Goal: Task Accomplishment & Management: Manage account settings

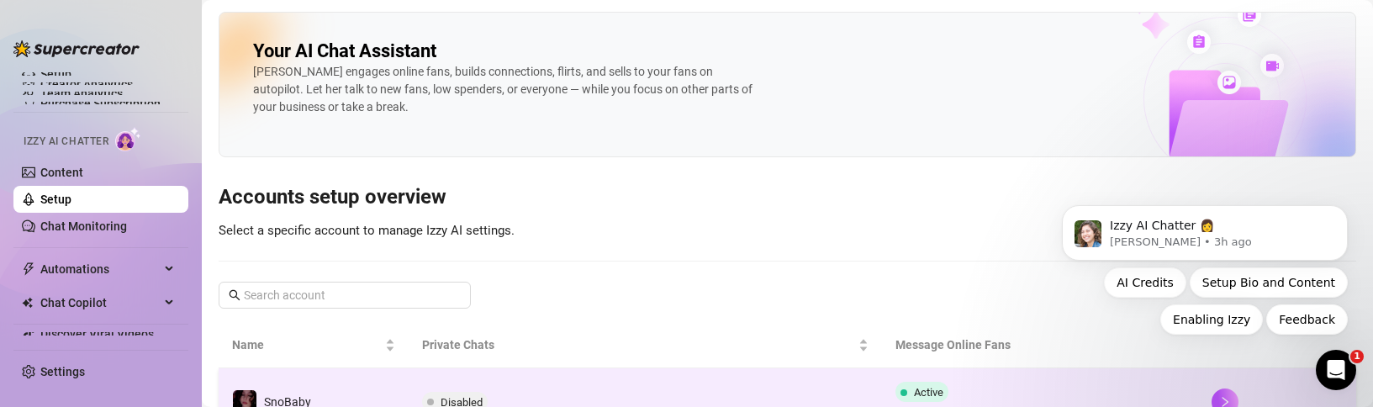
click at [441, 400] on span "Disabled" at bounding box center [462, 402] width 42 height 13
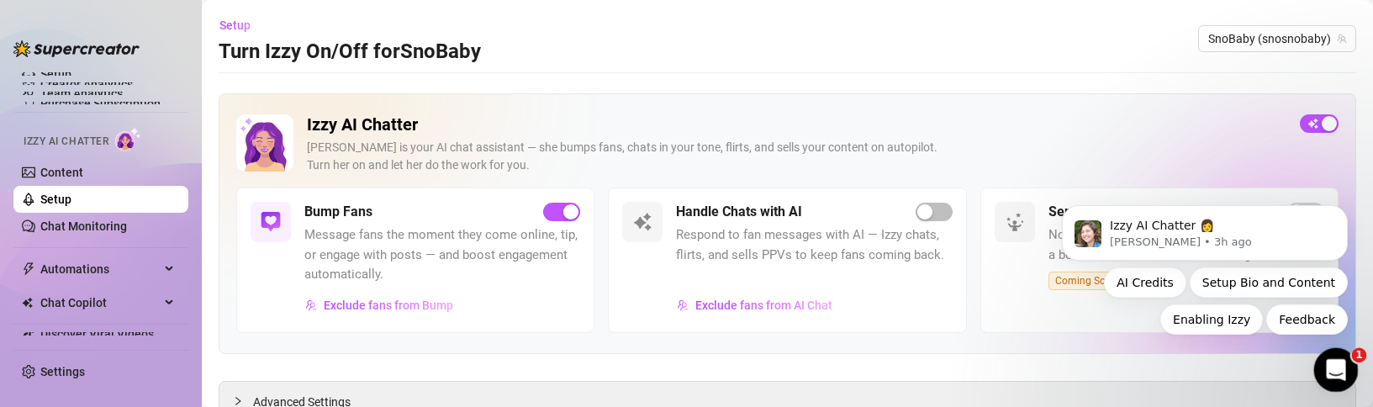
click at [1335, 375] on icon "Open Intercom Messenger" at bounding box center [1334, 368] width 28 height 28
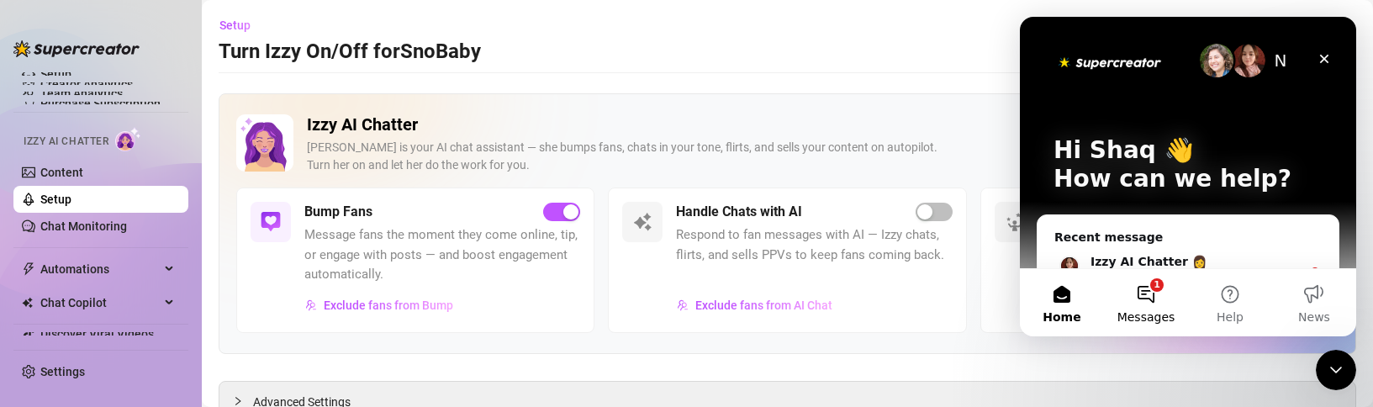
click at [1135, 304] on button "1 Messages" at bounding box center [1146, 302] width 84 height 67
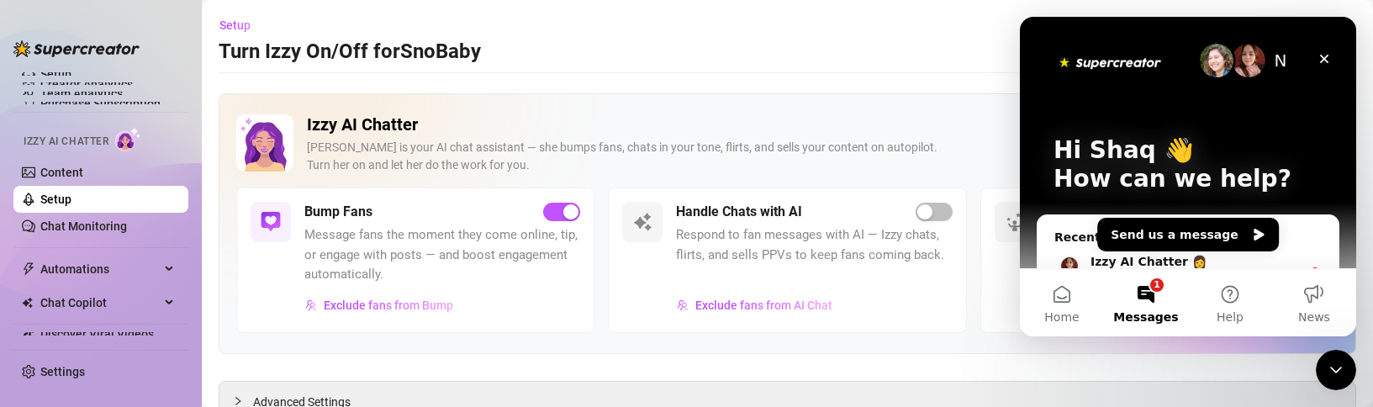
click at [1157, 306] on button "1 Messages" at bounding box center [1146, 302] width 84 height 67
click at [1158, 231] on button "Send us a message" at bounding box center [1188, 235] width 182 height 34
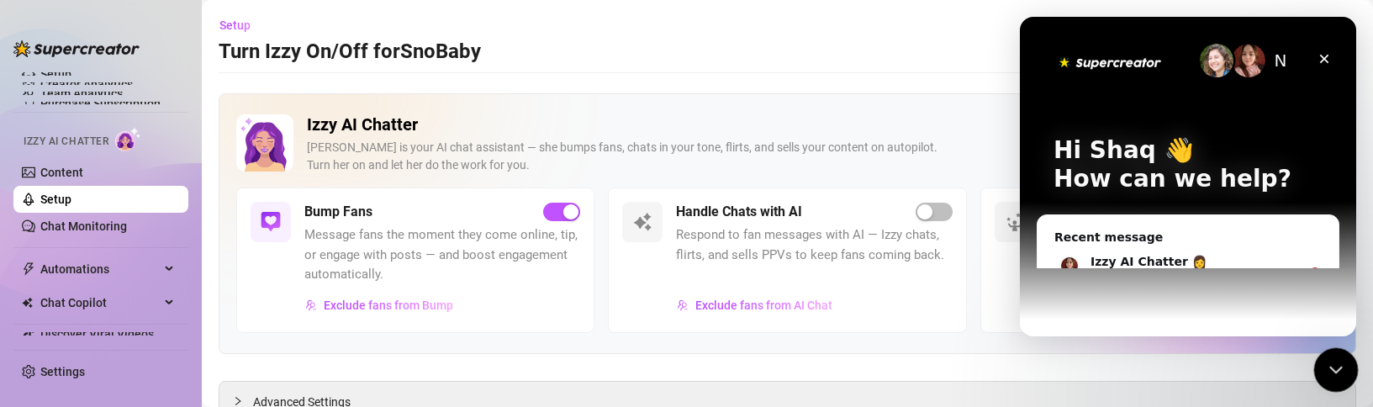
click at [1342, 367] on icon "Close Intercom Messenger" at bounding box center [1333, 367] width 20 height 20
click at [1342, 367] on icon "Open Intercom Messenger" at bounding box center [1334, 368] width 28 height 28
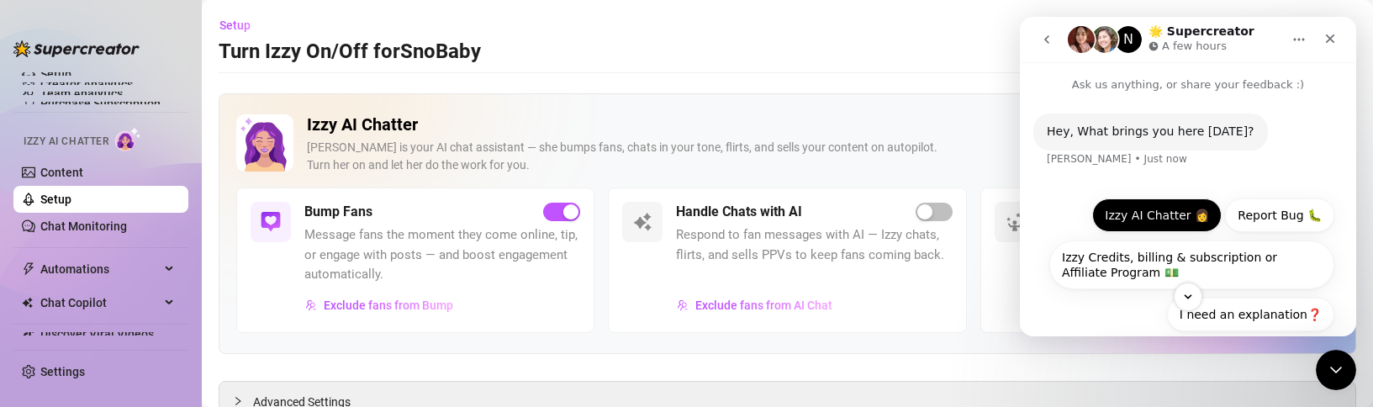
click at [1143, 209] on button "Izzy AI Chatter 👩" at bounding box center [1156, 215] width 129 height 34
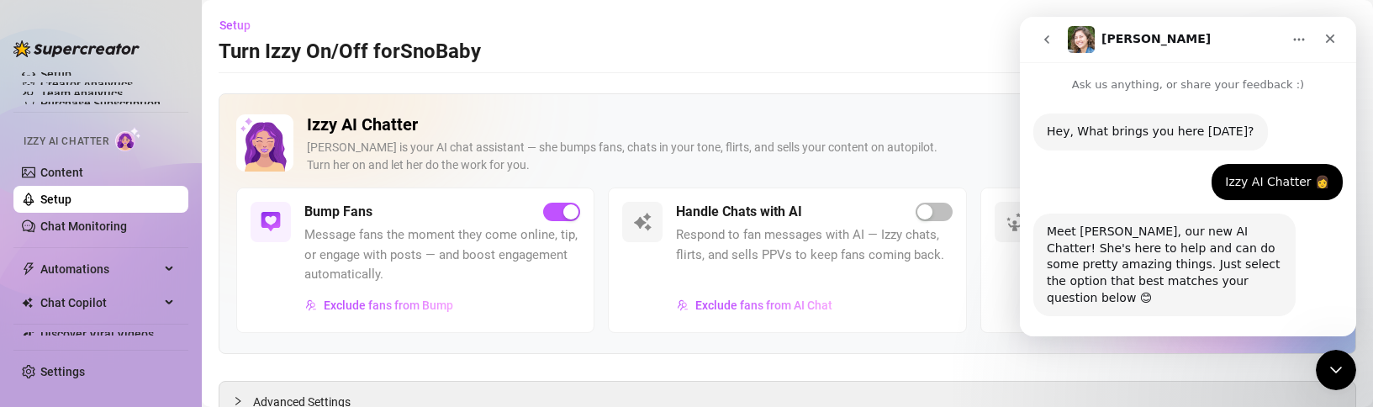
scroll to position [98, 0]
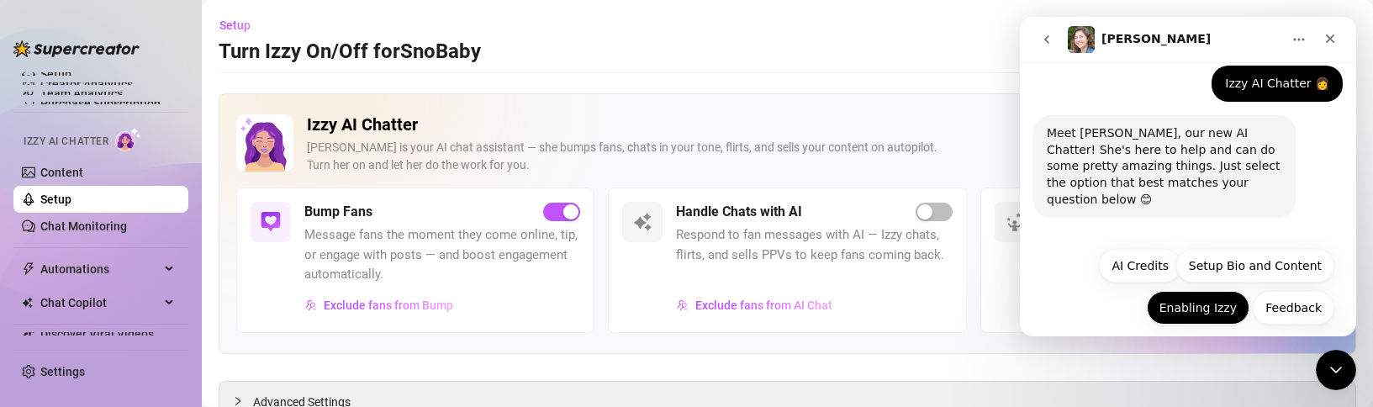
click at [1187, 295] on button "Enabling Izzy" at bounding box center [1198, 308] width 103 height 34
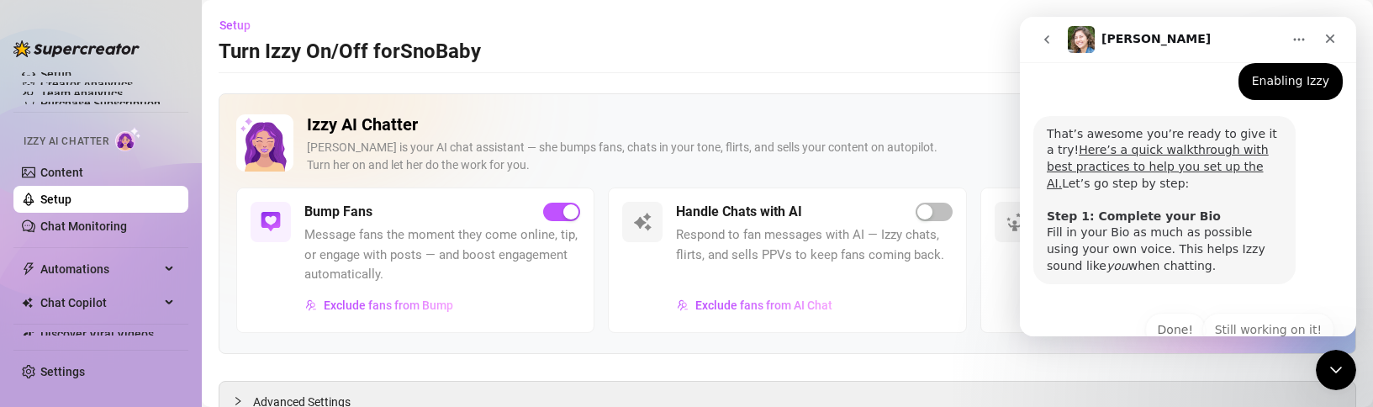
scroll to position [290, 0]
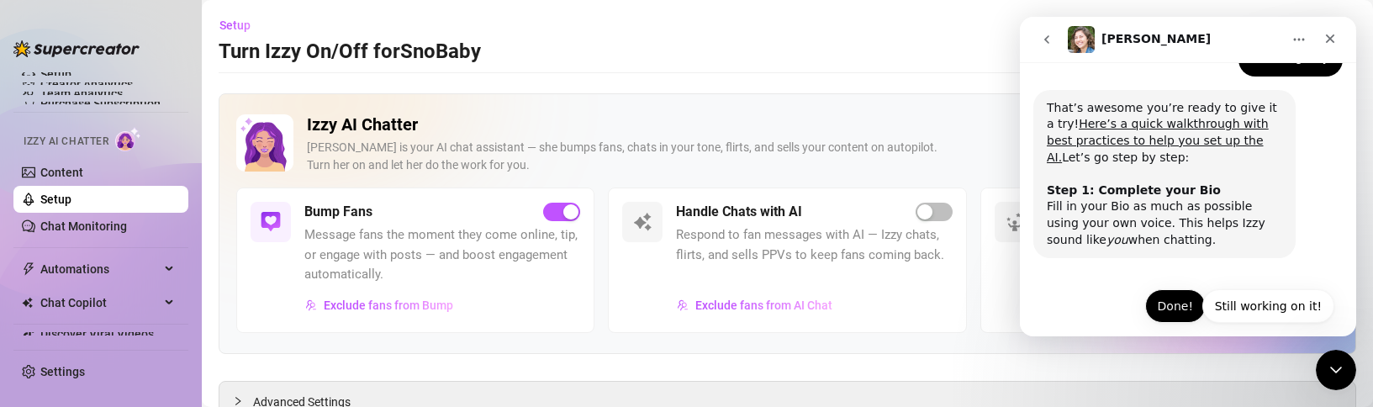
click at [1169, 292] on button "Done!" at bounding box center [1175, 306] width 61 height 34
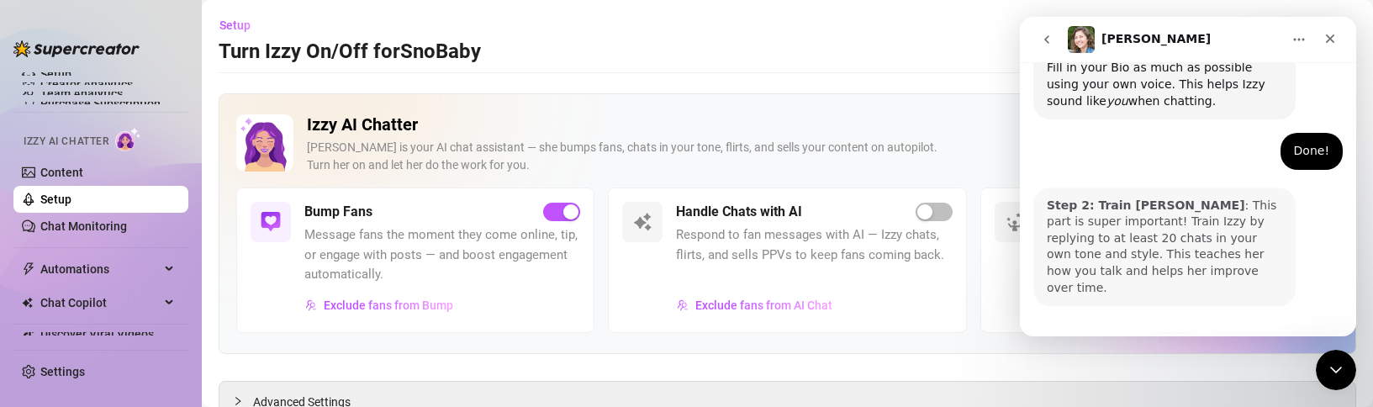
scroll to position [456, 0]
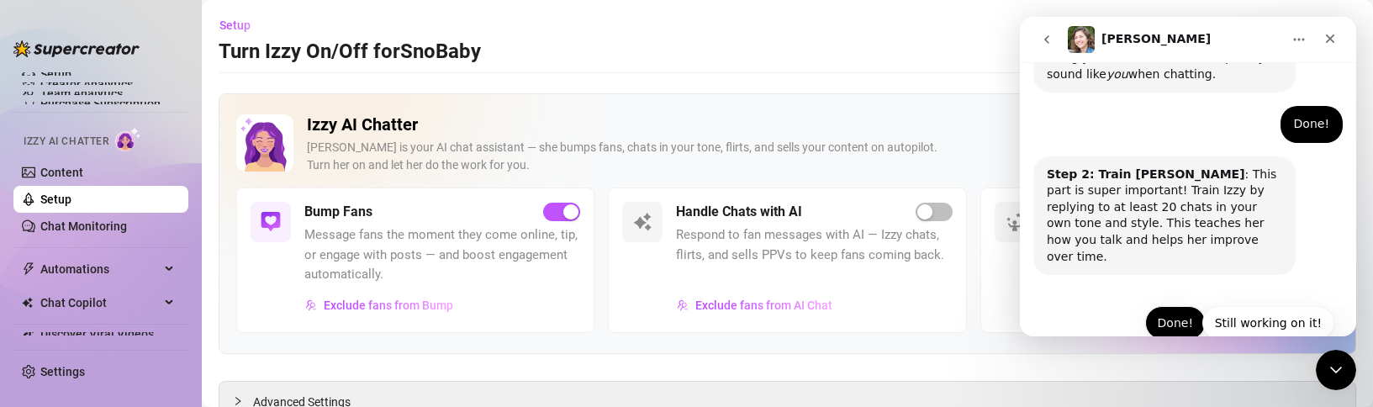
click at [1169, 306] on button "Done!" at bounding box center [1175, 323] width 61 height 34
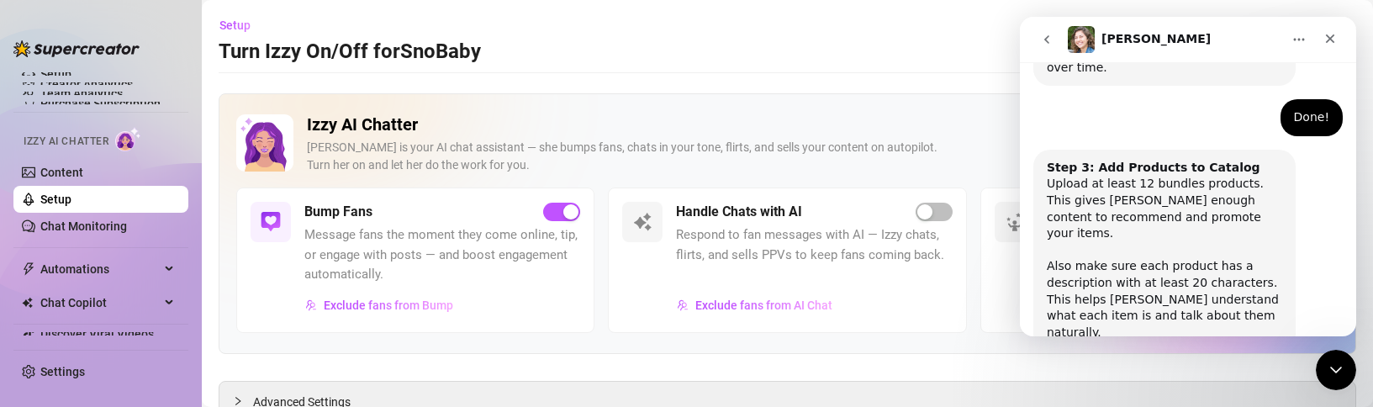
scroll to position [688, 0]
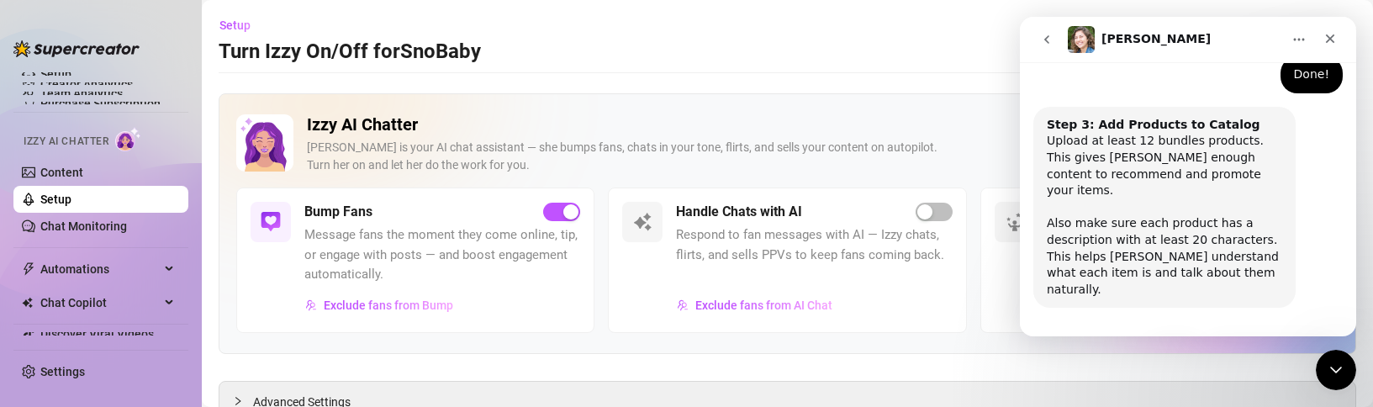
click at [1171, 339] on button "Done!" at bounding box center [1175, 356] width 61 height 34
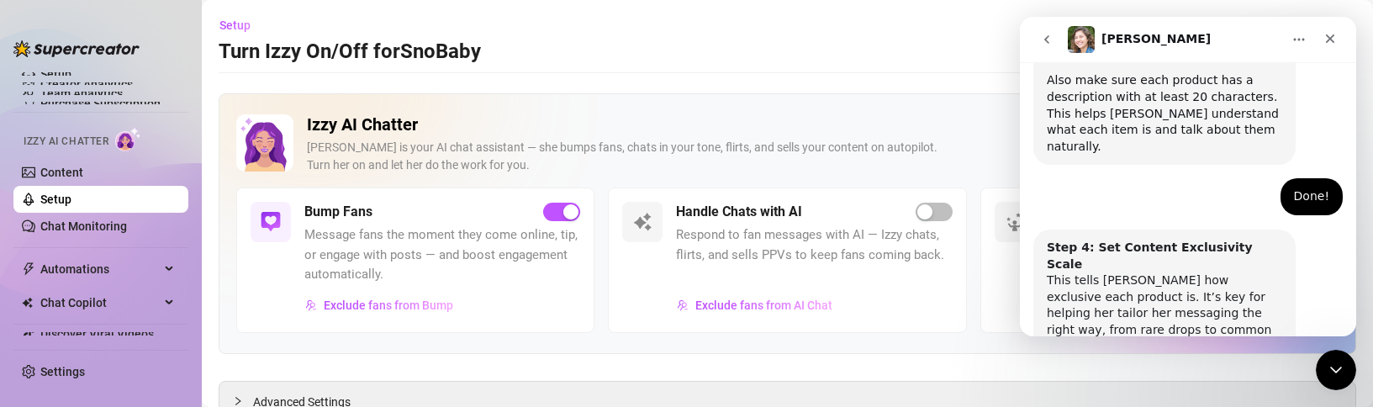
scroll to position [854, 0]
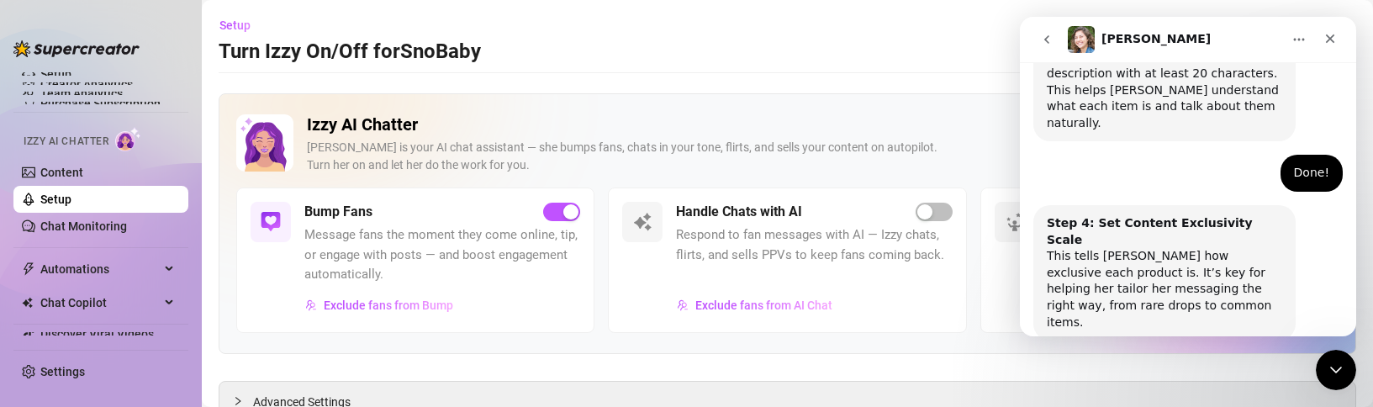
click at [1171, 372] on button "Done!" at bounding box center [1175, 389] width 61 height 34
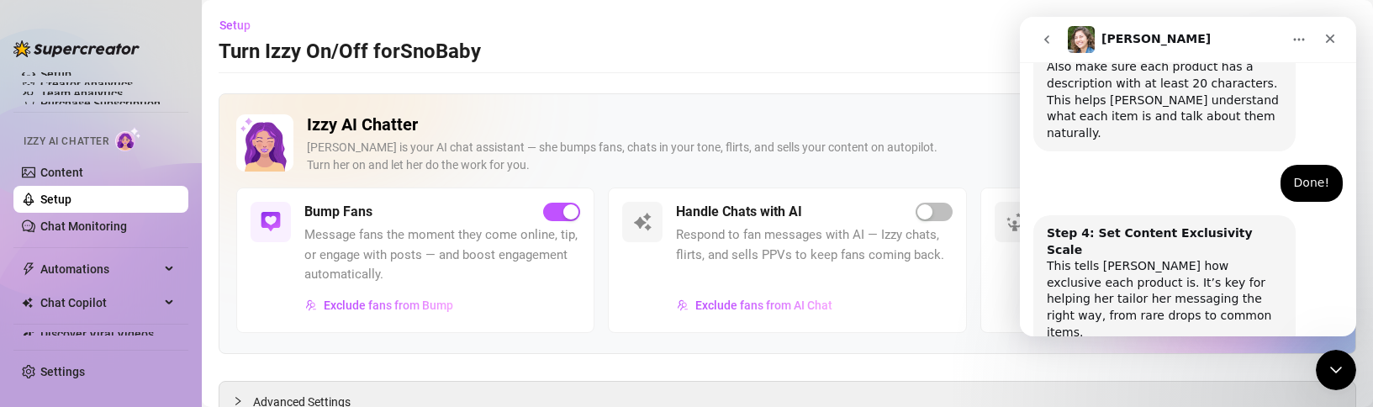
scroll to position [899, 0]
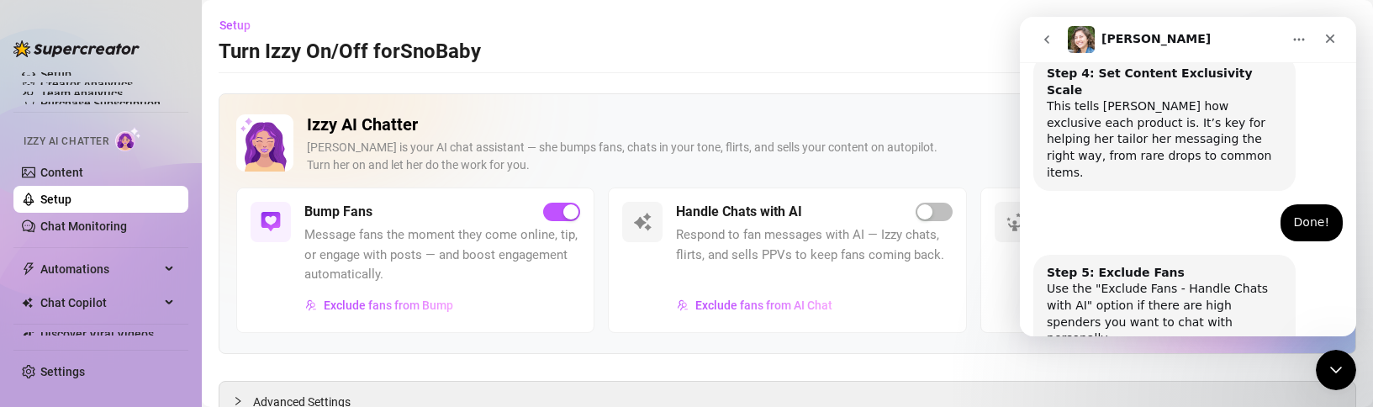
click at [1159, 388] on button "Done!" at bounding box center [1175, 405] width 61 height 34
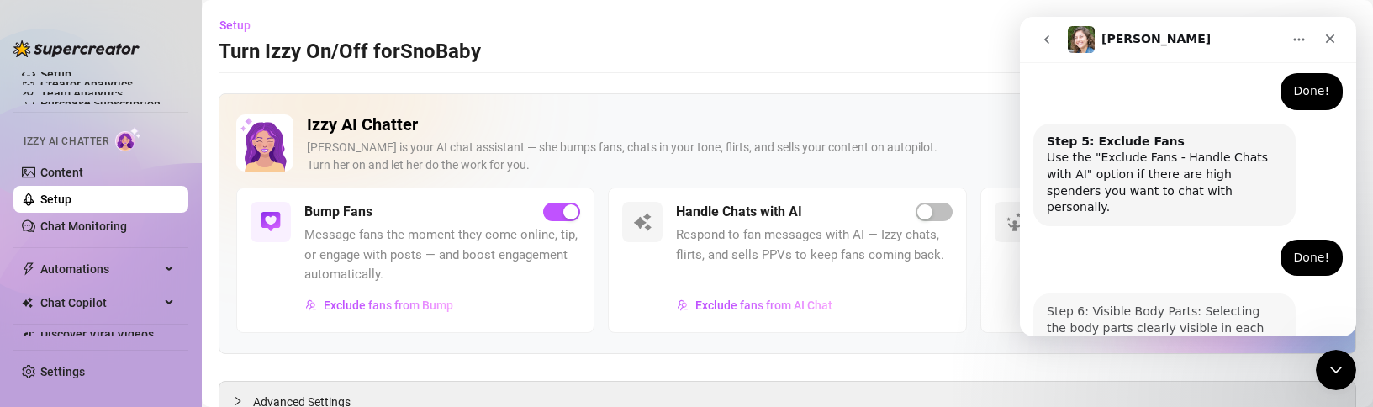
scroll to position [1153, 0]
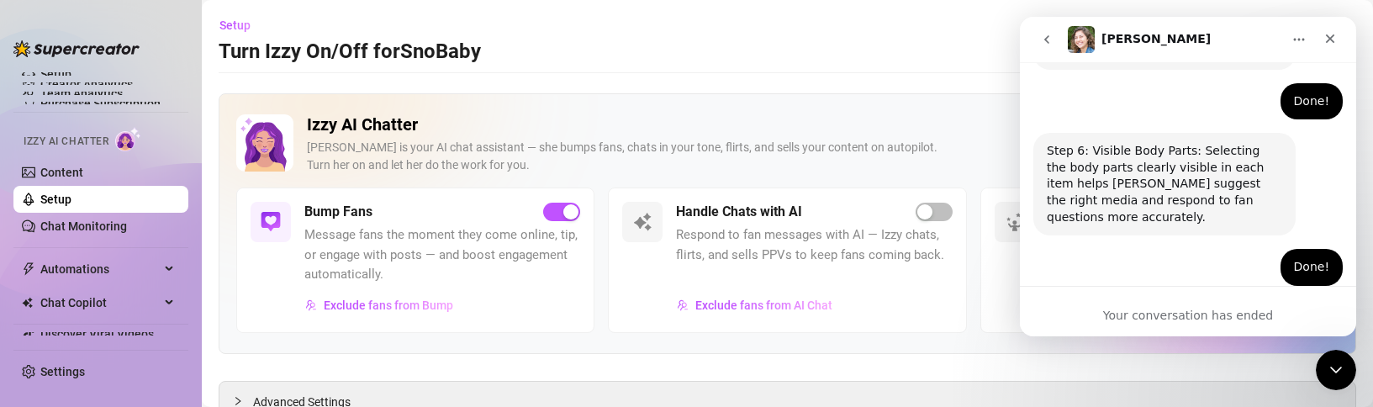
scroll to position [1310, 0]
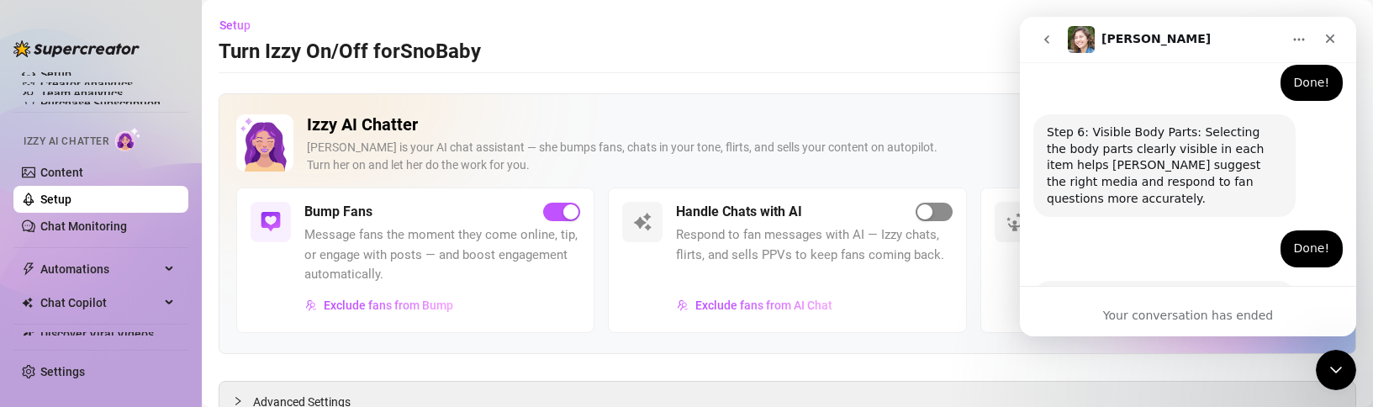
click at [926, 218] on span "button" at bounding box center [934, 212] width 37 height 18
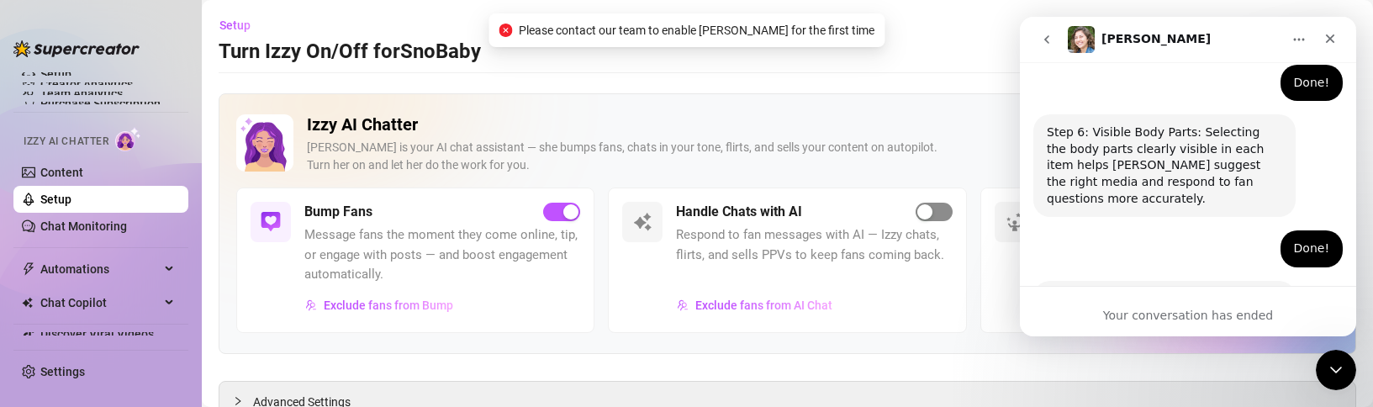
click at [933, 214] on span "button" at bounding box center [934, 212] width 37 height 18
click at [1303, 240] on div "Done!" at bounding box center [1311, 248] width 35 height 17
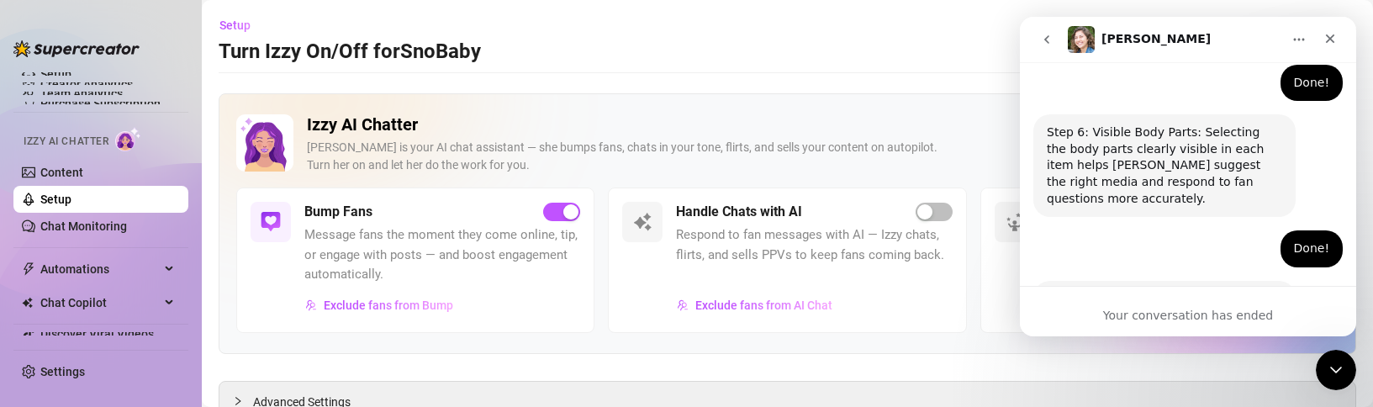
click at [1047, 38] on icon "go back" at bounding box center [1046, 39] width 5 height 8
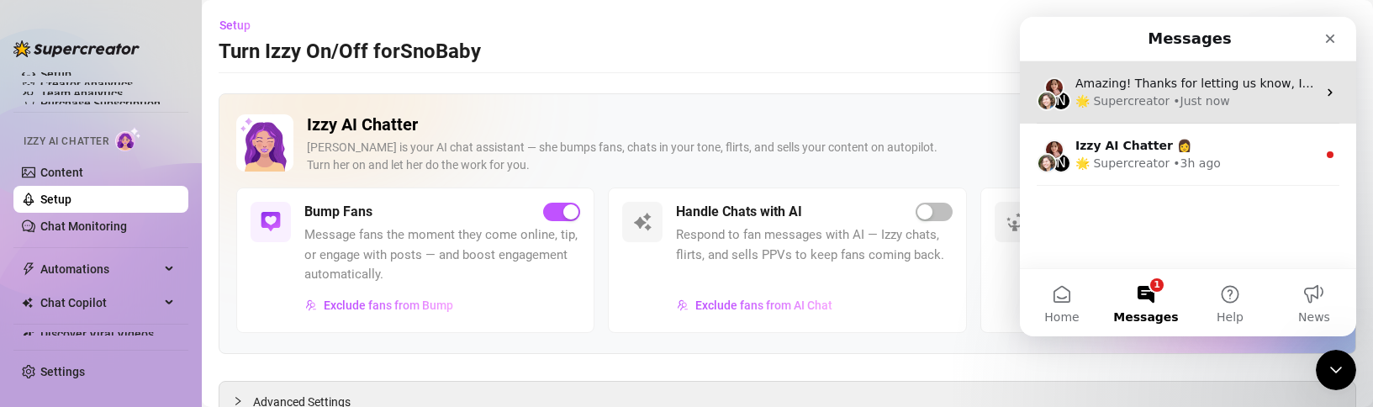
click at [1215, 102] on div "• Just now" at bounding box center [1201, 101] width 56 height 18
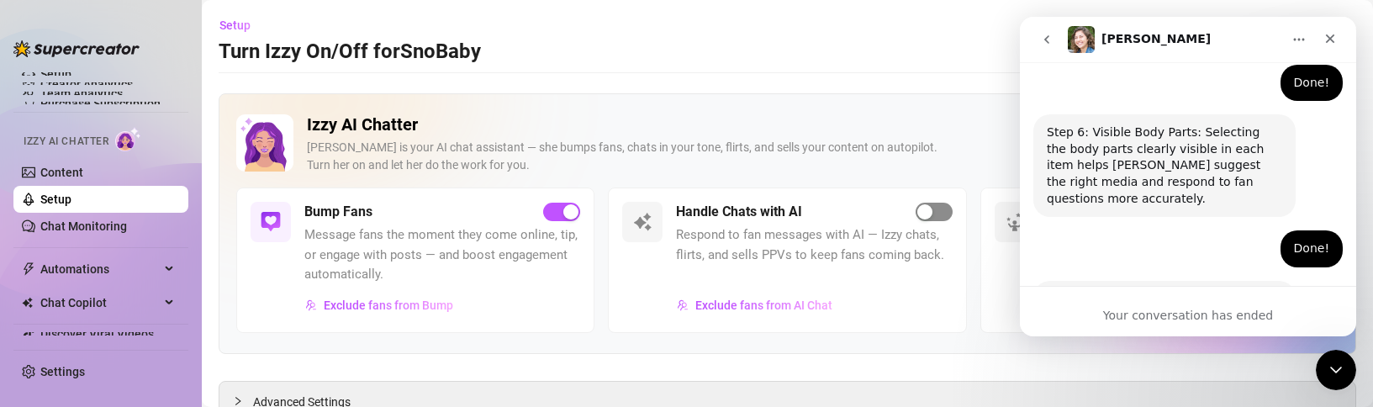
click at [928, 212] on span "button" at bounding box center [934, 212] width 37 height 18
click at [82, 169] on link "Content" at bounding box center [61, 172] width 43 height 13
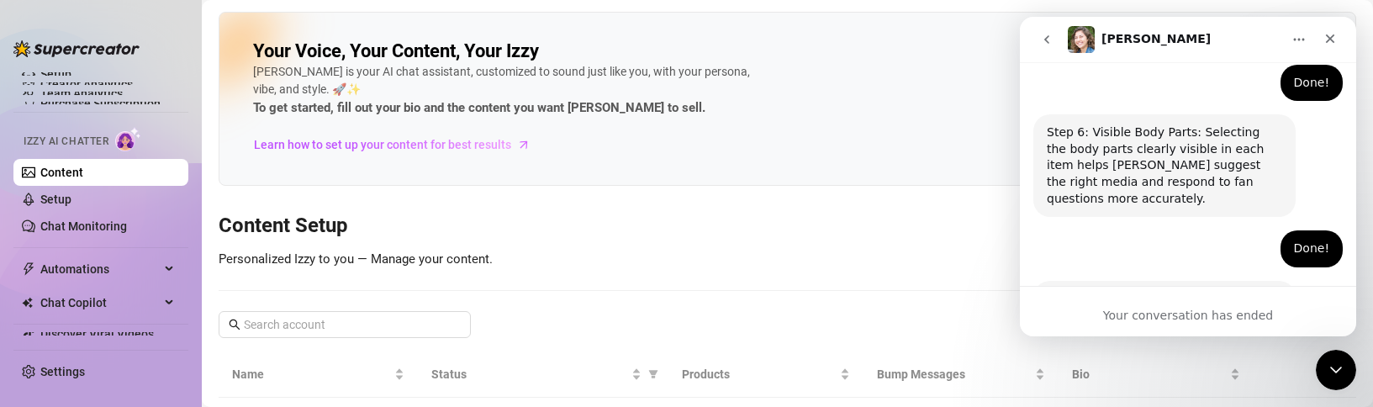
click at [82, 45] on img at bounding box center [76, 48] width 126 height 17
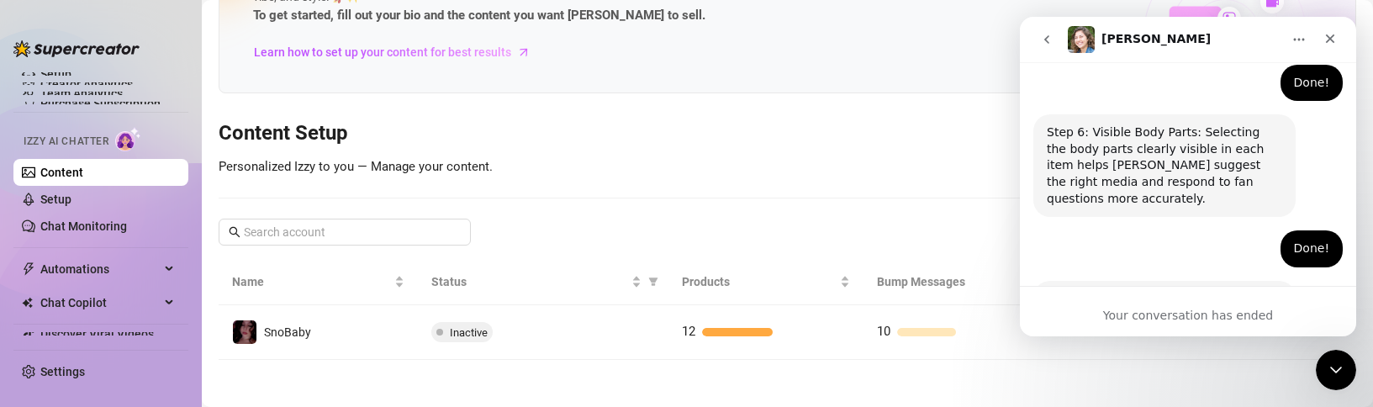
scroll to position [96, 0]
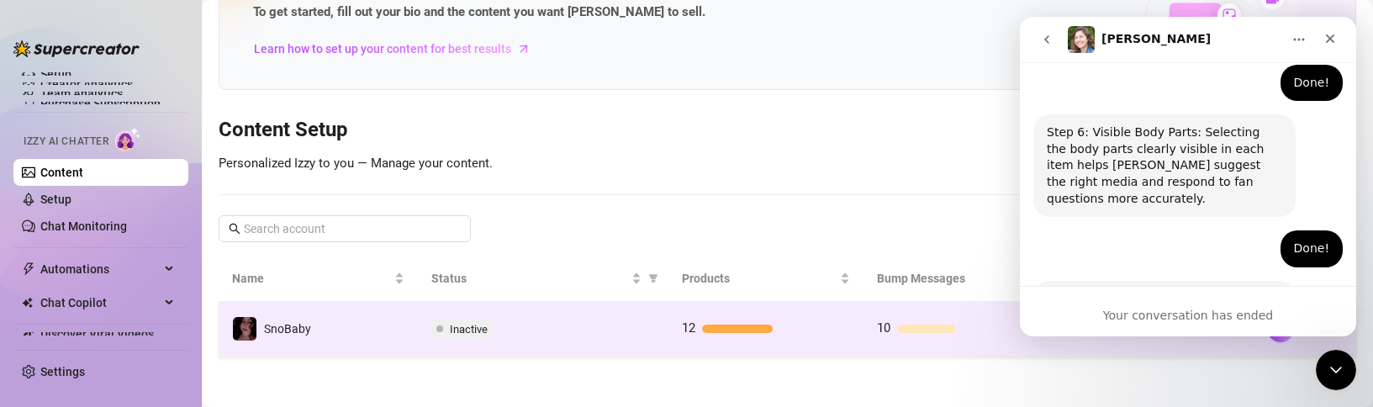
click at [462, 339] on td "Inactive" at bounding box center [543, 329] width 250 height 55
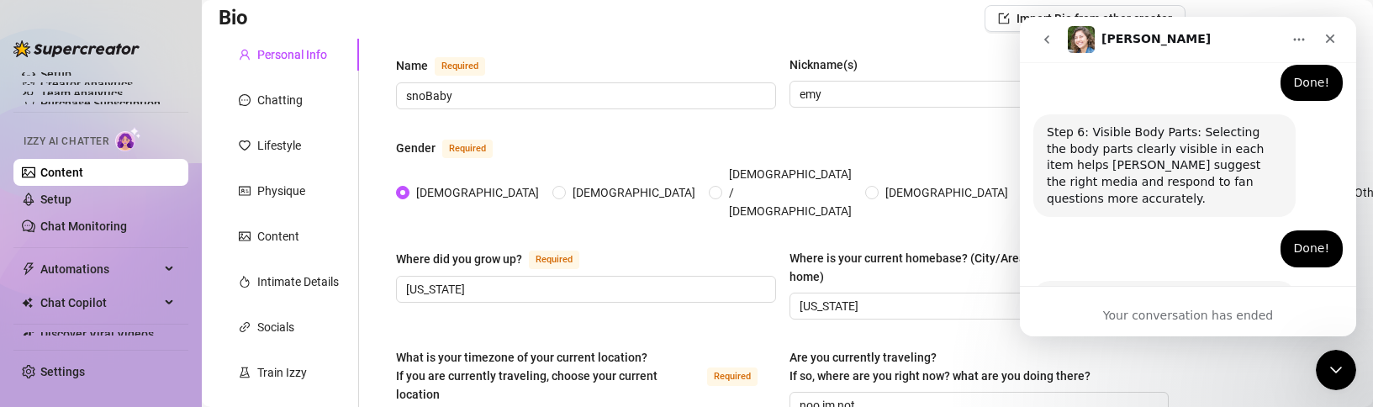
scroll to position [180, 0]
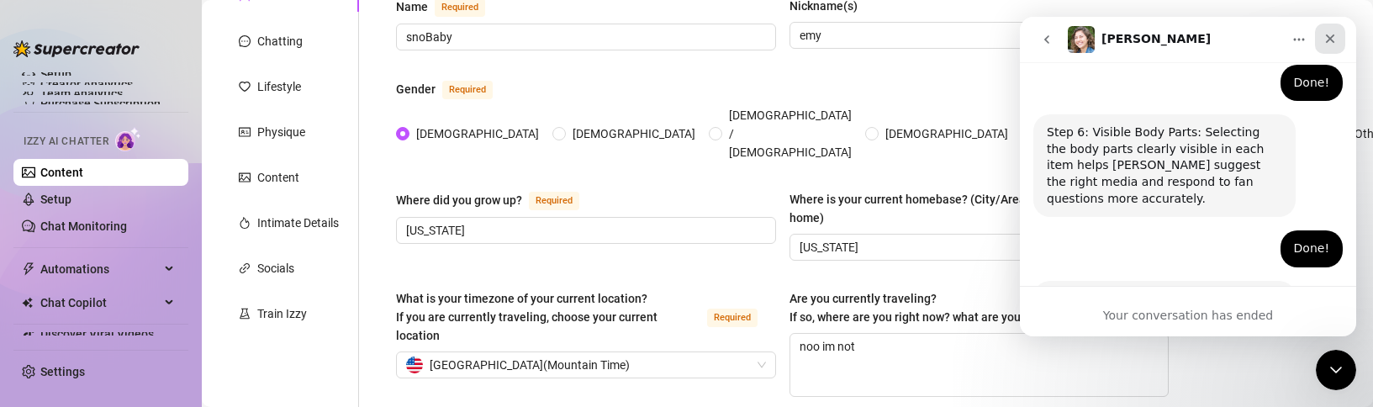
click at [1330, 40] on icon "Close" at bounding box center [1329, 38] width 13 height 13
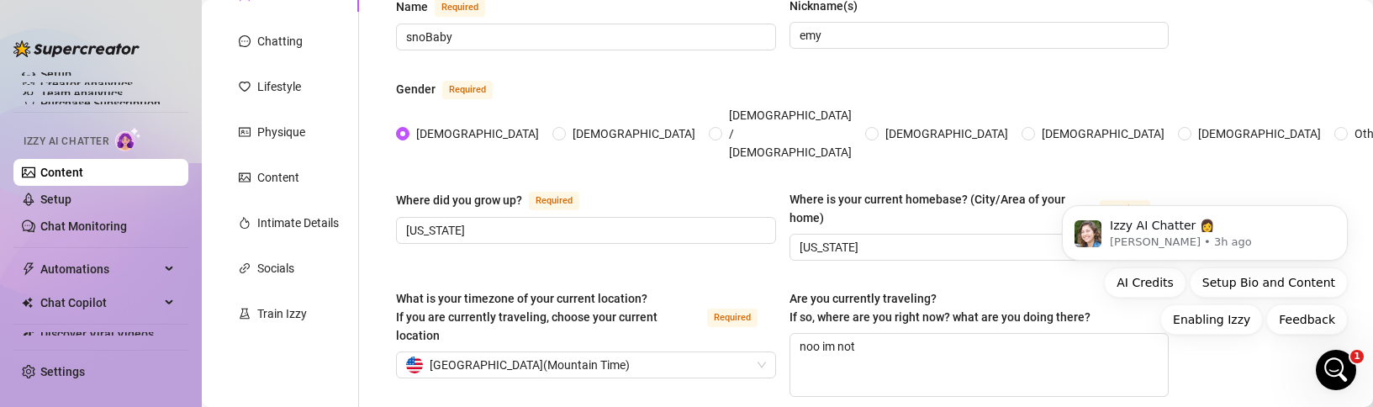
scroll to position [0, 0]
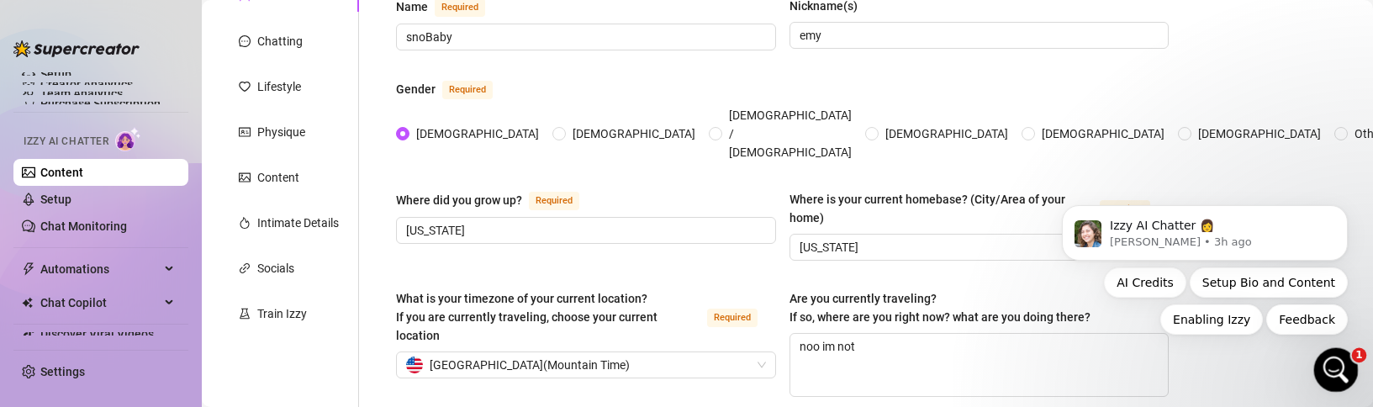
click at [1335, 360] on icon "Open Intercom Messenger" at bounding box center [1334, 368] width 28 height 28
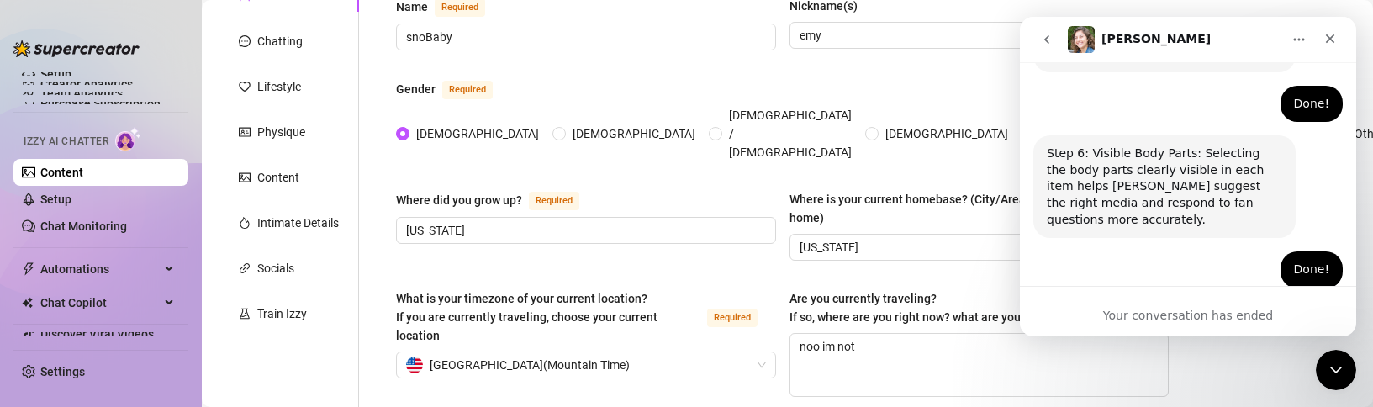
scroll to position [1310, 0]
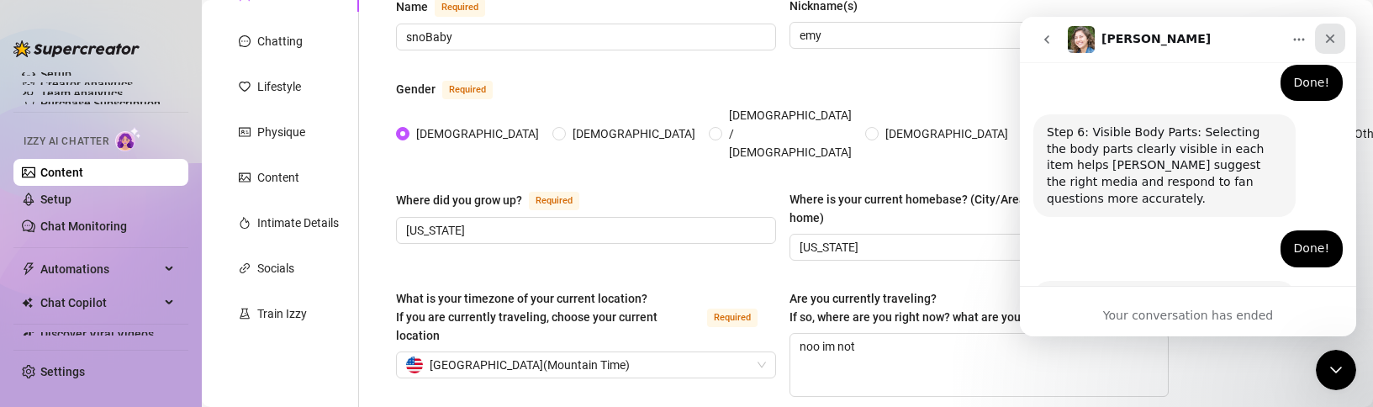
click at [1331, 44] on icon "Close" at bounding box center [1329, 38] width 13 height 13
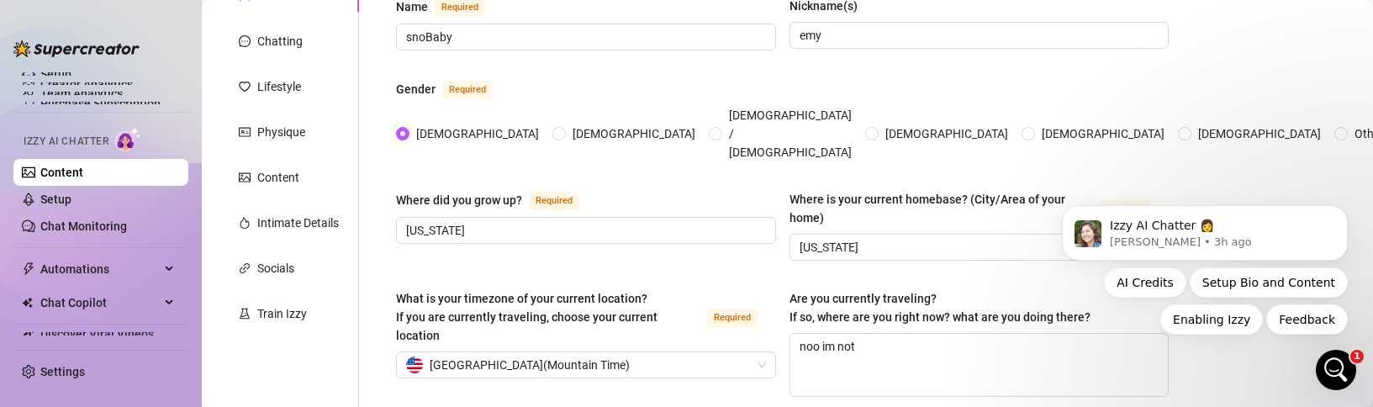
scroll to position [0, 0]
click at [1332, 378] on div "Open Intercom Messenger" at bounding box center [1333, 367] width 55 height 55
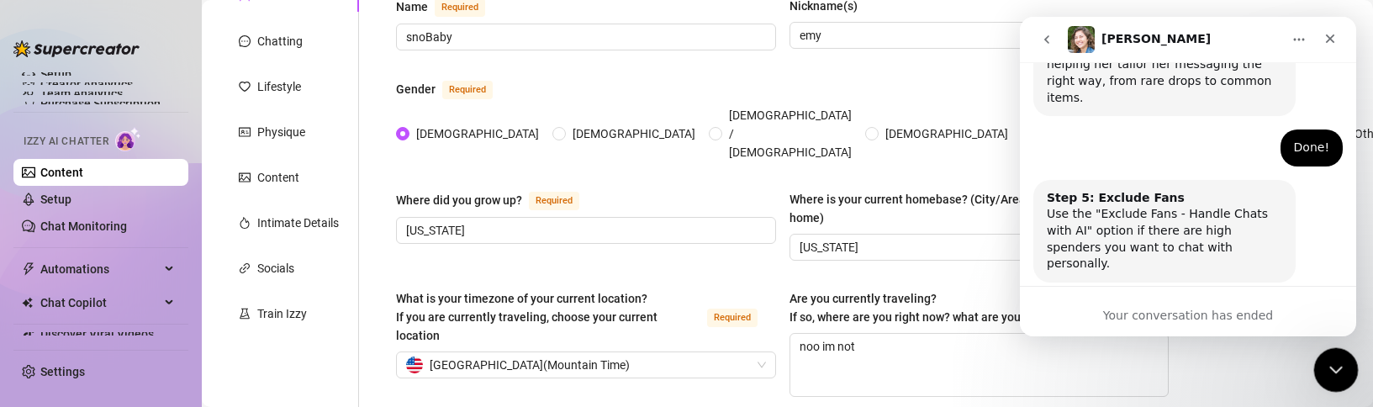
click at [1330, 376] on icon "Close Intercom Messenger" at bounding box center [1333, 367] width 20 height 20
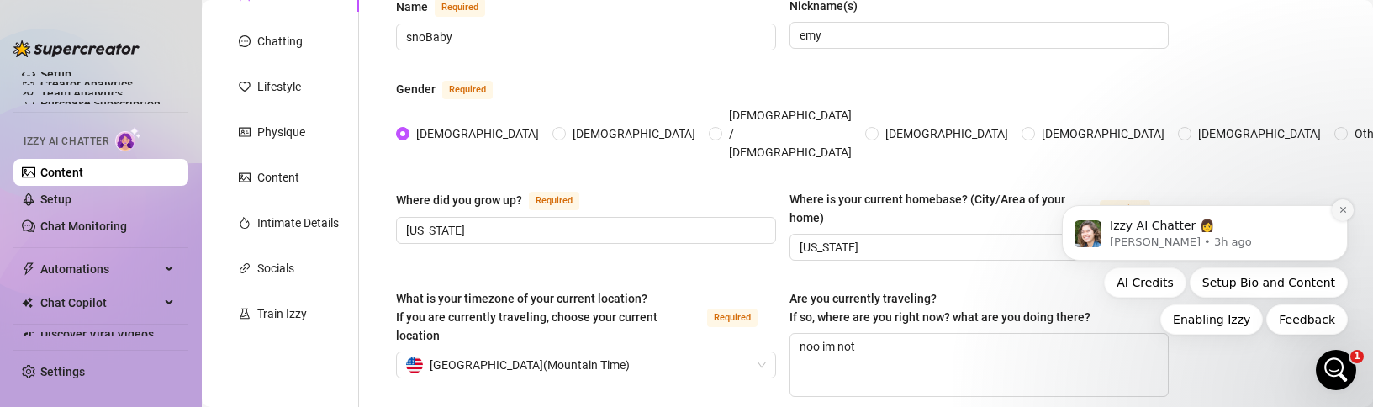
click at [1340, 214] on icon "Dismiss notification" at bounding box center [1342, 209] width 9 height 9
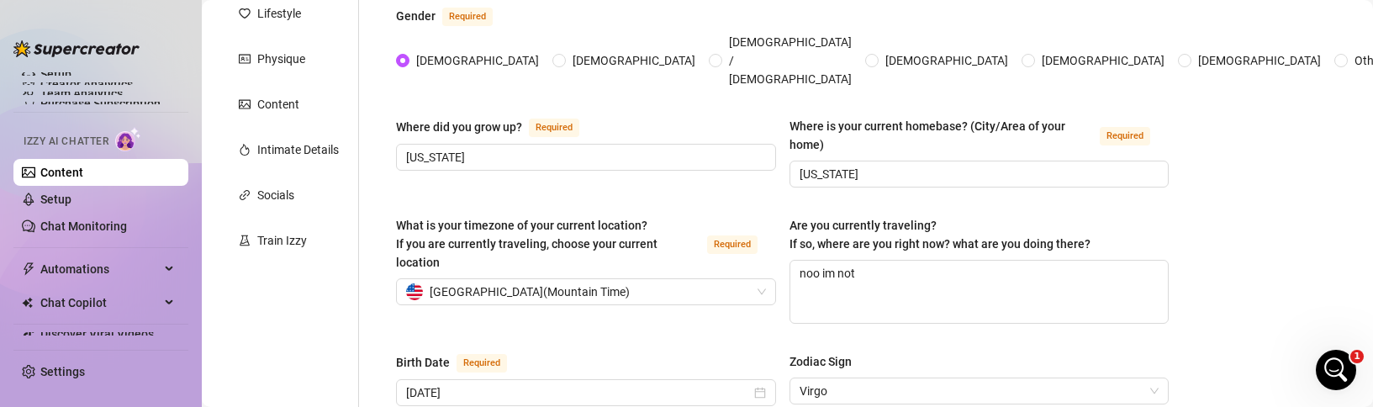
scroll to position [264, 0]
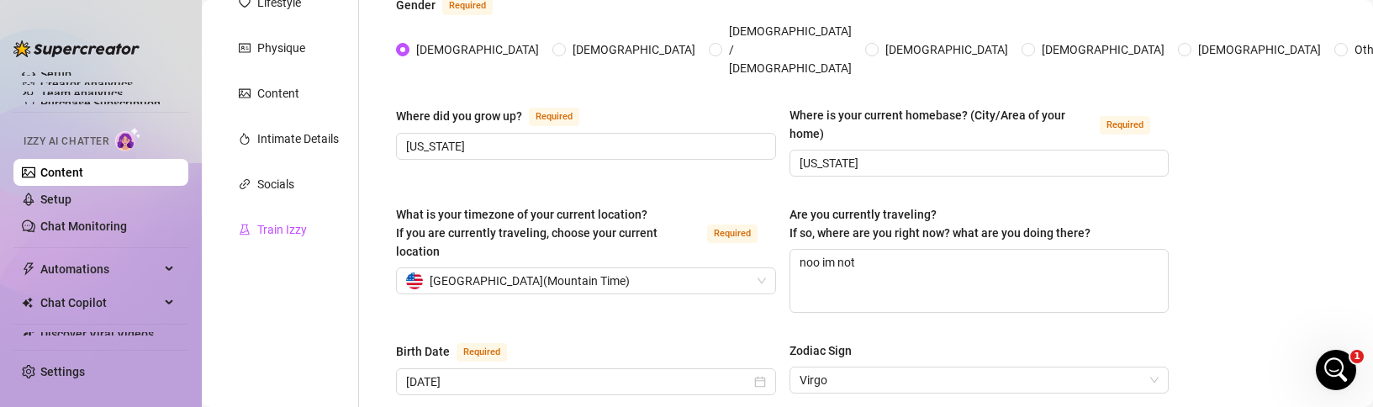
click at [286, 234] on div "Train Izzy" at bounding box center [282, 229] width 50 height 18
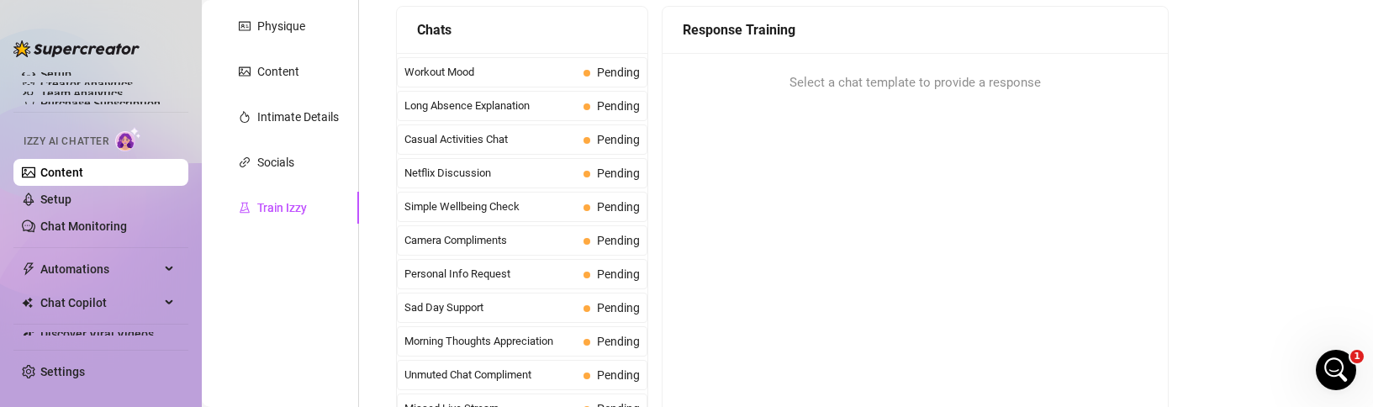
scroll to position [217, 0]
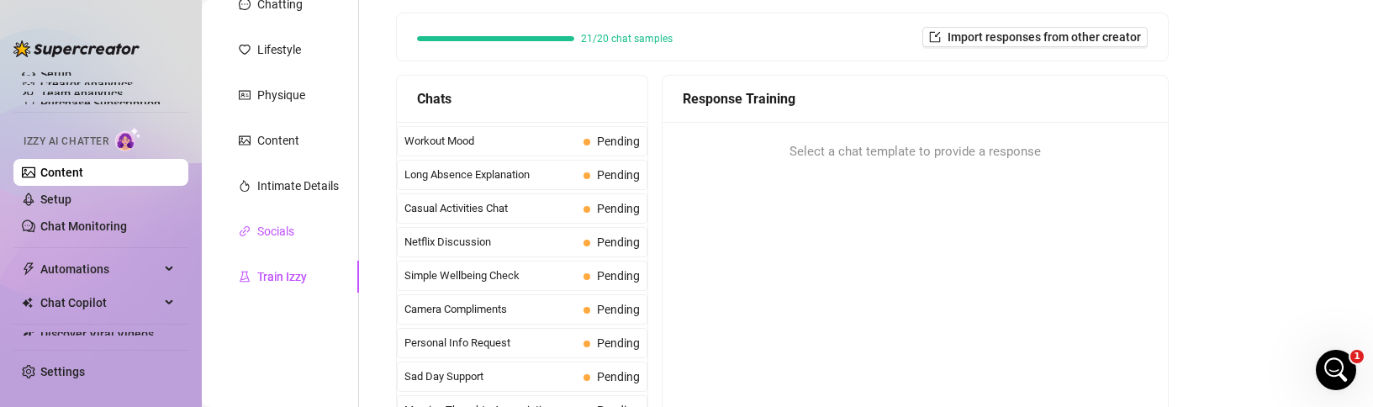
click at [280, 229] on div "Socials" at bounding box center [275, 231] width 37 height 18
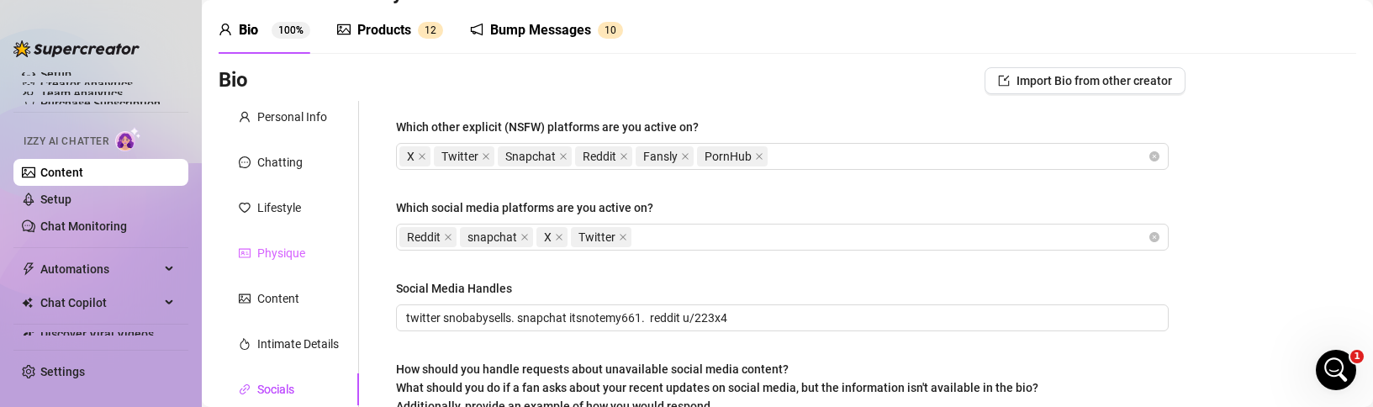
scroll to position [49, 0]
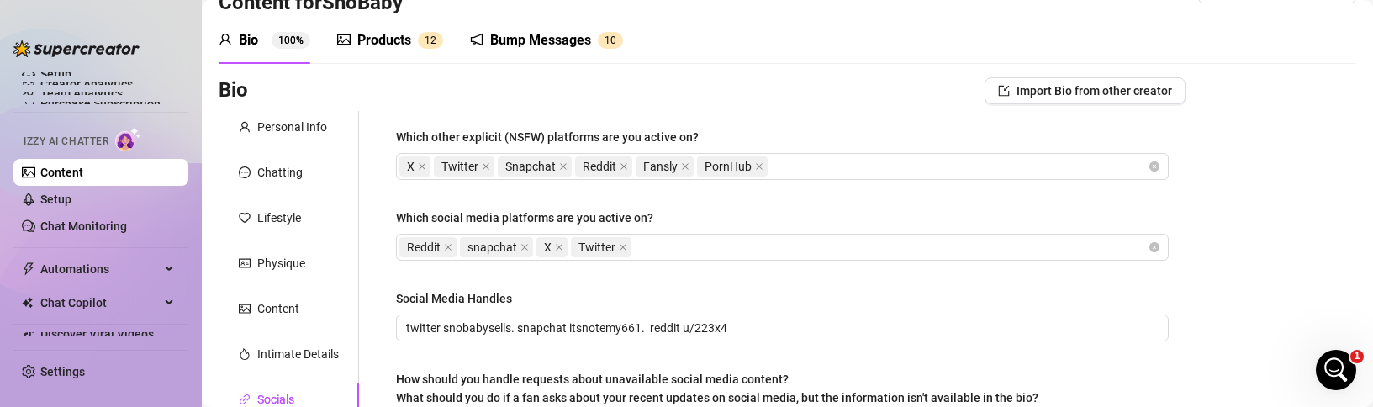
click at [357, 42] on div "Products" at bounding box center [384, 40] width 54 height 20
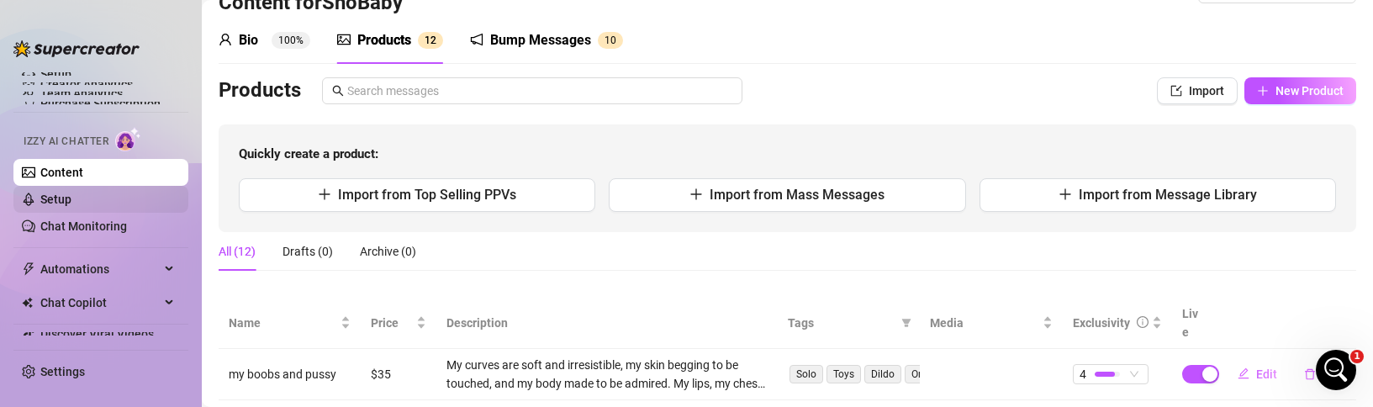
click at [71, 198] on link "Setup" at bounding box center [55, 199] width 31 height 13
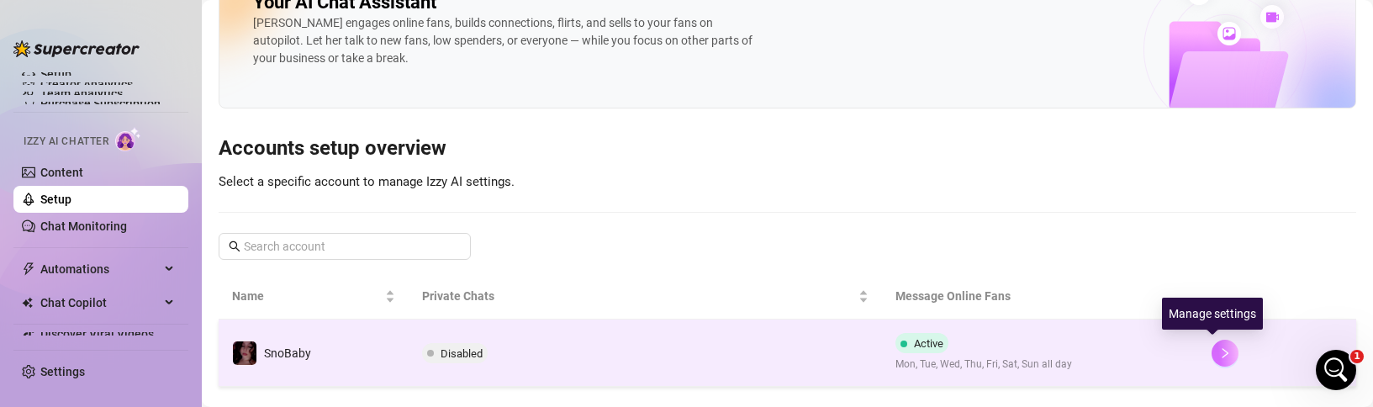
click at [1219, 352] on icon "right" at bounding box center [1225, 353] width 12 height 12
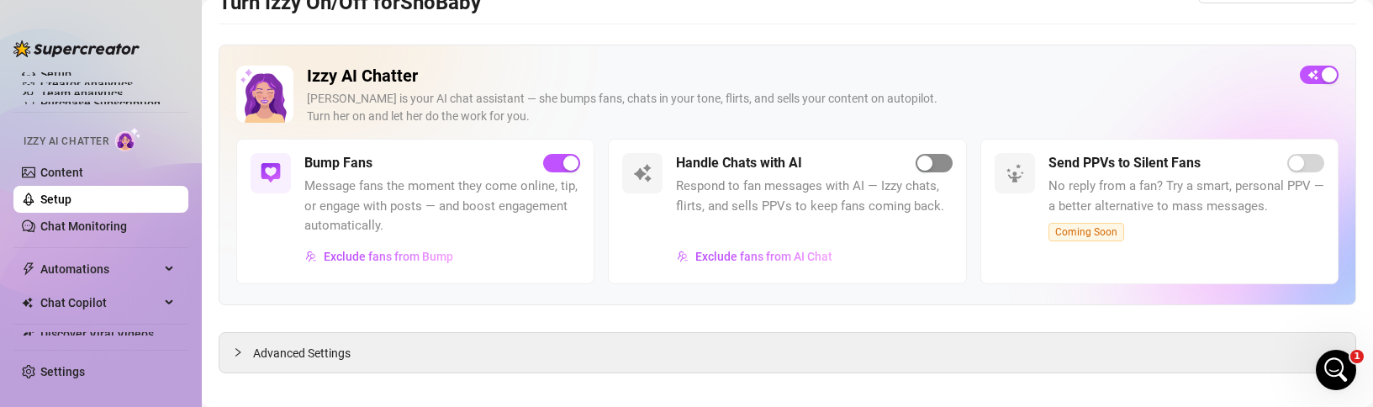
click at [936, 171] on span "button" at bounding box center [934, 163] width 37 height 18
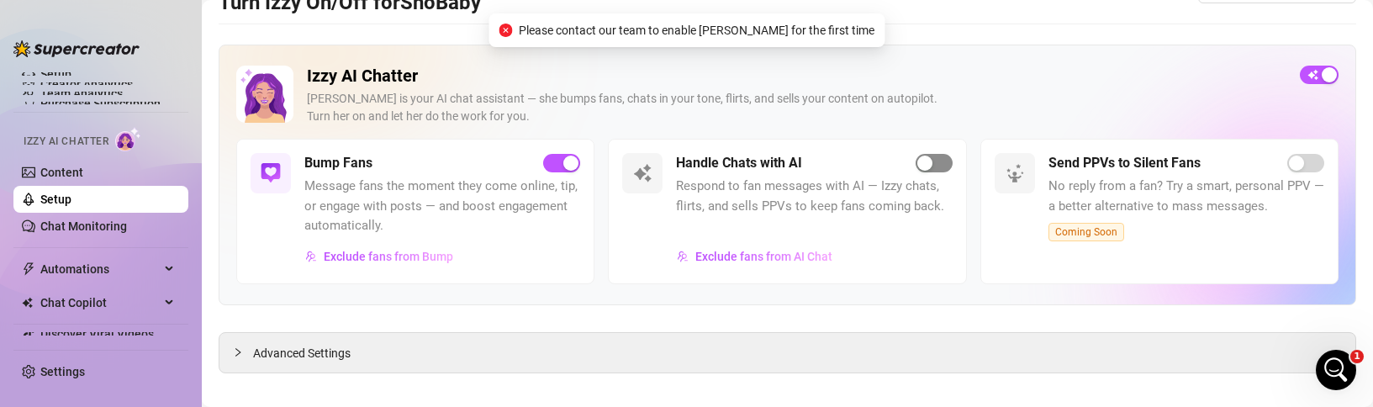
click at [932, 166] on span "button" at bounding box center [934, 163] width 37 height 18
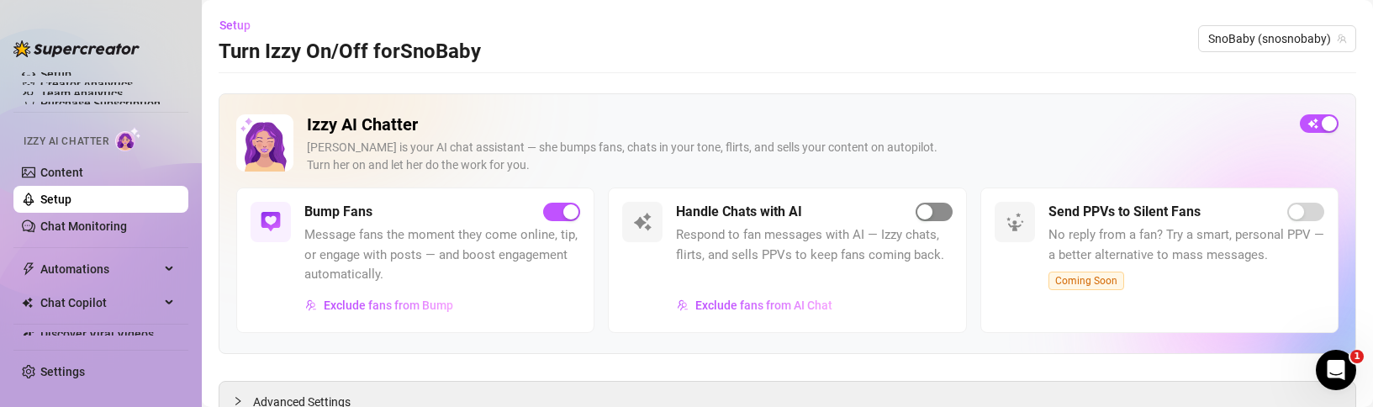
click at [927, 205] on span "button" at bounding box center [934, 212] width 37 height 18
click at [917, 212] on div "button" at bounding box center [924, 211] width 15 height 15
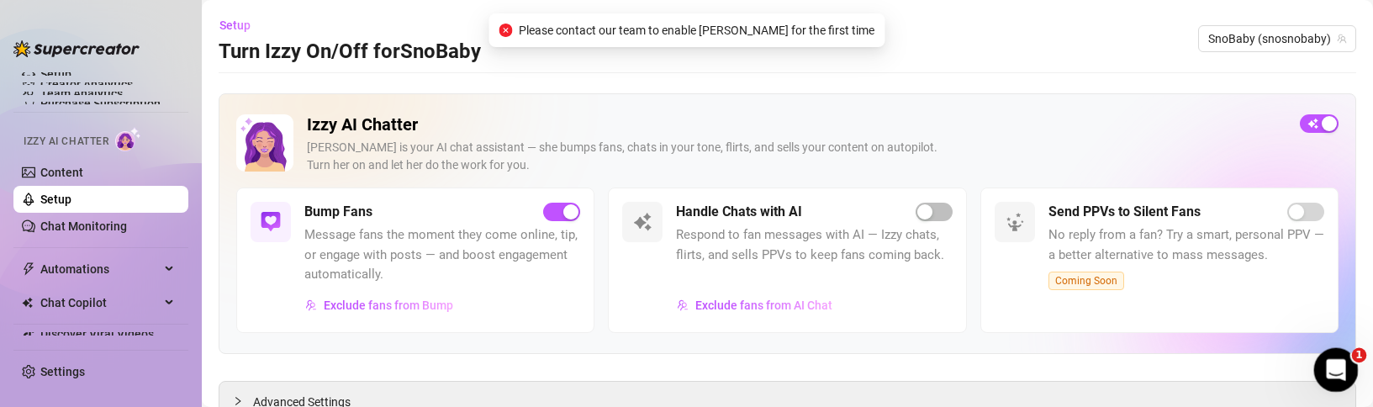
drag, startPoint x: 1344, startPoint y: 370, endPoint x: 2669, endPoint y: 712, distance: 1368.4
click at [1347, 371] on div "Open Intercom Messenger" at bounding box center [1333, 367] width 55 height 55
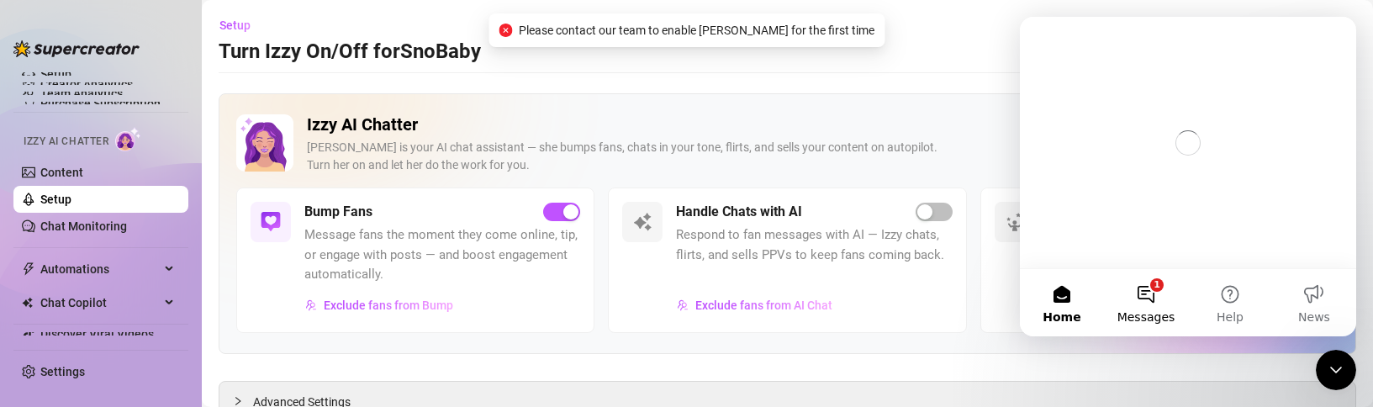
click at [1159, 305] on button "1 Messages" at bounding box center [1146, 302] width 84 height 67
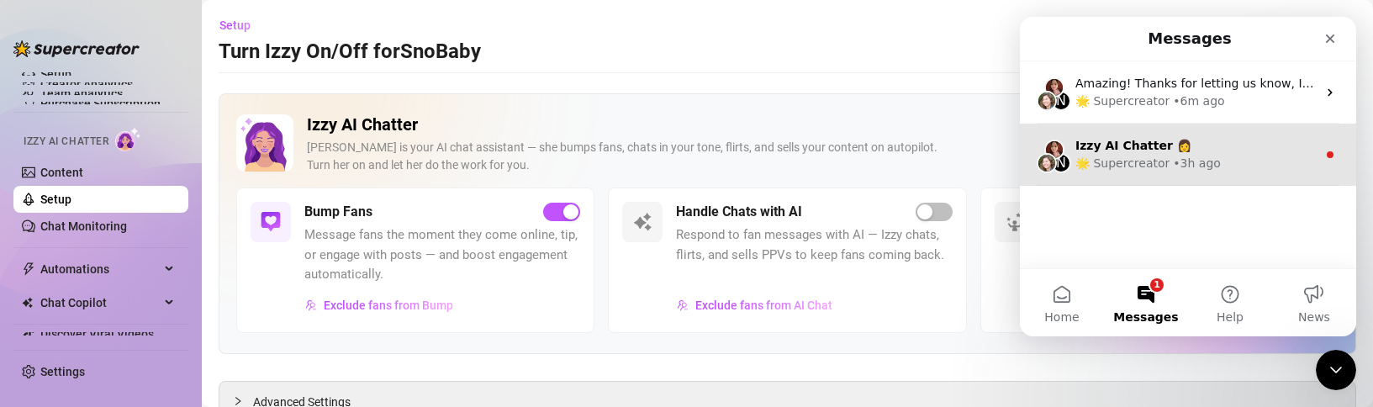
click at [1185, 148] on div "Izzy AI Chatter 👩" at bounding box center [1195, 146] width 241 height 18
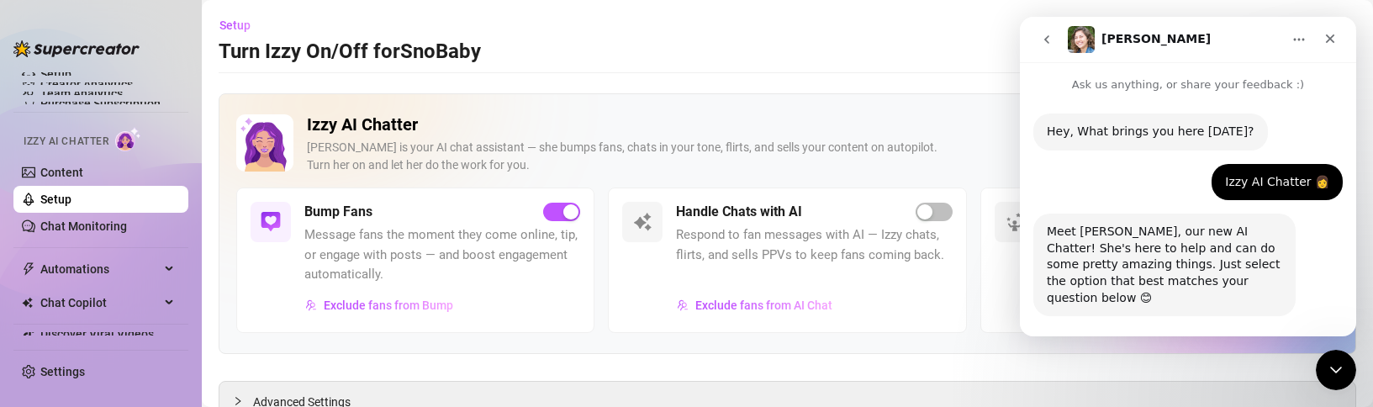
scroll to position [98, 0]
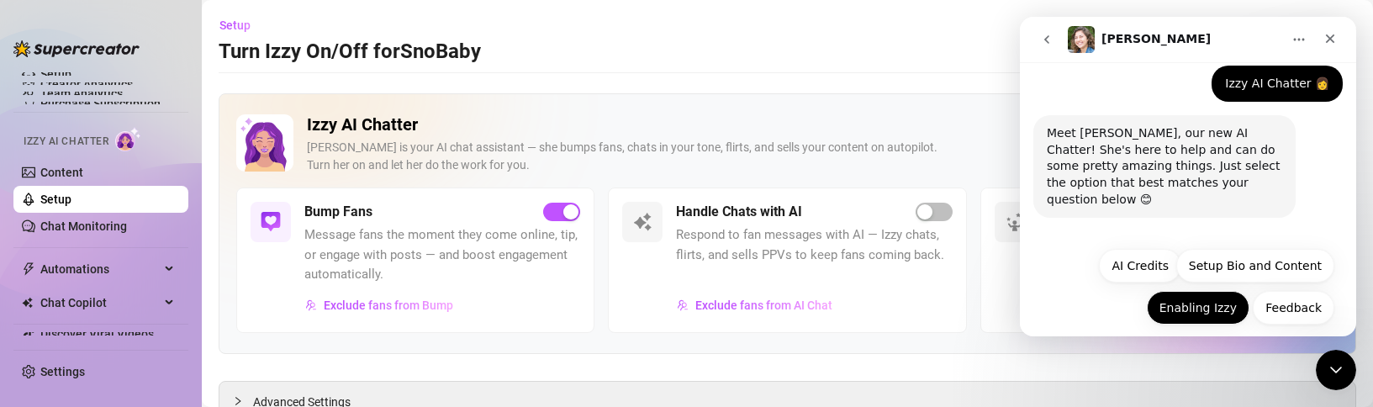
click at [1217, 298] on button "Enabling Izzy" at bounding box center [1198, 308] width 103 height 34
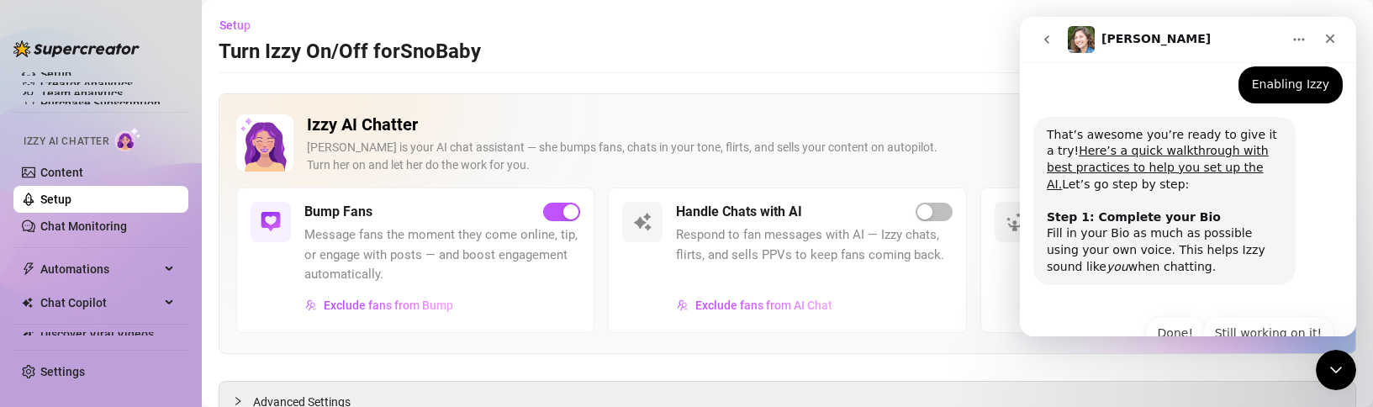
scroll to position [290, 0]
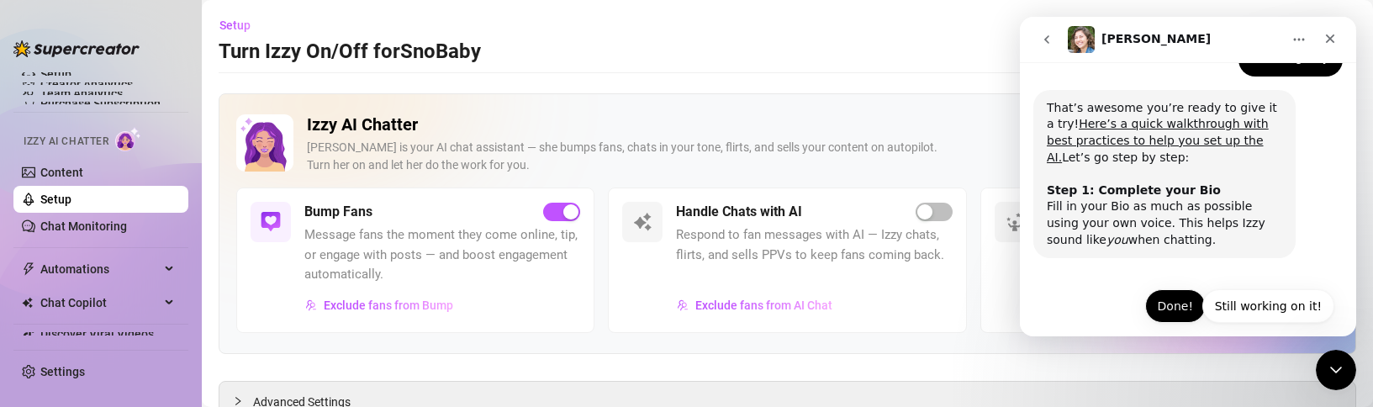
click at [1172, 289] on button "Done!" at bounding box center [1175, 306] width 61 height 34
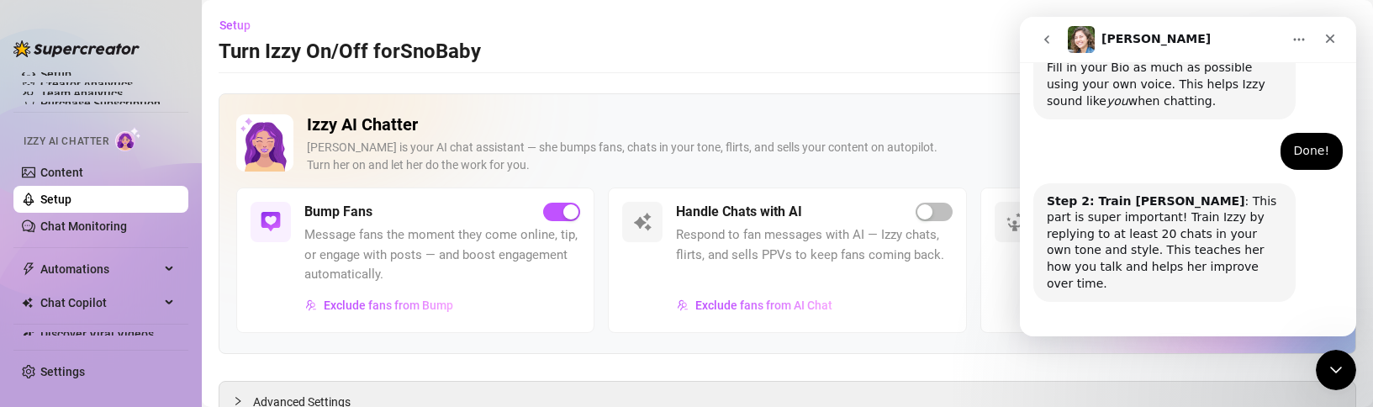
scroll to position [456, 0]
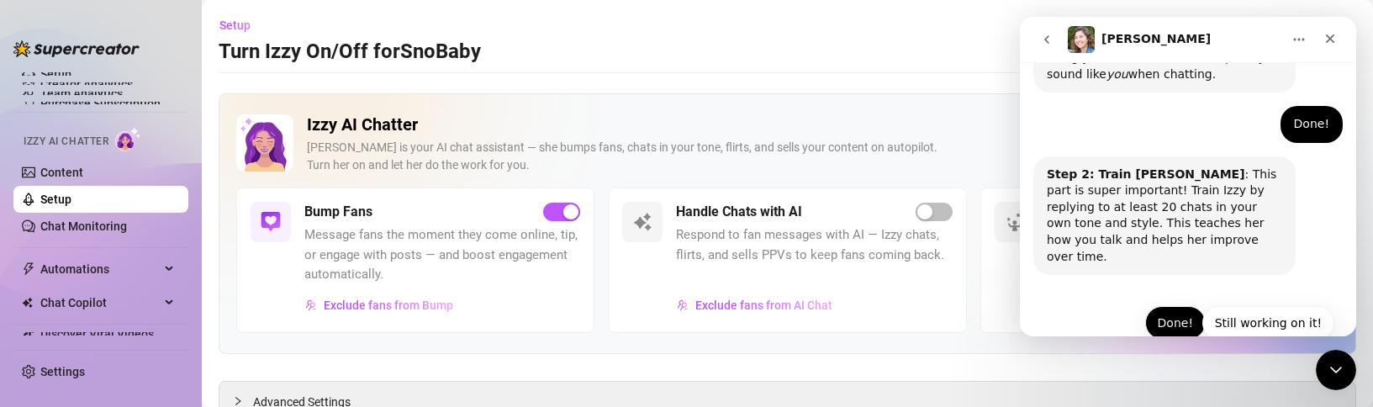
click at [1169, 306] on button "Done!" at bounding box center [1175, 323] width 61 height 34
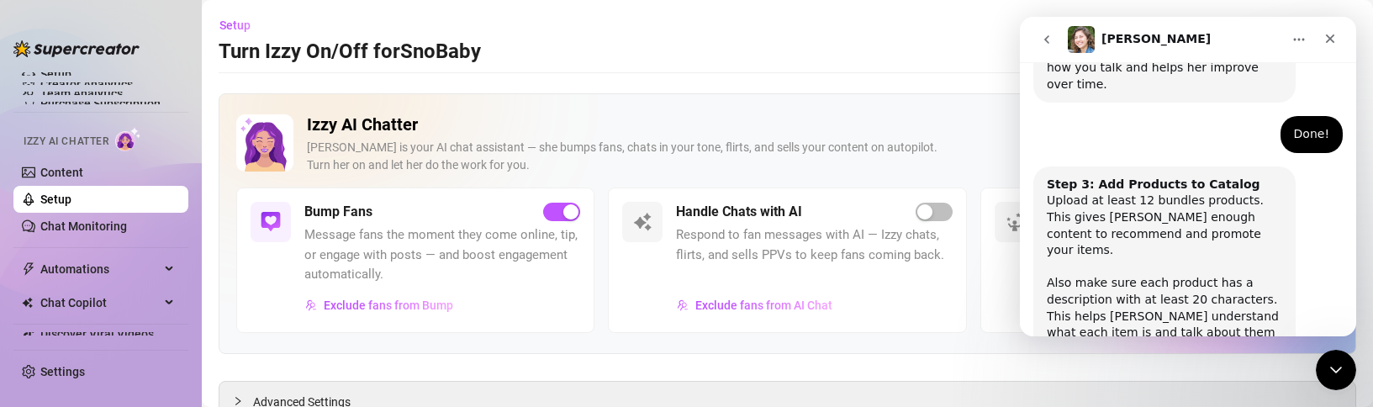
scroll to position [688, 0]
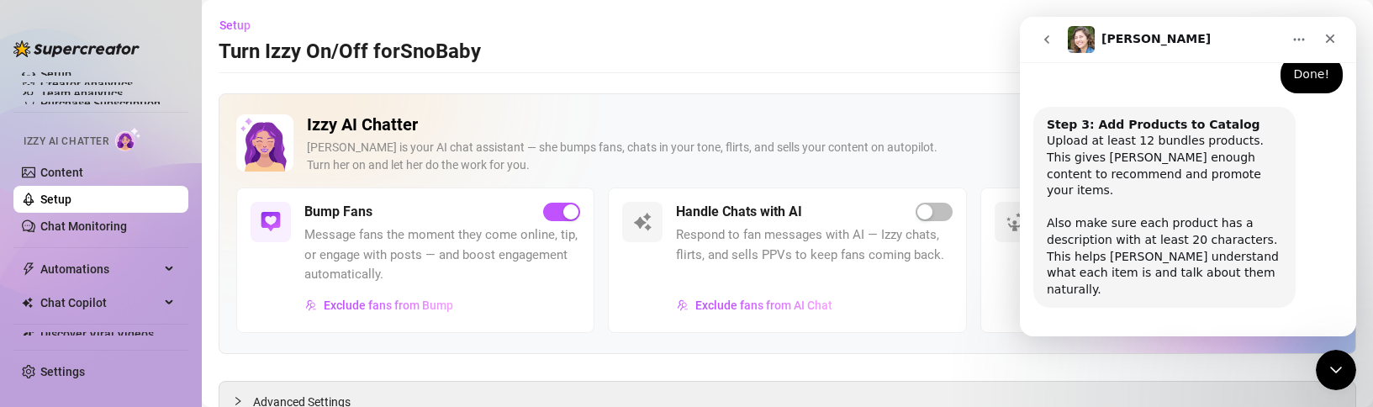
click at [1169, 339] on button "Done!" at bounding box center [1175, 356] width 61 height 34
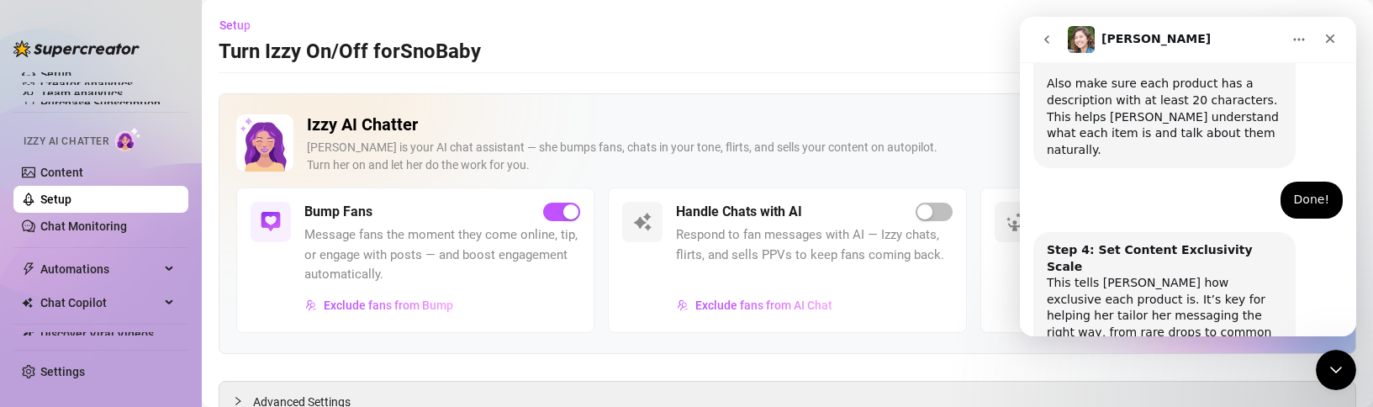
scroll to position [854, 0]
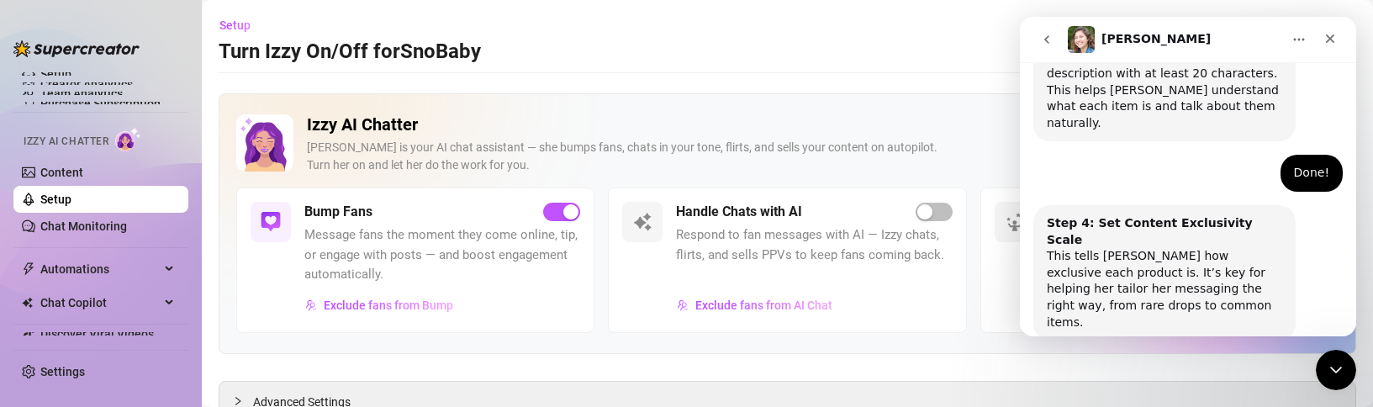
click at [1169, 372] on button "Done!" at bounding box center [1175, 389] width 61 height 34
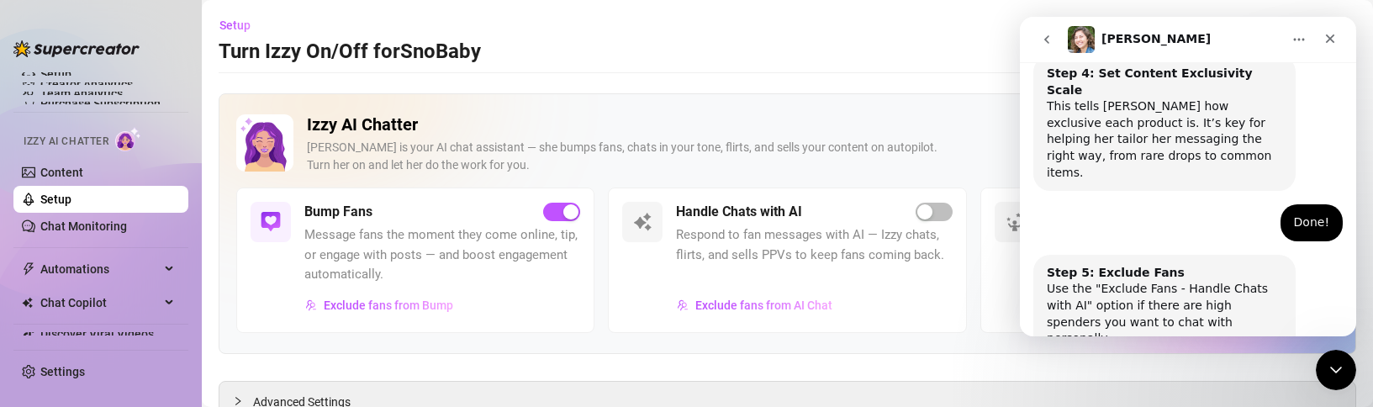
click at [1169, 388] on button "Done!" at bounding box center [1175, 405] width 61 height 34
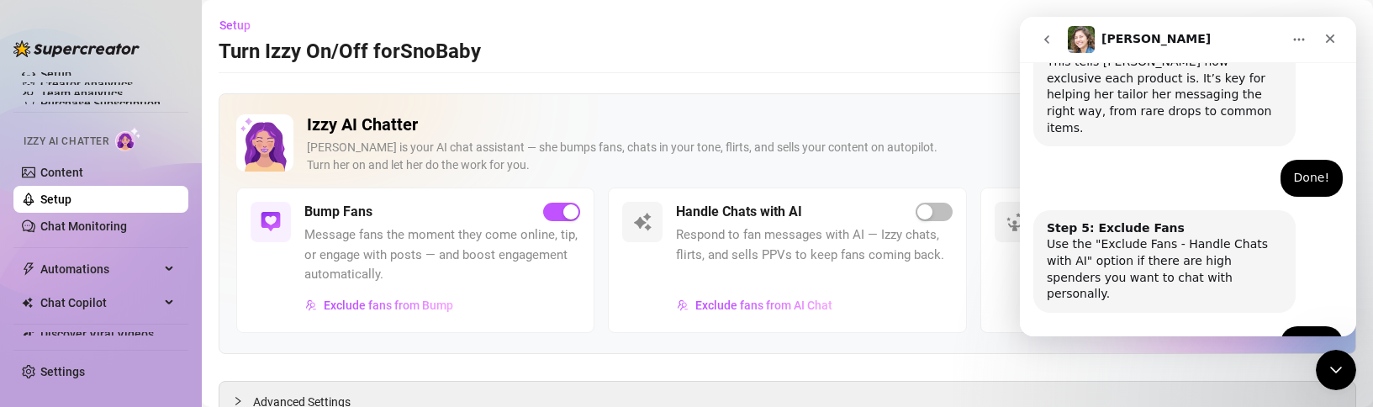
scroll to position [1111, 0]
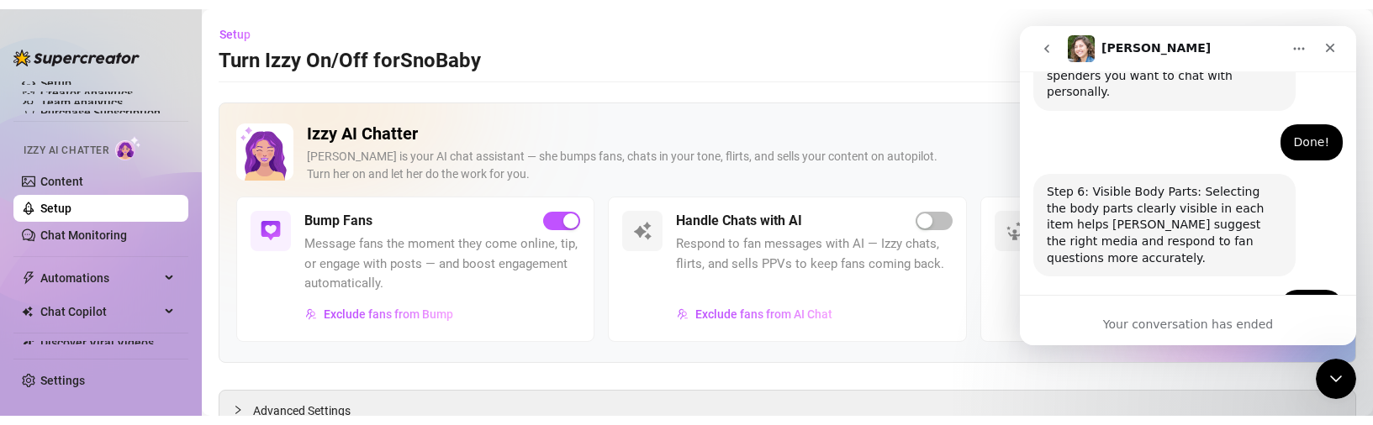
scroll to position [1310, 0]
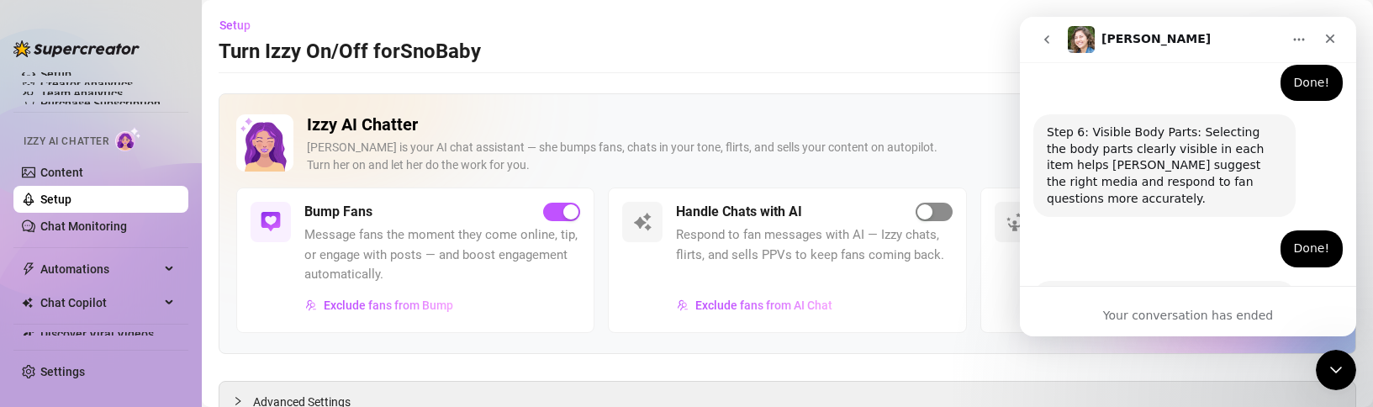
click at [932, 214] on span "button" at bounding box center [934, 212] width 37 height 18
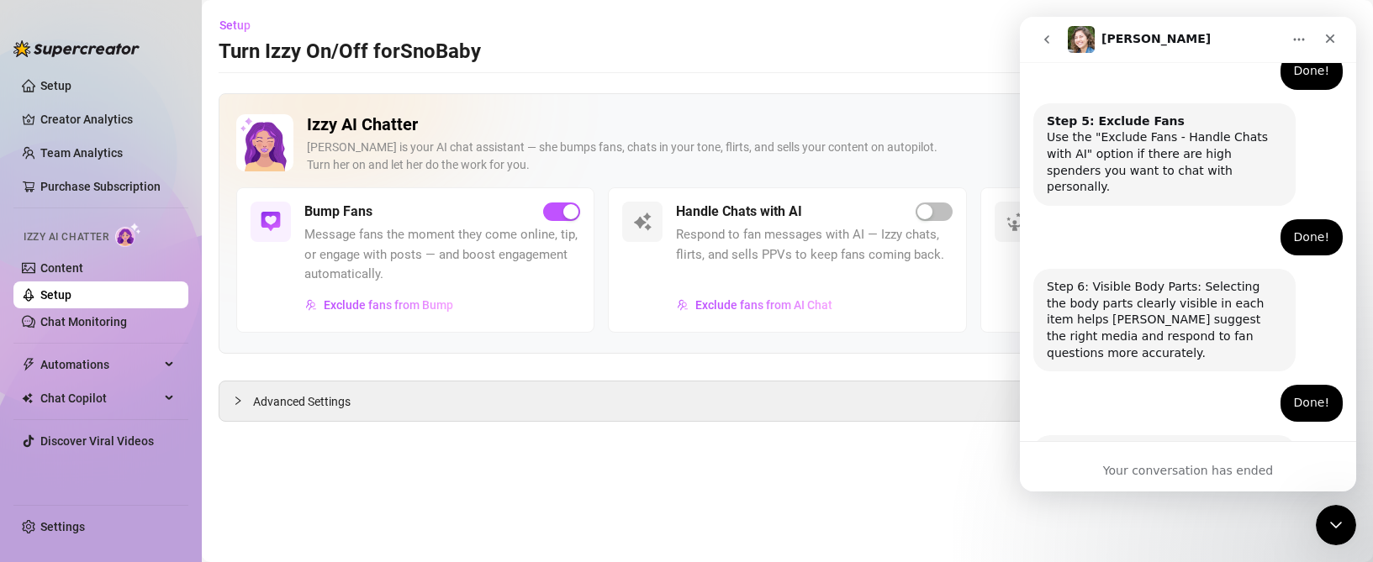
scroll to position [1154, 0]
click at [71, 90] on link "Setup" at bounding box center [55, 85] width 31 height 13
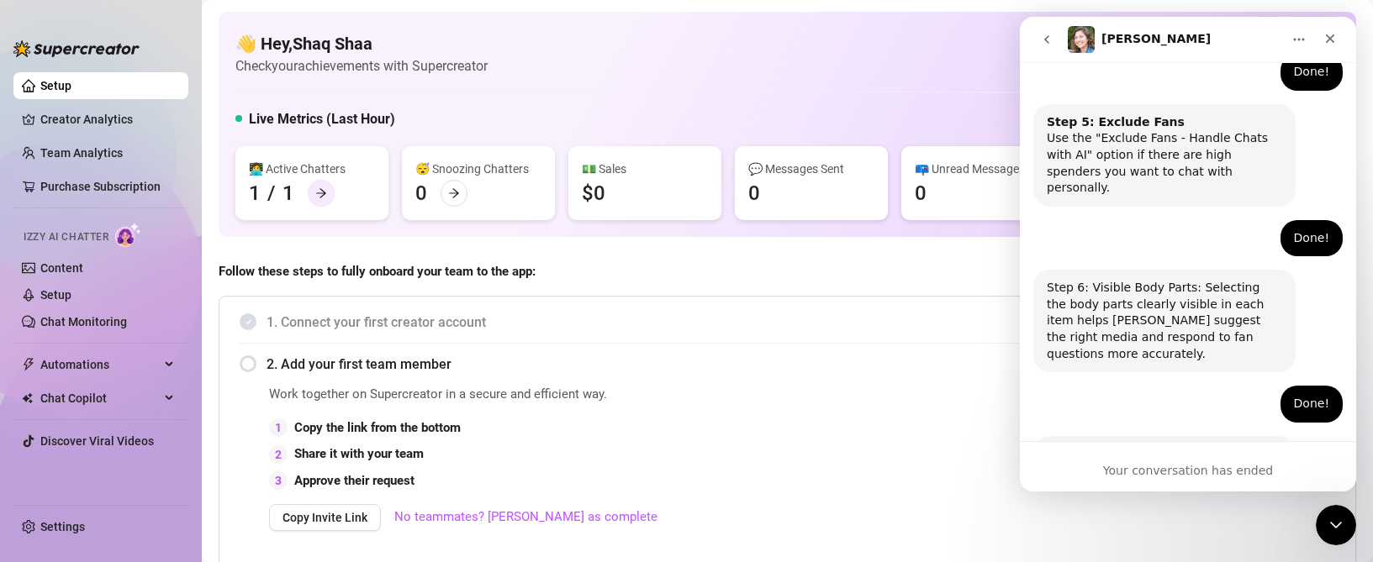
click at [316, 192] on icon "arrow-right" at bounding box center [321, 193] width 12 height 12
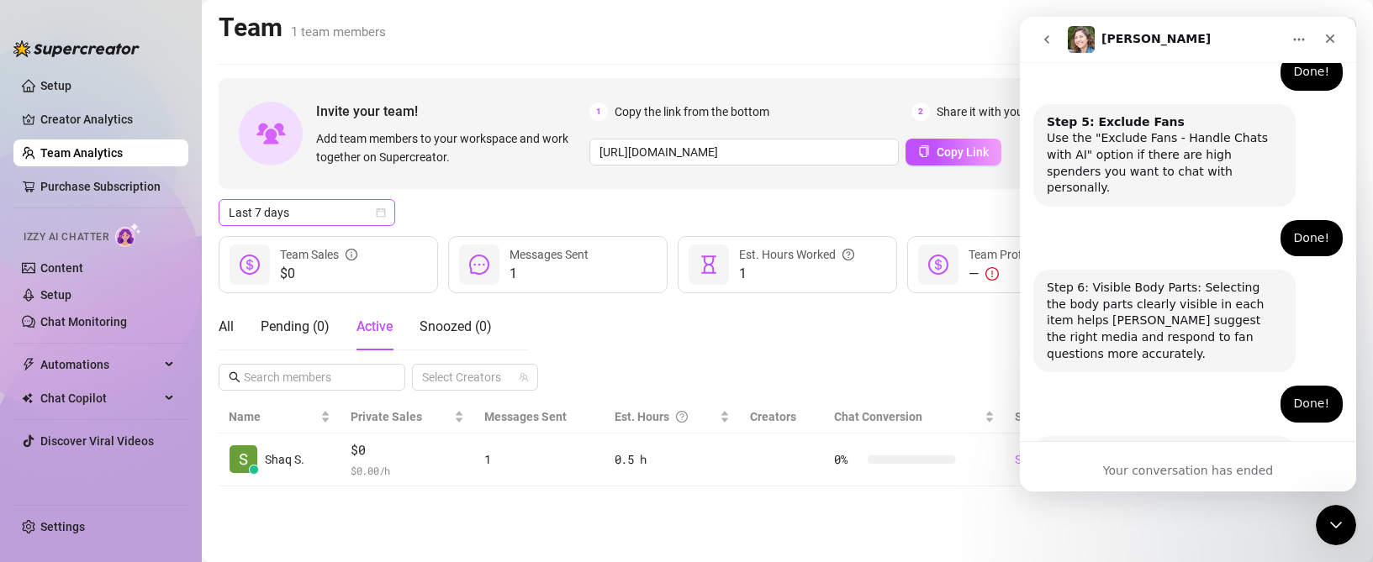
drag, startPoint x: 315, startPoint y: 193, endPoint x: 331, endPoint y: 203, distance: 18.9
click at [96, 133] on div "Creator Analytics" at bounding box center [107, 119] width 135 height 27
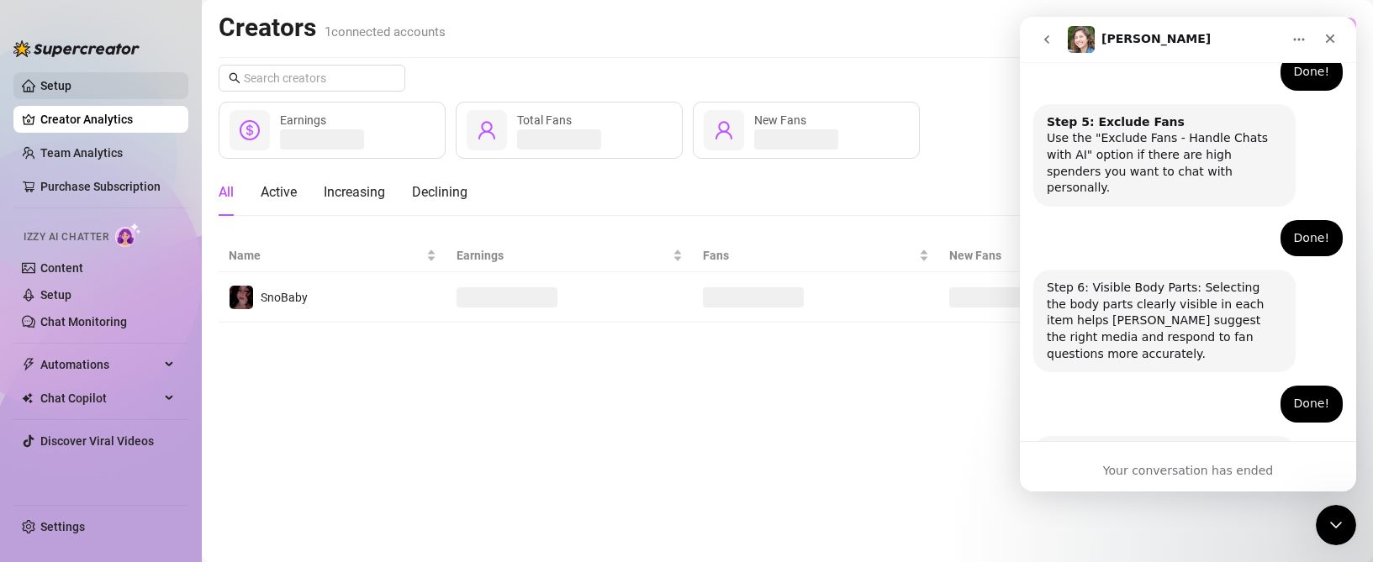
click at [71, 88] on link "Setup" at bounding box center [55, 85] width 31 height 13
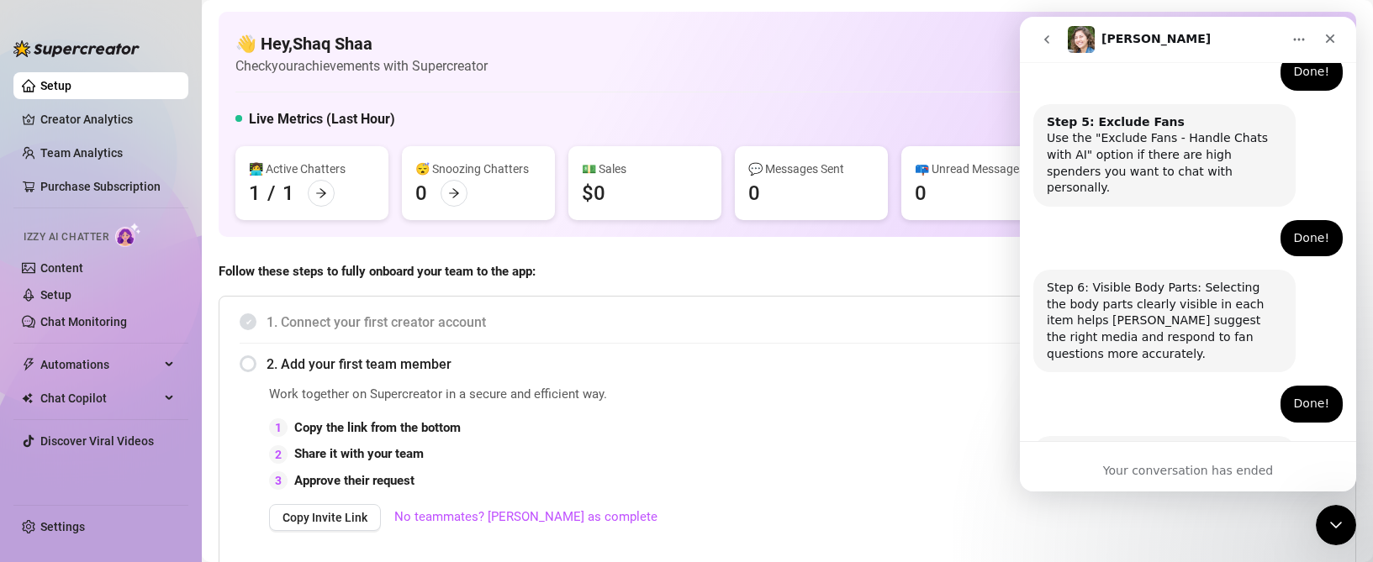
click at [380, 363] on span "2. Add your first team member" at bounding box center [801, 364] width 1069 height 21
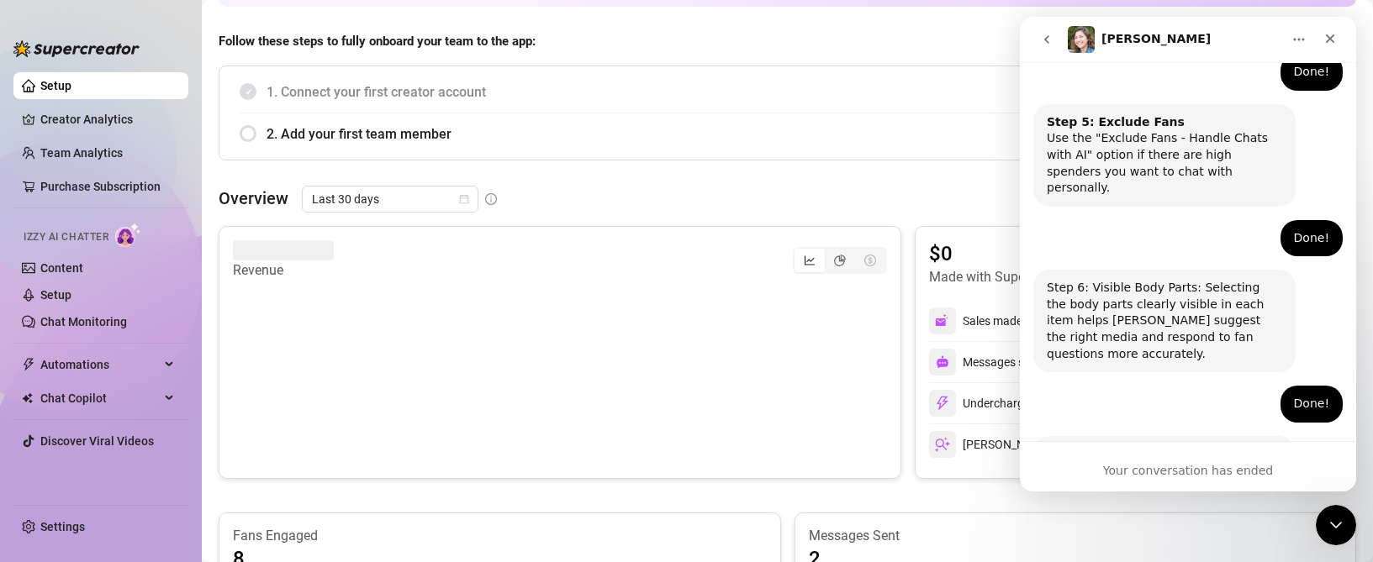
scroll to position [252, 0]
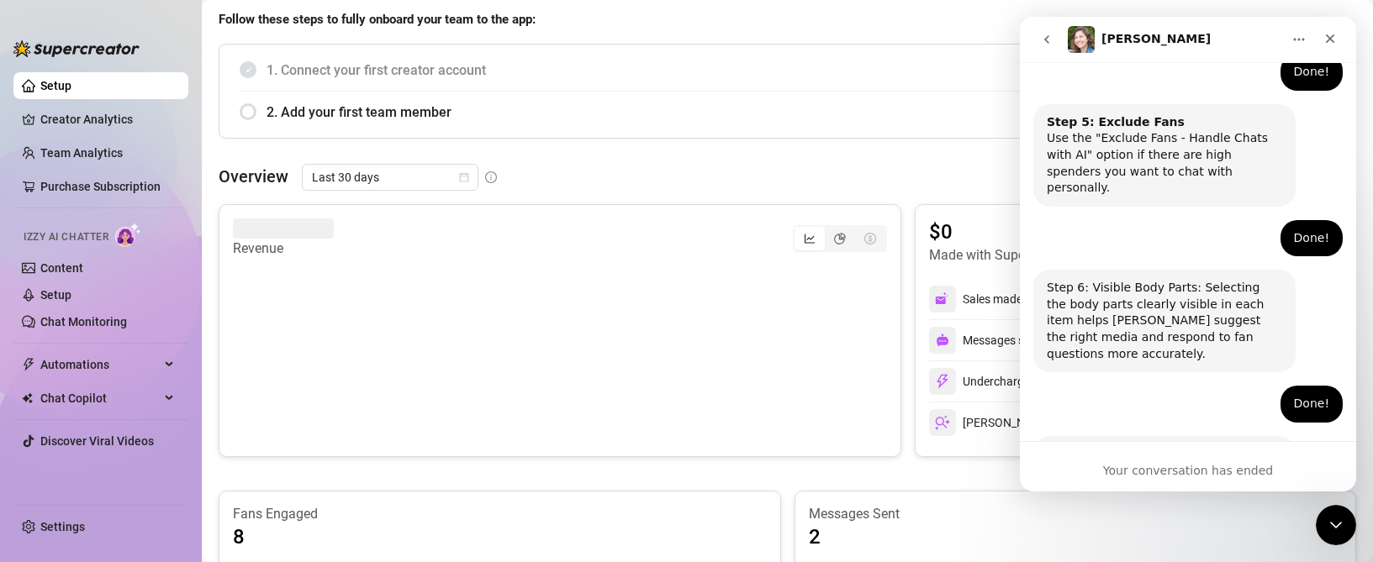
click at [356, 263] on canvas at bounding box center [555, 343] width 645 height 168
click at [266, 248] on article "Revenue" at bounding box center [283, 249] width 101 height 20
click at [362, 111] on span "2. Add your first team member" at bounding box center [801, 112] width 1069 height 21
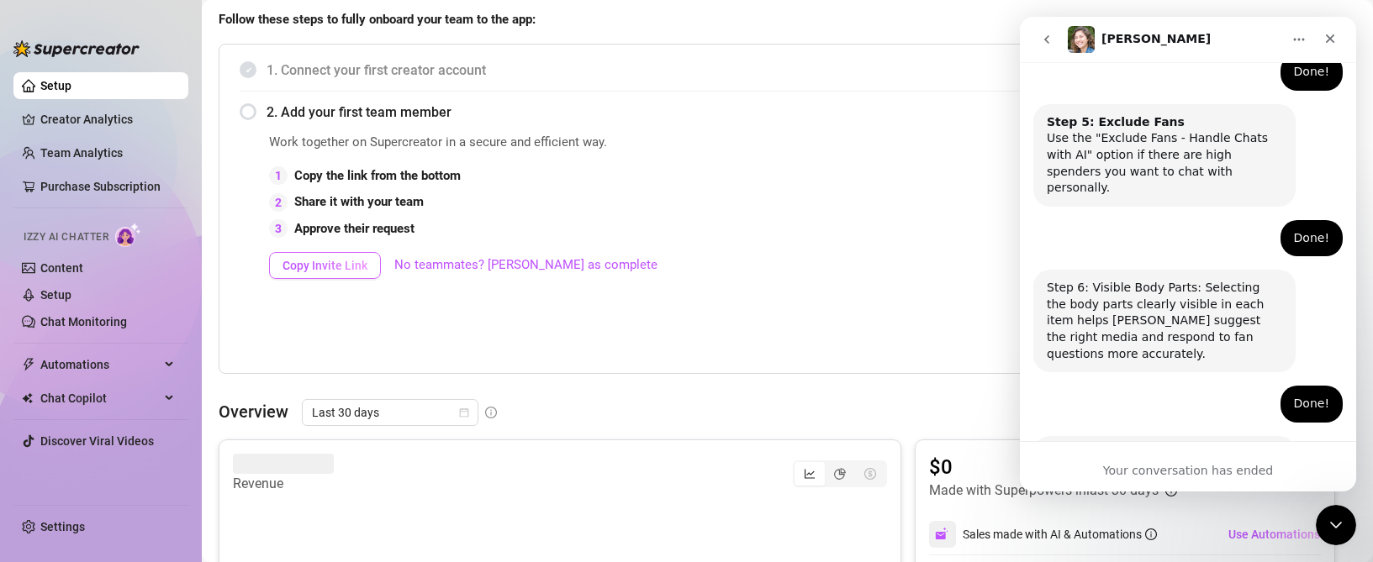
click at [314, 268] on span "Copy Invite Link" at bounding box center [324, 265] width 85 height 13
click at [79, 233] on span "Izzy AI Chatter" at bounding box center [66, 238] width 85 height 16
click at [78, 237] on span "Izzy AI Chatter" at bounding box center [66, 238] width 85 height 16
click at [891, 351] on div "Work together on Supercreator in a secure and efficient way. 1 Copy the link fr…" at bounding box center [613, 250] width 688 height 235
click at [1327, 37] on icon "Close" at bounding box center [1330, 38] width 9 height 9
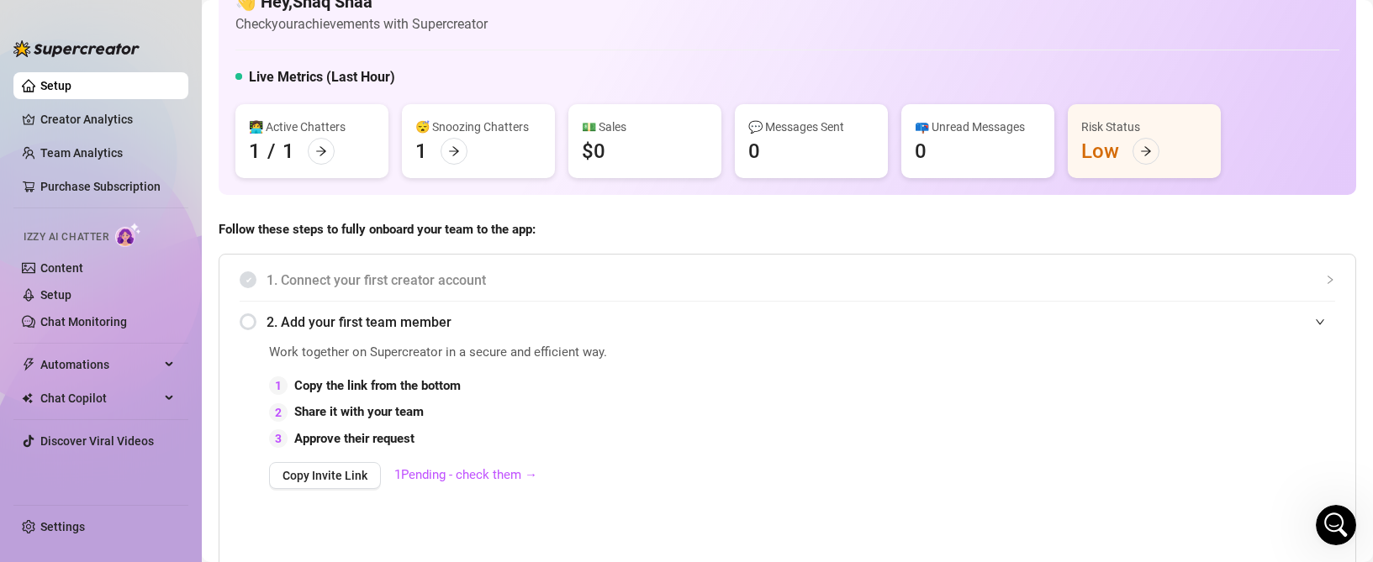
scroll to position [0, 0]
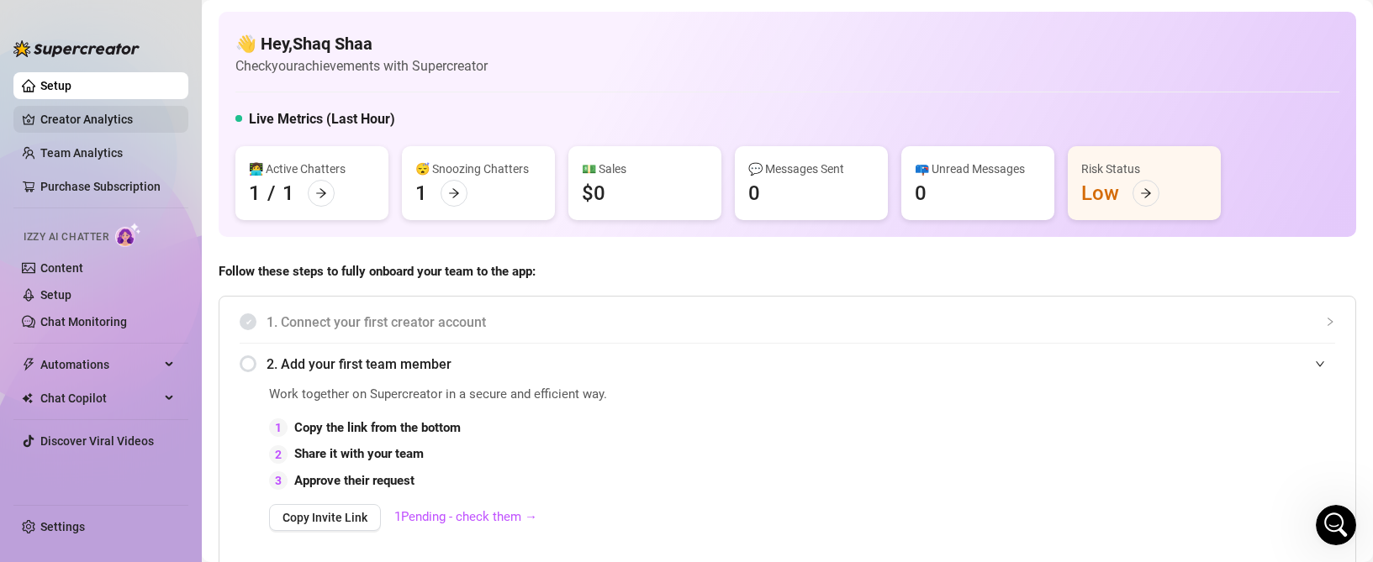
click at [109, 126] on link "Creator Analytics" at bounding box center [107, 119] width 135 height 27
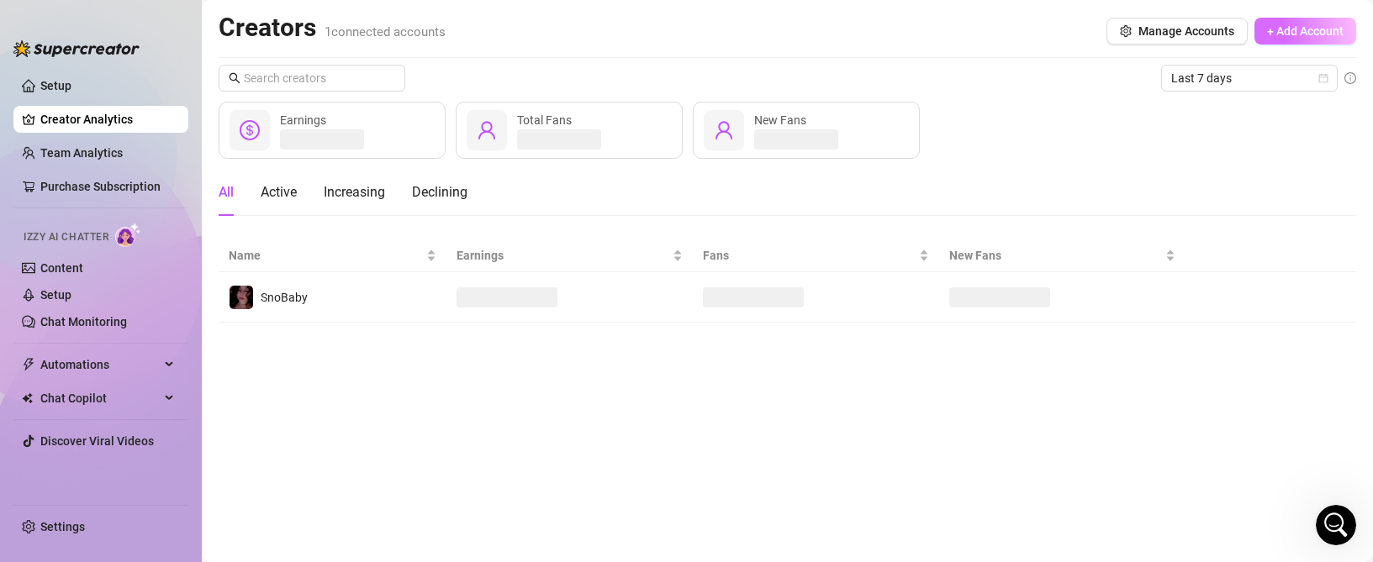
click at [1304, 31] on span "+ Add Account" at bounding box center [1305, 30] width 77 height 13
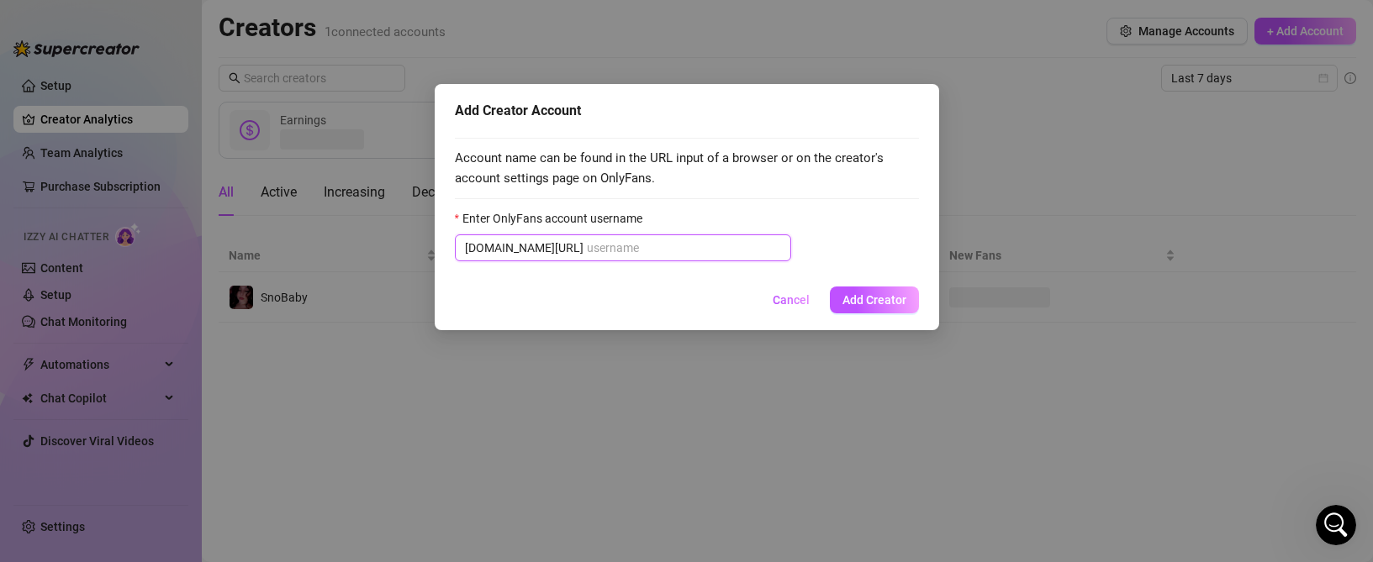
click at [595, 252] on input "Enter OnlyFans account username" at bounding box center [684, 248] width 194 height 18
click at [587, 248] on input "Enter OnlyFans account username" at bounding box center [684, 248] width 194 height 18
type input "S"
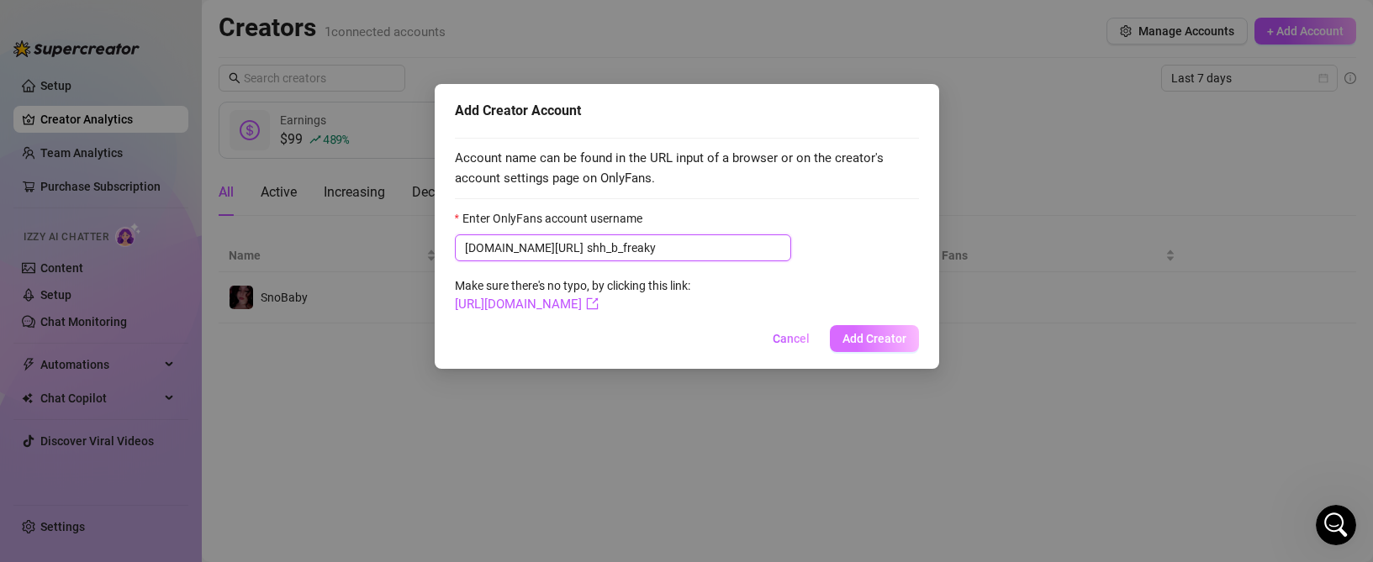
type input "shh_b_freaky"
click at [877, 335] on span "Add Creator" at bounding box center [874, 338] width 64 height 13
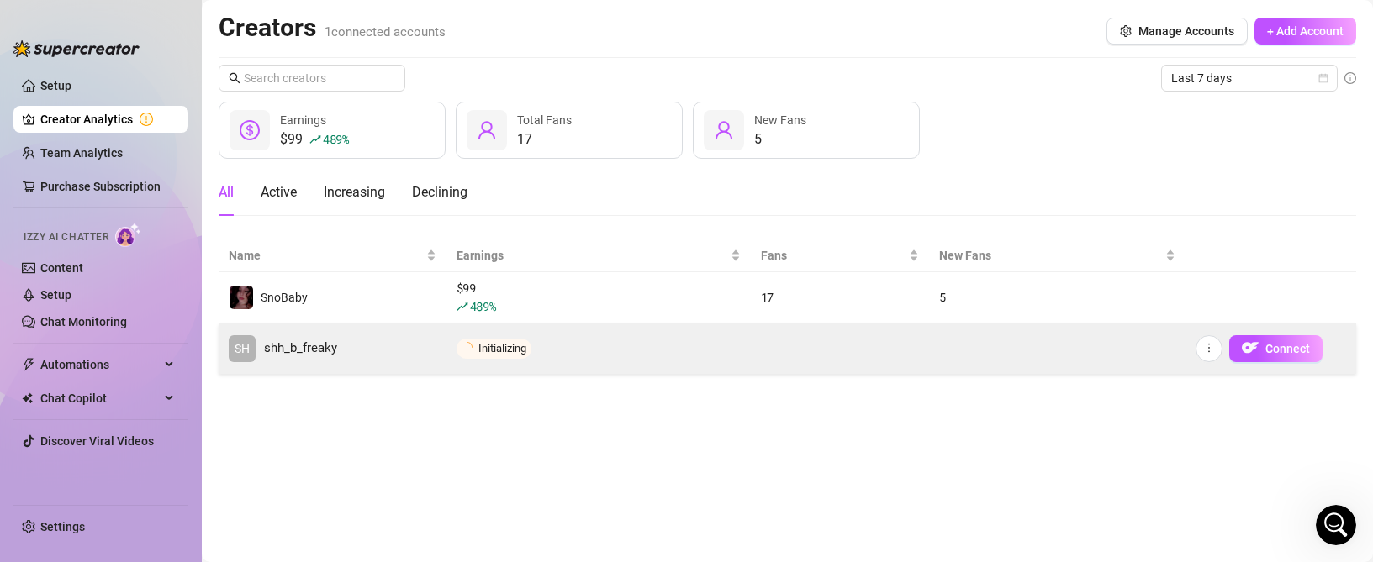
click at [859, 344] on td at bounding box center [840, 349] width 178 height 50
click at [1265, 350] on span "Connect" at bounding box center [1287, 348] width 45 height 13
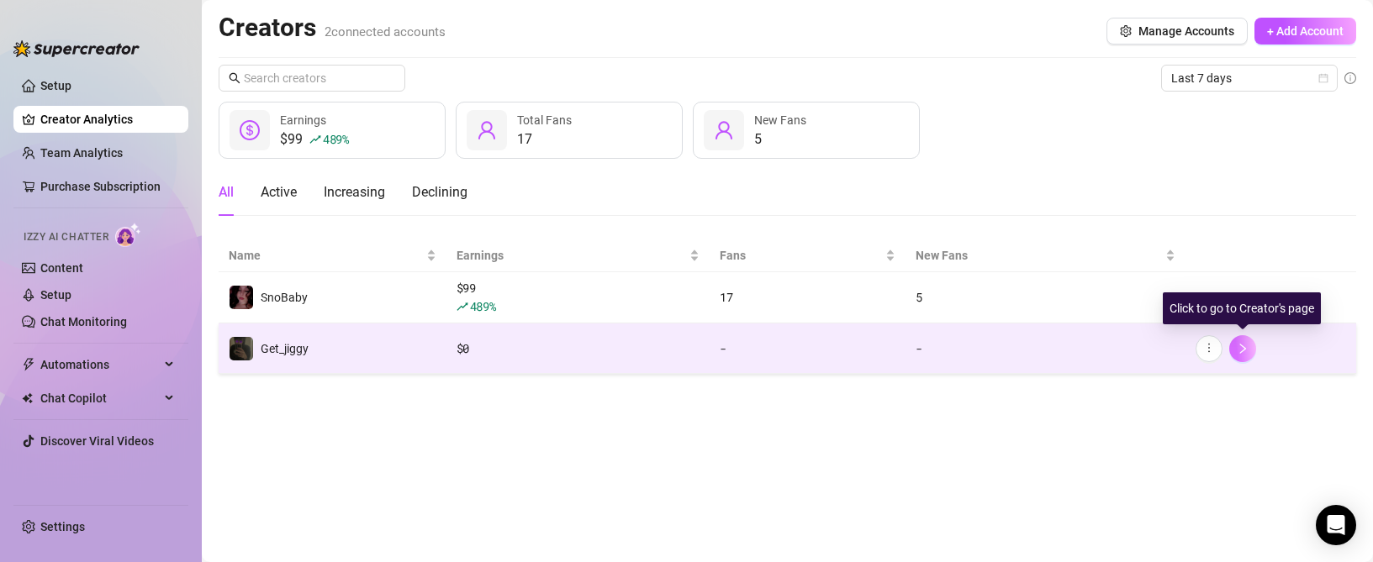
click at [1253, 351] on button "button" at bounding box center [1242, 348] width 27 height 27
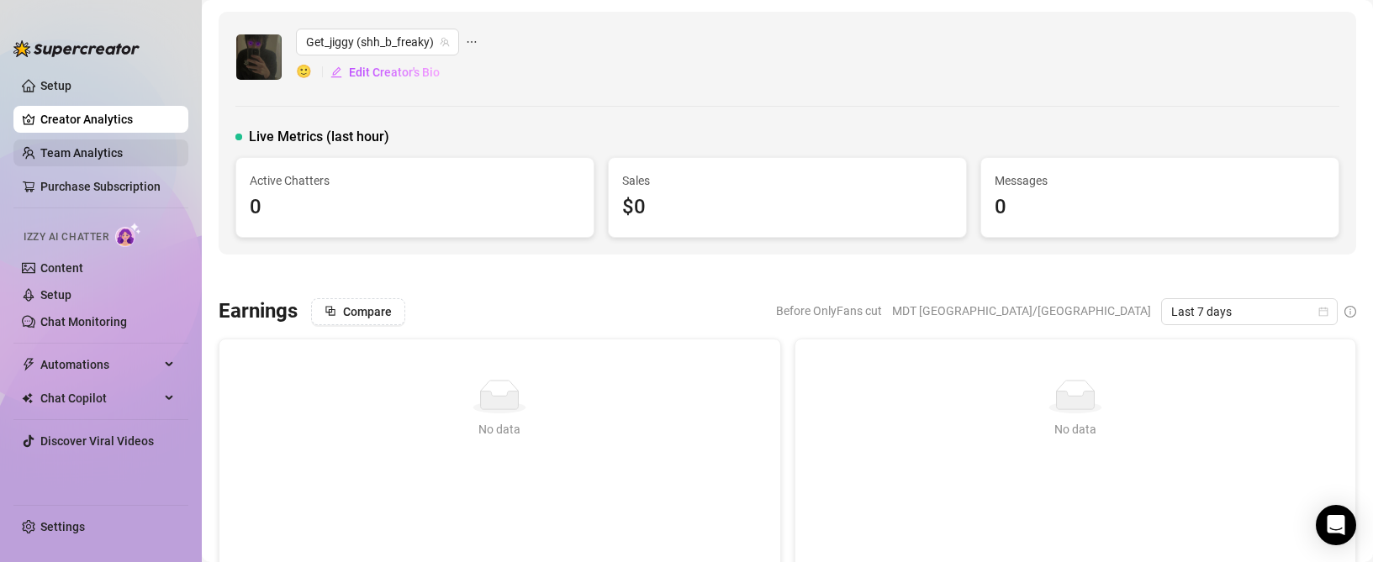
click at [88, 146] on link "Team Analytics" at bounding box center [81, 152] width 82 height 13
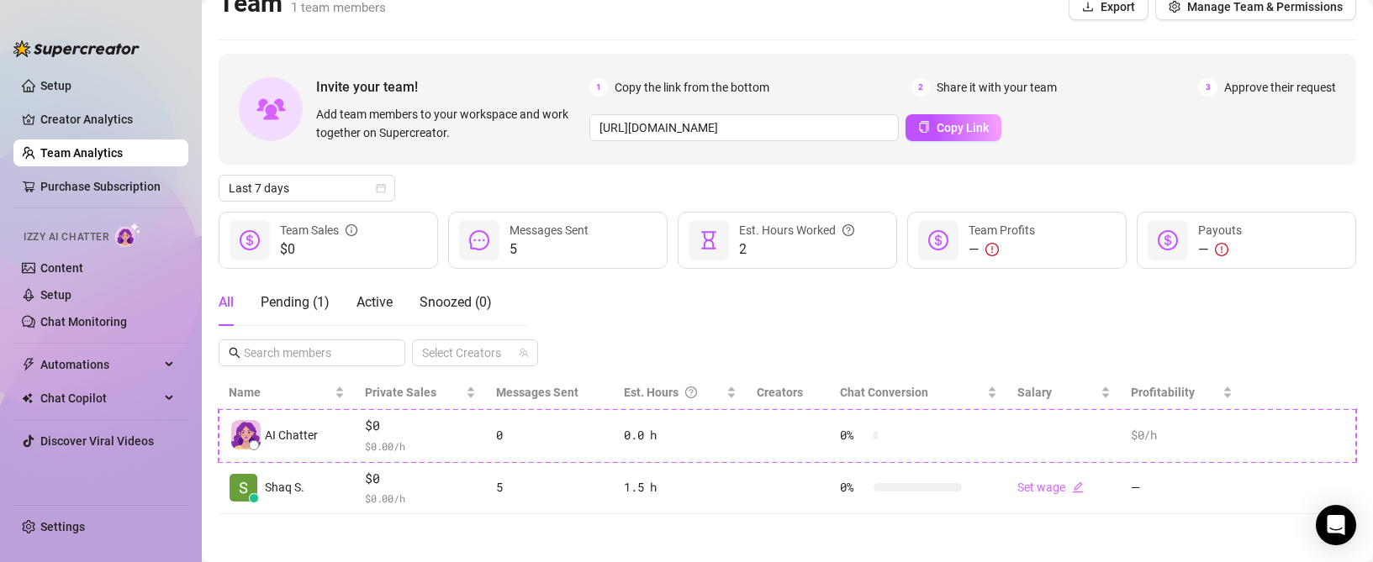
scroll to position [27, 0]
click at [92, 187] on link "Purchase Subscription" at bounding box center [100, 186] width 120 height 13
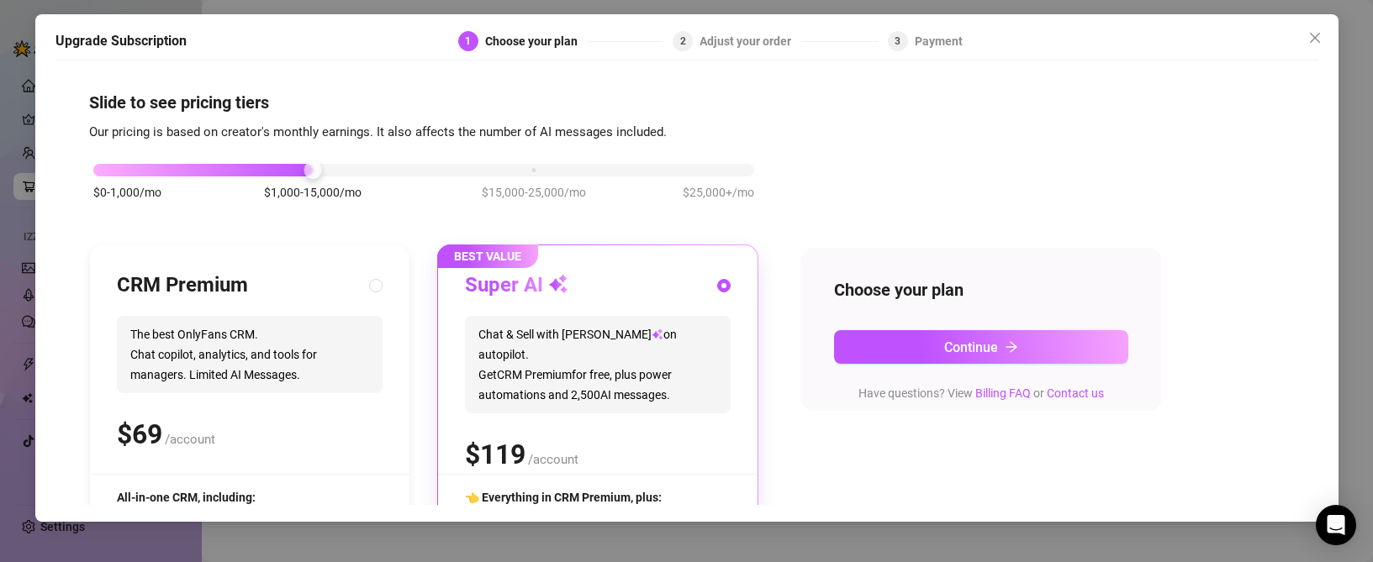
click at [1341, 41] on div "Upgrade Subscription 1 Choose your plan 2 Adjust your order 3 Payment Slide to …" at bounding box center [686, 281] width 1373 height 562
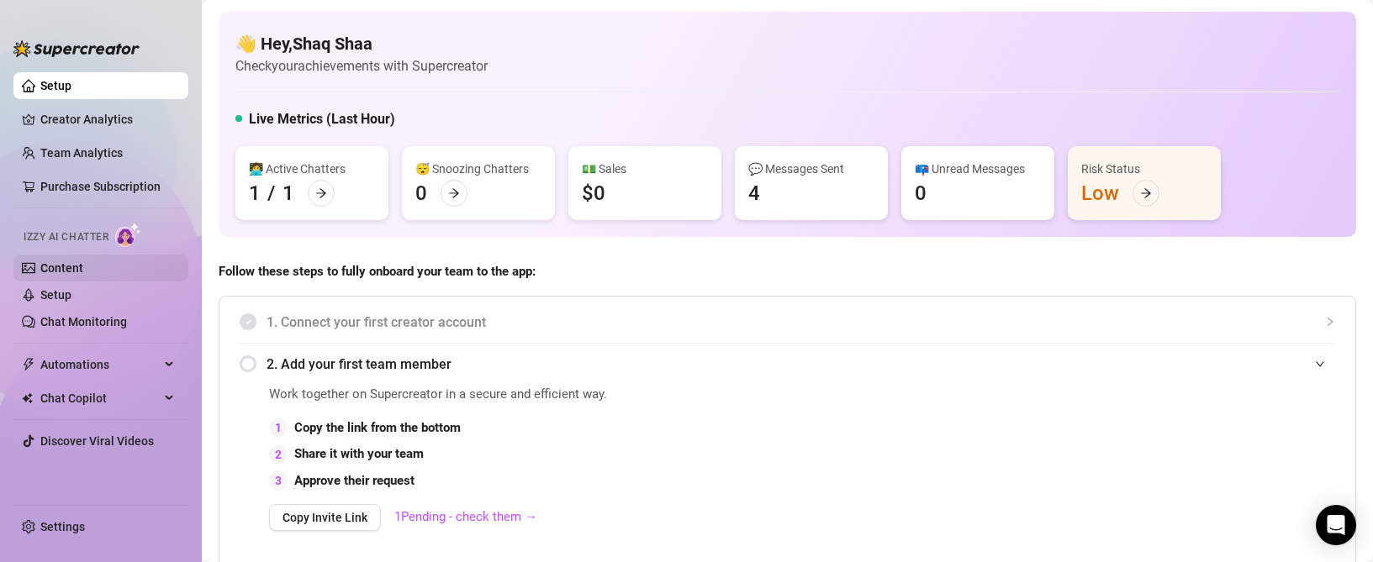
click at [83, 268] on link "Content" at bounding box center [61, 267] width 43 height 13
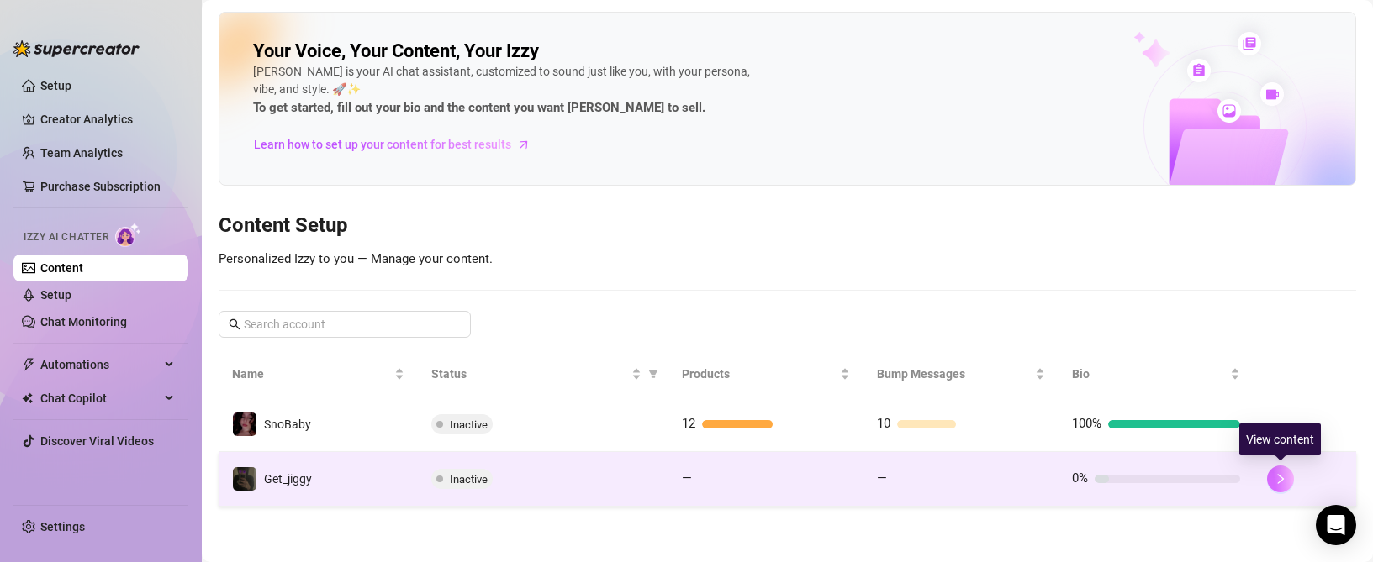
click at [1286, 478] on button "button" at bounding box center [1280, 479] width 27 height 27
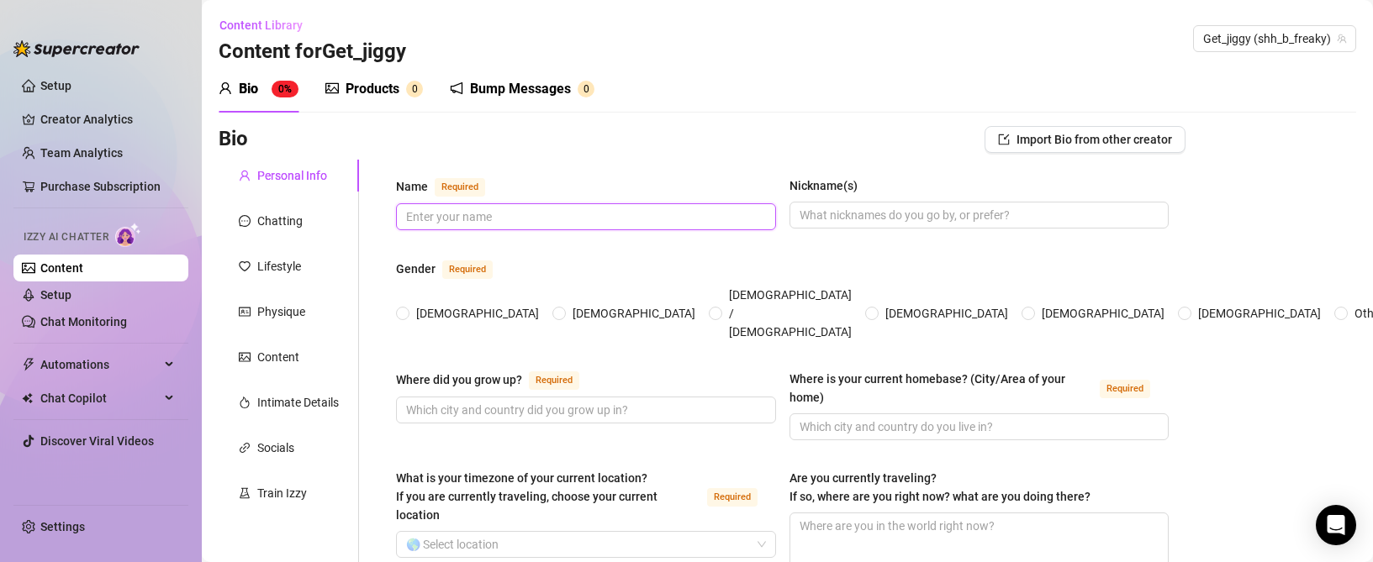
click at [463, 221] on input "Name Required" at bounding box center [584, 217] width 356 height 18
type input "jiggy"
click at [858, 203] on span at bounding box center [979, 215] width 380 height 27
type input "shaq"
click at [557, 309] on input "[DEMOGRAPHIC_DATA]" at bounding box center [560, 314] width 7 height 11
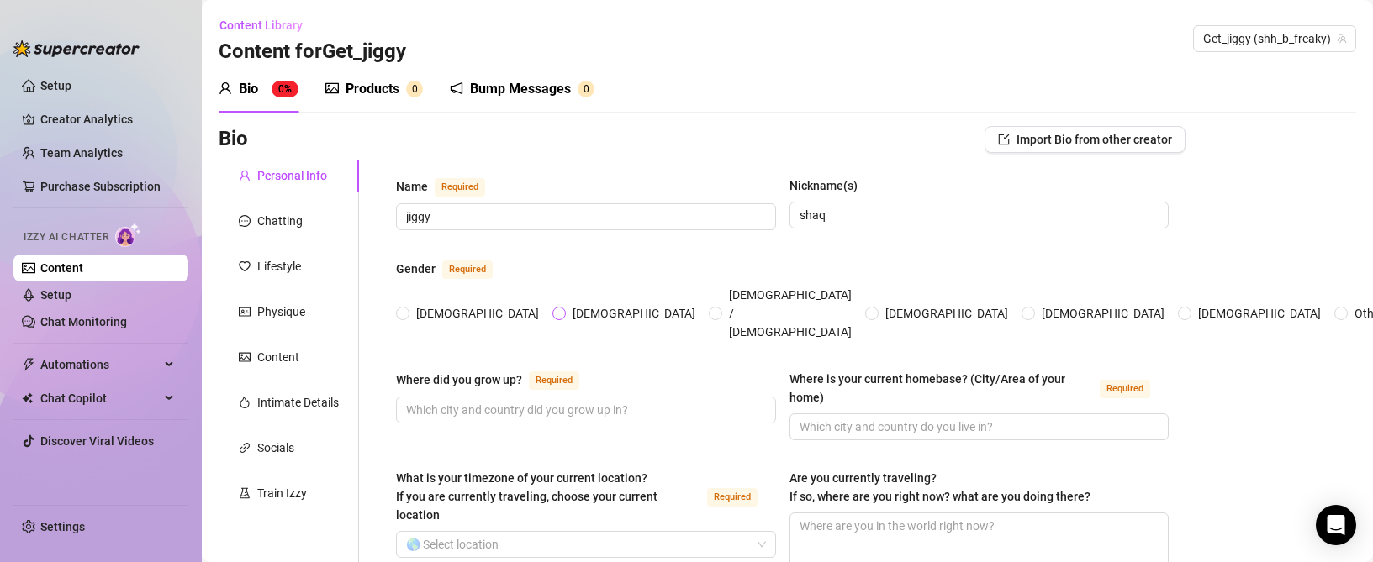
radio input "true"
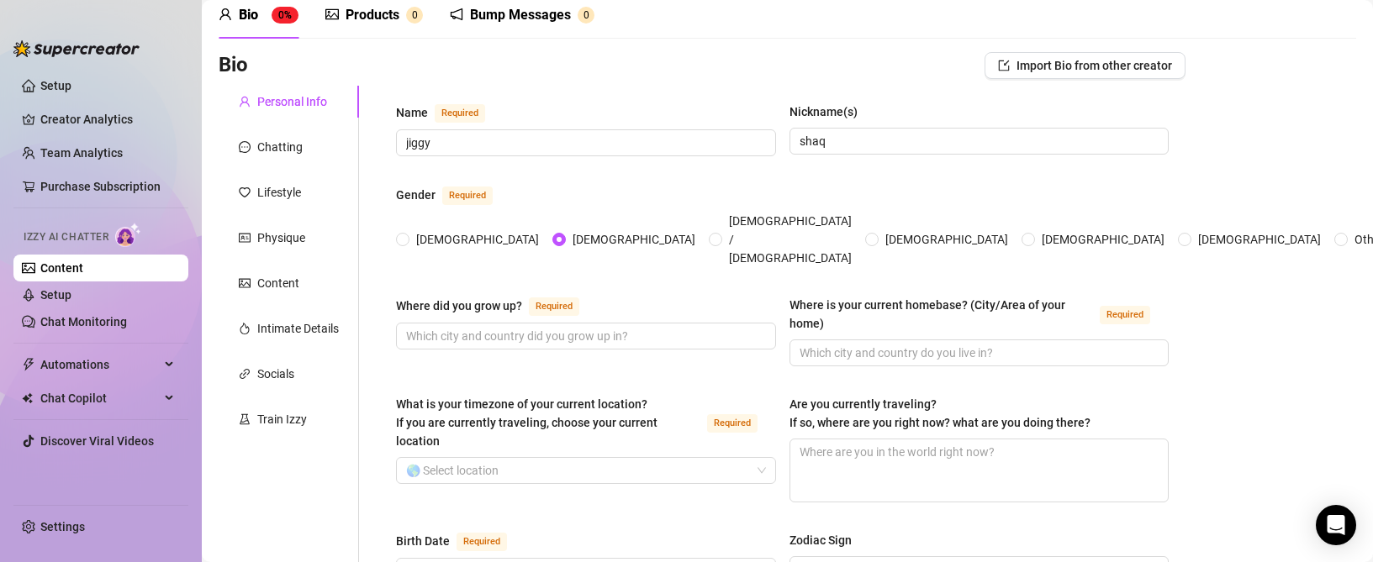
scroll to position [84, 0]
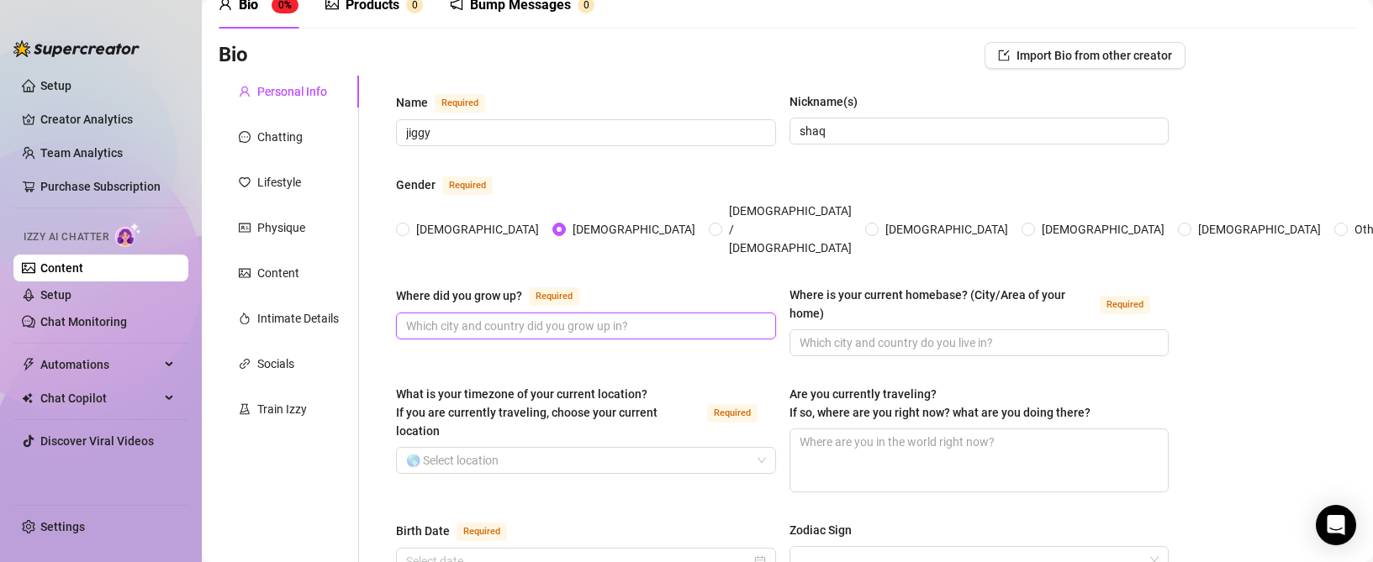
click at [538, 317] on input "Where did you grow up? Required" at bounding box center [584, 326] width 356 height 18
type input "w"
type input "[US_STATE]"
click at [913, 330] on span at bounding box center [979, 343] width 380 height 27
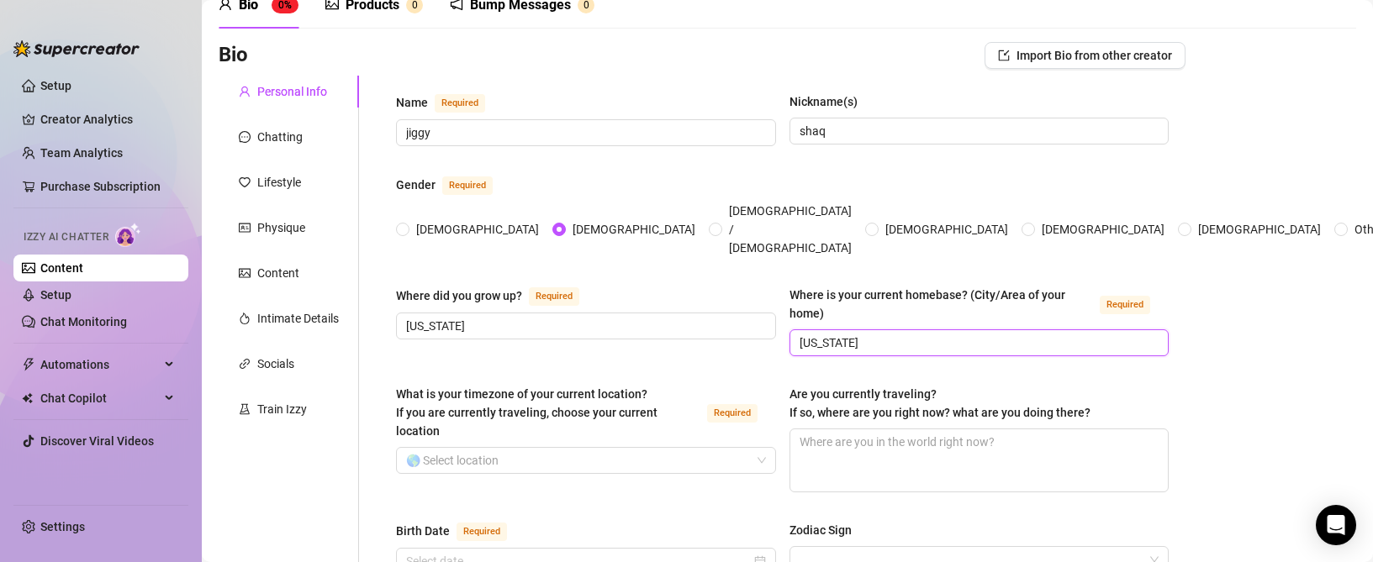
type input "[US_STATE]"
click at [528, 448] on input "What is your timezone of your current location? If you are currently traveling,…" at bounding box center [578, 460] width 345 height 25
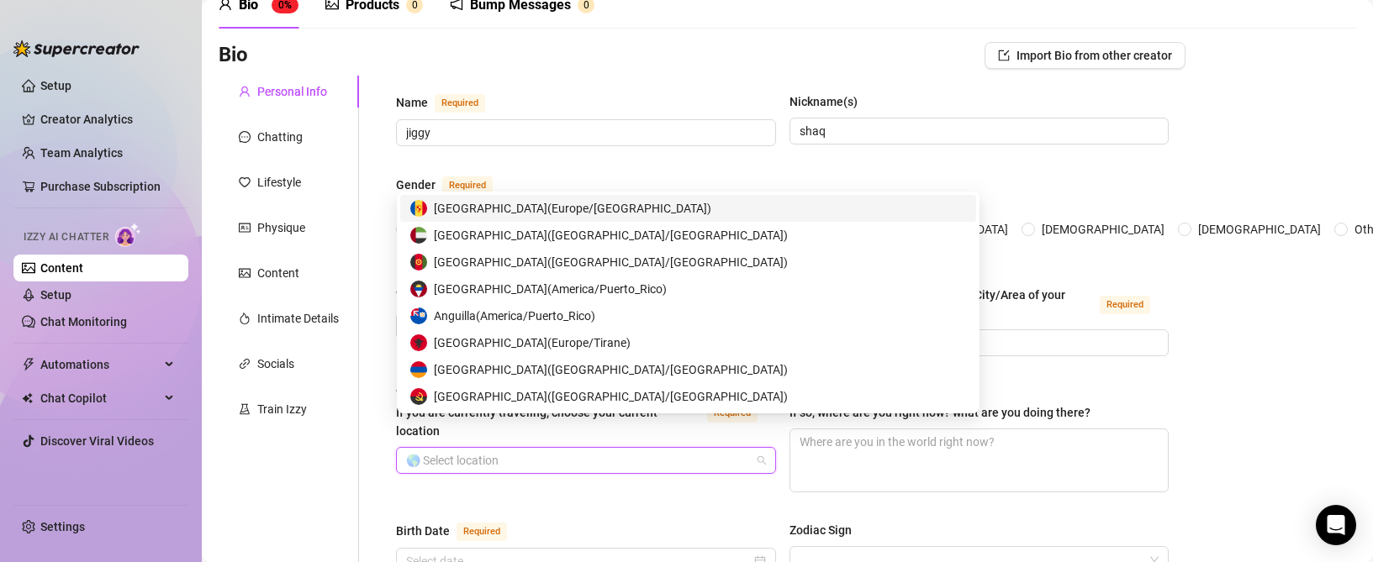
click at [532, 448] on input "What is your timezone of your current location? If you are currently traveling,…" at bounding box center [578, 460] width 345 height 25
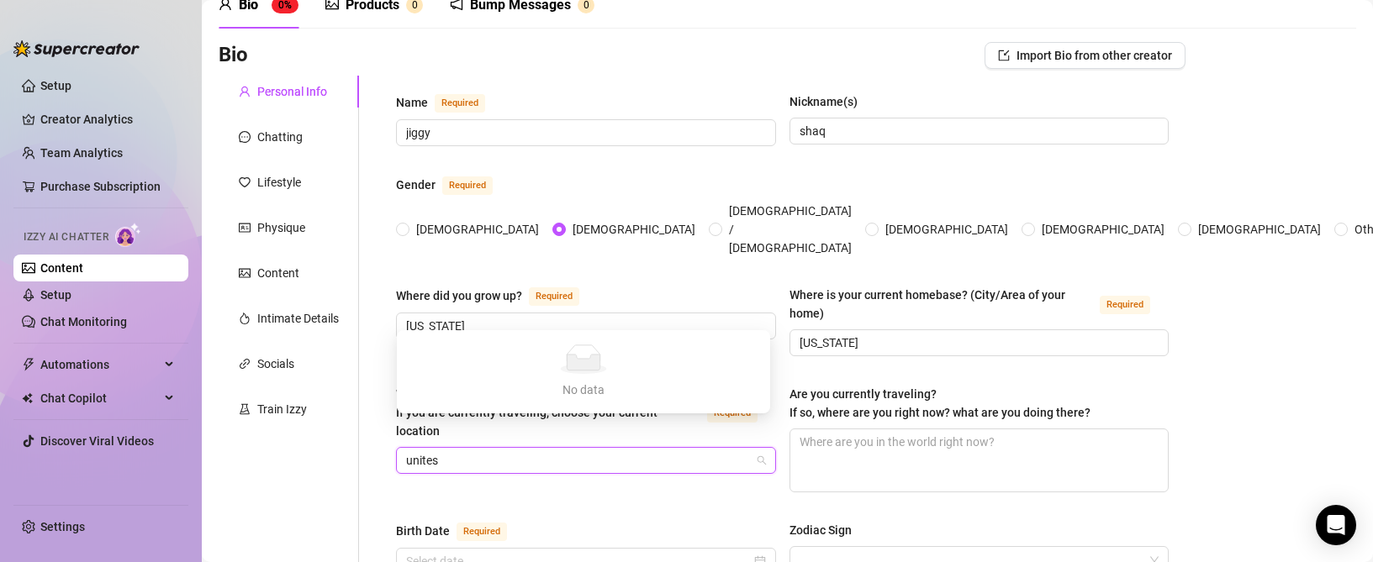
type input "unite"
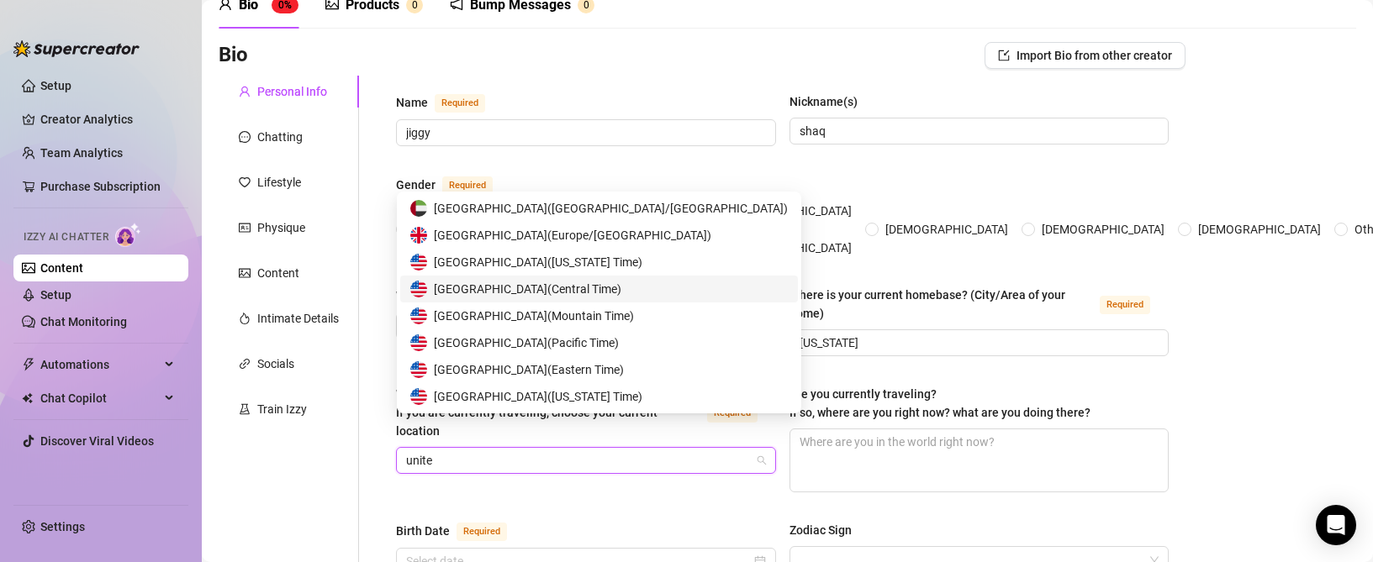
click at [583, 290] on span "[GEOGRAPHIC_DATA] ( Central Time )" at bounding box center [527, 289] width 187 height 18
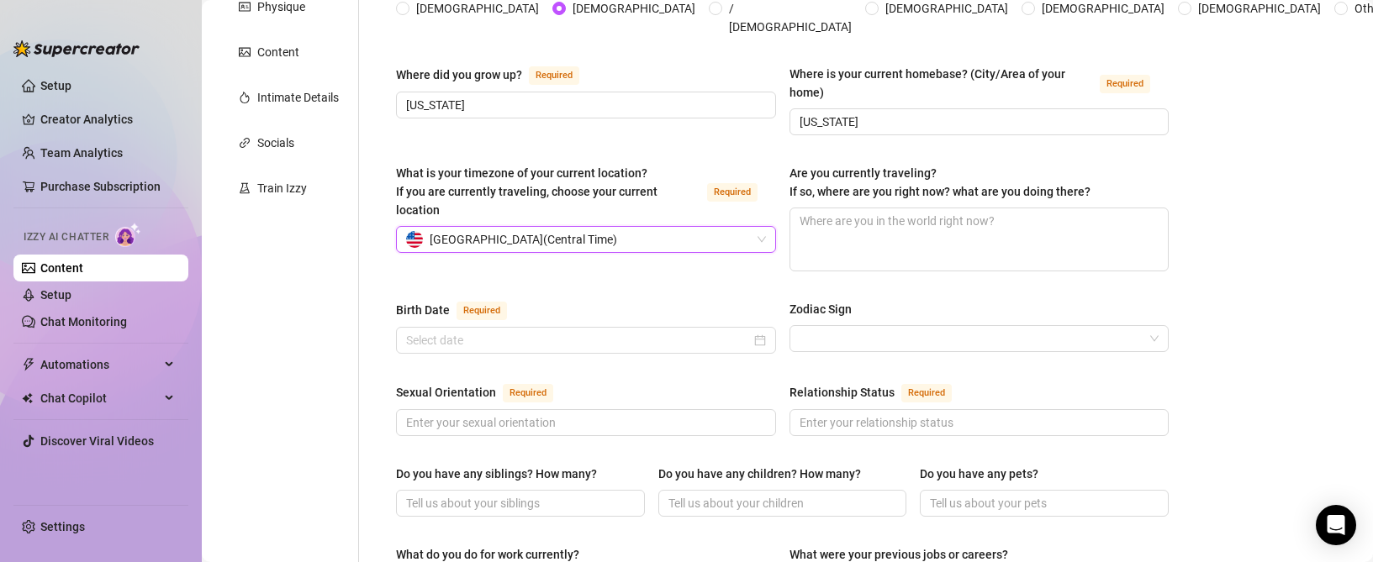
scroll to position [168, 0]
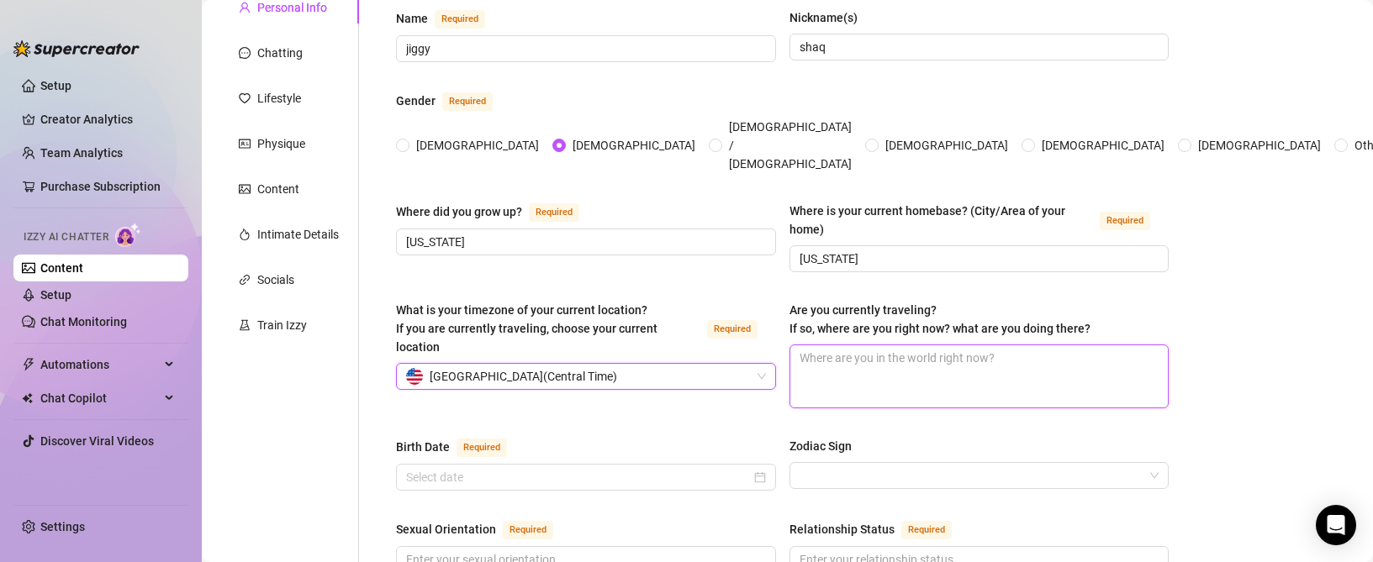
click at [877, 346] on textarea "Are you currently traveling? If so, where are you right now? what are you doing…" at bounding box center [979, 377] width 378 height 62
type textarea "i"
type textarea "im"
type textarea "im n"
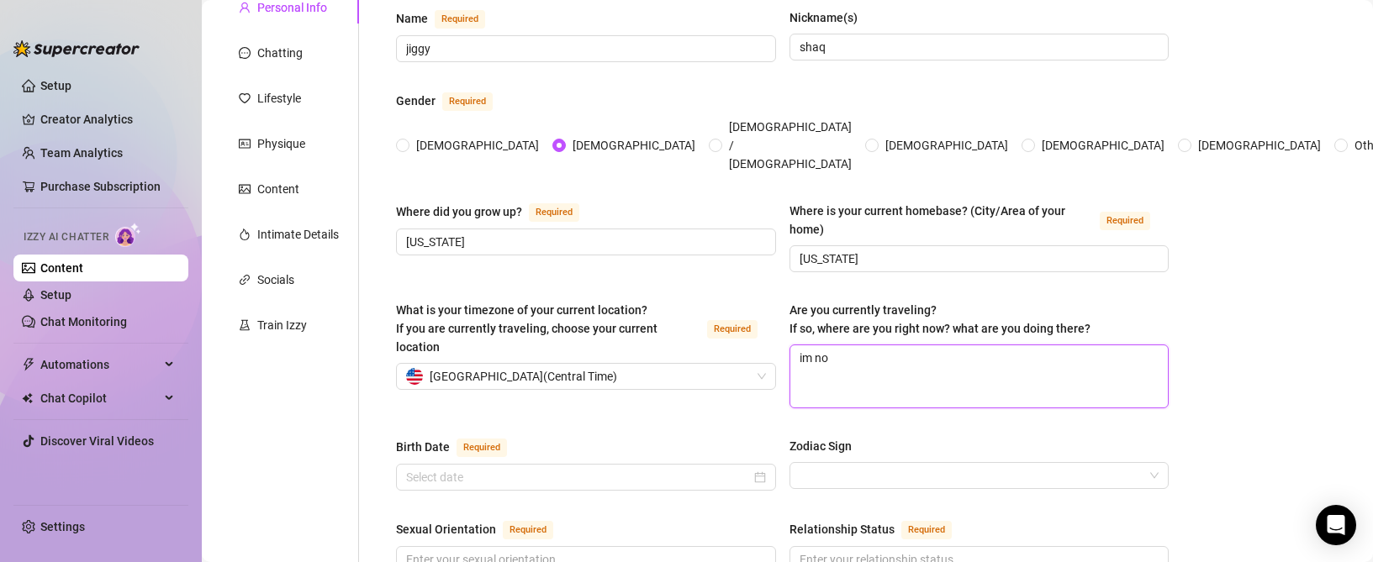
type textarea "im not"
type textarea "im not r"
type textarea "im not"
type textarea "im not t"
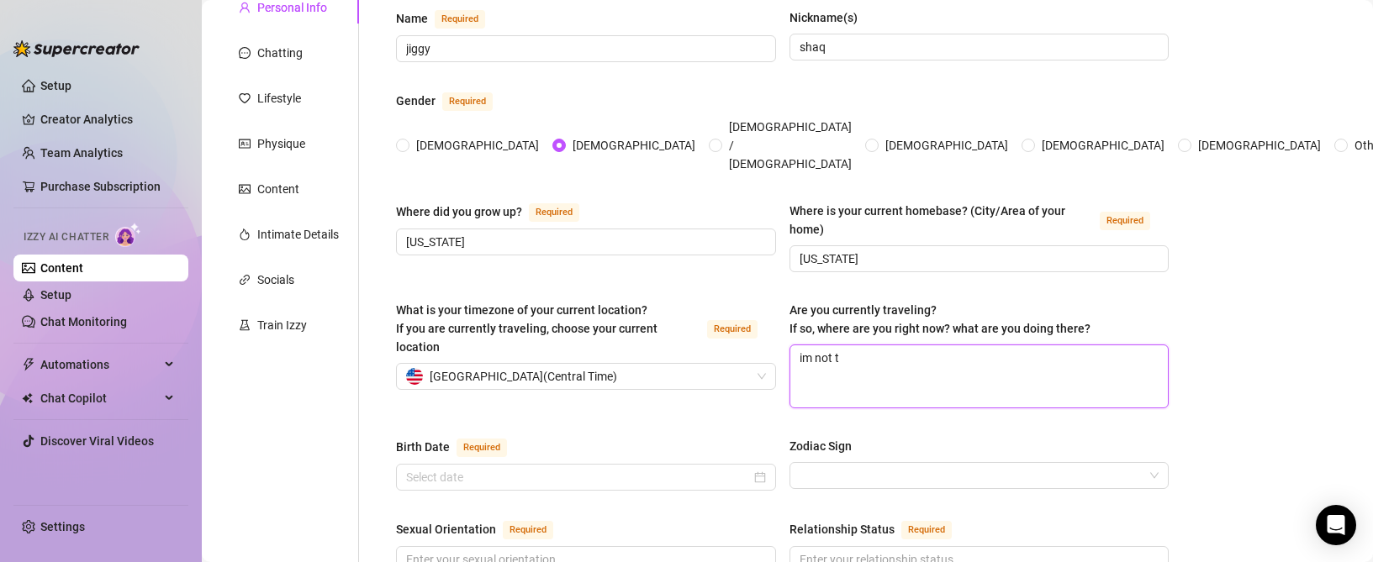
type textarea "im not tr"
type textarea "im not tra"
type textarea "im not trav"
type textarea "im not trave"
type textarea "im not travel"
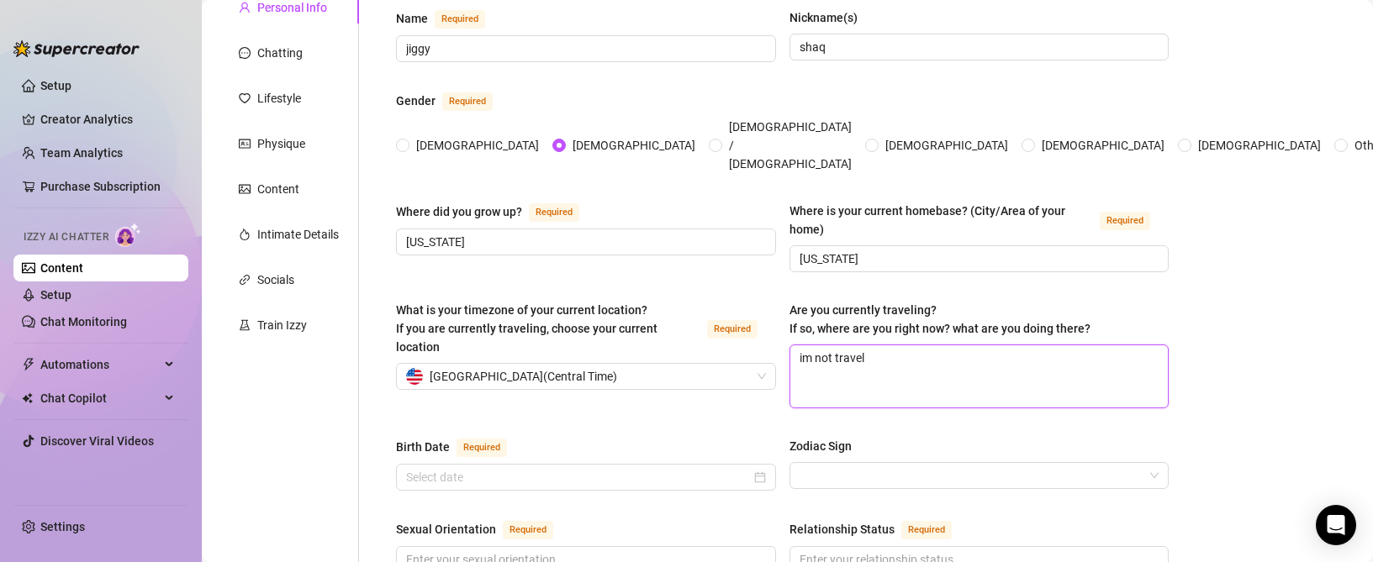
type textarea "im not traveli"
type textarea "im not traveling"
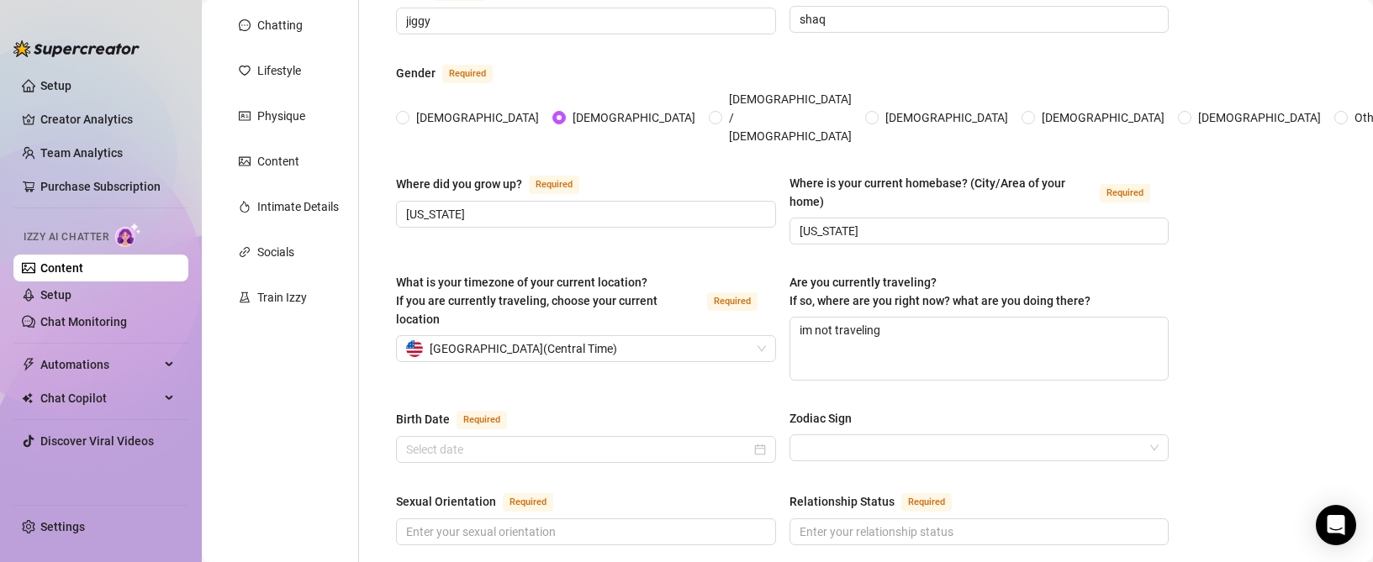
scroll to position [252, 0]
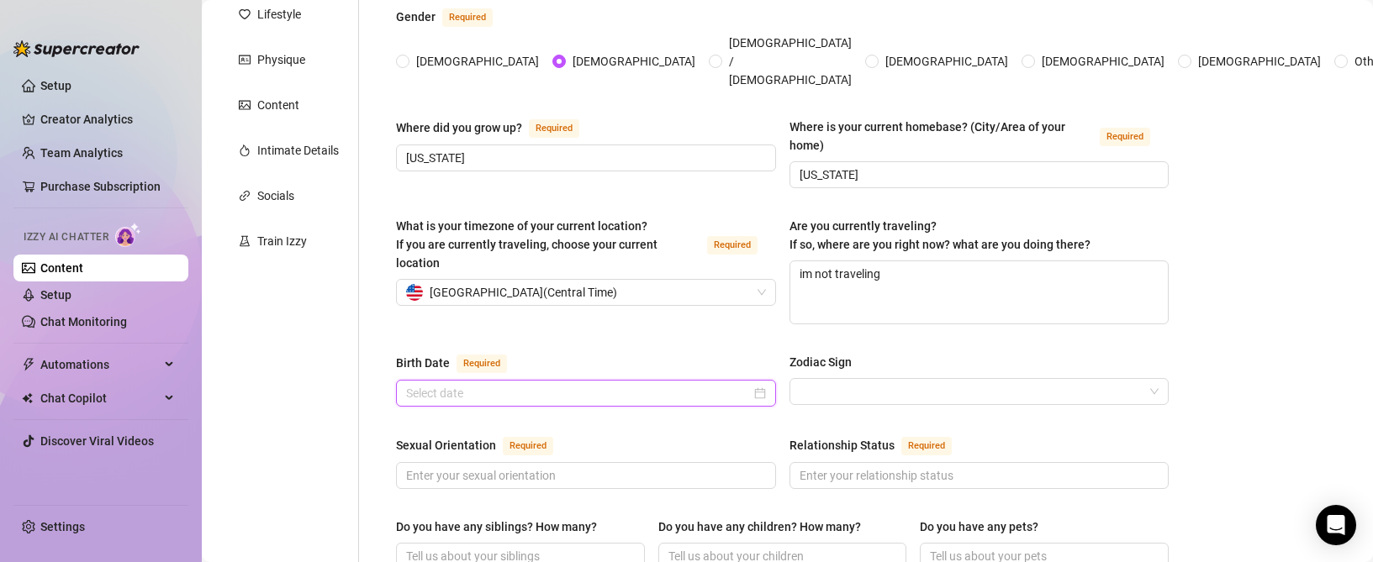
click at [466, 384] on input "Birth Date Required" at bounding box center [578, 393] width 345 height 18
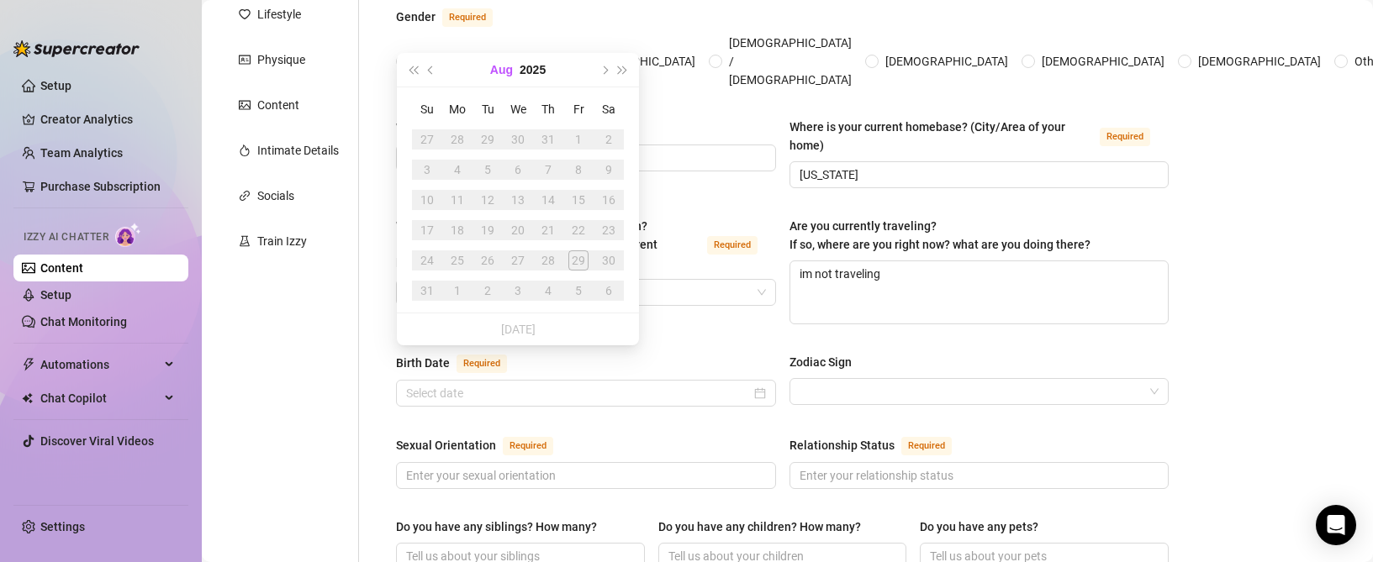
click at [504, 71] on button "Aug" at bounding box center [501, 70] width 23 height 34
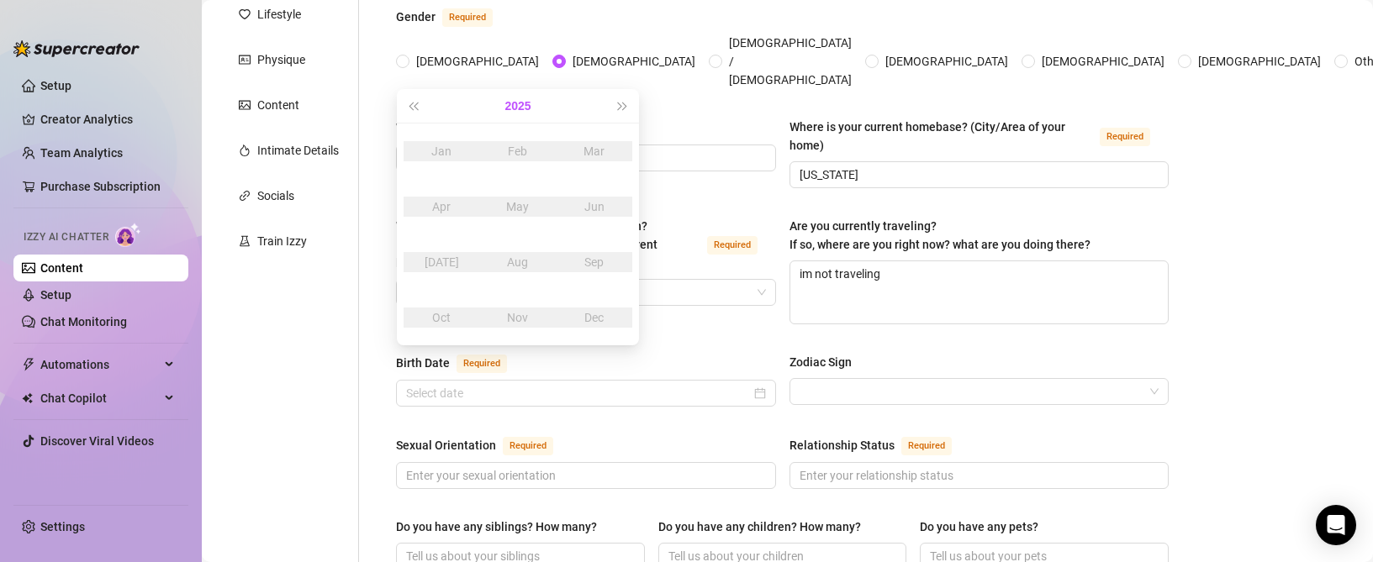
click at [517, 108] on button "2025" at bounding box center [517, 106] width 26 height 34
click at [417, 112] on button "Last year (Control + left)" at bounding box center [413, 106] width 18 height 34
click at [416, 108] on span "Last year (Control + left)" at bounding box center [413, 106] width 8 height 8
click at [588, 265] on div "2007" at bounding box center [594, 262] width 50 height 20
click at [436, 256] on div "[DATE]" at bounding box center [441, 262] width 50 height 20
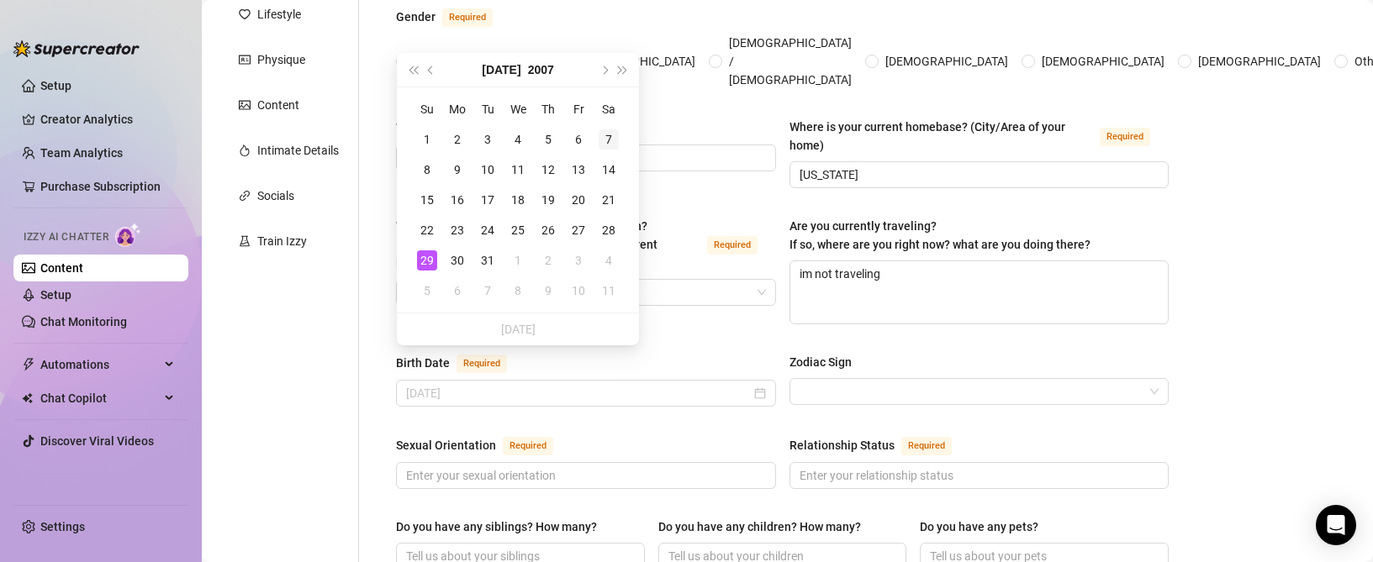
type input "[DATE]"
click at [609, 143] on div "7" at bounding box center [609, 139] width 20 height 20
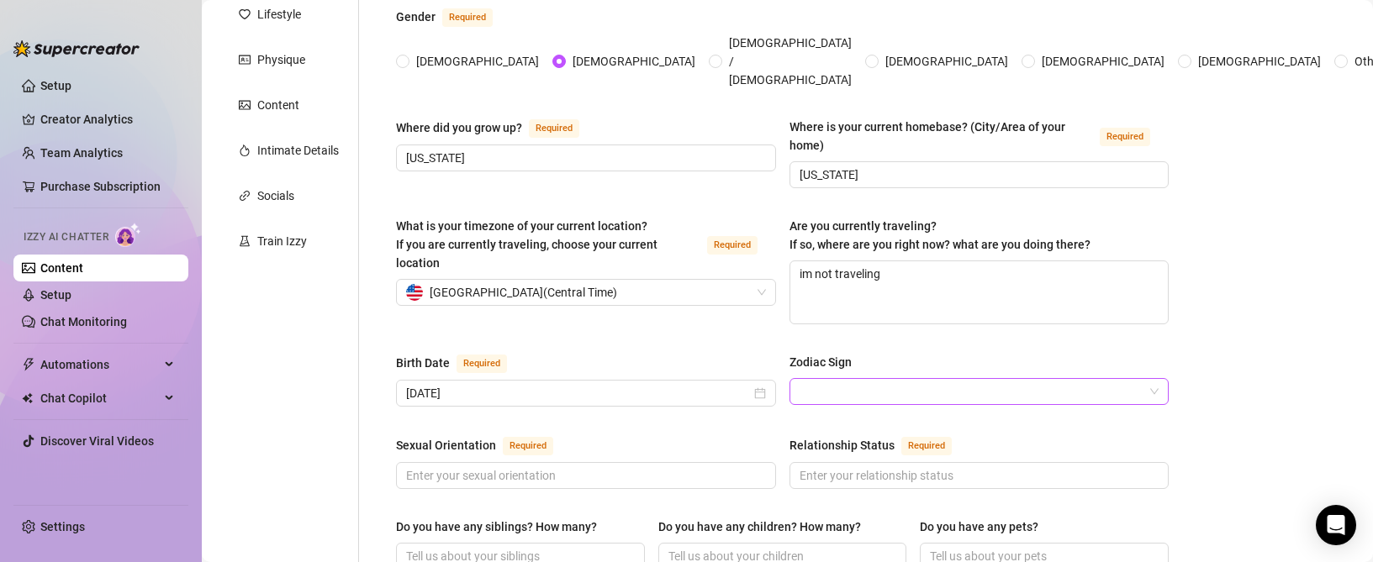
click at [822, 379] on input "Zodiac Sign" at bounding box center [972, 391] width 345 height 25
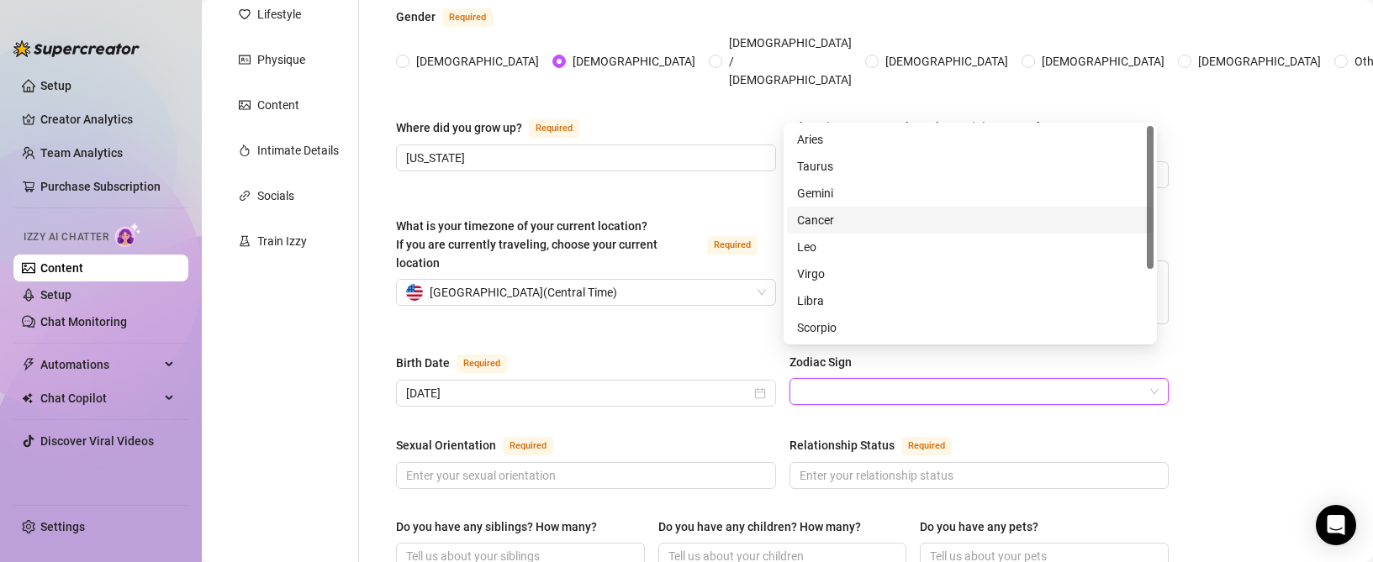
click at [837, 219] on div "Cancer" at bounding box center [970, 220] width 346 height 18
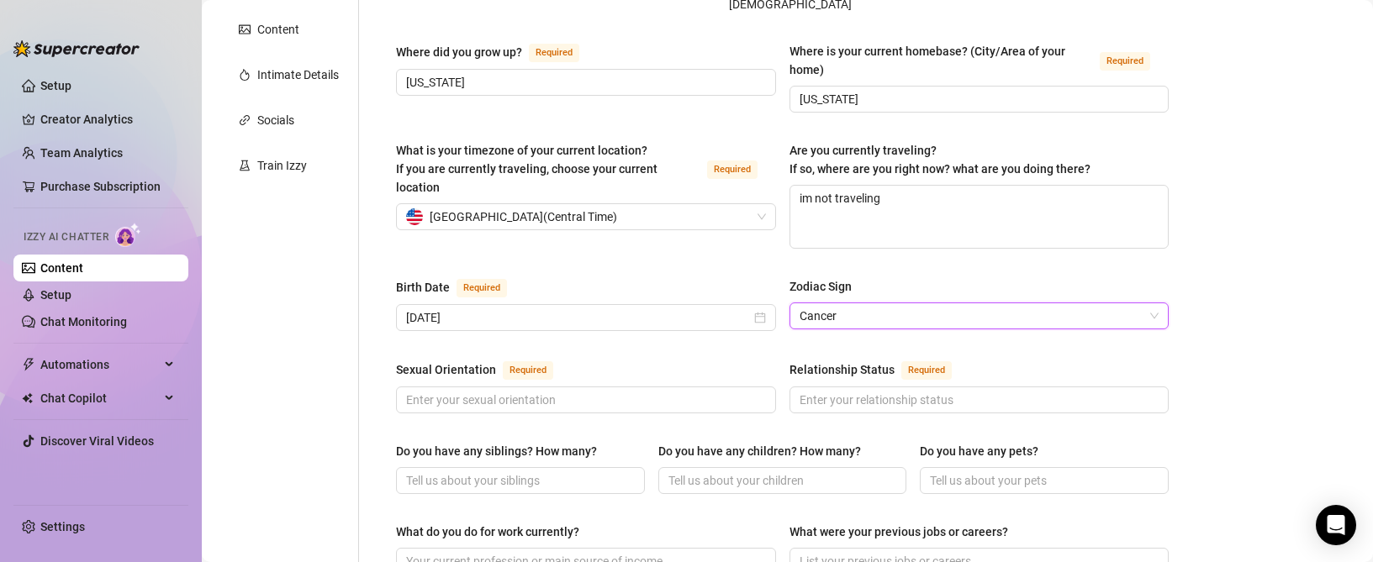
scroll to position [336, 0]
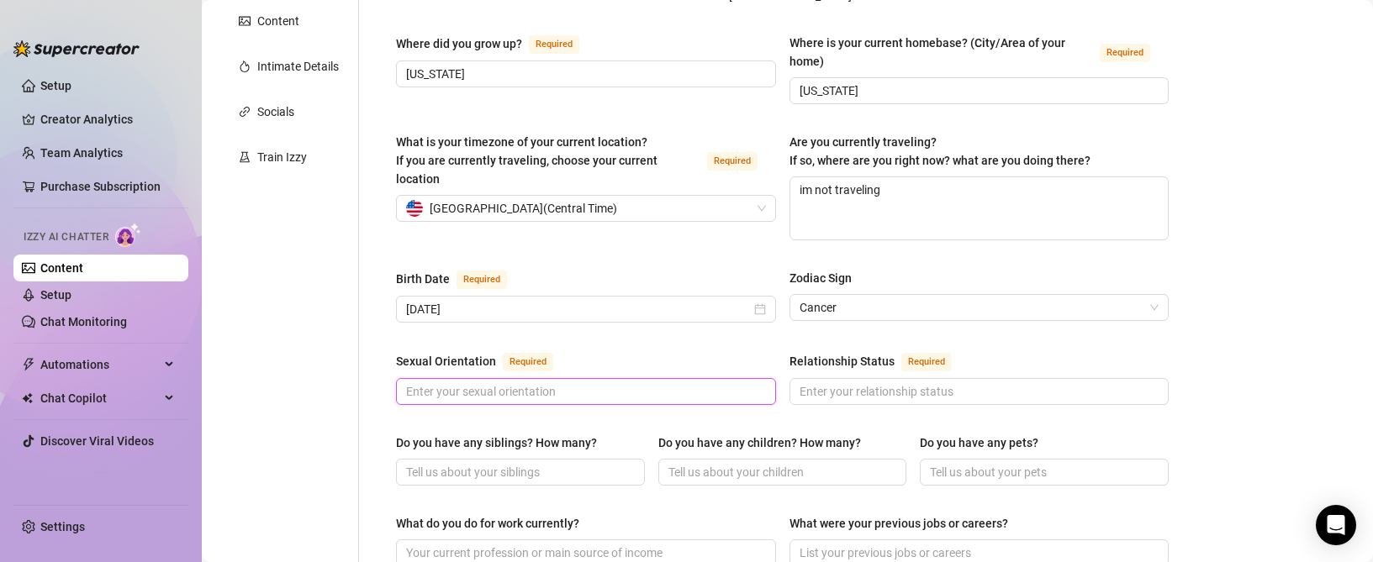
click at [564, 383] on input "Sexual Orientation Required" at bounding box center [584, 392] width 356 height 18
type input "straight"
click at [884, 383] on input "Relationship Status Required" at bounding box center [978, 392] width 356 height 18
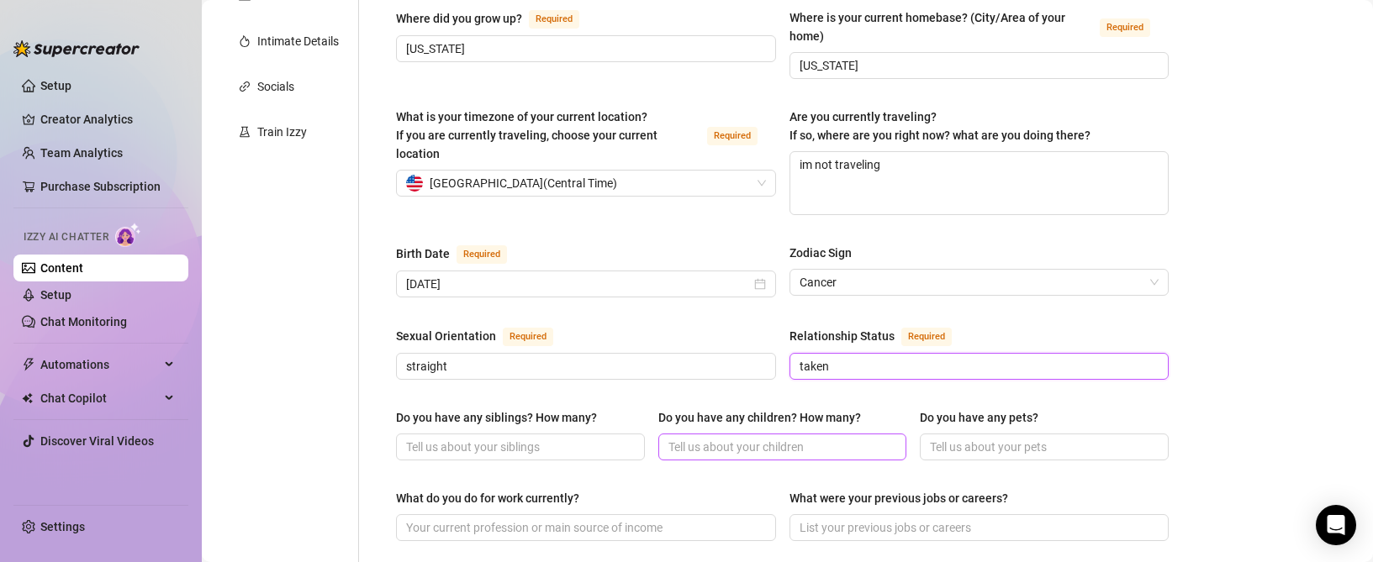
scroll to position [420, 0]
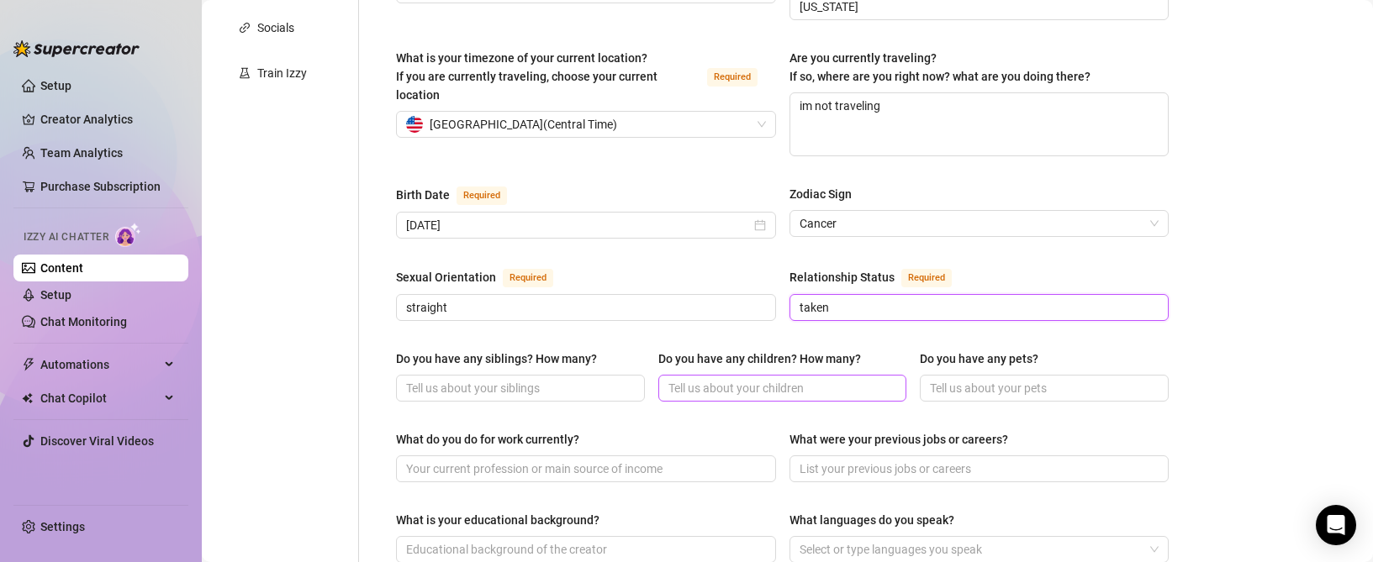
type input "taken"
click at [744, 379] on input "Do you have any children? How many?" at bounding box center [780, 388] width 225 height 18
type input "2"
type input "u"
type input "yes 2"
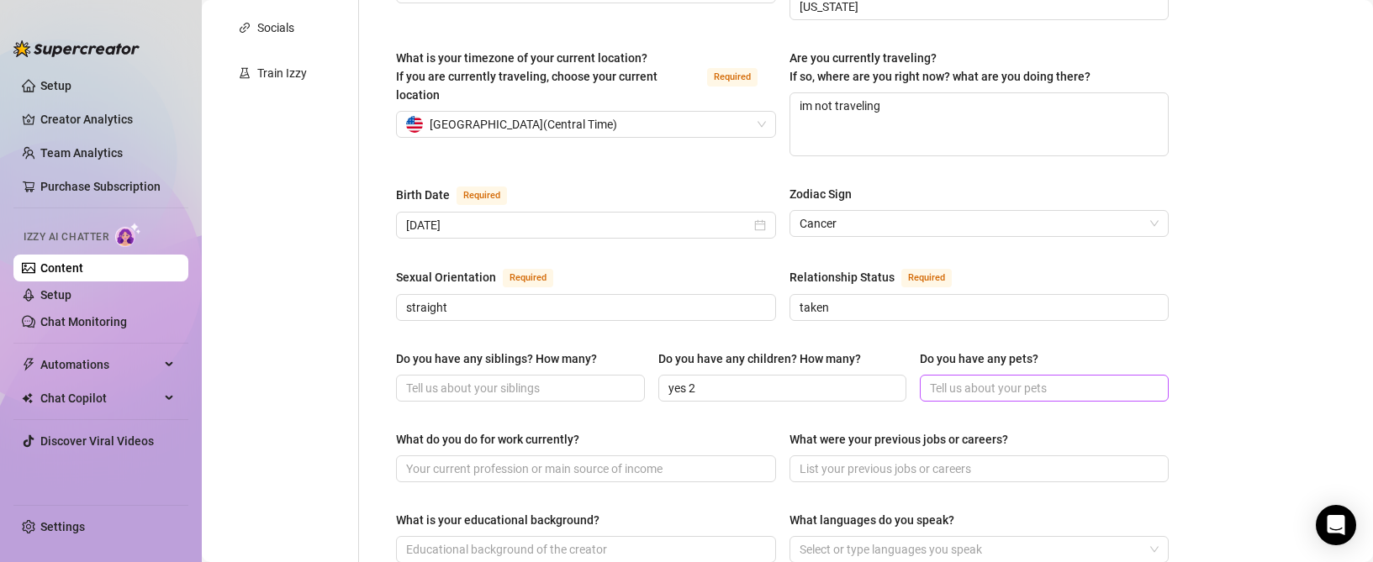
click at [1071, 375] on span at bounding box center [1044, 388] width 249 height 27
type input "no none rn"
click at [546, 379] on input "Do you have any siblings? How many?" at bounding box center [518, 388] width 225 height 18
type input "3 sisters"
click at [516, 460] on input "What do you do for work currently?" at bounding box center [584, 469] width 356 height 18
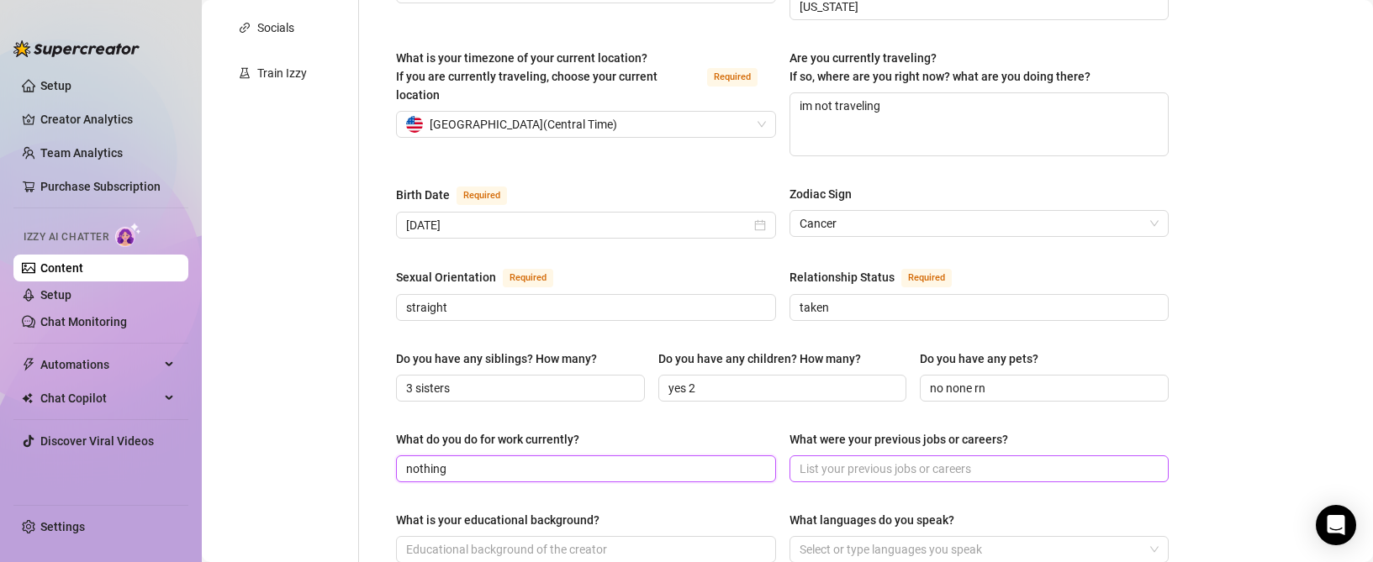
type input "nothing"
click at [860, 460] on input "What were your previous jobs or careers?" at bounding box center [978, 469] width 356 height 18
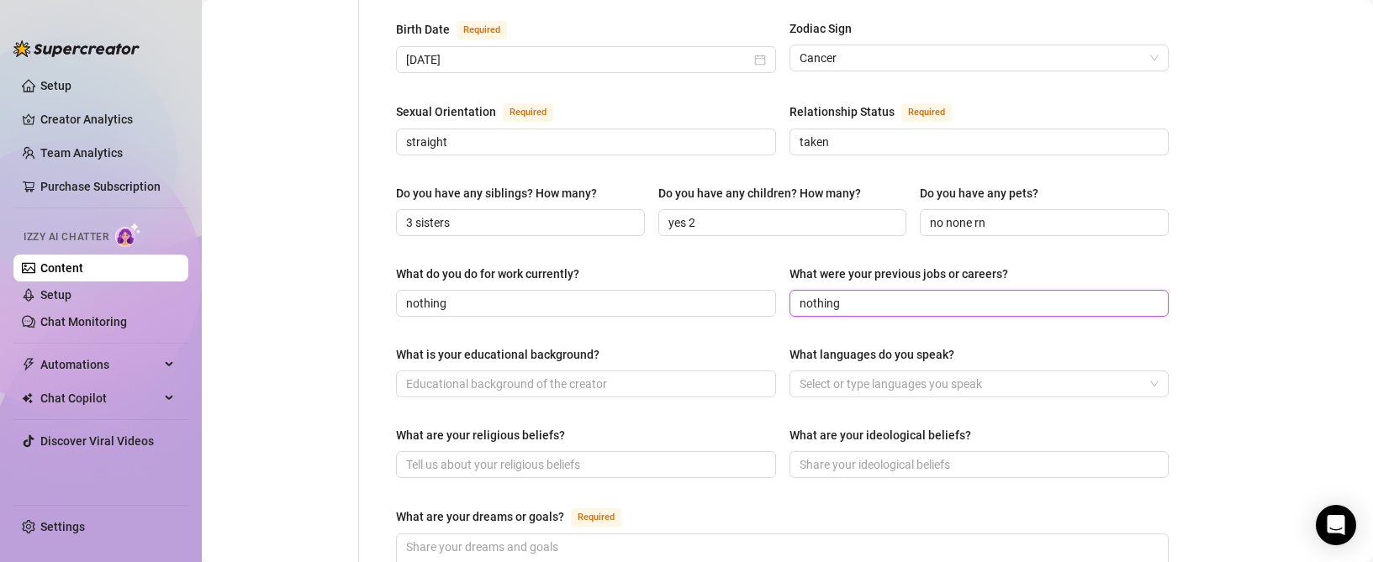
scroll to position [589, 0]
type input "nothing"
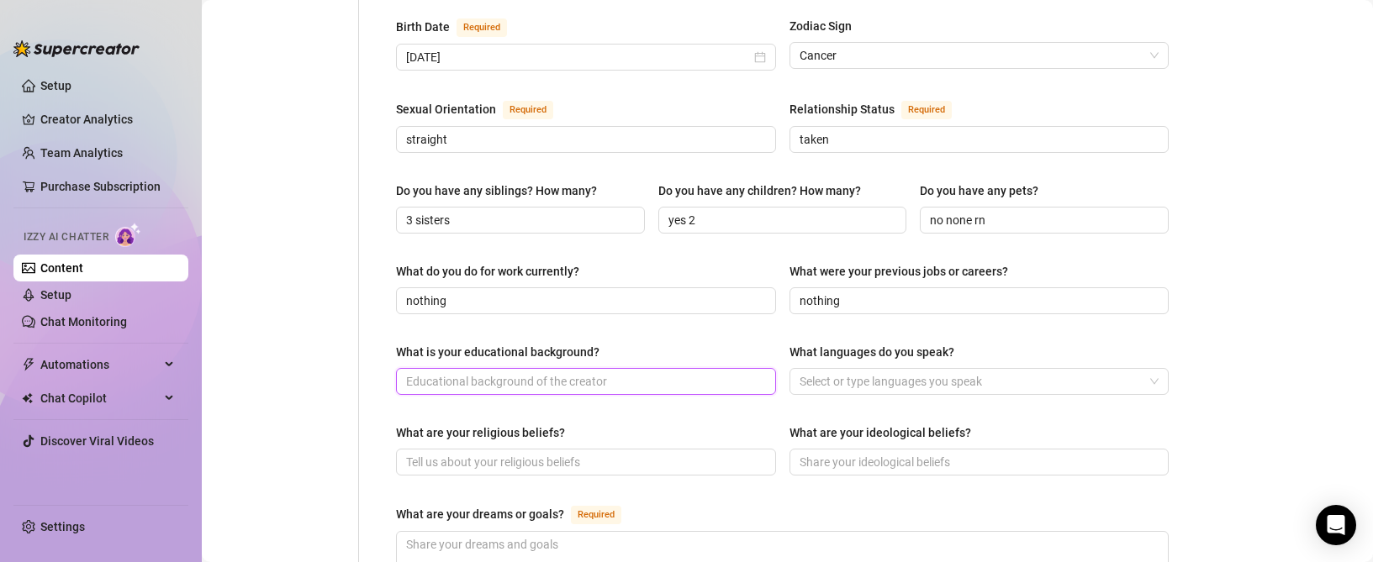
click at [530, 372] on input "What is your educational background?" at bounding box center [584, 381] width 356 height 18
click at [911, 370] on div at bounding box center [971, 382] width 356 height 24
type input "high school"
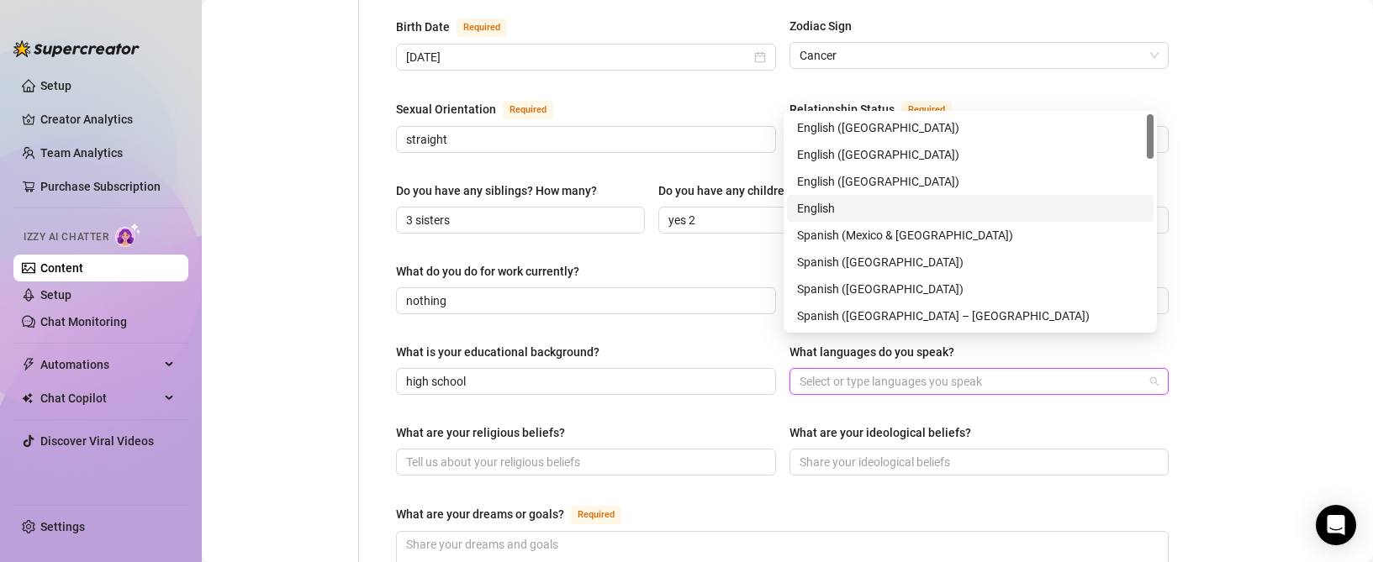
click at [851, 209] on div "English" at bounding box center [970, 208] width 346 height 18
click at [541, 453] on input "What are your religious beliefs?" at bounding box center [584, 462] width 356 height 18
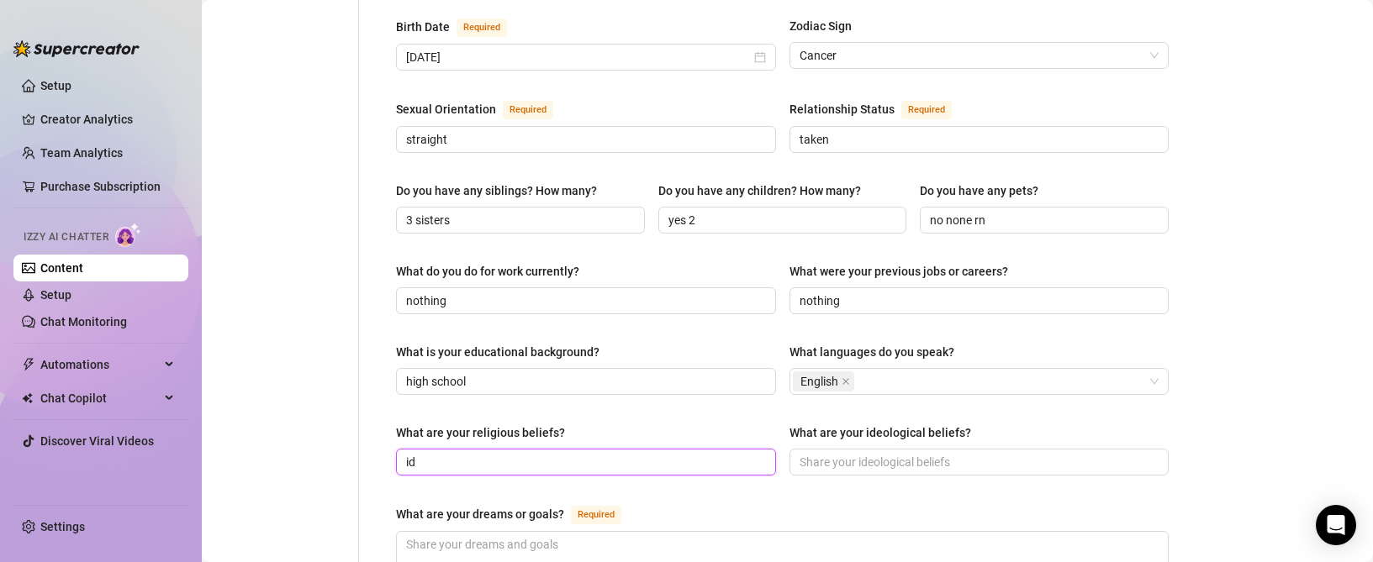
type input "i"
type input "i believe in [DEMOGRAPHIC_DATA]"
click at [911, 453] on input "What are your ideological beliefs?" at bounding box center [978, 462] width 356 height 18
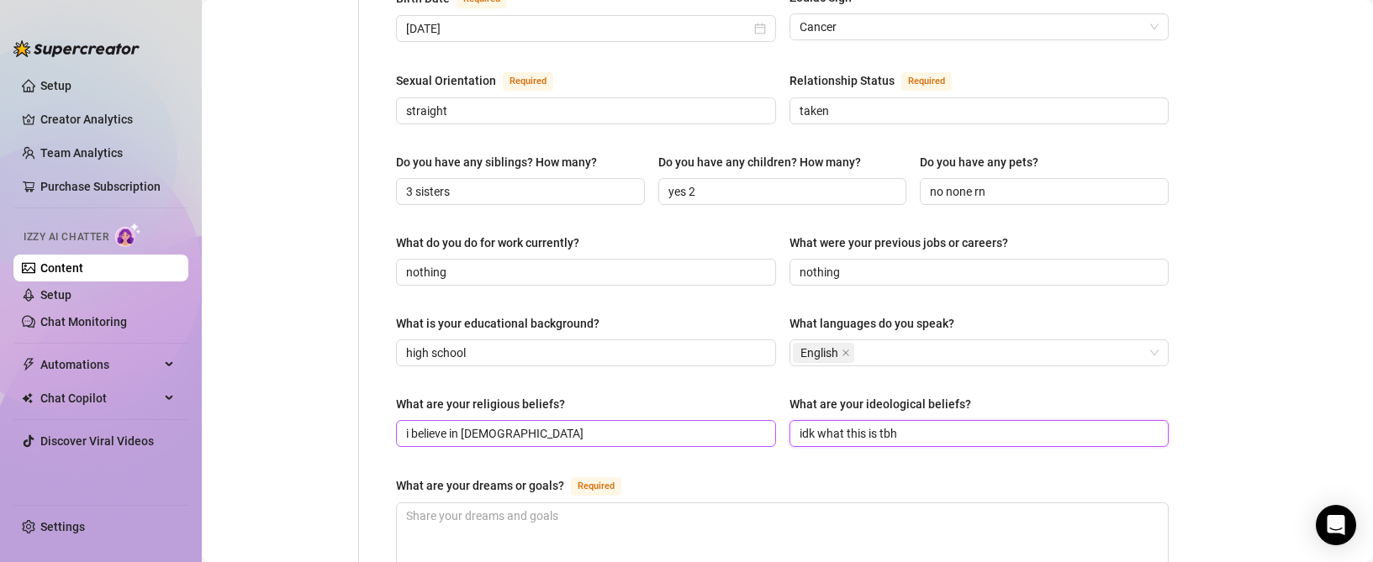
scroll to position [757, 0]
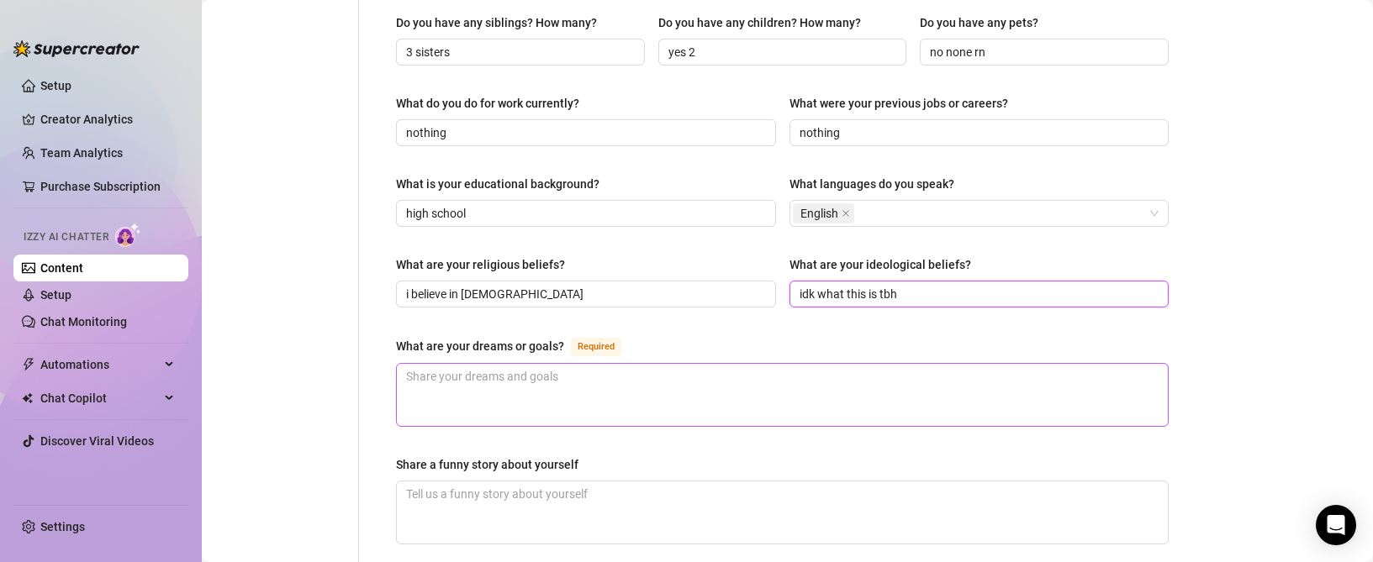
type input "idk what this is tbh"
click at [495, 364] on textarea "What are your dreams or goals? Required" at bounding box center [782, 395] width 771 height 62
type textarea "id"
type textarea "idk"
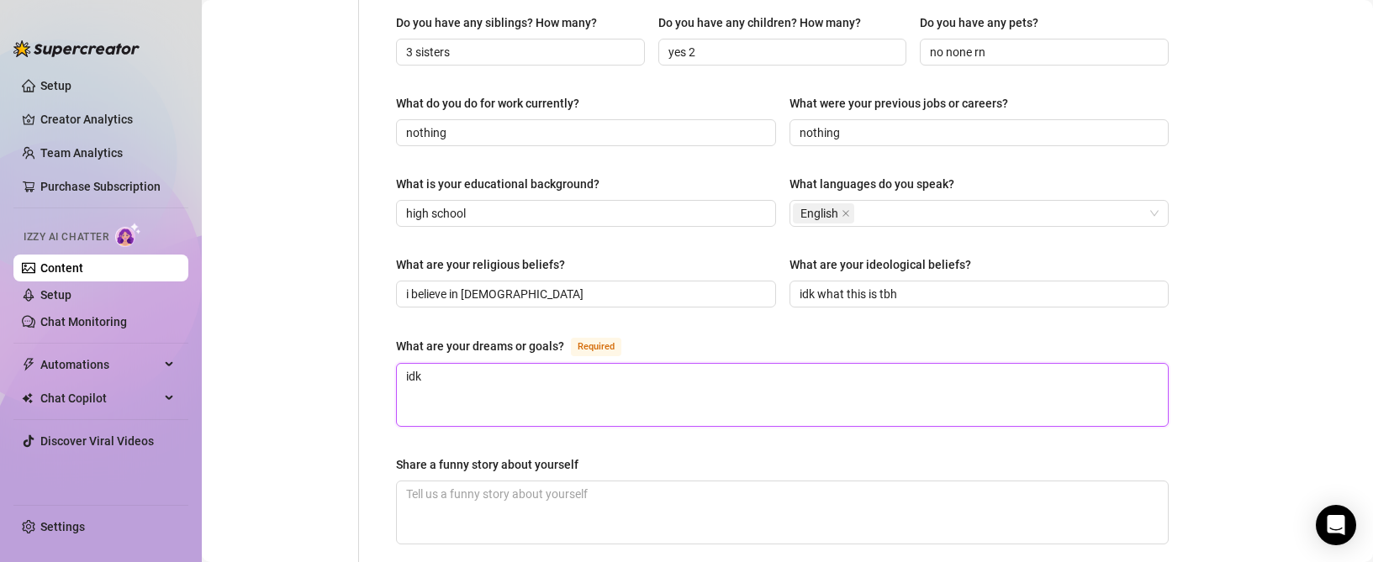
type textarea "idk j"
type textarea "idk jus"
type textarea "idk just"
type textarea "idk just to"
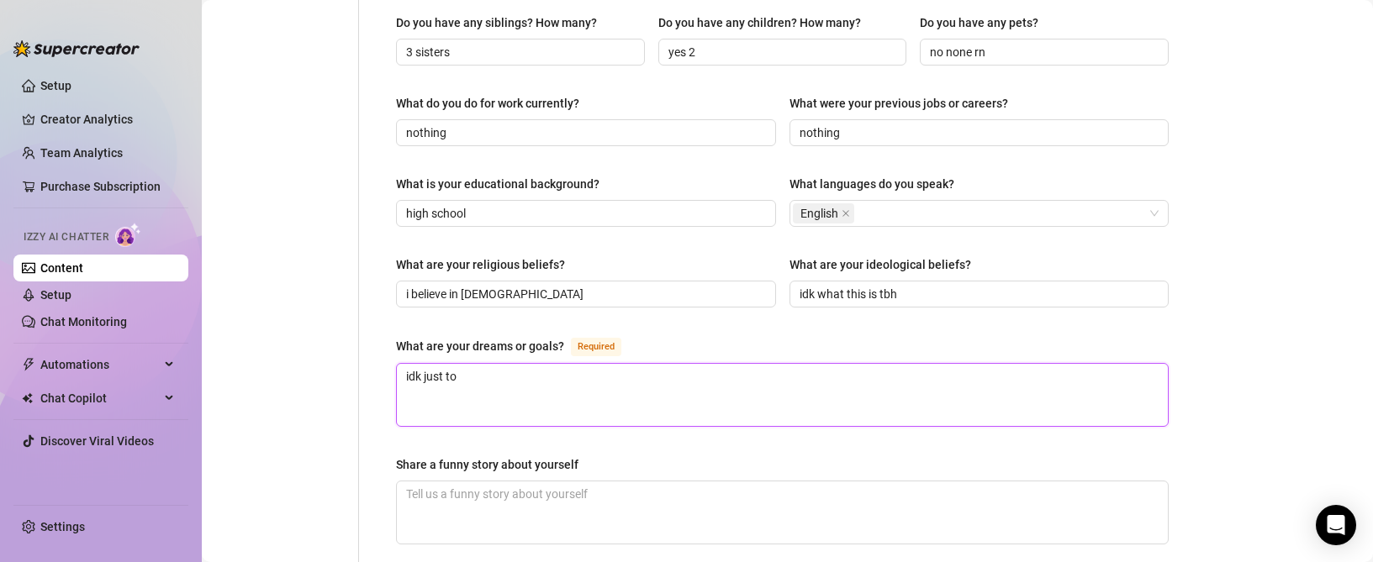
type textarea "idk just too"
type textarea "idk just too m"
type textarea "idk just too ma"
type textarea "idk just too mak"
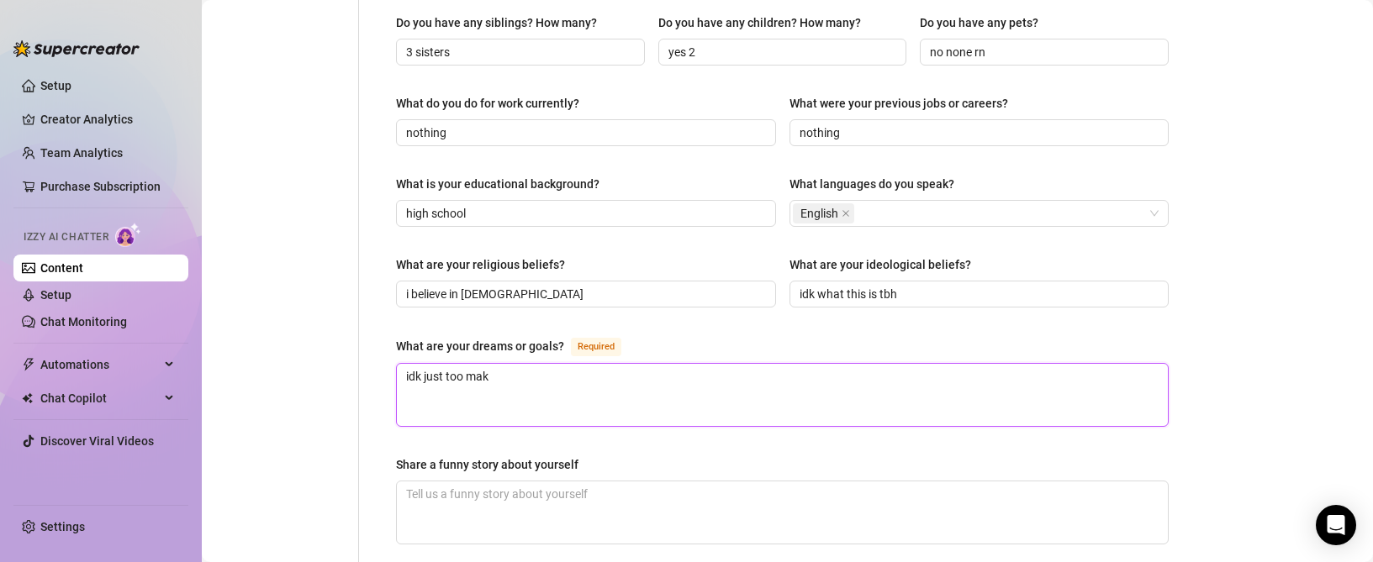
type textarea "idk just too make"
type textarea "idk just too make o;"
type textarea "idk just too make o"
type textarea "idk just too make"
type textarea "idk just too make m"
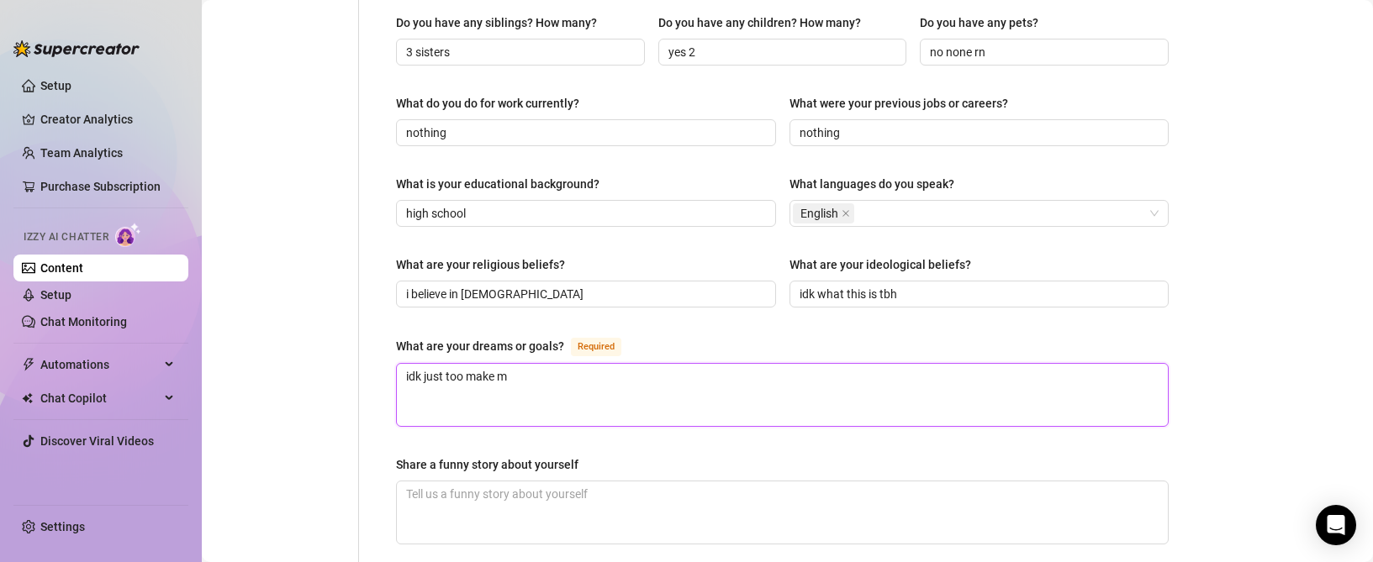
type textarea "idk just too make mo"
type textarea "idk just too make moe"
type textarea "idk just too make mo"
type textarea "idk just too make mon"
type textarea "idk just too make money"
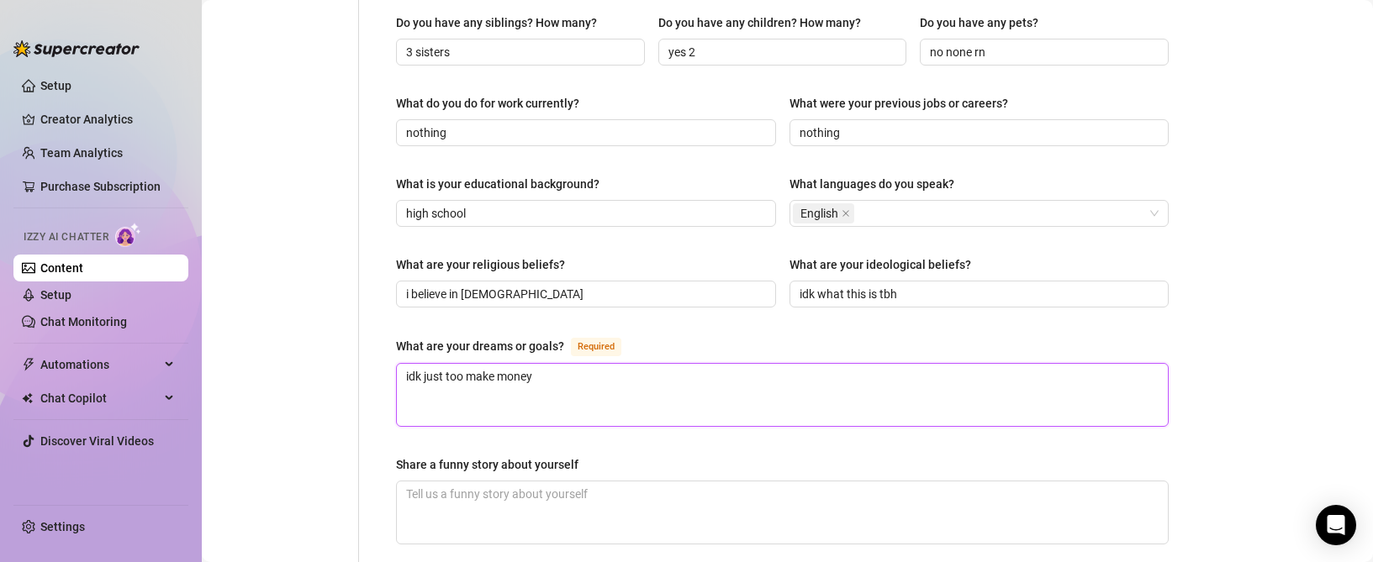
type textarea "idk just too make moneyt"
type textarea "idk just too make money"
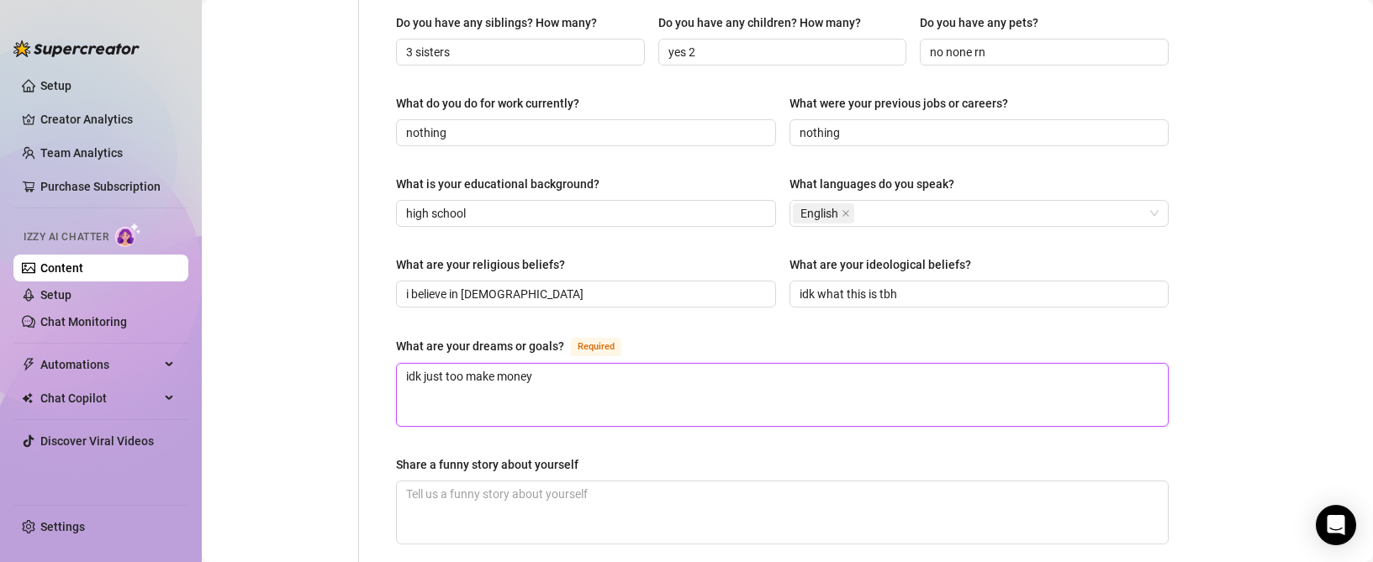
type textarea "idk just too make money a"
type textarea "idk just too make money an"
type textarea "idk just too make money and"
type textarea "idk just too make money and l"
type textarea "idk just too make money and li"
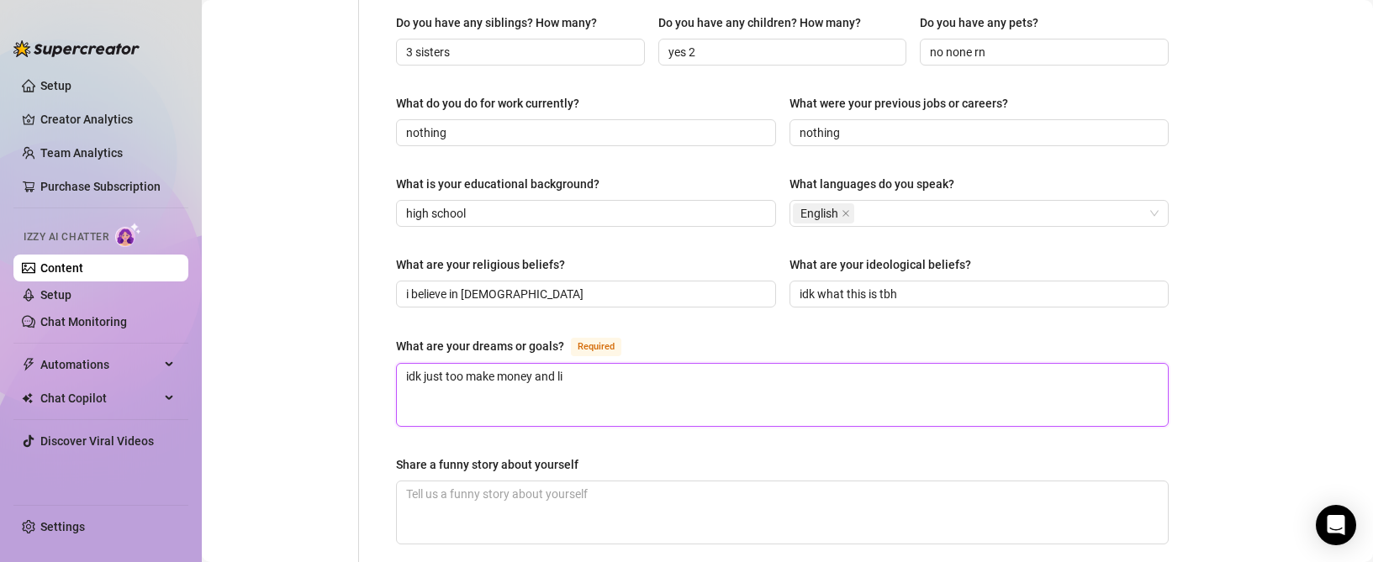
type textarea "idk just too make money and liv"
type textarea "idk just too make money and live"
type textarea "idk just too make money and live a"
type textarea "idk just too make money and live a h"
type textarea "idk just too make money and live a ha"
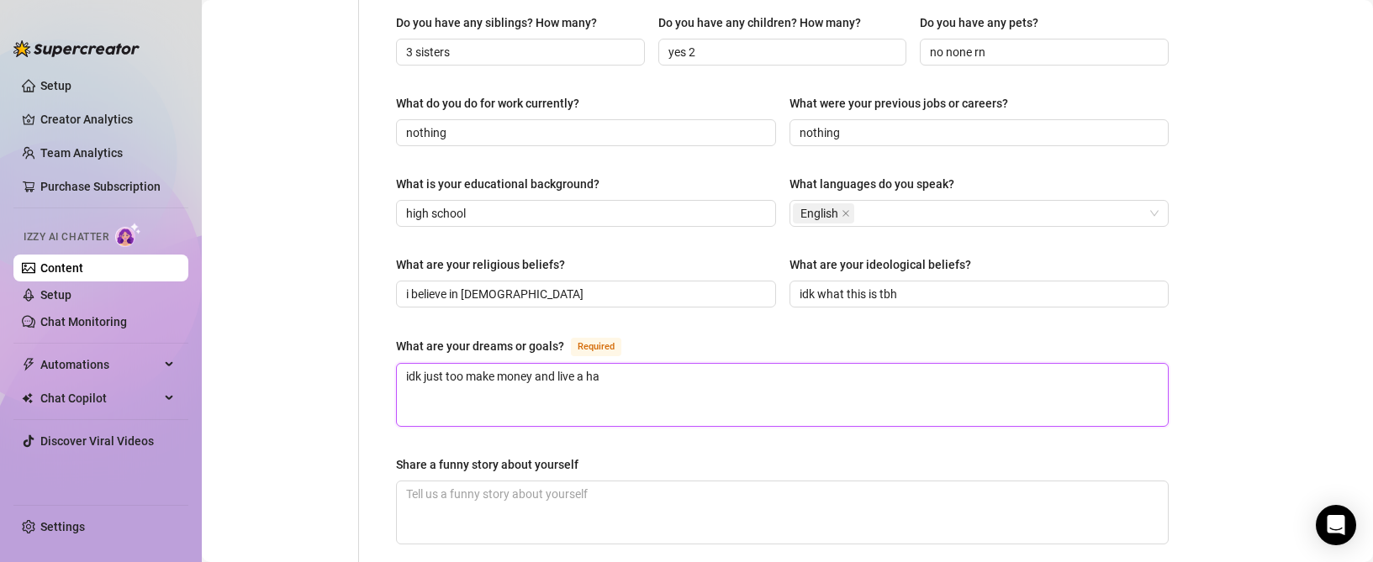
type textarea "idk just too make money and live a hap"
type textarea "idk just too make money and live a happ"
type textarea "idk just too make money and live a happy"
type textarea "idk just too make money and live a happy s"
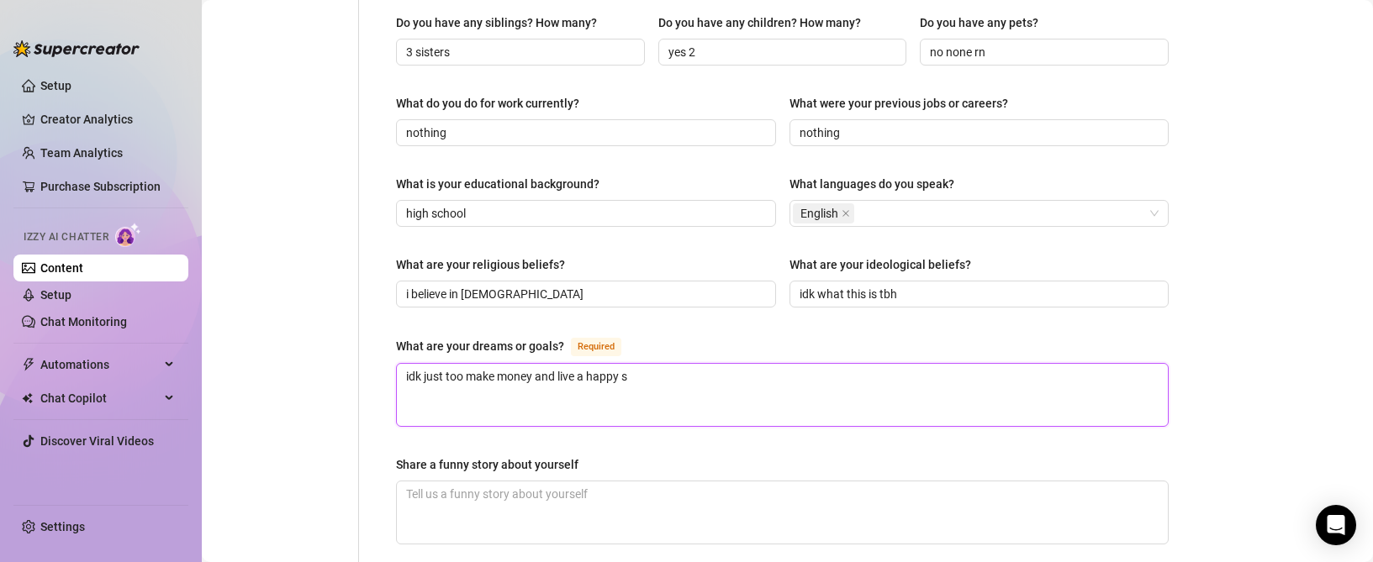
type textarea "idk just too make money and live a happy st"
type textarea "idk just too make money and live a happy sta"
type textarea "idk just too make money and live a happy stab"
type textarea "idk just too make money and live a happy stabl"
type textarea "idk just too make money and live a happy stable"
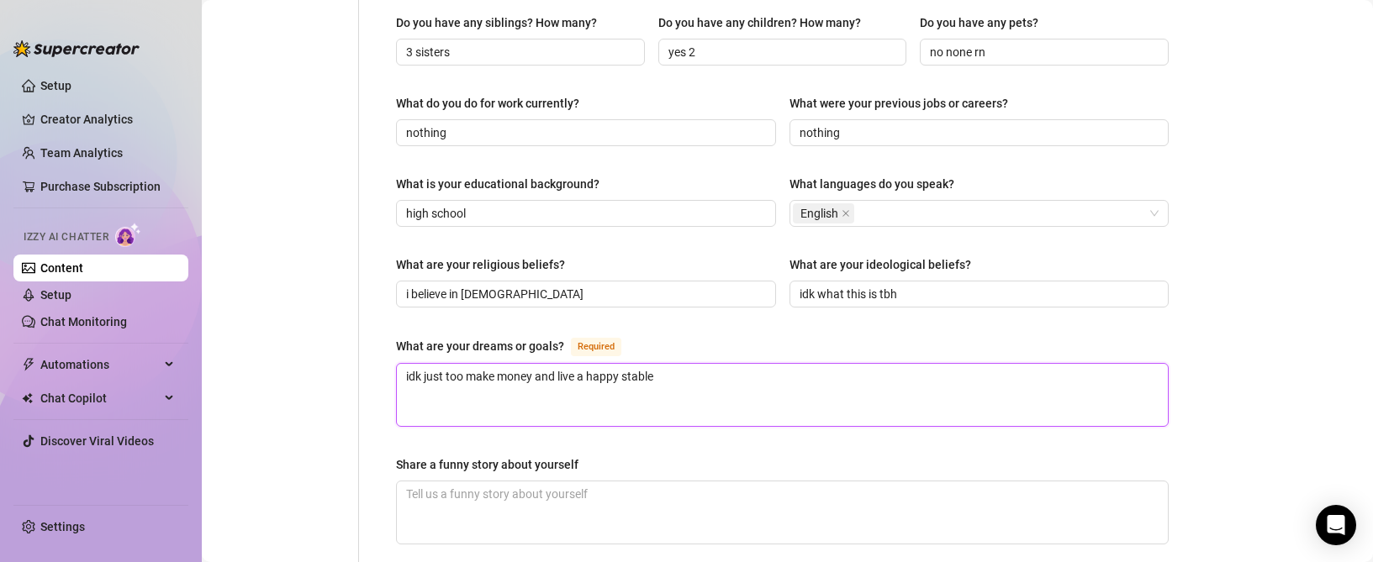
type textarea "idk just too make money and live a happy stable"
type textarea "idk just too make money and live a happy stable l"
type textarea "idk just too make money and live a happy stable li"
type textarea "idk just too make money and live a happy stable liv"
type textarea "idk just too make money and live a happy stable live"
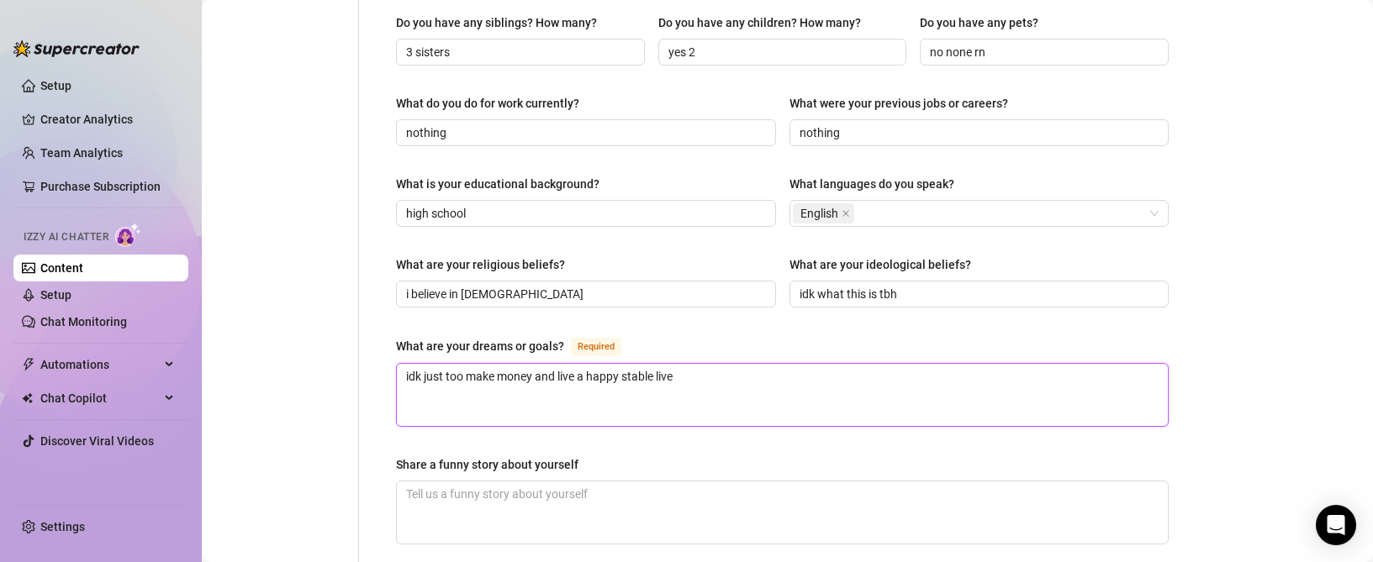
type textarea "idk just too make money and live a happy stable liv"
type textarea "idk just too make money and live a happy stable lif"
type textarea "idk just too make money and live a happy stable life"
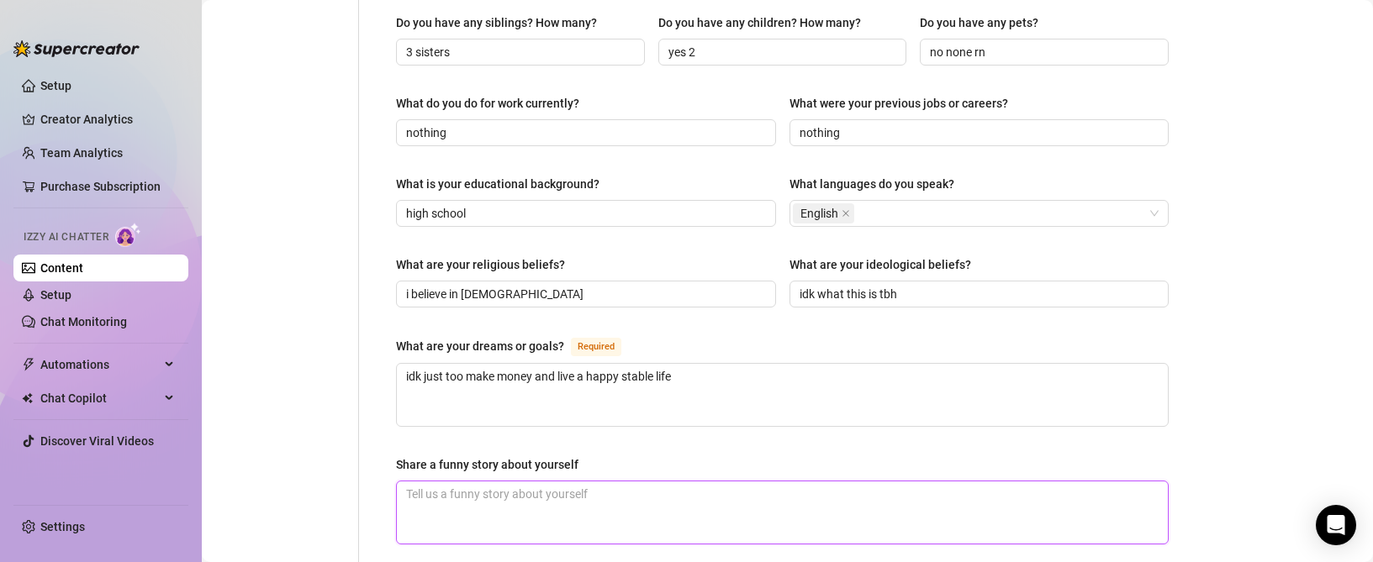
click at [515, 482] on textarea "Share a funny story about yourself" at bounding box center [782, 513] width 771 height 62
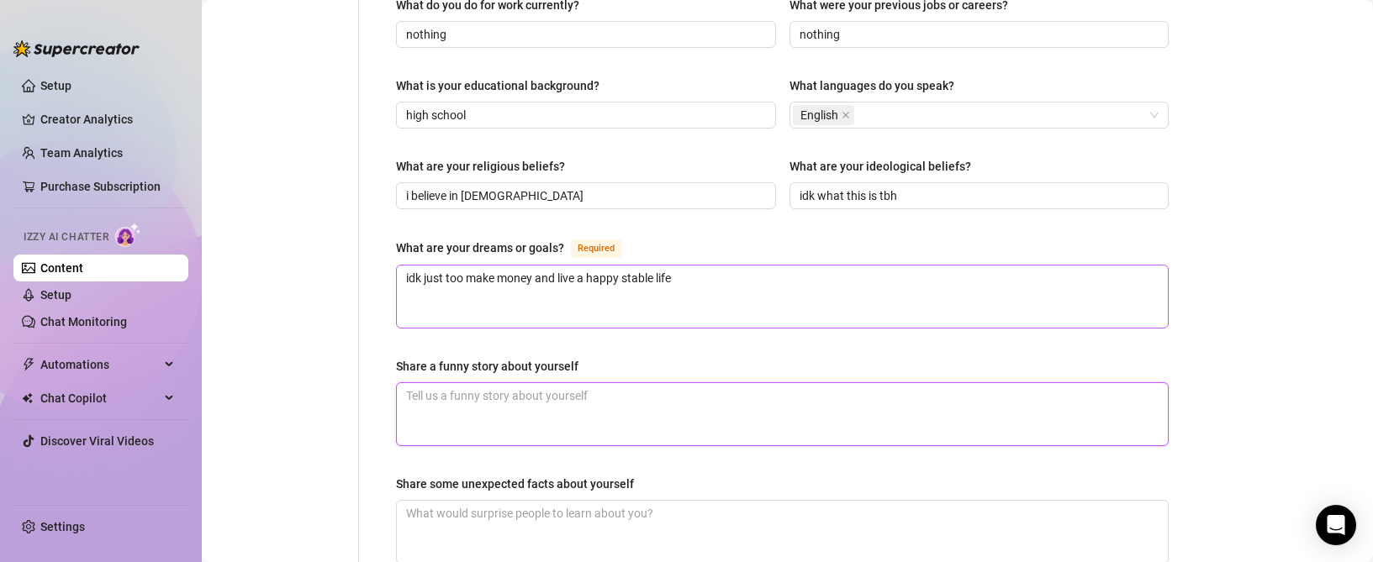
scroll to position [925, 0]
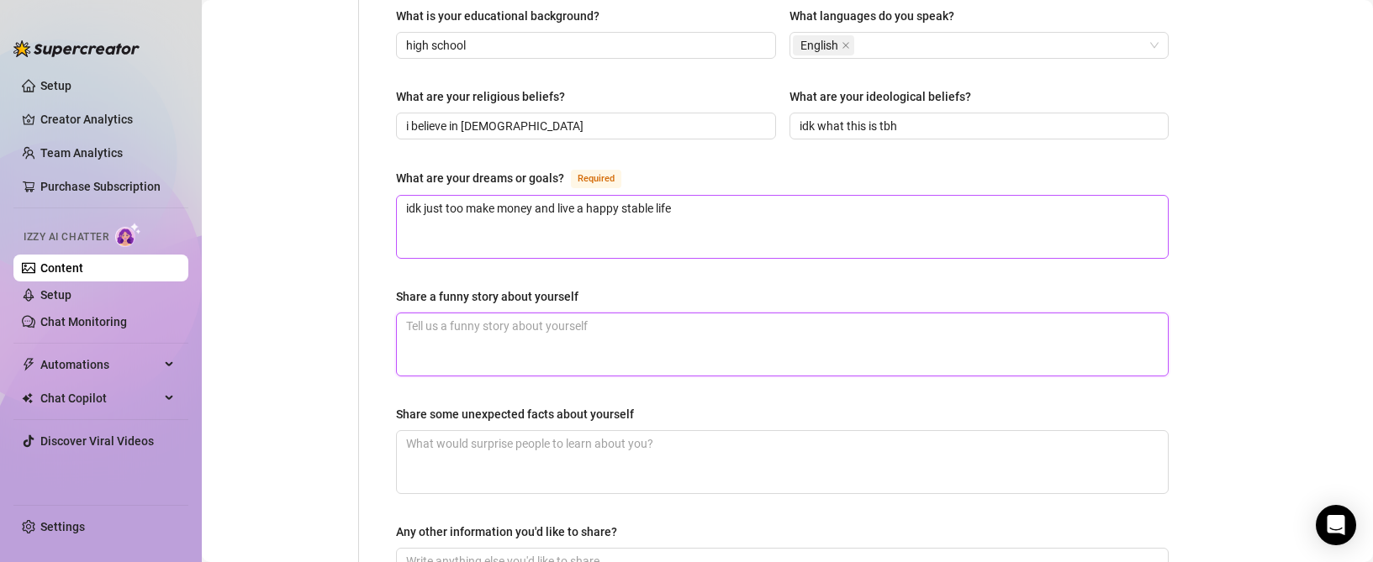
type textarea "u"
type textarea "uh"
type textarea "uhh"
type textarea "uhhh"
type textarea "uhhhh"
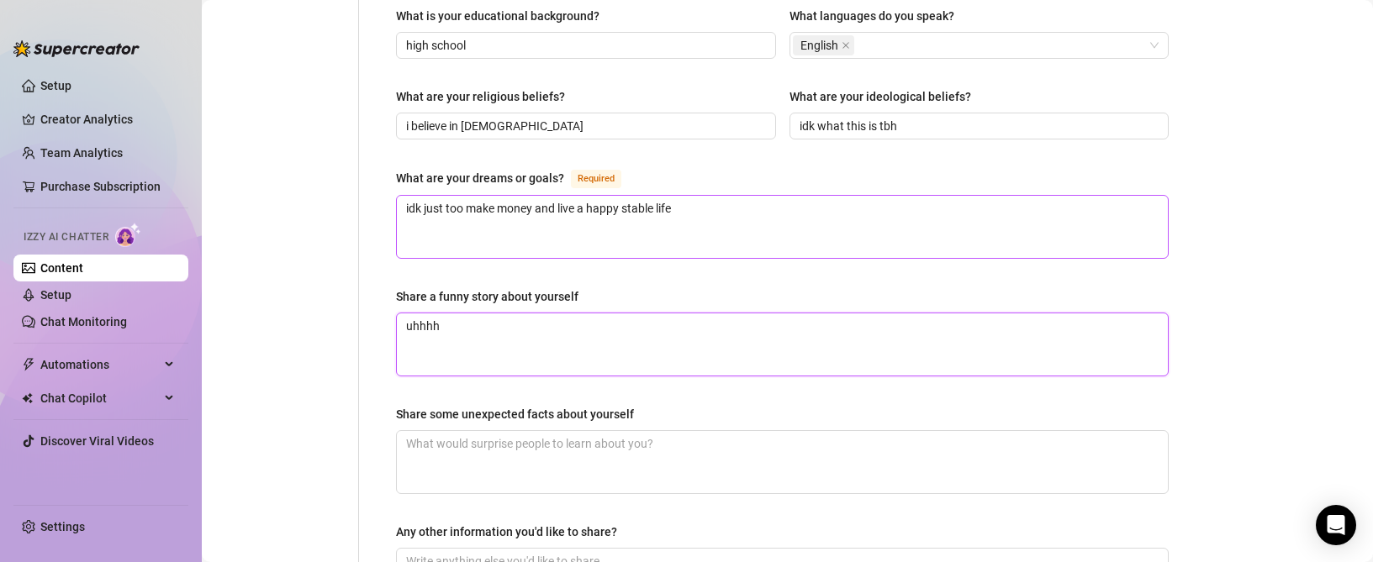
type textarea "uhhhh"
type textarea "uhhhh n"
type textarea "uhhhh no"
type textarea "uhhhh no cl"
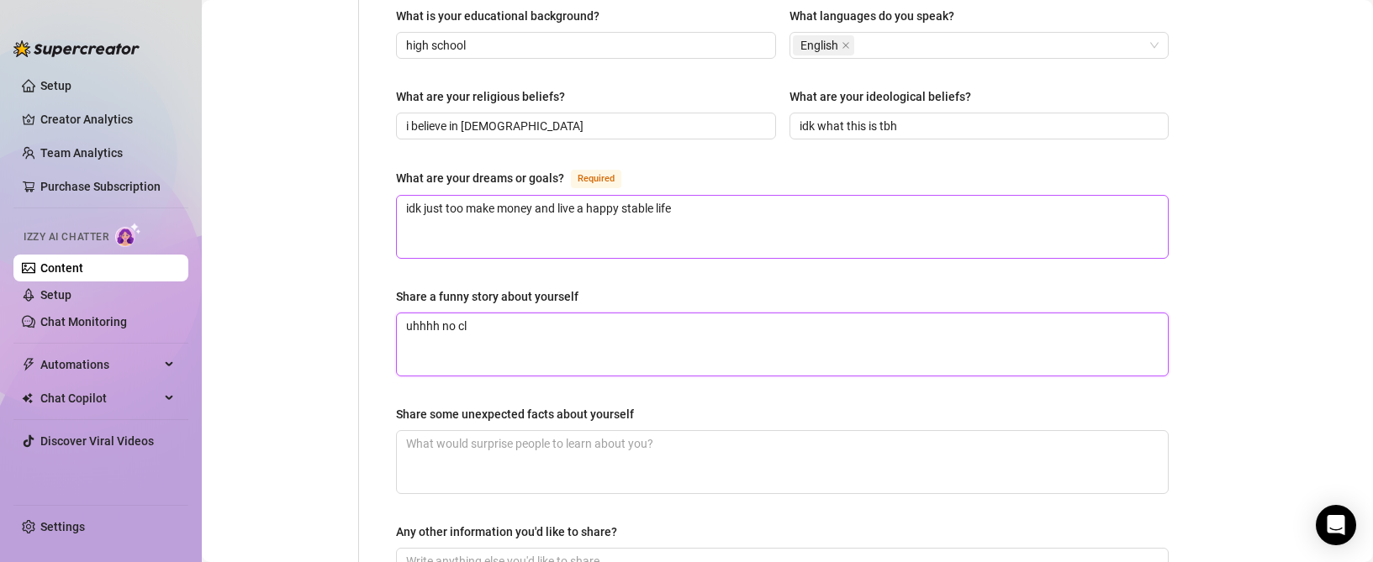
type textarea "uhhhh no clu"
type textarea "uhhhh no clue"
type textarea "uhhhh no clue l"
click at [646, 431] on textarea "Share some unexpected facts about yourself" at bounding box center [782, 462] width 771 height 62
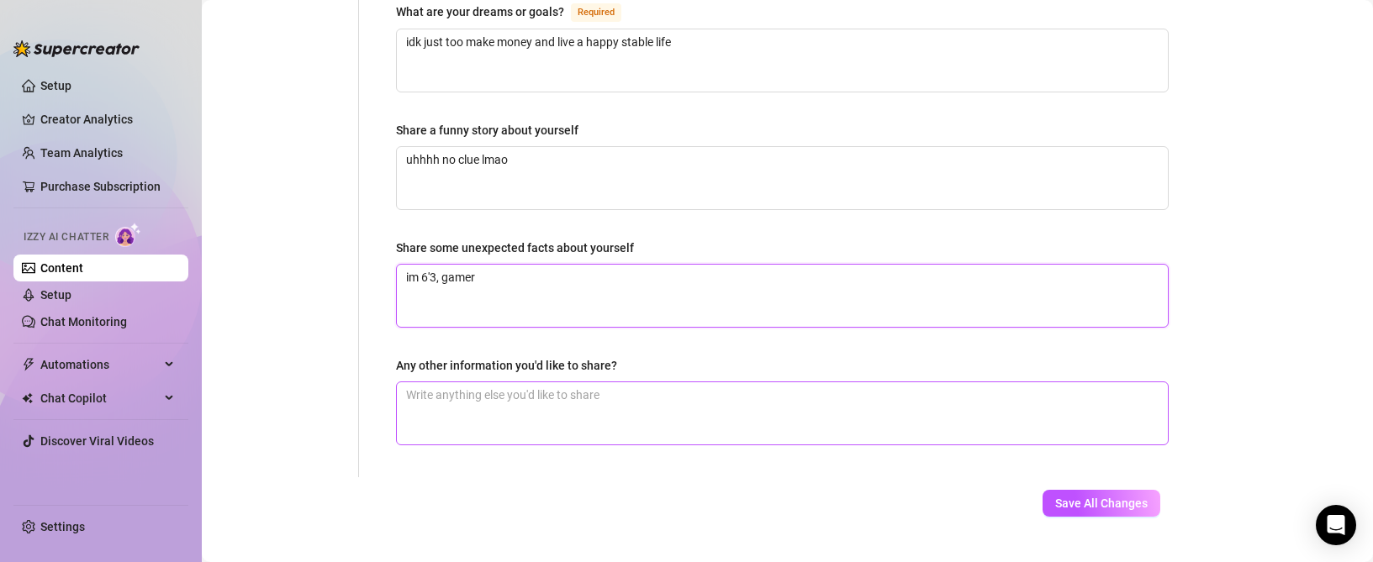
scroll to position [1093, 0]
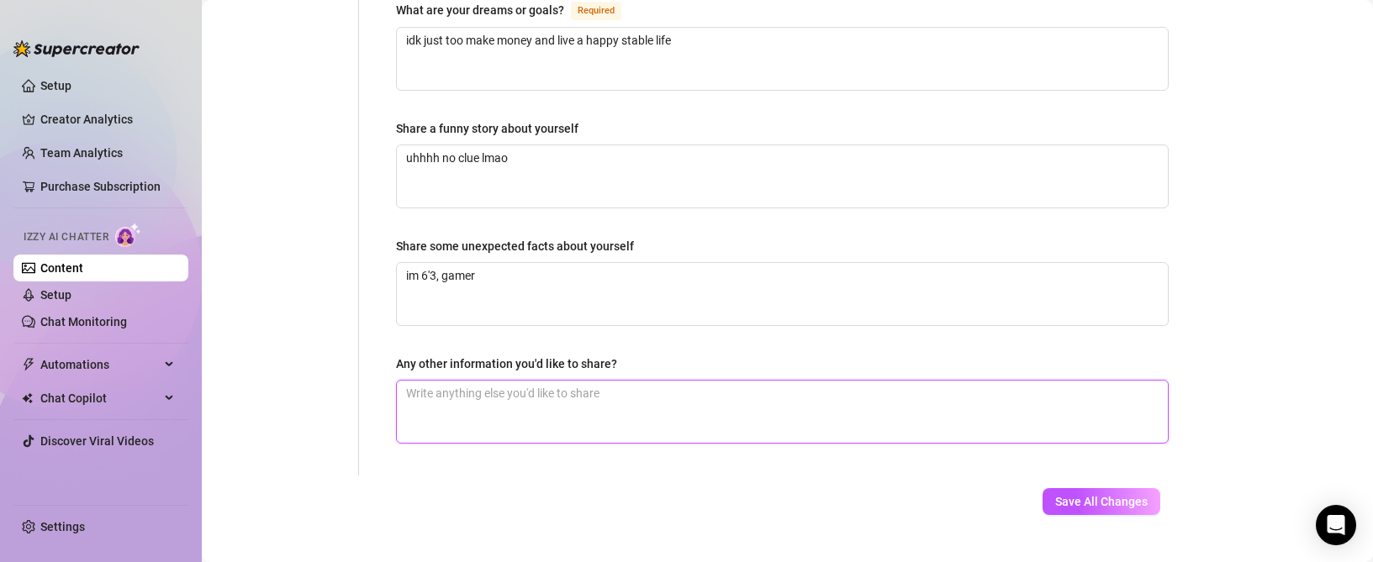
click at [600, 381] on textarea "Any other information you'd like to share?" at bounding box center [782, 412] width 771 height 62
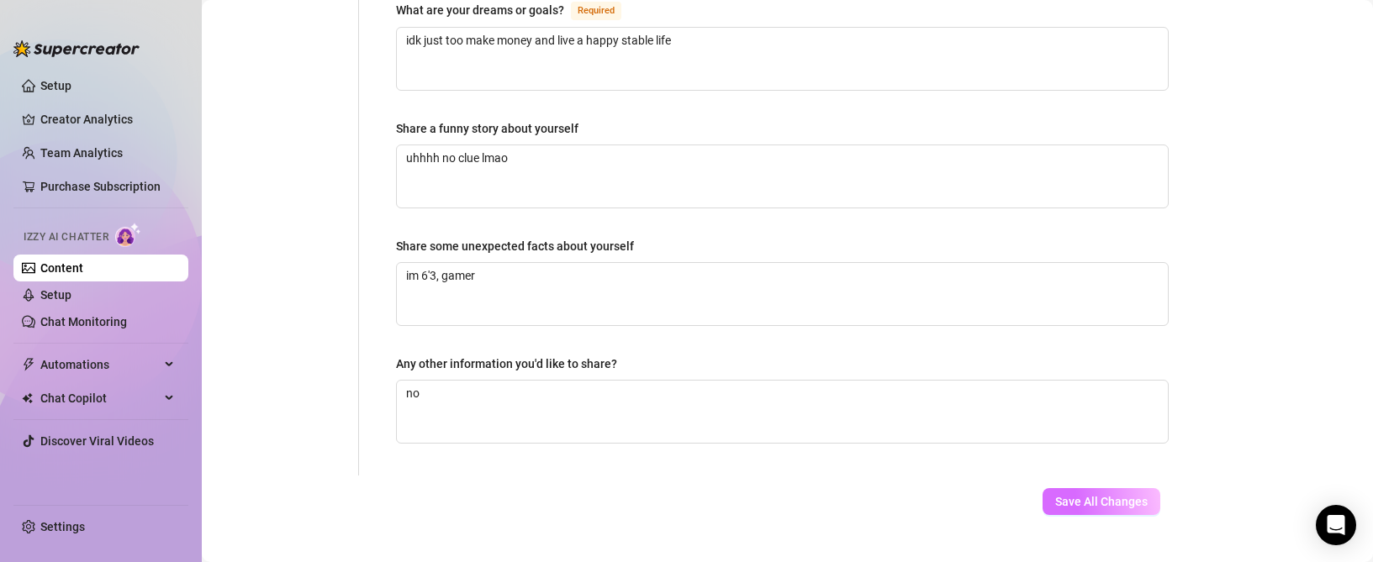
click at [1119, 495] on span "Save All Changes" at bounding box center [1101, 501] width 92 height 13
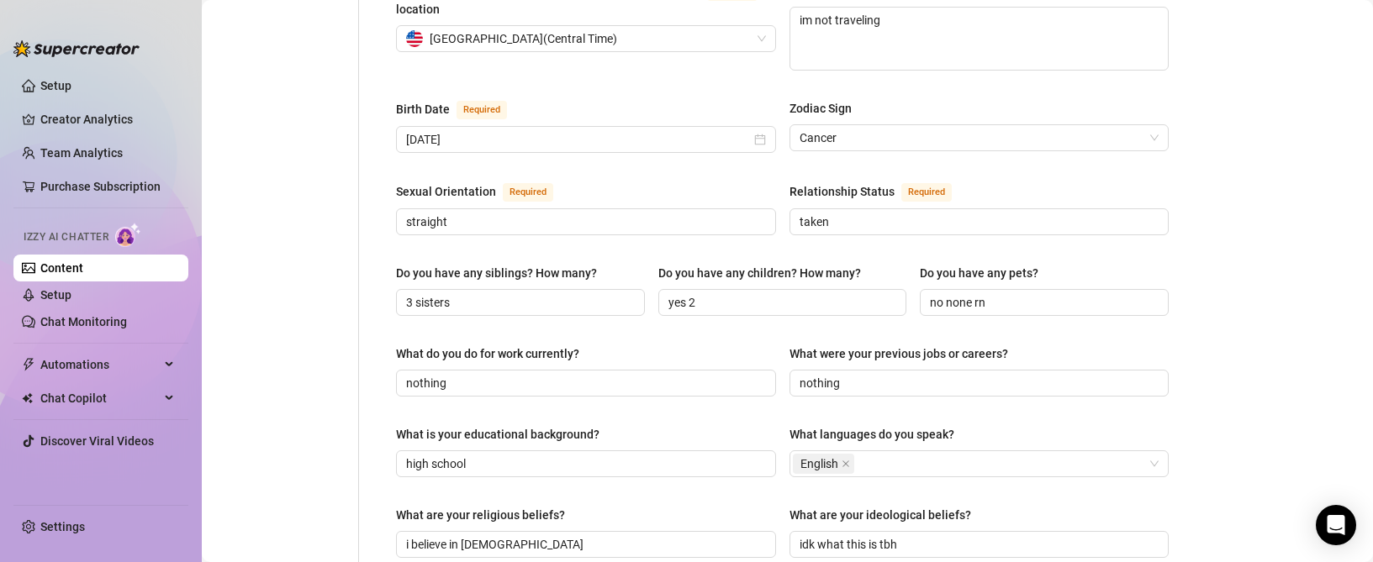
scroll to position [0, 0]
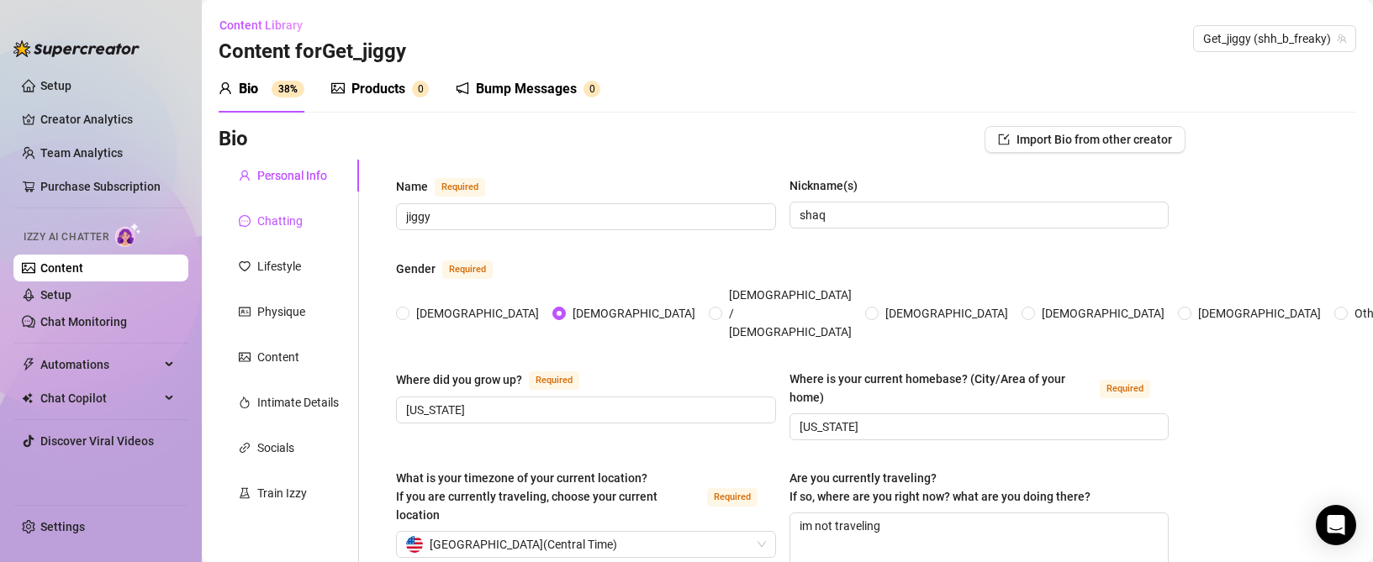
click at [272, 226] on div "Chatting" at bounding box center [279, 221] width 45 height 18
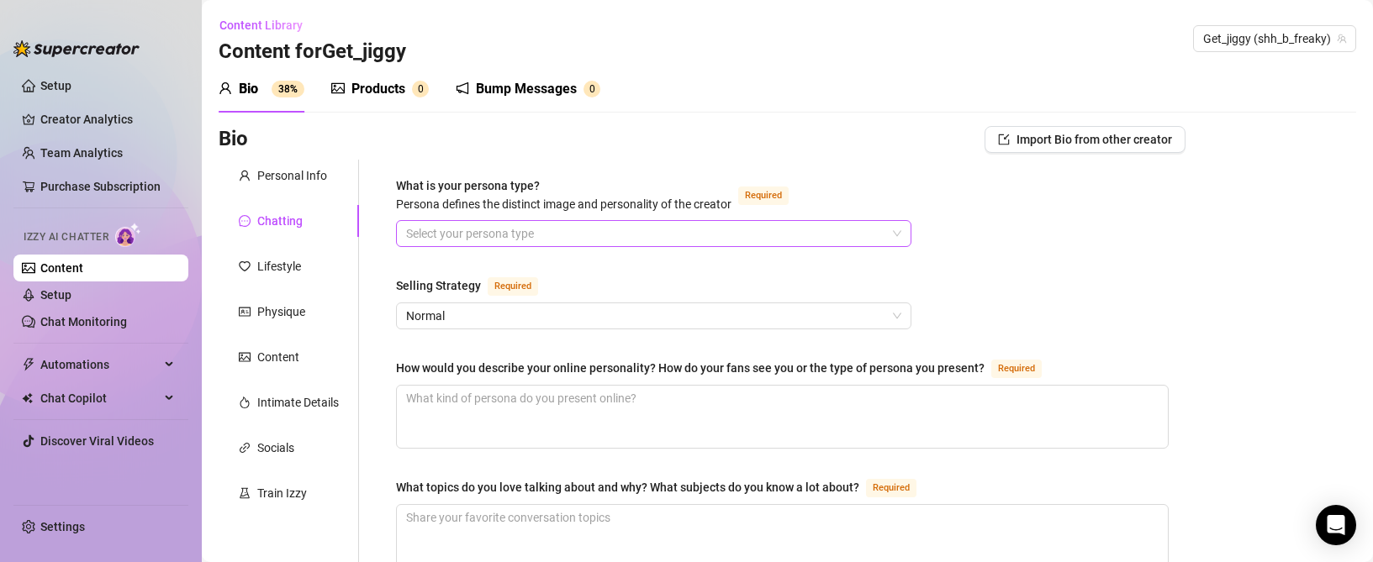
click at [504, 231] on input "What is your persona type? [PERSON_NAME] defines the distinct image and persona…" at bounding box center [646, 233] width 480 height 25
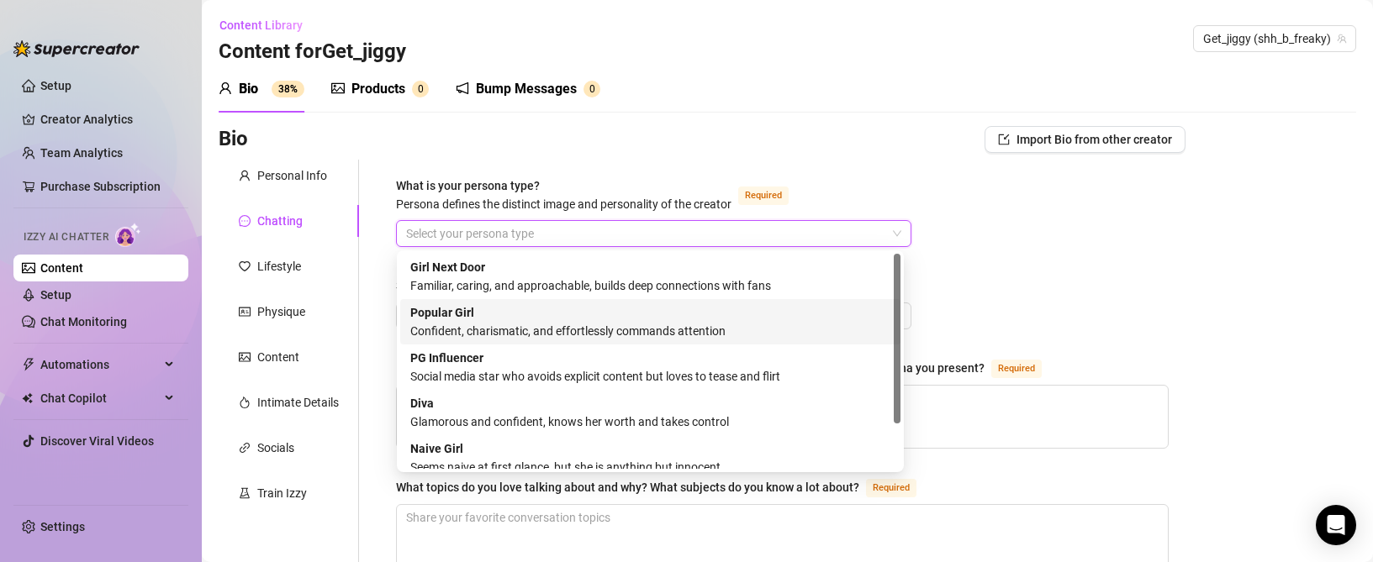
scroll to position [57, 0]
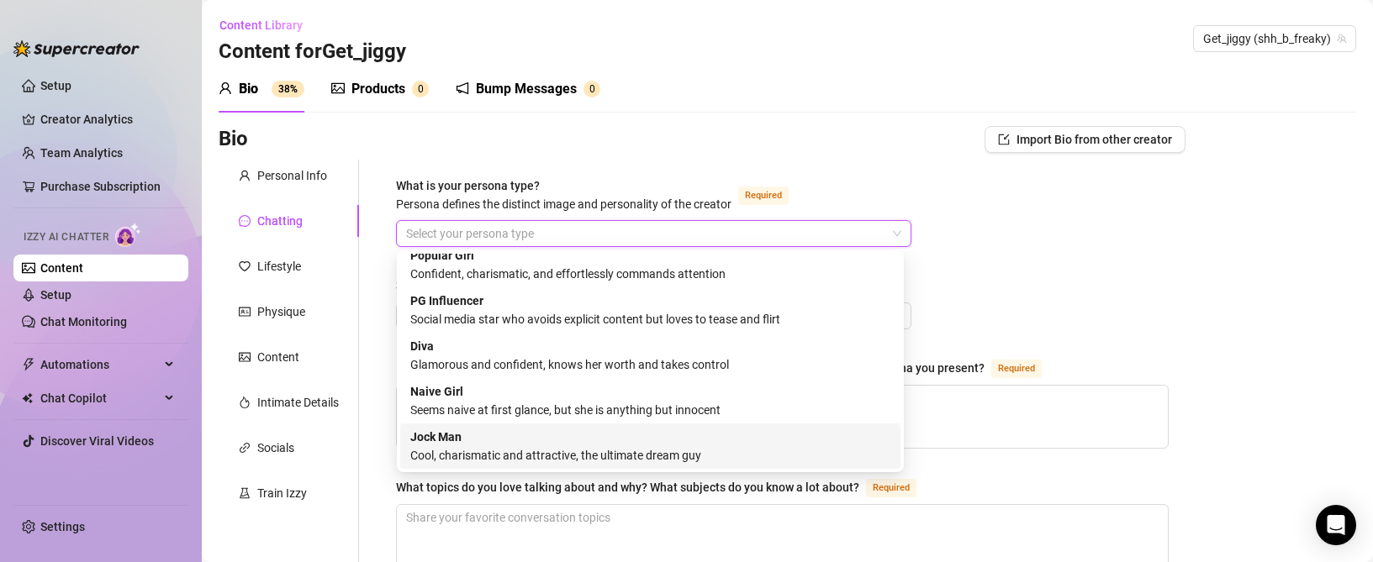
click at [549, 453] on div "Cool, charismatic and attractive, the ultimate dream guy" at bounding box center [650, 455] width 480 height 18
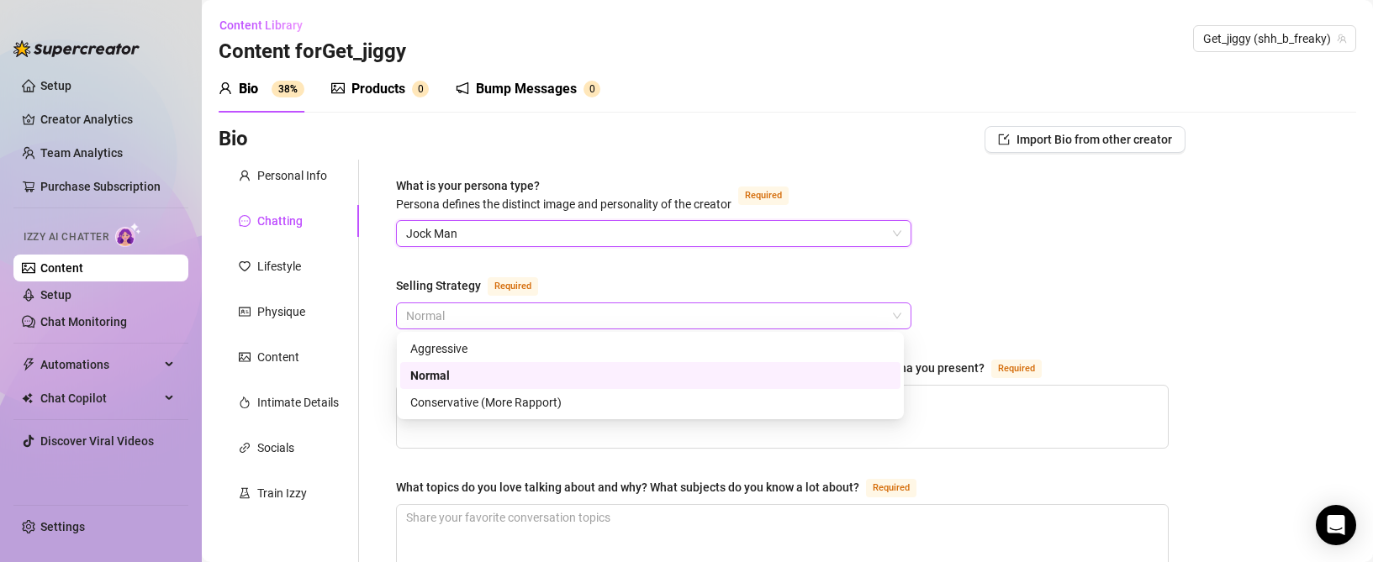
click at [495, 310] on span "Normal" at bounding box center [653, 315] width 495 height 25
click at [459, 225] on span "Jock Man" at bounding box center [653, 233] width 495 height 25
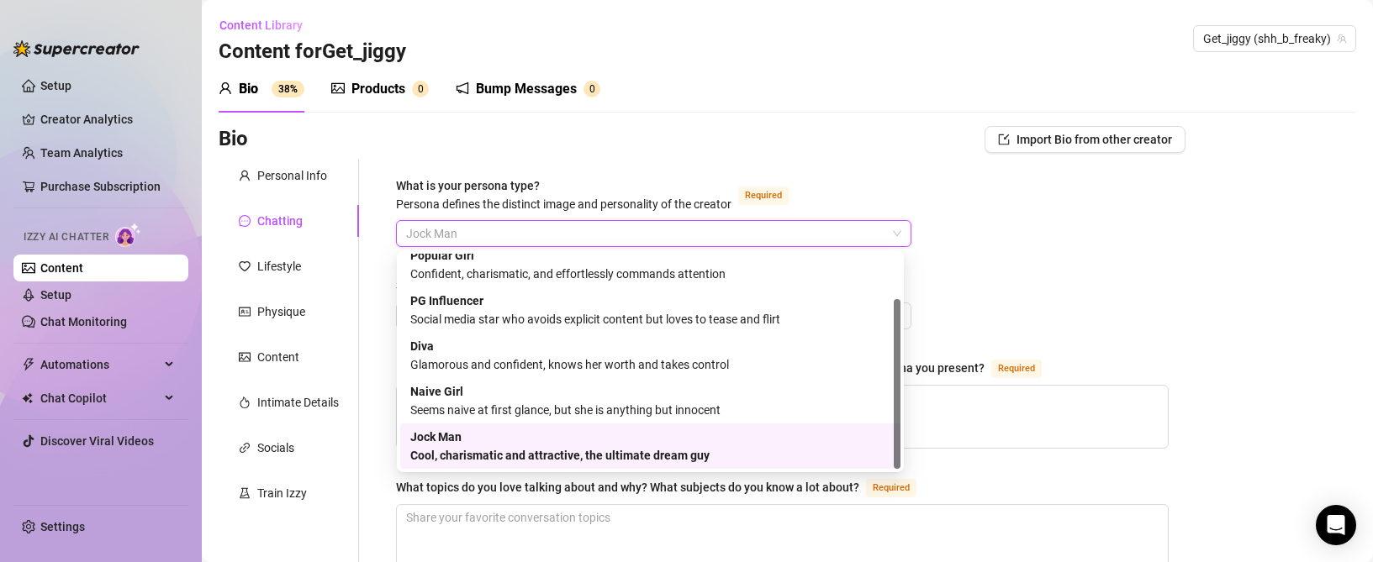
click at [461, 225] on span "Jock Man" at bounding box center [653, 233] width 495 height 25
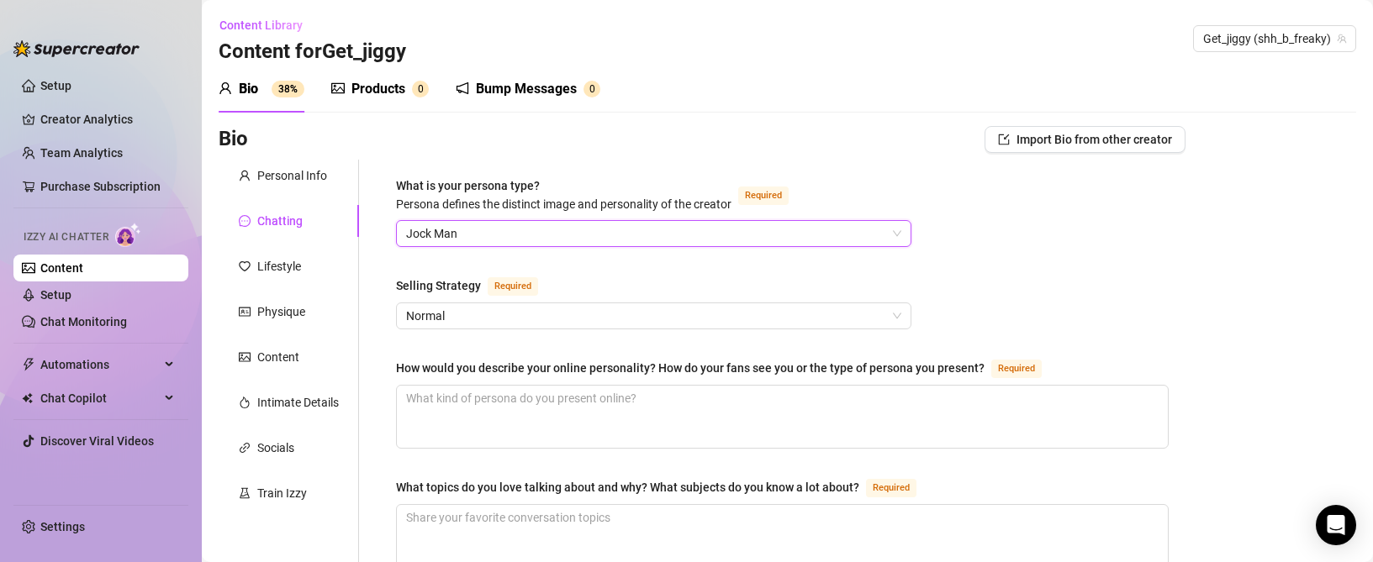
click at [463, 228] on span "Jock Man" at bounding box center [653, 233] width 495 height 25
click at [457, 226] on span "Jock Man" at bounding box center [653, 233] width 495 height 25
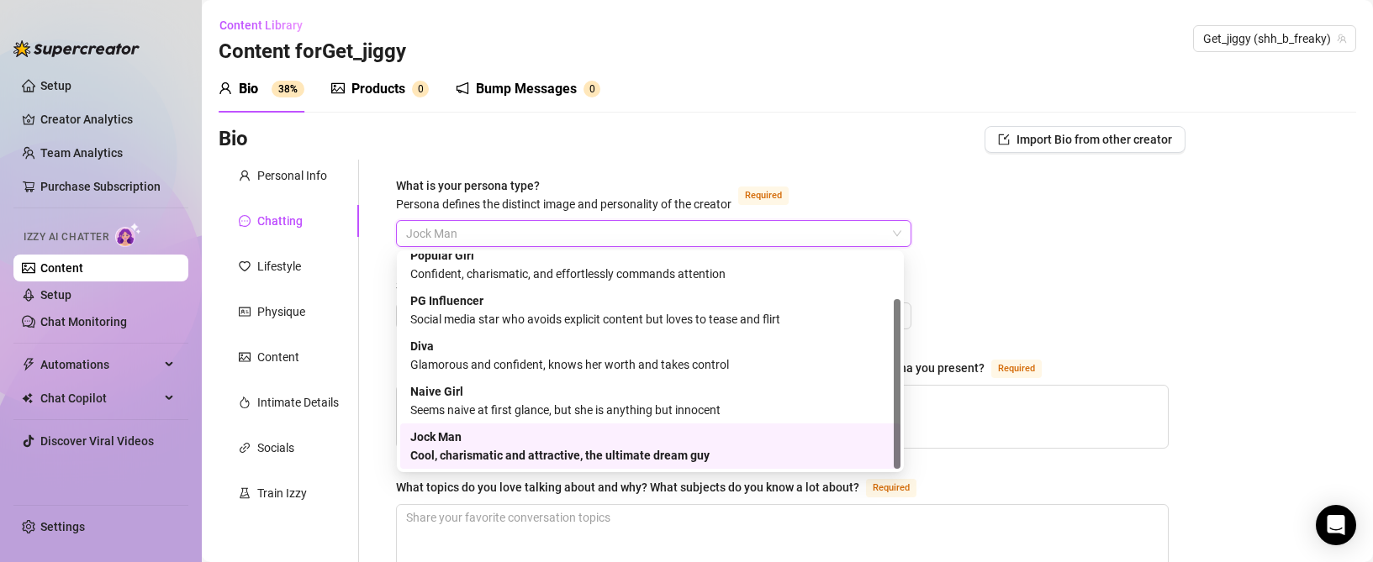
click at [476, 236] on span "Jock Man" at bounding box center [653, 233] width 495 height 25
click at [434, 265] on div "Confident, charismatic, and effortlessly commands attention" at bounding box center [650, 274] width 480 height 18
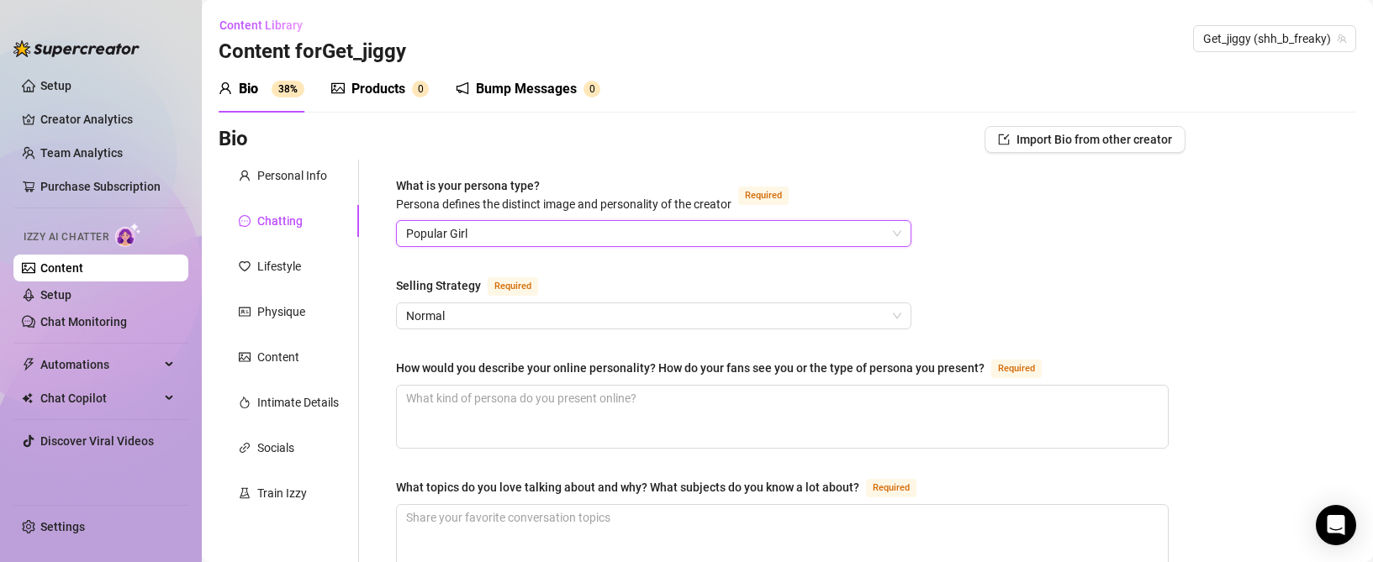
click at [479, 238] on span "Popular Girl" at bounding box center [653, 233] width 495 height 25
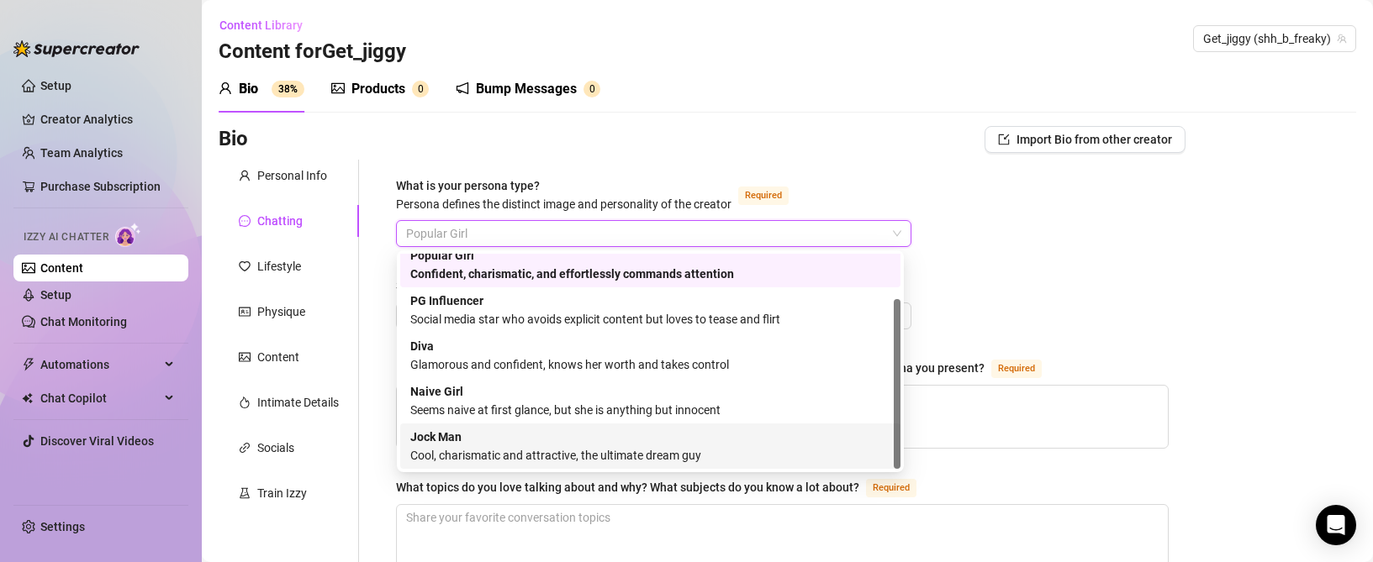
click at [526, 455] on div "Cool, charismatic and attractive, the ultimate dream guy" at bounding box center [650, 455] width 480 height 18
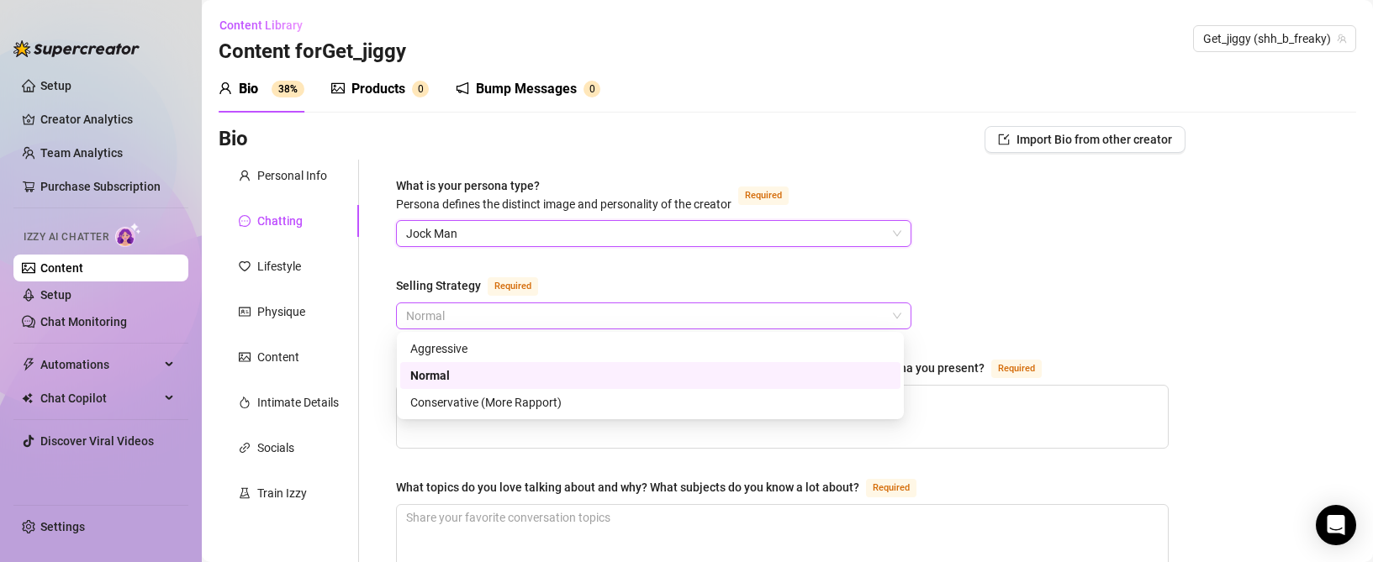
click at [492, 314] on span "Normal" at bounding box center [653, 315] width 495 height 25
click at [448, 352] on div "Aggressive" at bounding box center [650, 349] width 480 height 18
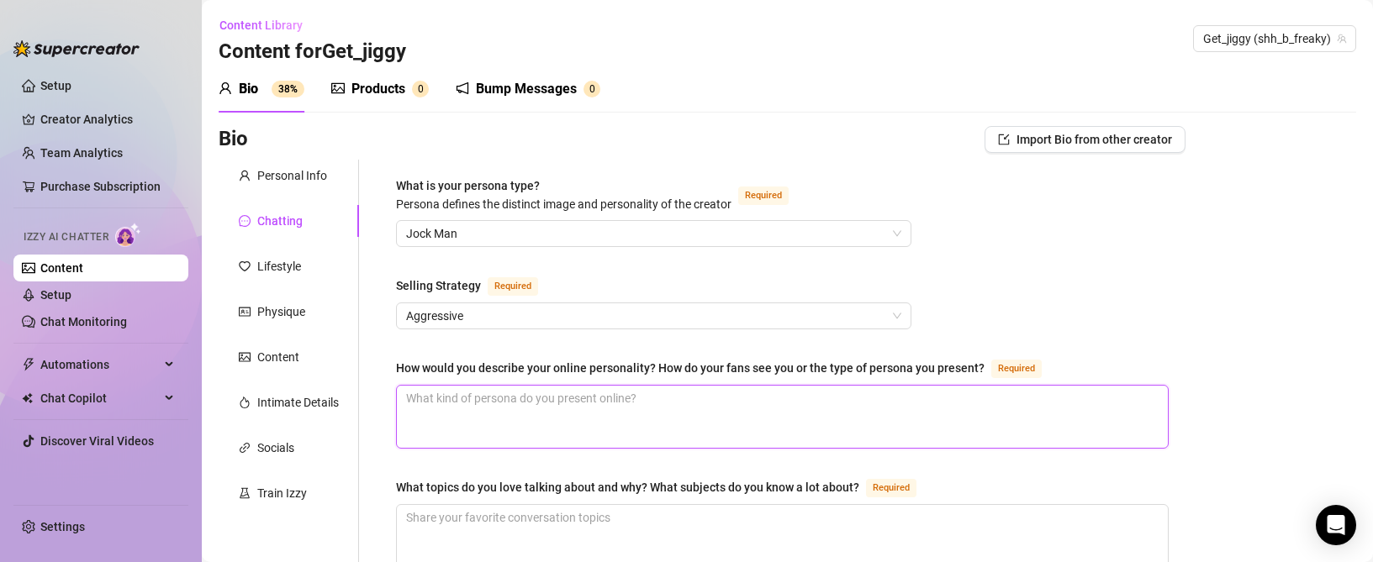
click at [492, 408] on textarea "How would you describe your online personality? How do your fans see you or the…" at bounding box center [782, 417] width 771 height 62
click at [491, 398] on textarea "How would you describe your online personality? How do your fans see you or the…" at bounding box center [782, 417] width 771 height 62
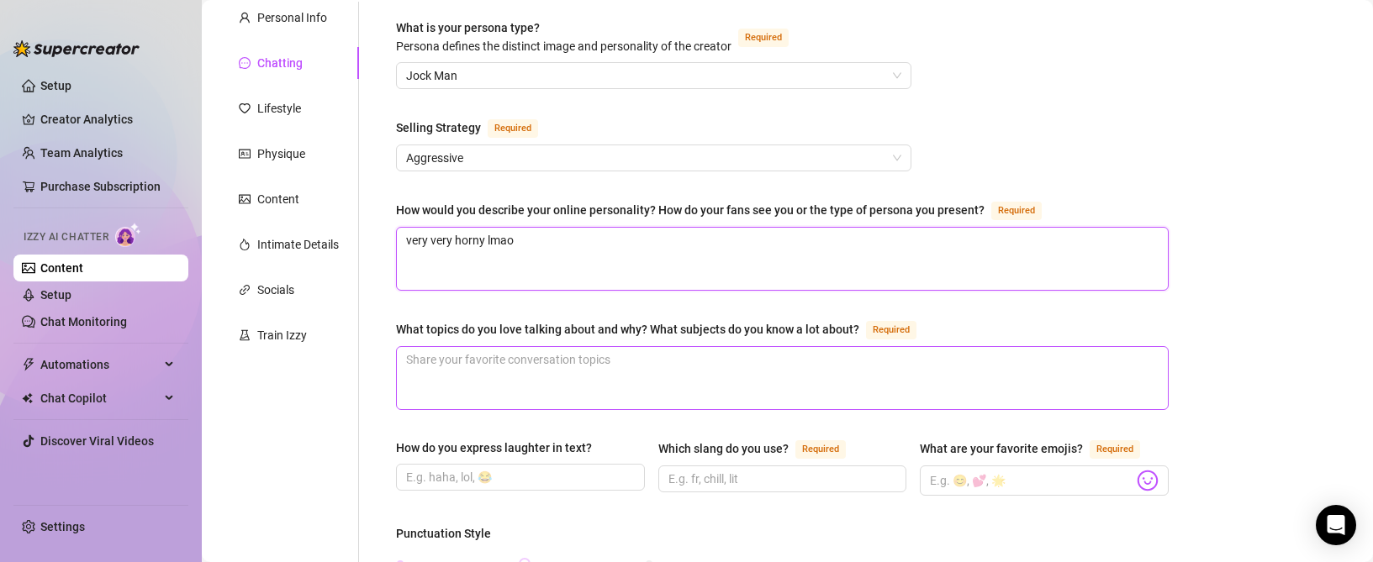
scroll to position [168, 0]
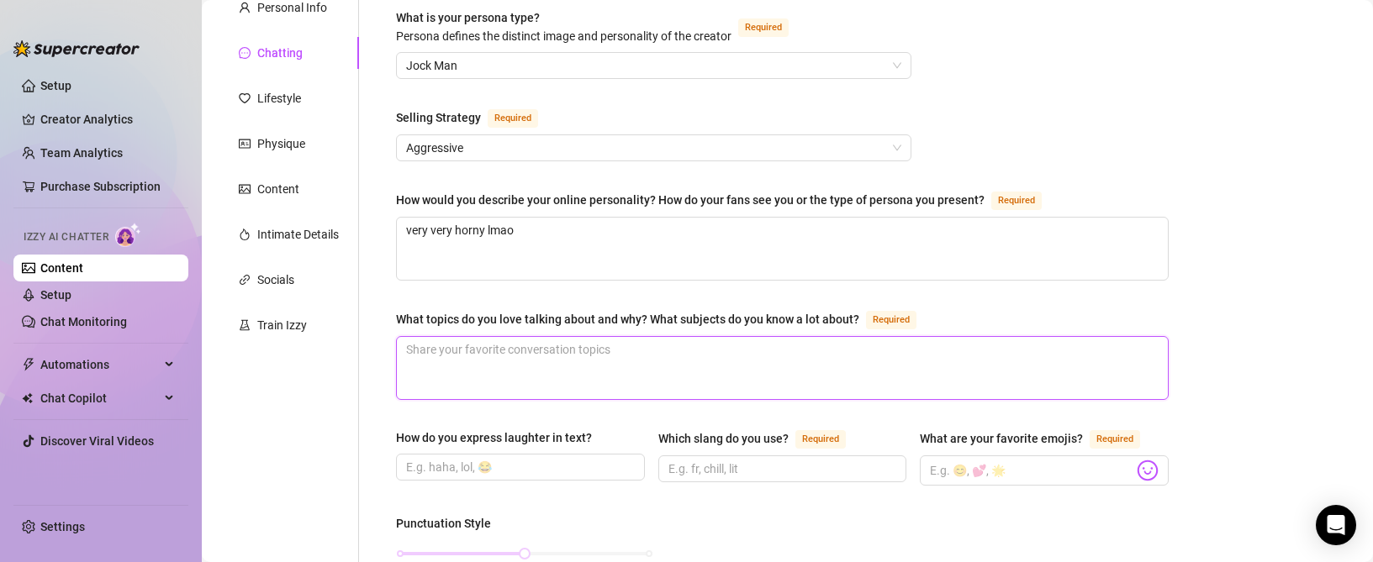
click at [515, 365] on textarea "What topics do you love talking about and why? What subjects do you know a lot …" at bounding box center [782, 368] width 771 height 62
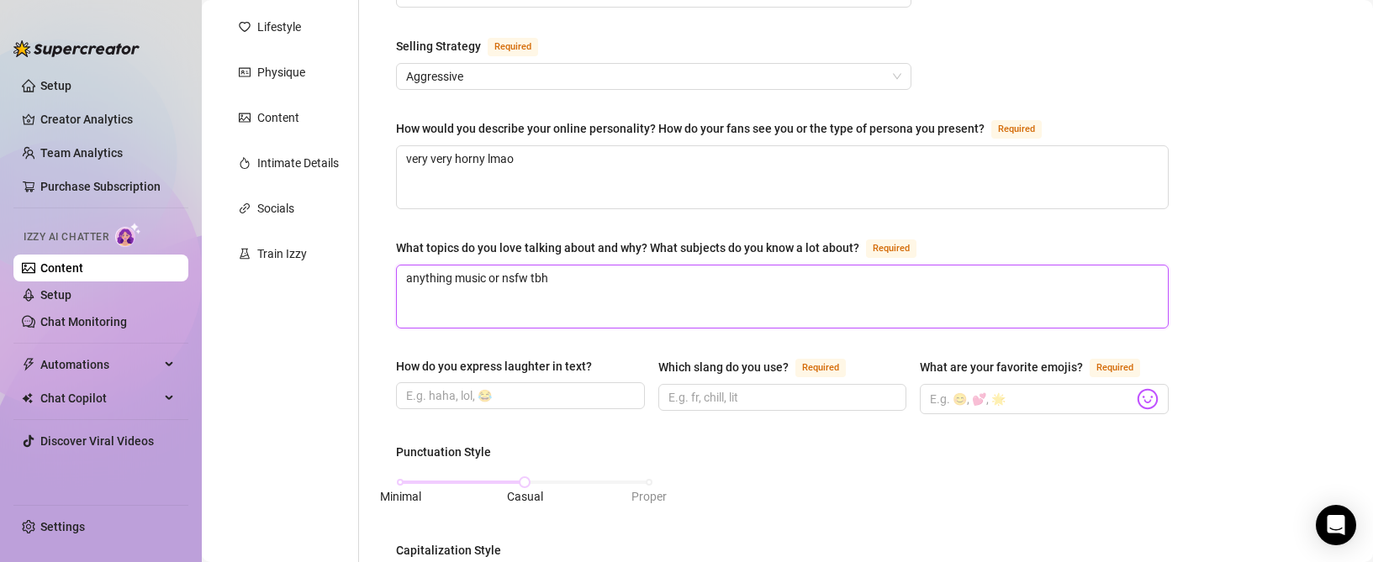
scroll to position [252, 0]
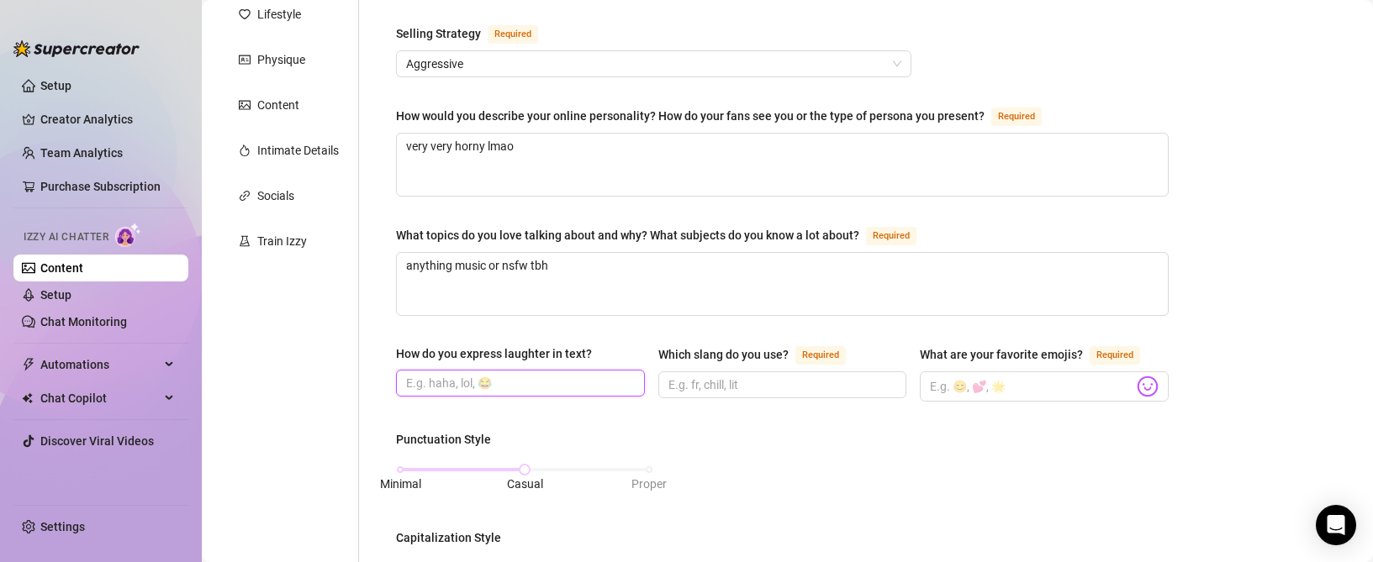
click at [497, 386] on input "How do you express laughter in text?" at bounding box center [518, 383] width 225 height 18
click at [739, 384] on input "Which slang do you use? Required" at bounding box center [780, 385] width 225 height 18
click at [999, 392] on input "What are your favorite emojis? Required" at bounding box center [1031, 387] width 203 height 22
click at [1143, 388] on img at bounding box center [1148, 387] width 22 height 22
click at [1143, 377] on body "Setup Creator Analytics Team Analytics Purchase Subscription Izzy AI Chatter Co…" at bounding box center [686, 281] width 1373 height 562
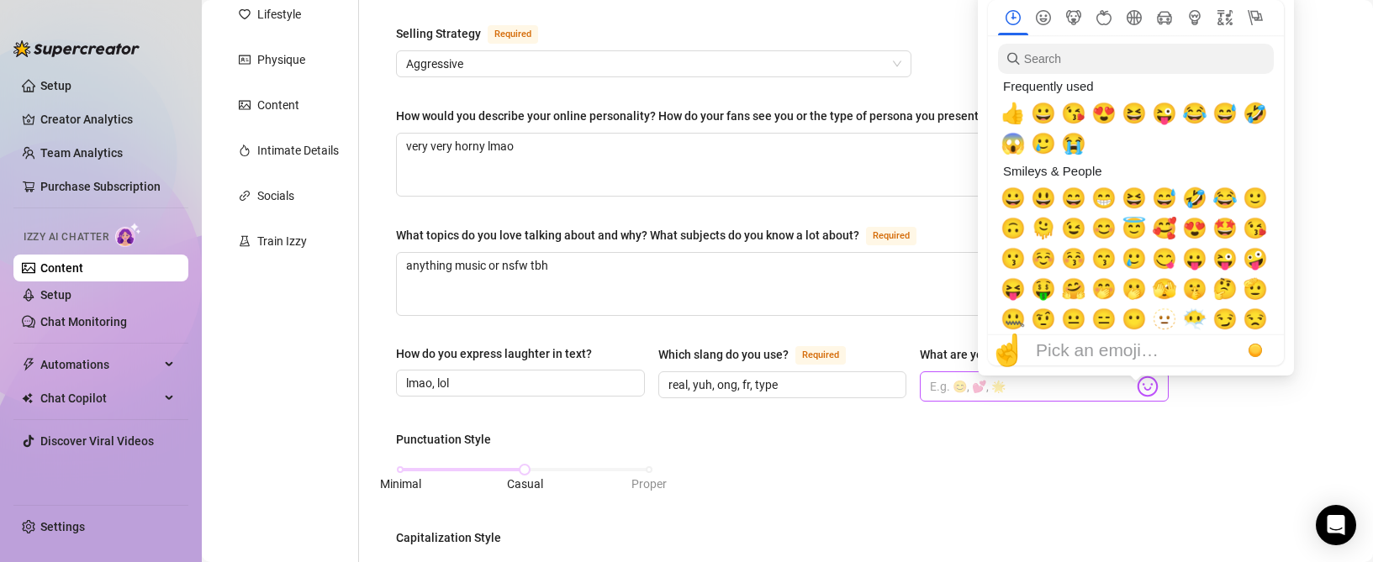
click at [1138, 390] on img at bounding box center [1148, 387] width 22 height 22
click at [1070, 142] on span "😭" at bounding box center [1073, 144] width 25 height 24
click at [1191, 115] on span "😂" at bounding box center [1194, 114] width 25 height 24
click at [1253, 115] on span "🤣" at bounding box center [1255, 114] width 25 height 24
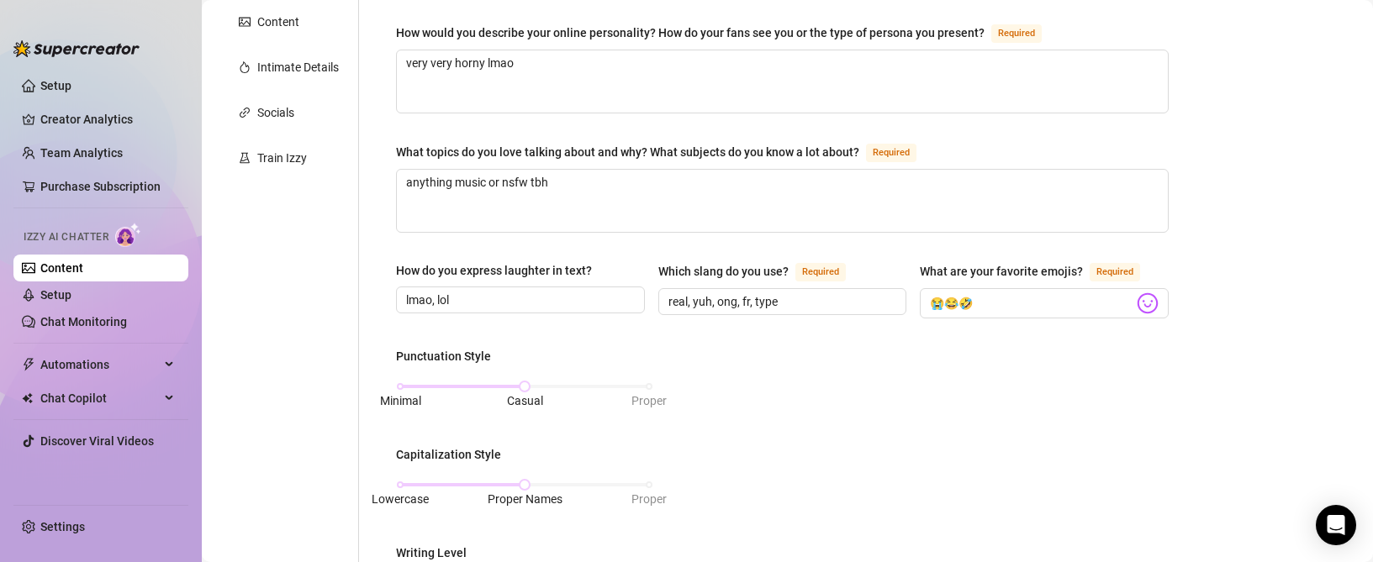
scroll to position [336, 0]
click at [397, 378] on div "Minimal Casual Proper" at bounding box center [524, 394] width 257 height 45
click at [400, 382] on div "Minimal Casual Proper" at bounding box center [524, 386] width 249 height 10
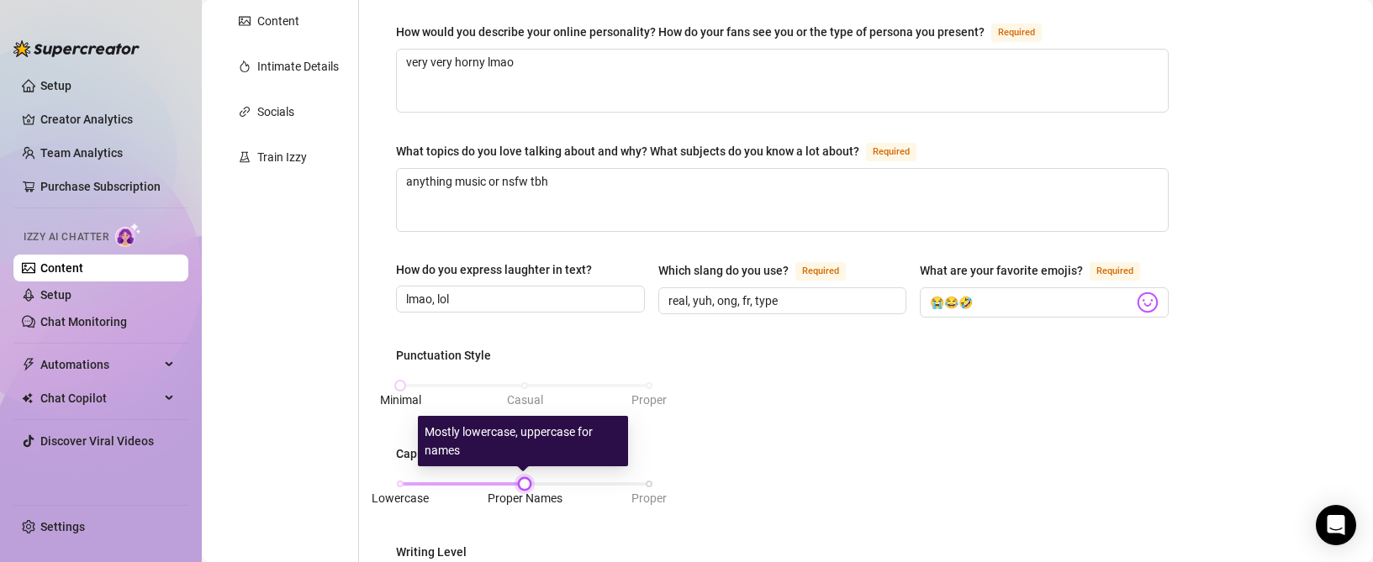
click at [520, 480] on div at bounding box center [524, 484] width 8 height 8
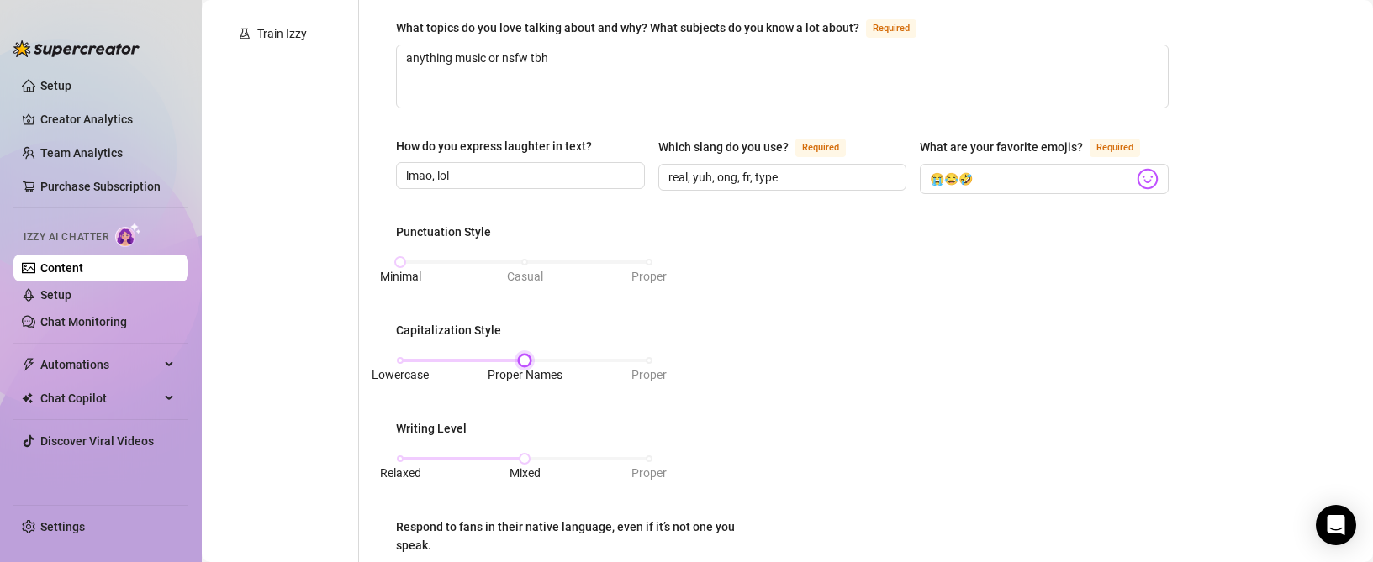
scroll to position [504, 0]
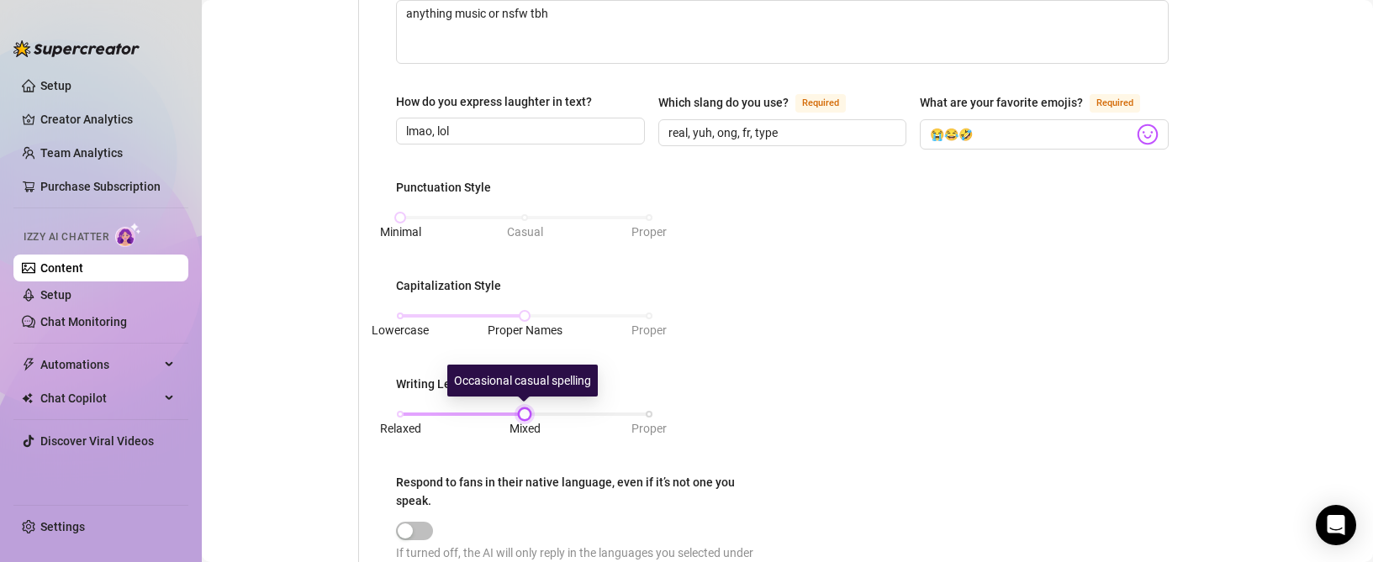
click at [523, 412] on div at bounding box center [524, 414] width 8 height 8
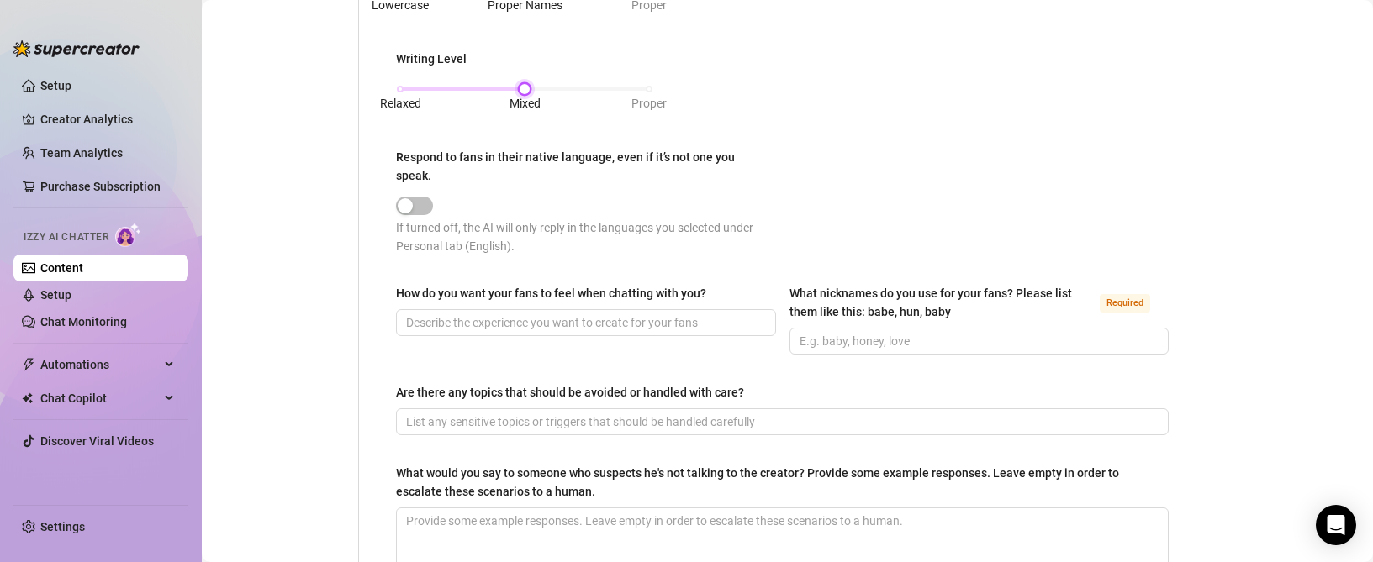
scroll to position [841, 0]
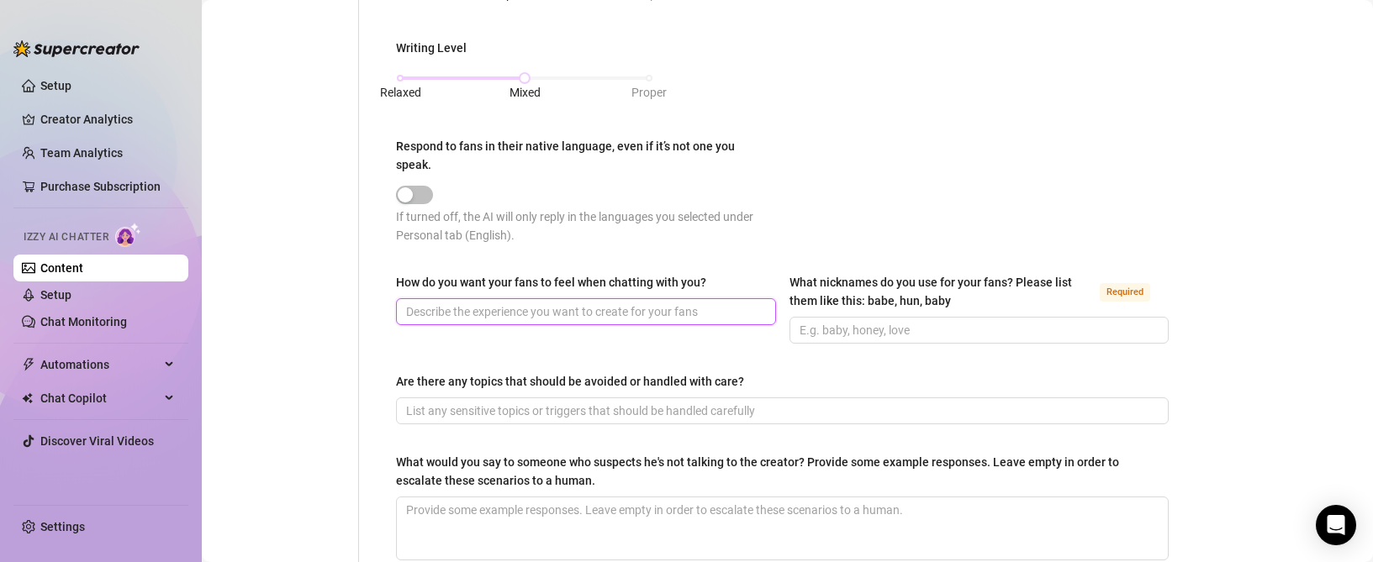
click at [498, 311] on input "How do you want your fans to feel when chatting with you?" at bounding box center [584, 312] width 356 height 18
click at [505, 308] on input "How do you want your fans to feel when chatting with you?" at bounding box center [584, 312] width 356 height 18
click at [580, 314] on input "How do you want your fans to feel when chatting with you?" at bounding box center [584, 312] width 356 height 18
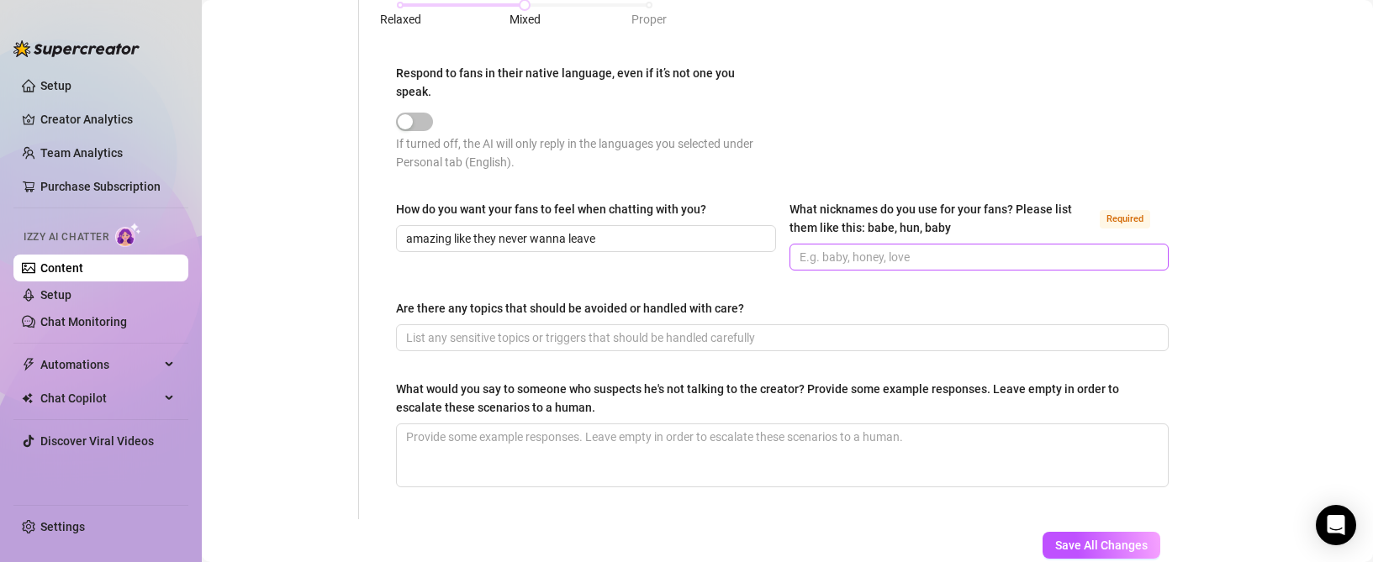
scroll to position [925, 0]
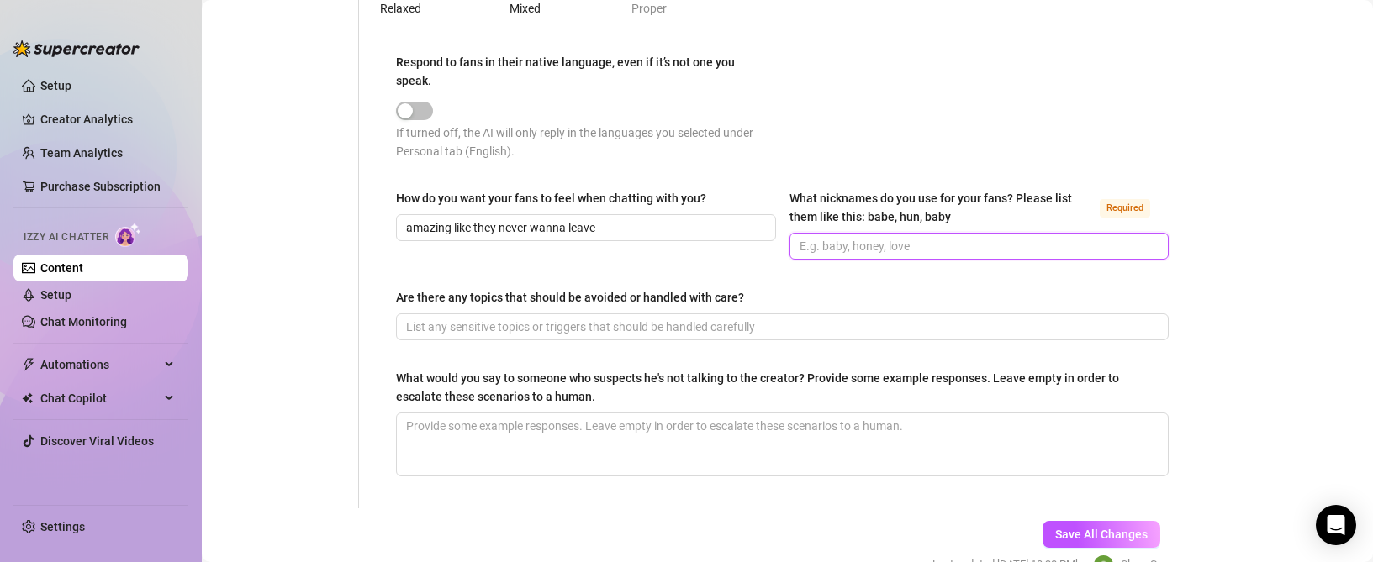
click at [868, 245] on input "What nicknames do you use for your fans? Please list them like this: babe, hun,…" at bounding box center [978, 246] width 356 height 18
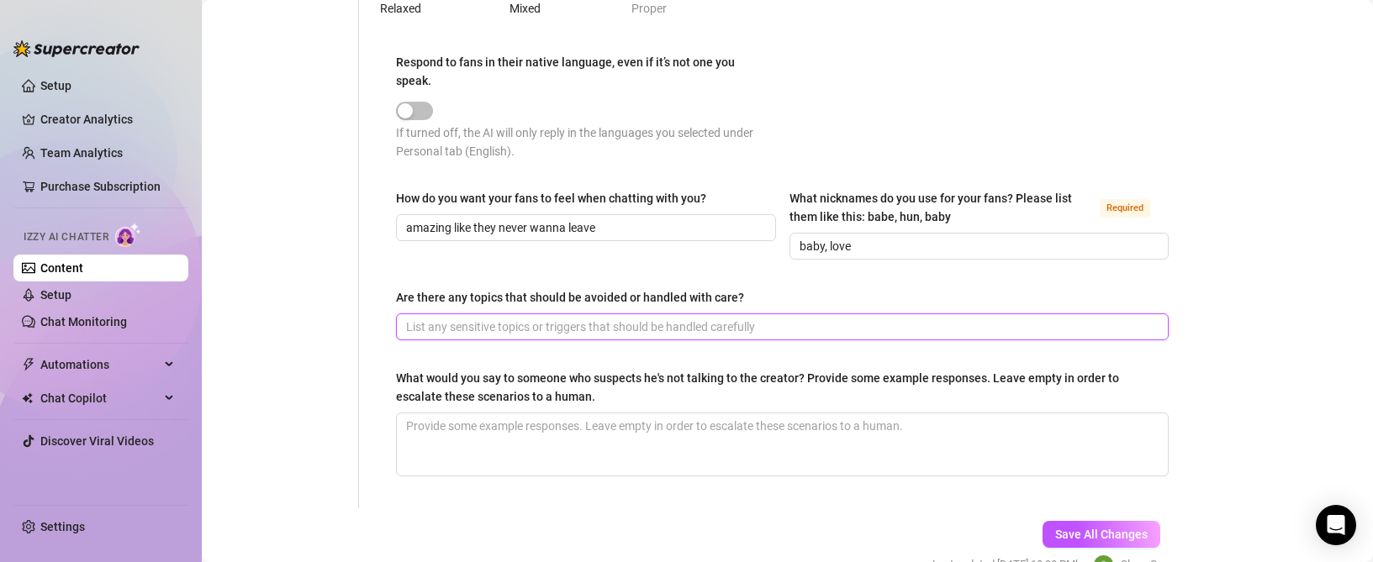
click at [604, 328] on input "Are there any topics that should be avoided or handled with care?" at bounding box center [780, 327] width 749 height 18
click at [474, 322] on input "rape," at bounding box center [780, 327] width 749 height 18
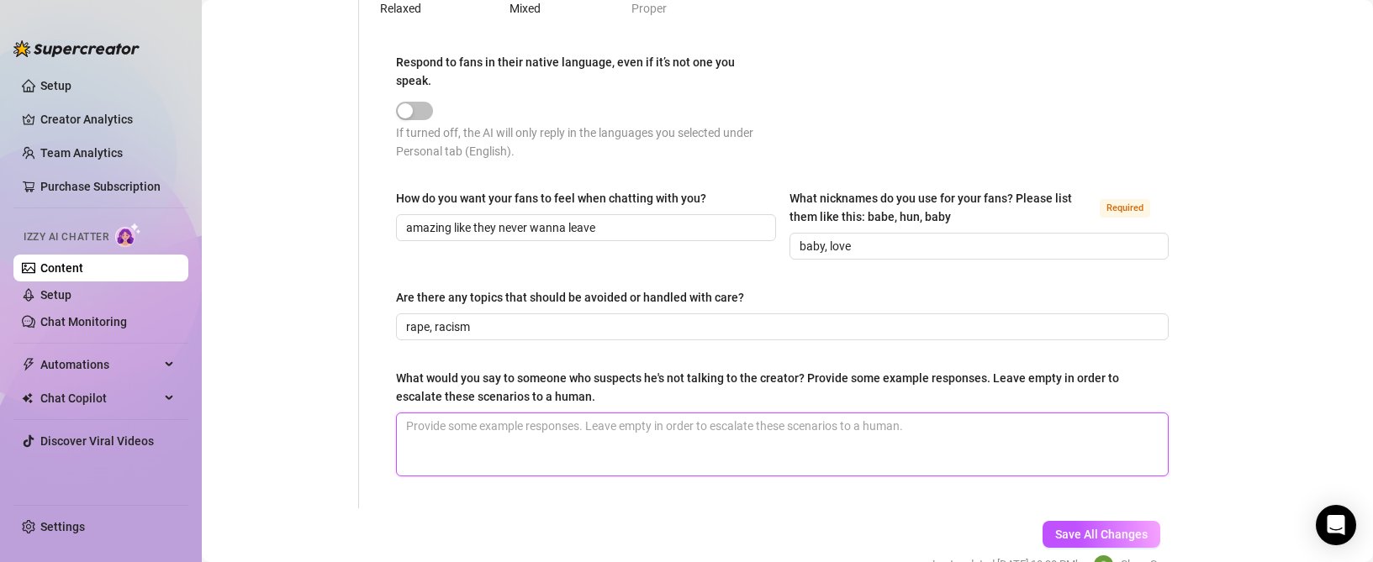
click at [512, 423] on textarea "What would you say to someone who suspects he's not talking to the creator? Pro…" at bounding box center [782, 445] width 771 height 62
click at [1092, 532] on span "Save All Changes" at bounding box center [1101, 534] width 92 height 13
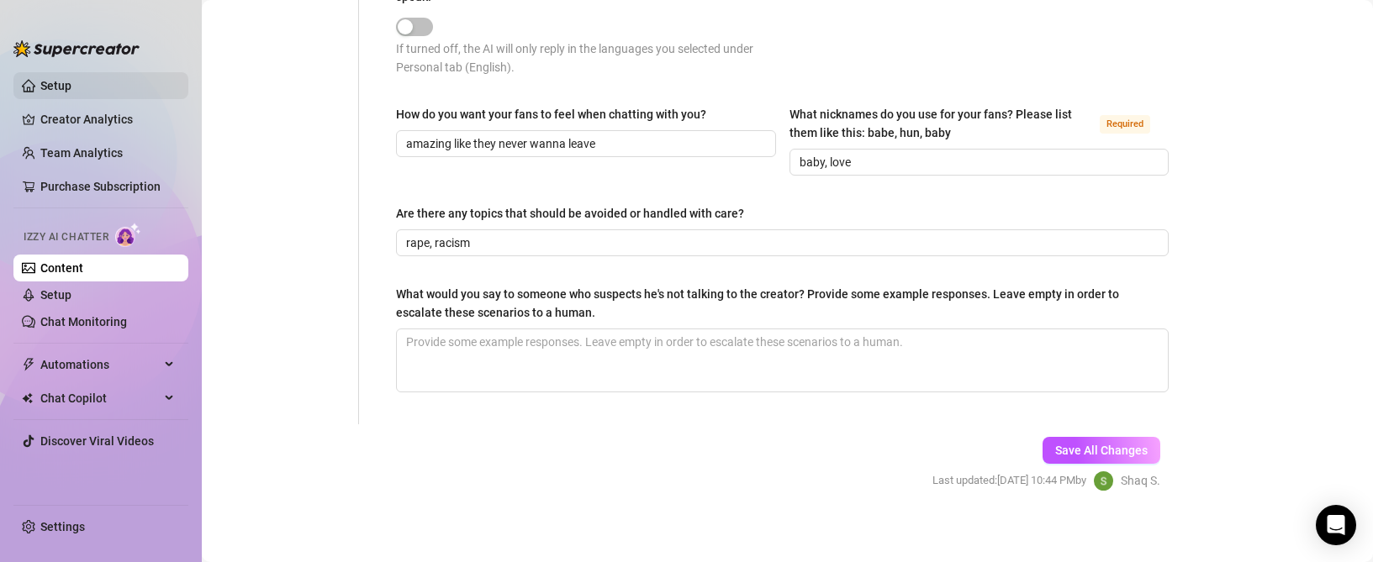
click at [71, 87] on link "Setup" at bounding box center [55, 85] width 31 height 13
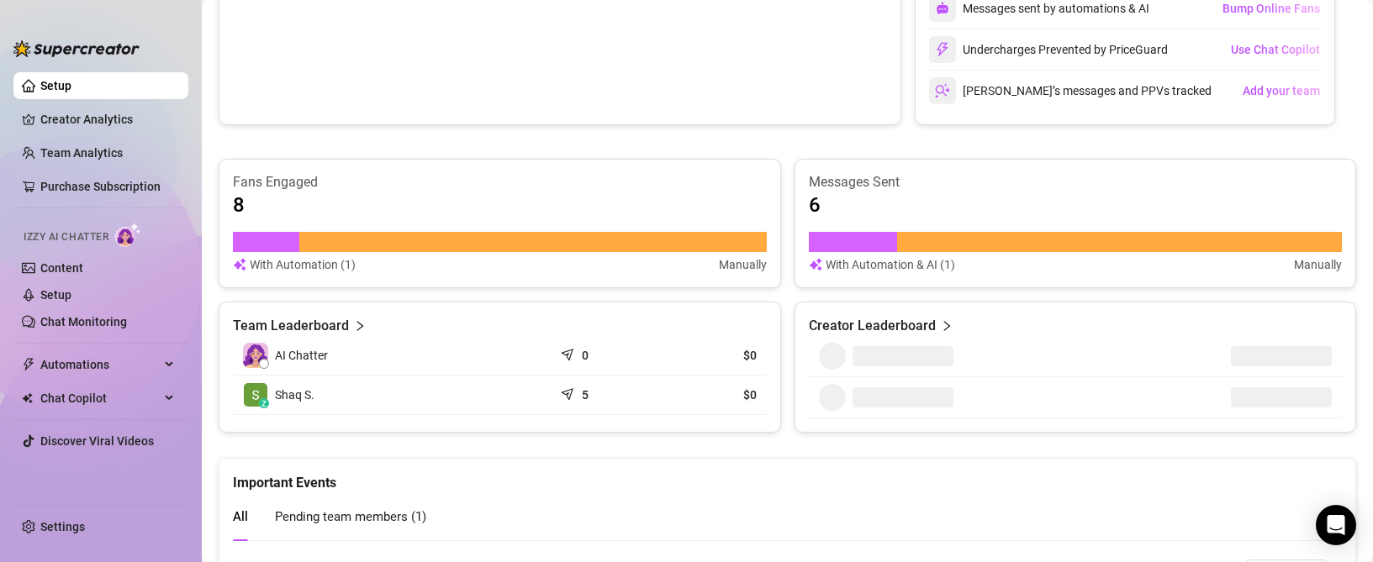
scroll to position [794, 0]
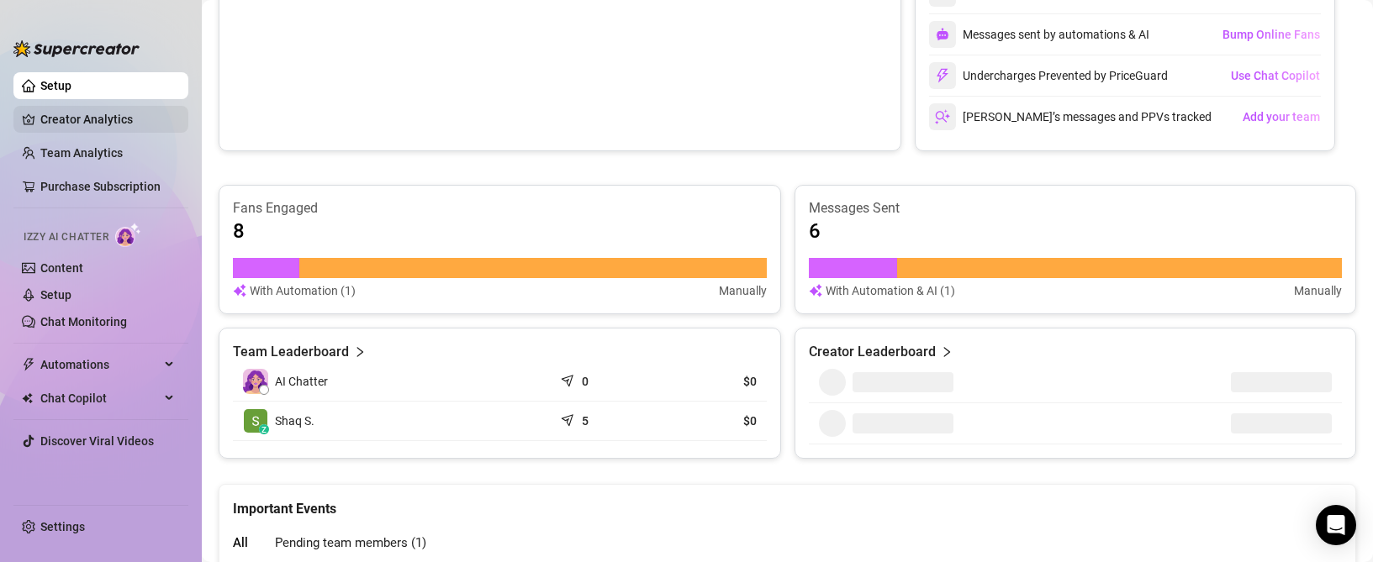
click at [113, 125] on link "Creator Analytics" at bounding box center [107, 119] width 135 height 27
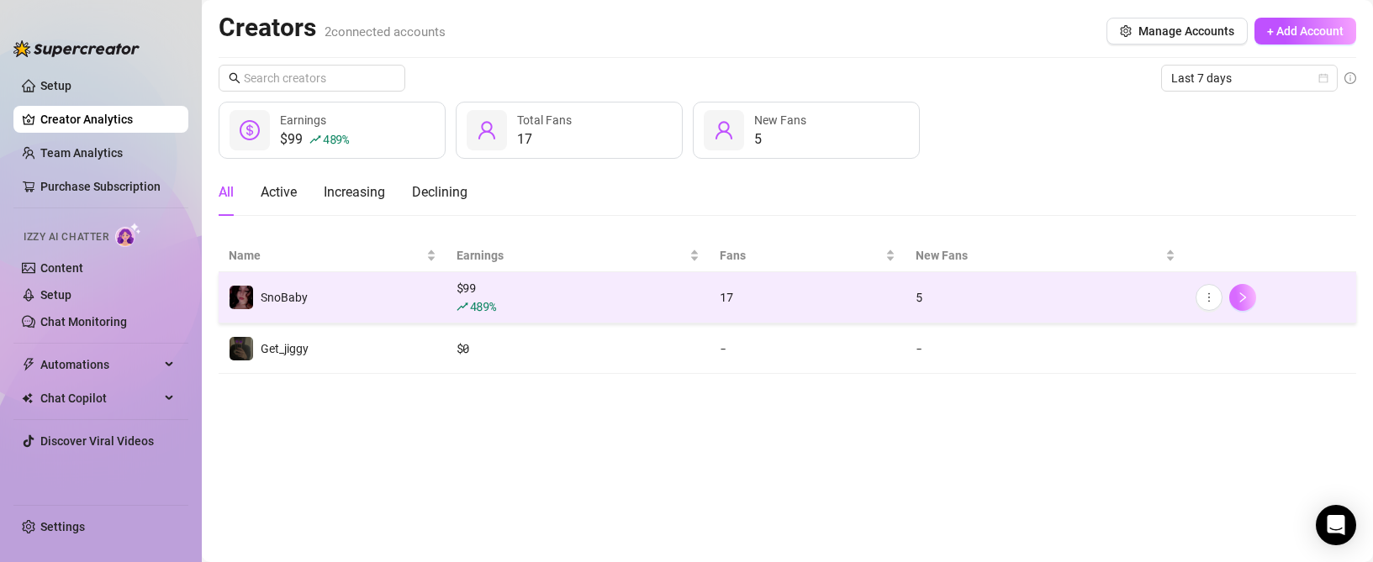
click at [1248, 296] on icon "right" at bounding box center [1243, 298] width 12 height 12
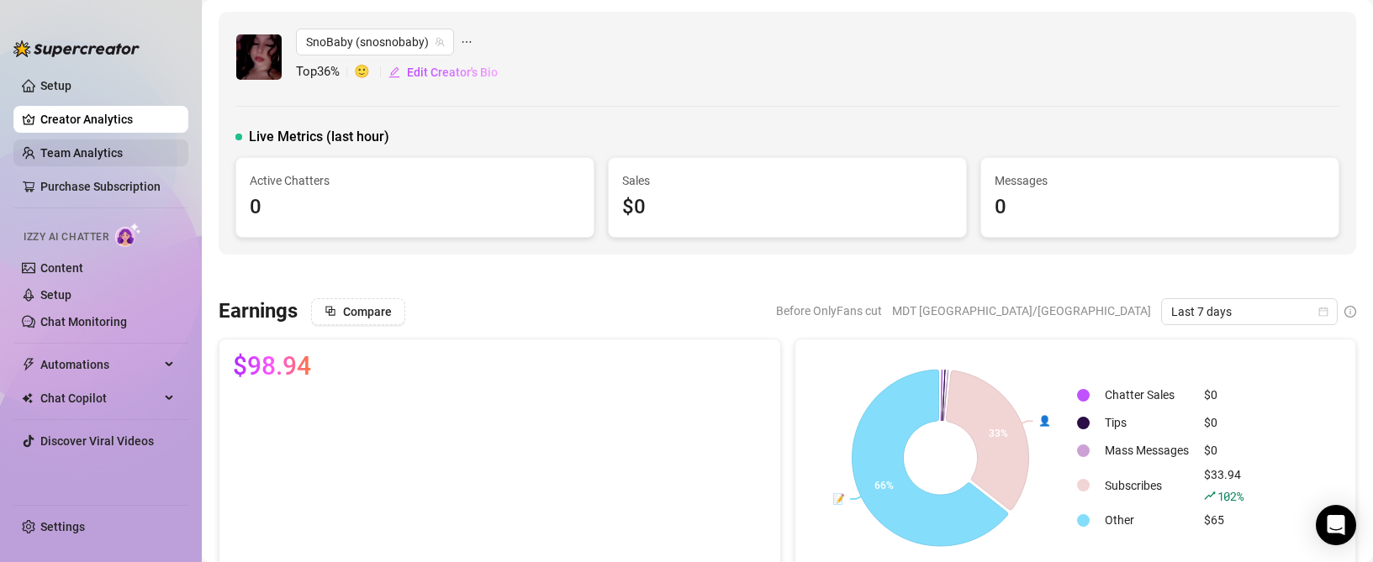
click at [102, 152] on link "Team Analytics" at bounding box center [81, 152] width 82 height 13
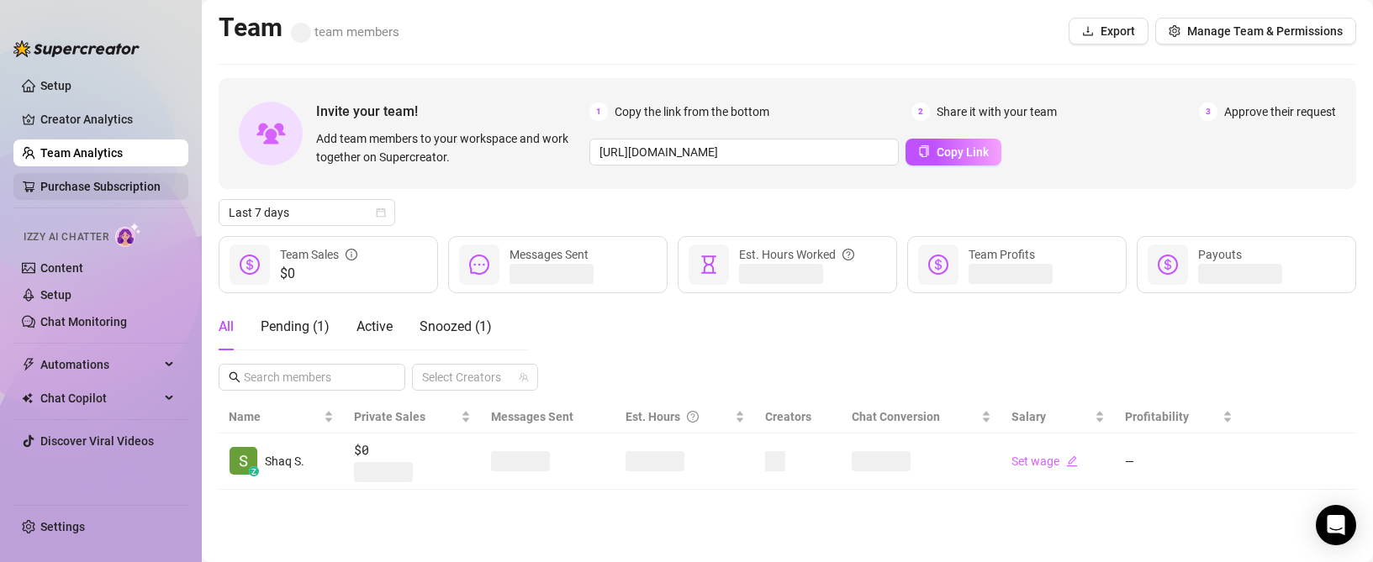
click at [90, 187] on link "Purchase Subscription" at bounding box center [100, 186] width 120 height 13
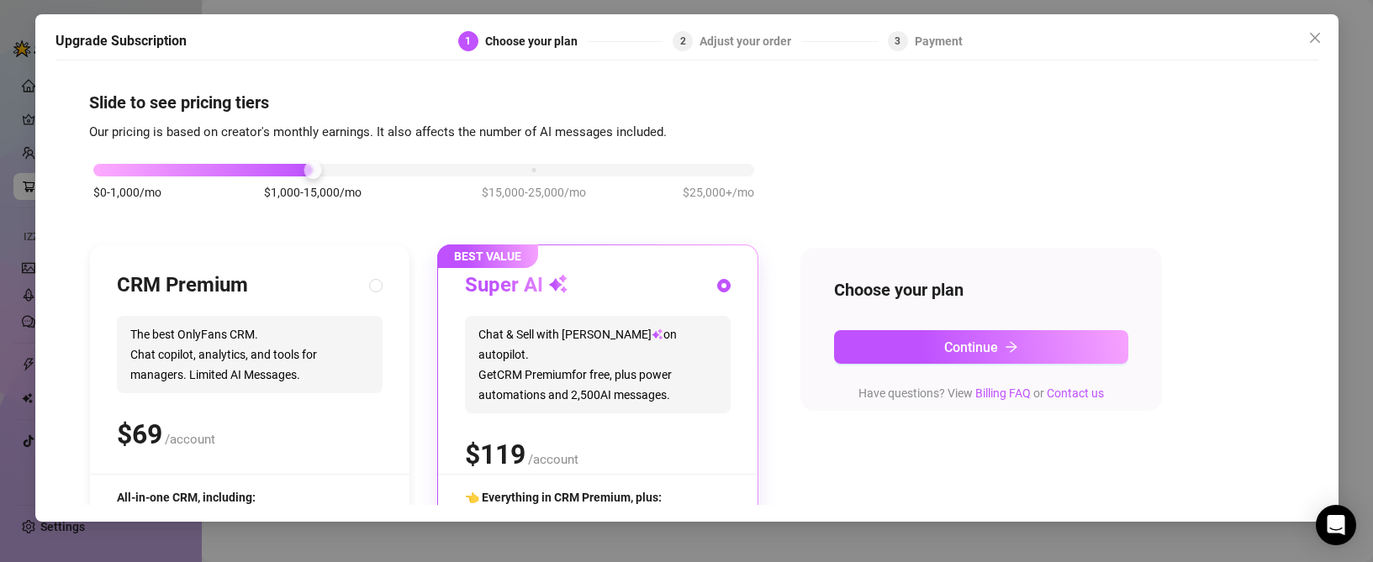
click at [12, 186] on div "Upgrade Subscription 1 Choose your plan 2 Adjust your order 3 Payment Slide to …" at bounding box center [686, 281] width 1373 height 562
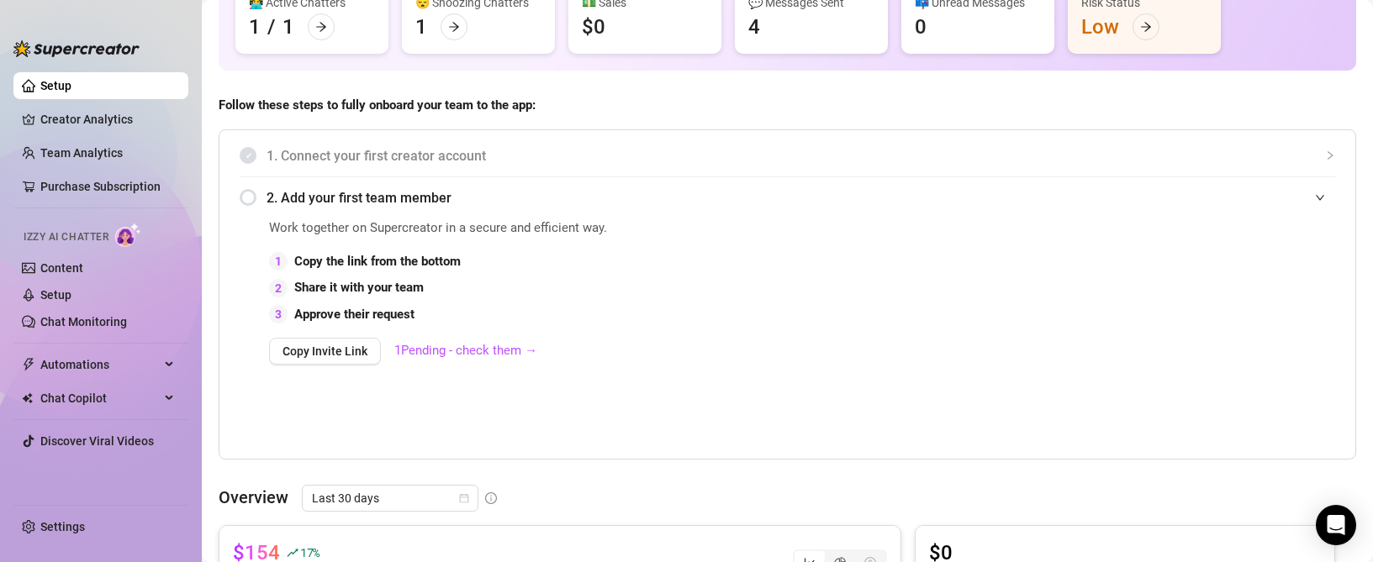
scroll to position [168, 0]
click at [495, 355] on link "1 Pending - check them →" at bounding box center [465, 348] width 143 height 15
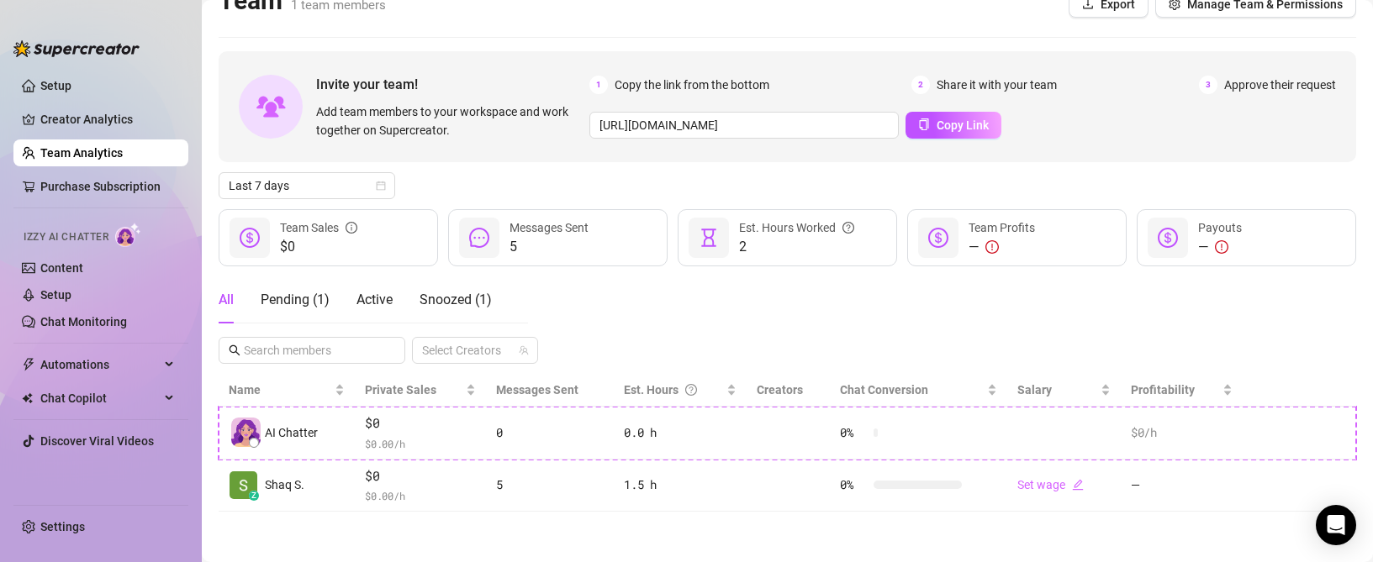
scroll to position [27, 0]
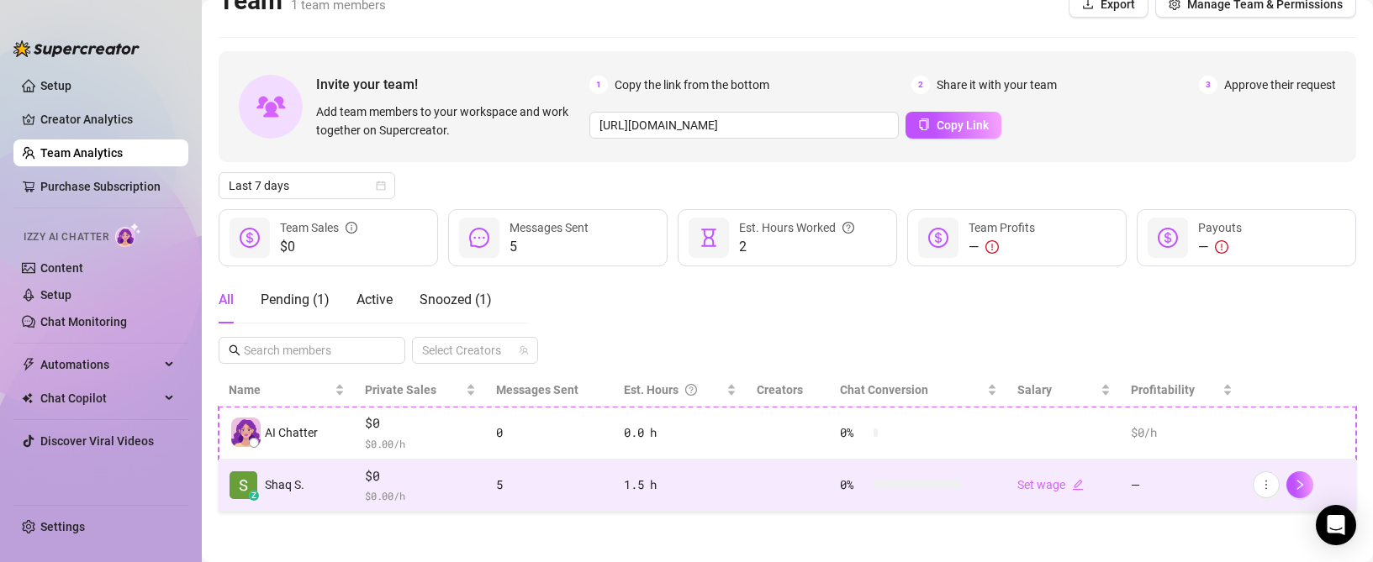
click at [428, 483] on span "$0" at bounding box center [420, 477] width 111 height 20
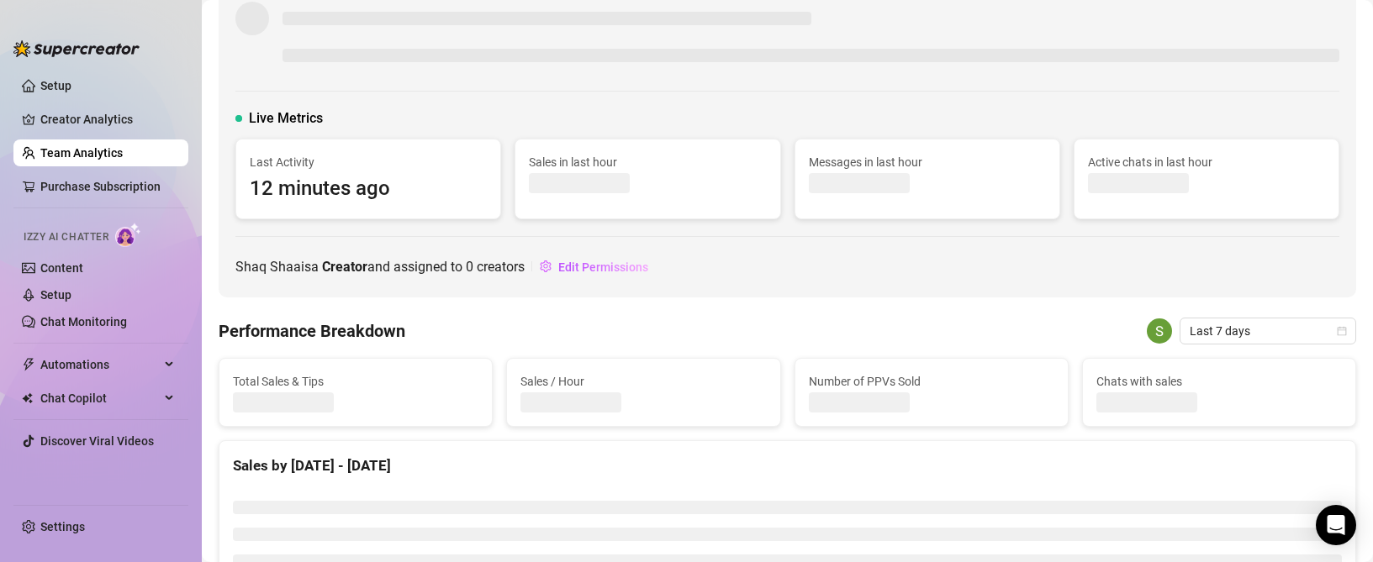
scroll to position [168, 0]
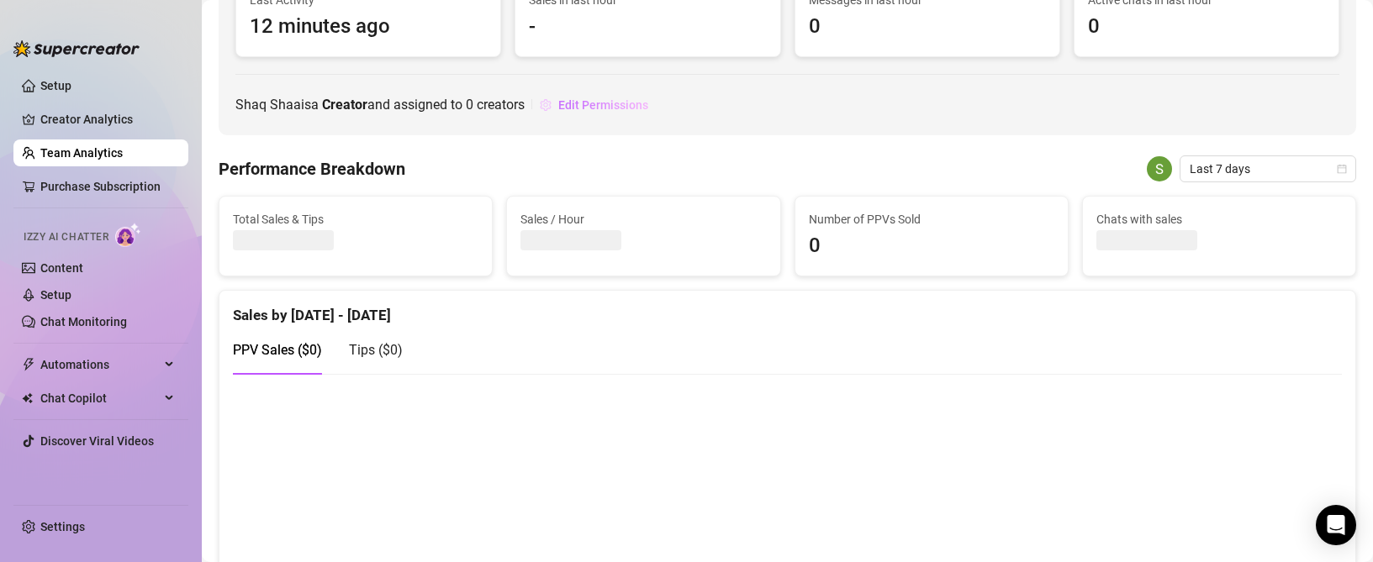
click at [602, 108] on span "Edit Permissions" at bounding box center [603, 104] width 90 height 13
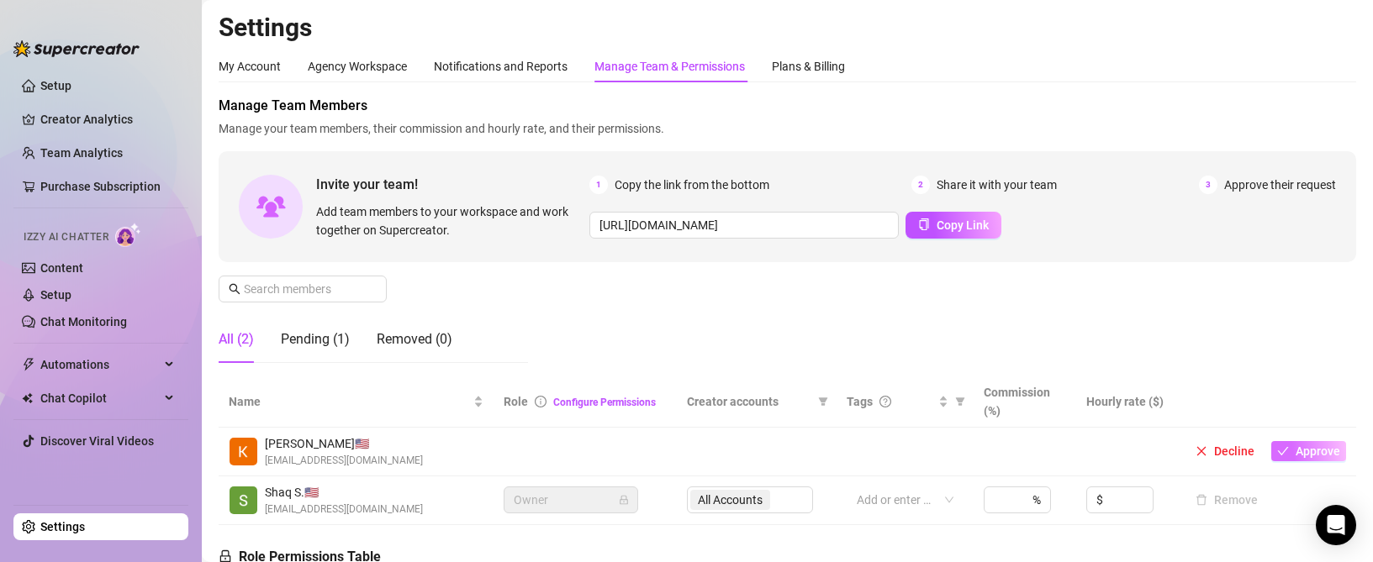
click at [1301, 456] on span "Approve" at bounding box center [1318, 451] width 45 height 13
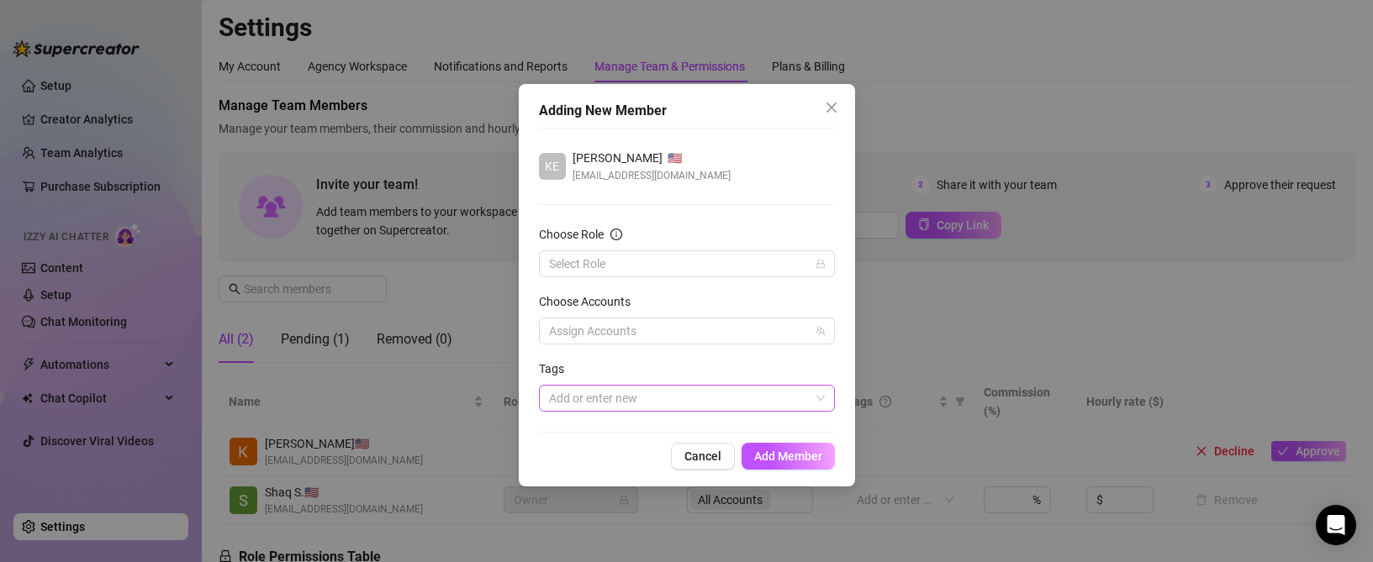
click at [631, 398] on div at bounding box center [678, 399] width 272 height 24
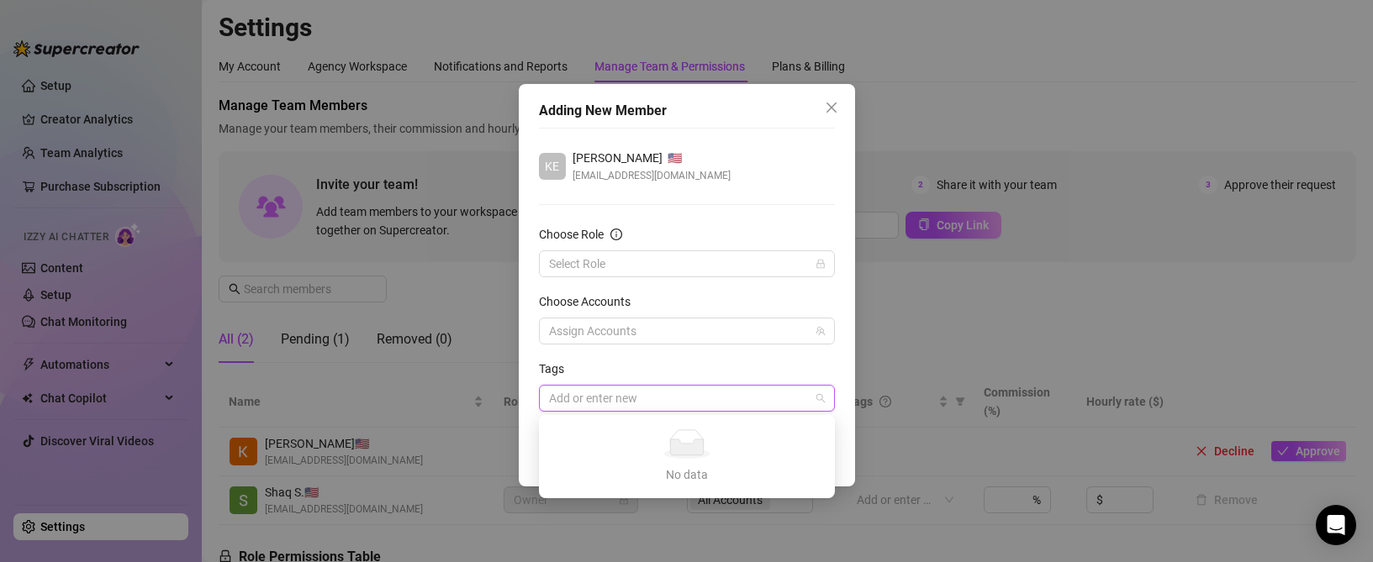
click at [636, 362] on div "Tags" at bounding box center [687, 372] width 296 height 25
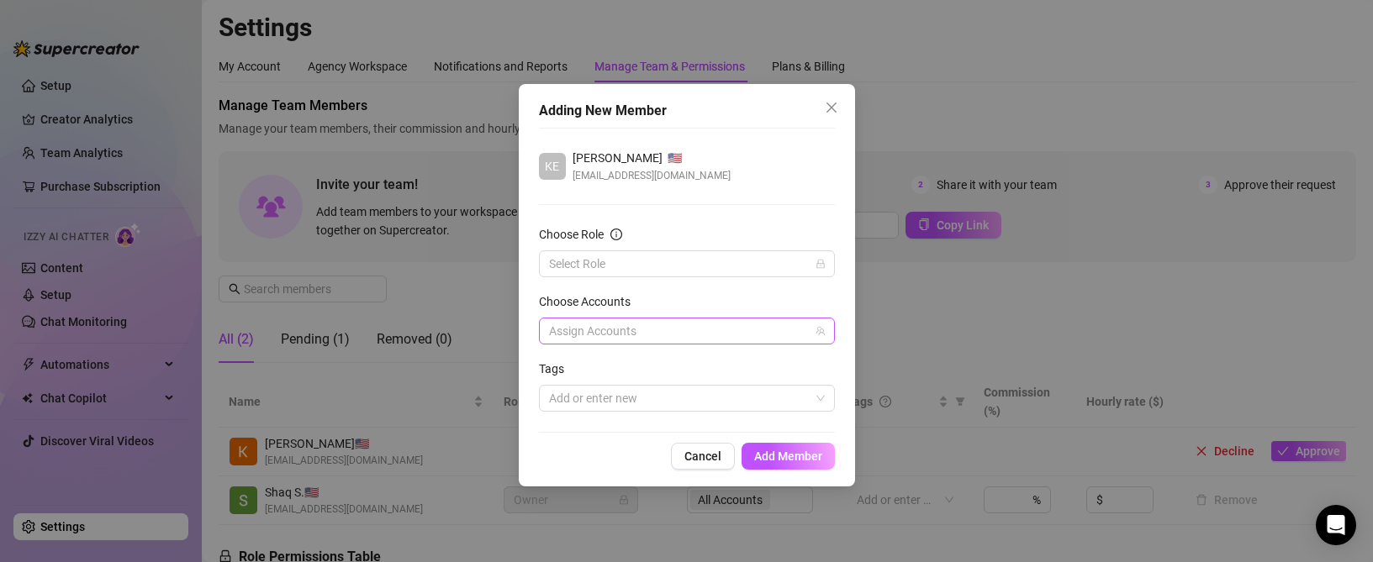
click at [640, 332] on div at bounding box center [678, 331] width 272 height 24
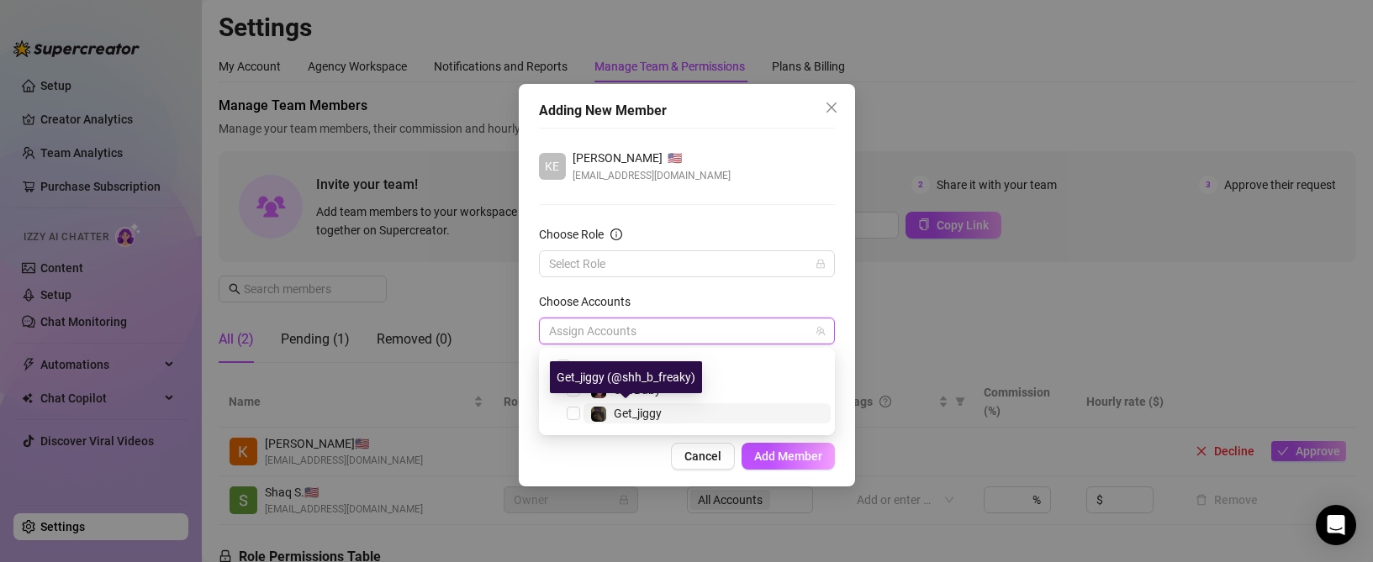
click at [625, 414] on span "Get_jiggy" at bounding box center [638, 413] width 48 height 13
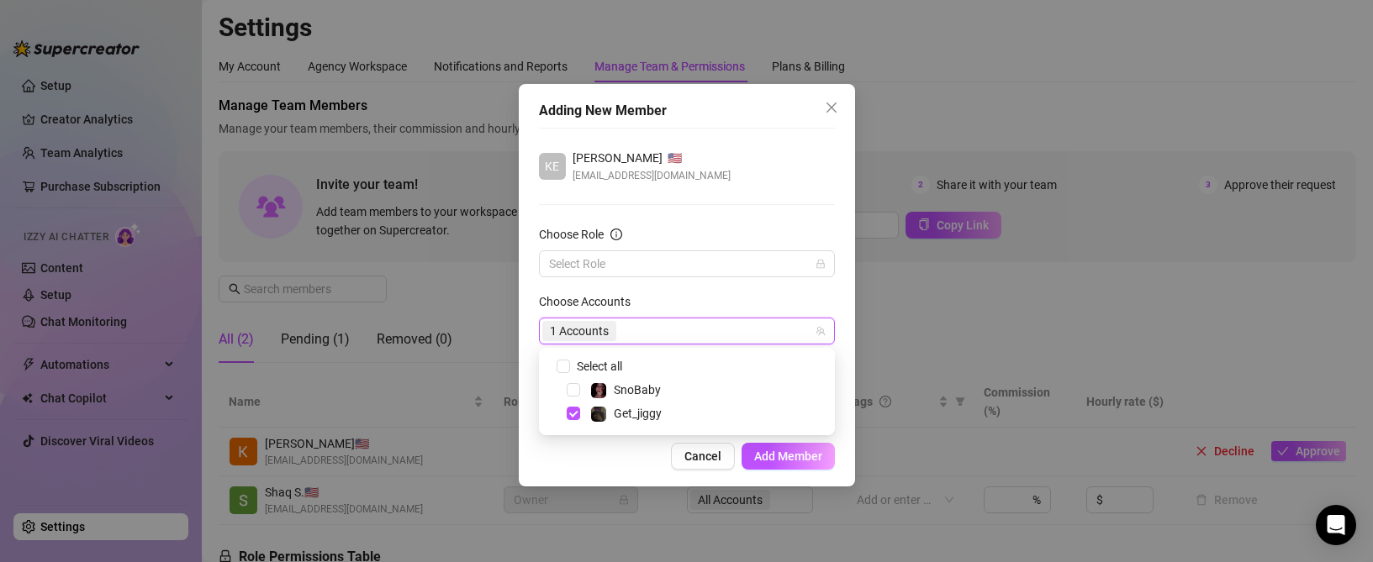
click at [641, 284] on form "Choose Role Select Role Choose Accounts 1 Accounts Tags Add or enter new" at bounding box center [687, 318] width 296 height 187
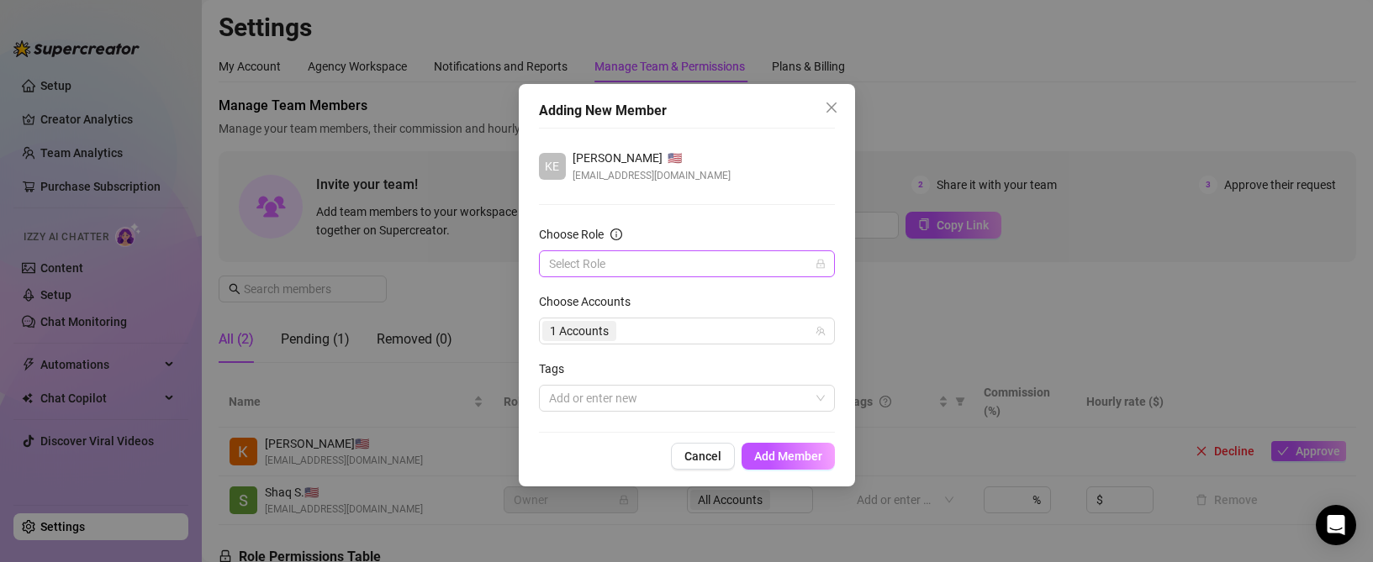
click at [623, 272] on input "Choose Role" at bounding box center [679, 263] width 261 height 25
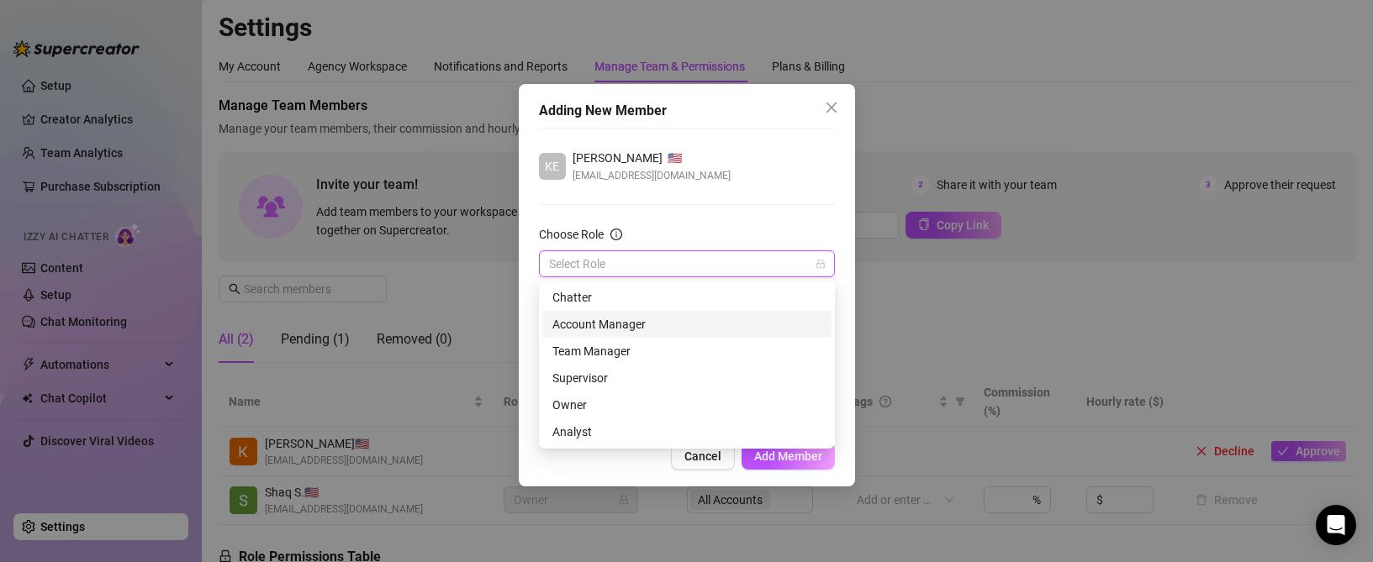
click at [609, 324] on div "Account Manager" at bounding box center [686, 324] width 269 height 18
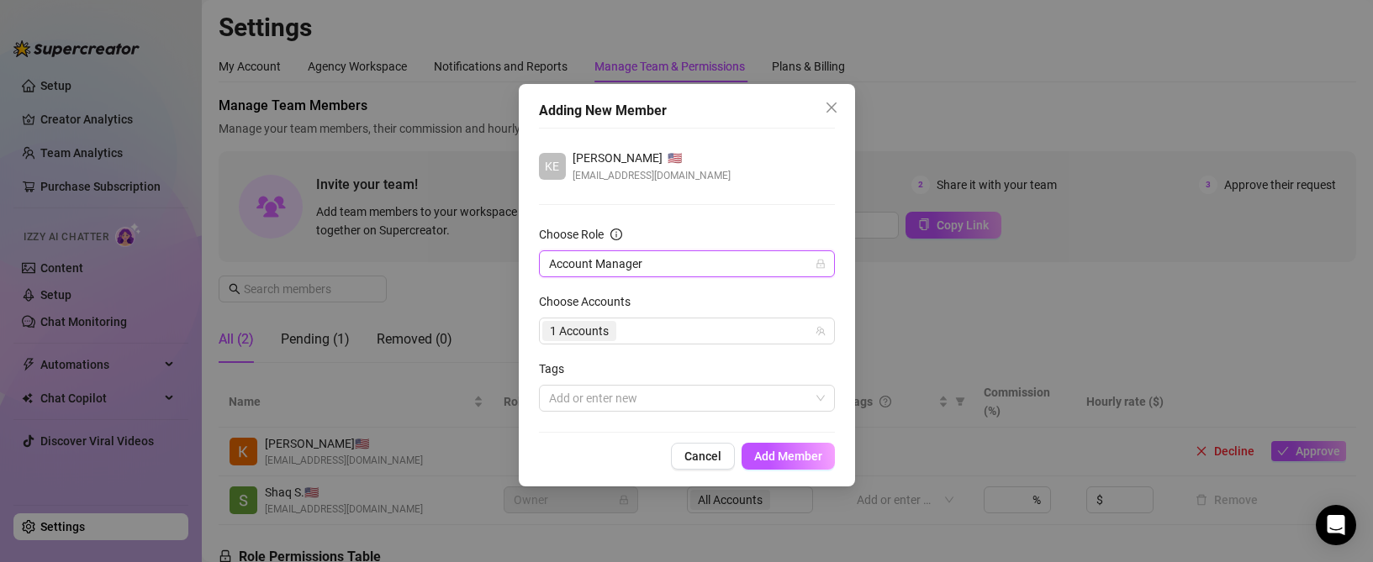
click at [611, 277] on div "Account Manager" at bounding box center [687, 264] width 296 height 27
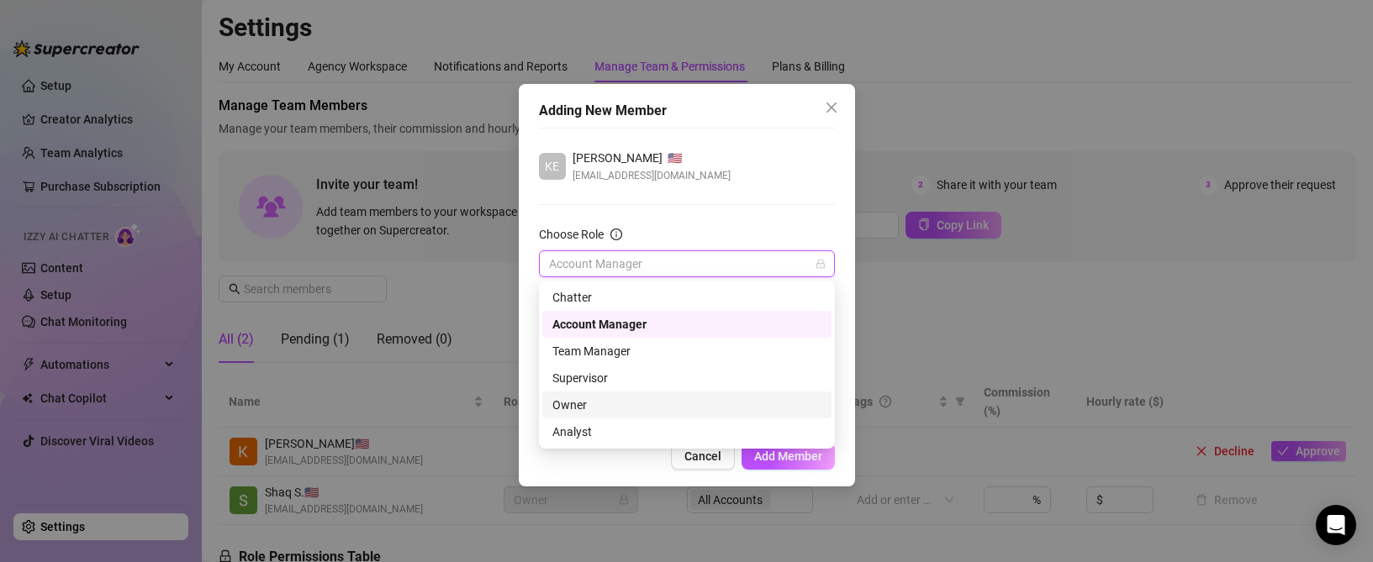
click at [587, 411] on div "Owner" at bounding box center [686, 405] width 269 height 18
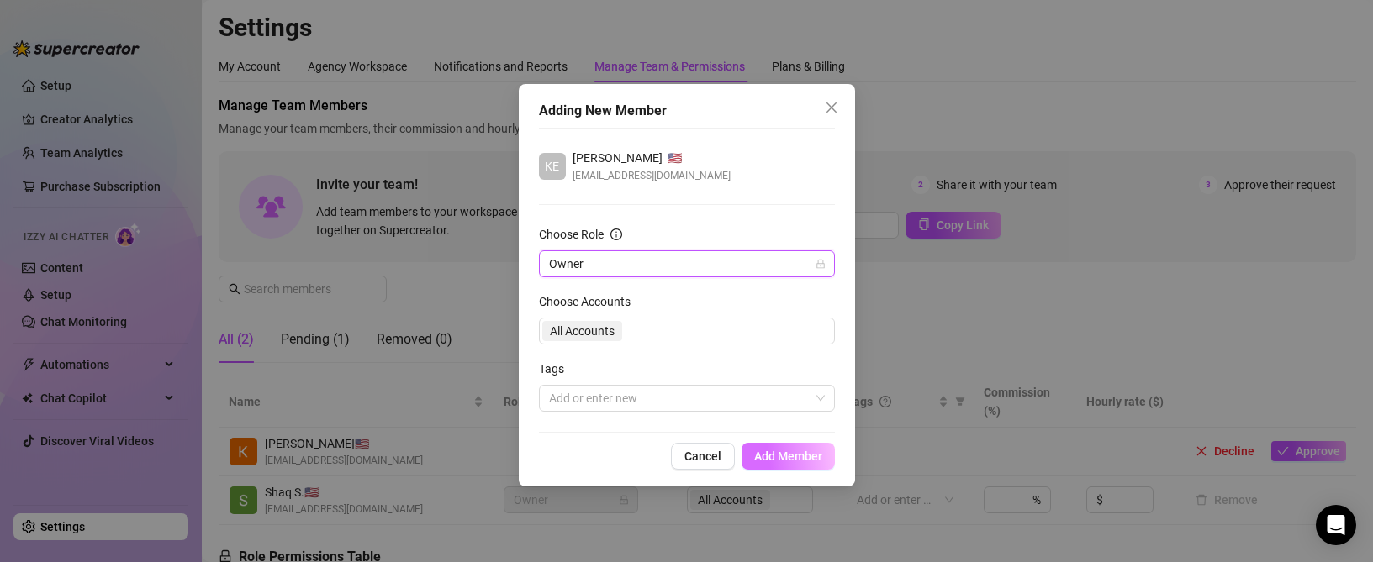
click at [778, 457] on span "Add Member" at bounding box center [788, 456] width 68 height 13
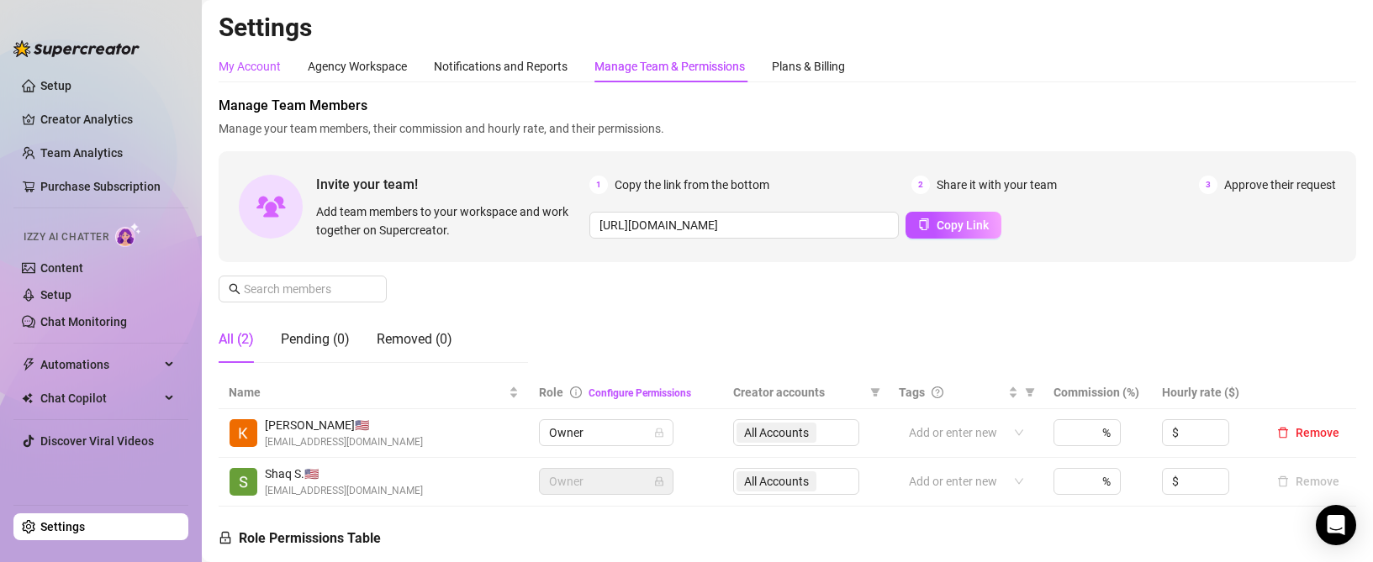
click at [263, 66] on div "My Account" at bounding box center [250, 66] width 62 height 18
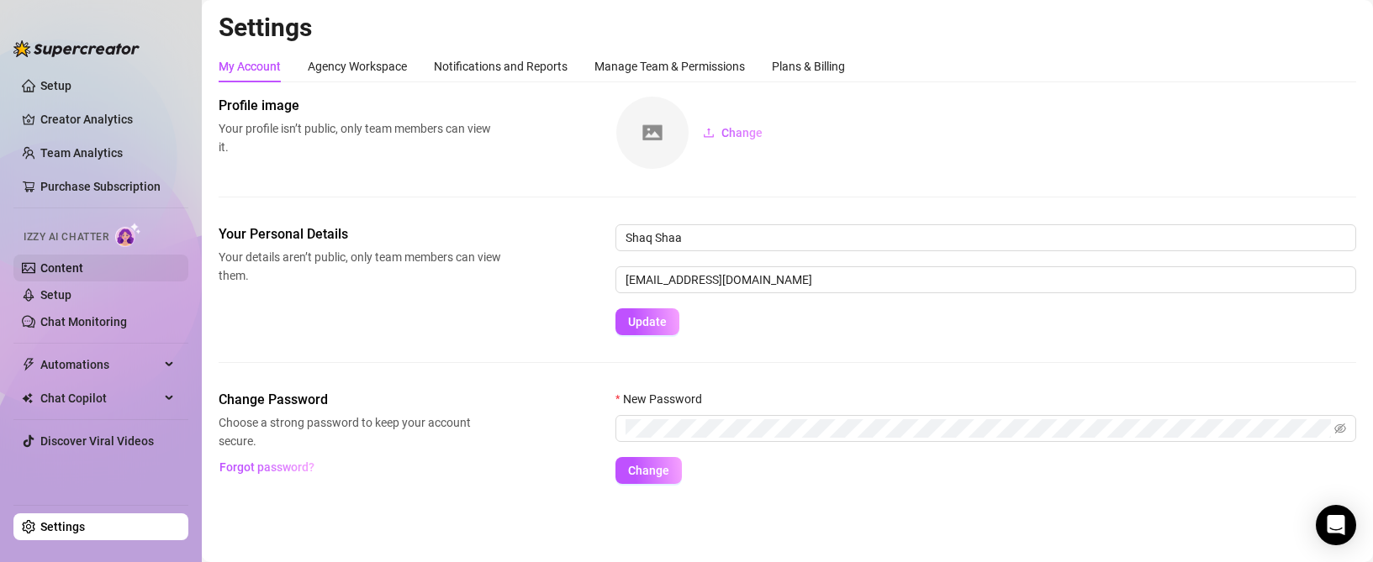
click at [83, 264] on link "Content" at bounding box center [61, 267] width 43 height 13
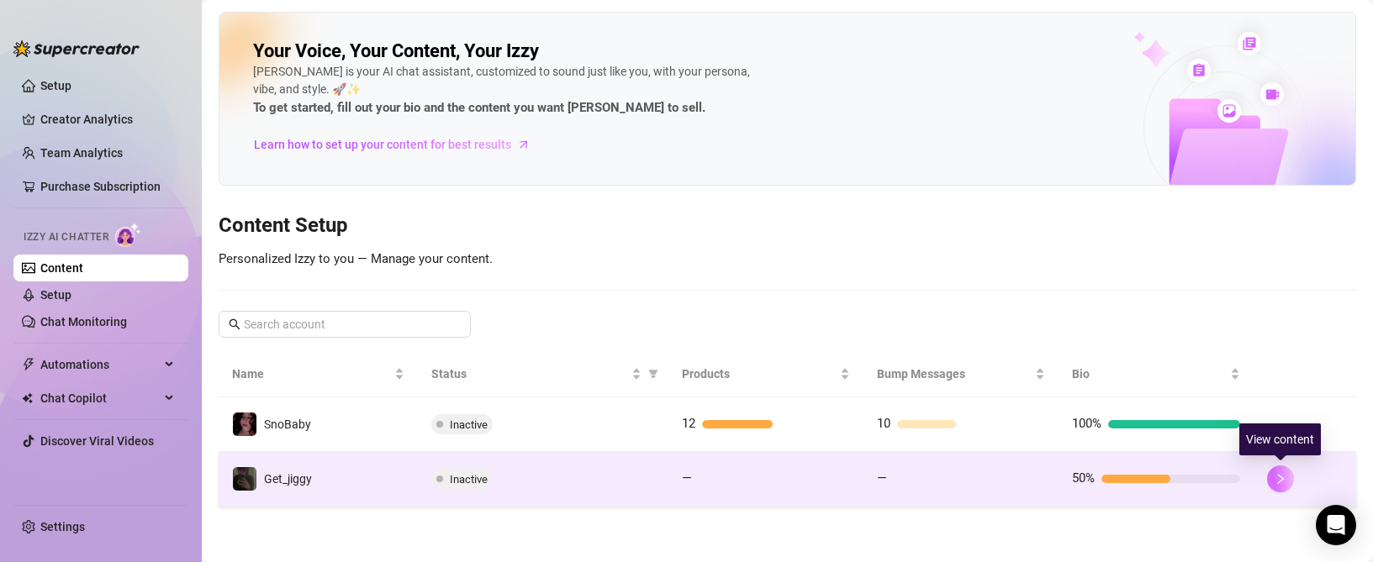
click at [1284, 476] on icon "right" at bounding box center [1281, 479] width 12 height 12
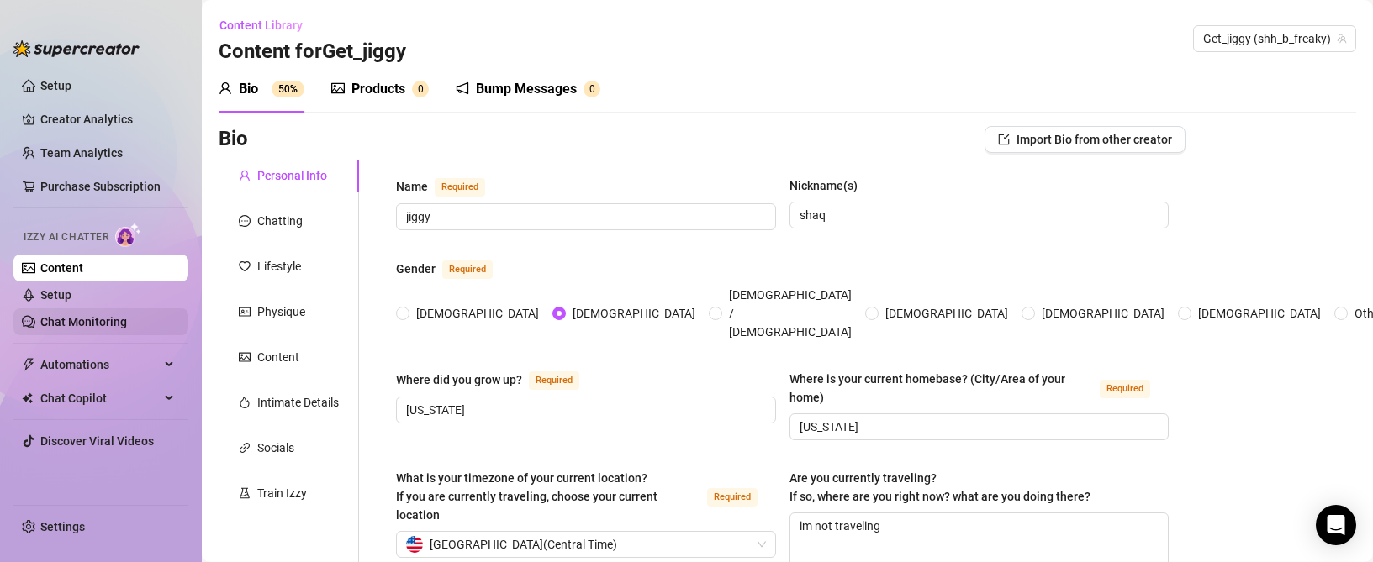
click at [89, 322] on link "Chat Monitoring" at bounding box center [83, 321] width 87 height 13
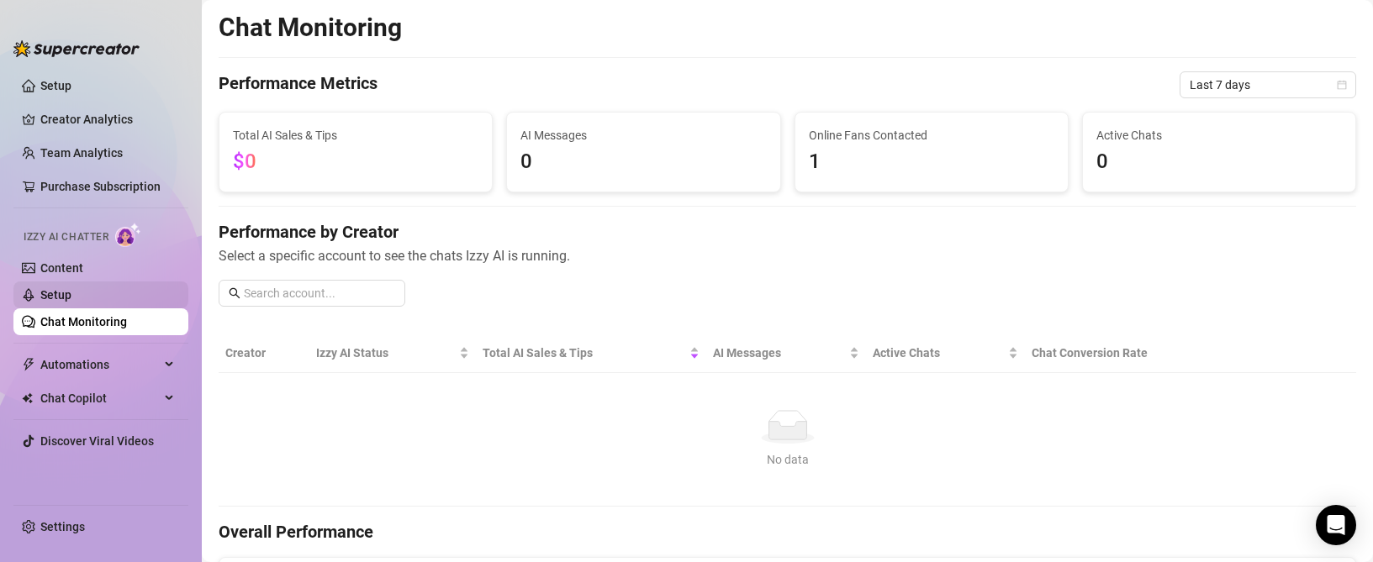
click at [71, 301] on link "Setup" at bounding box center [55, 294] width 31 height 13
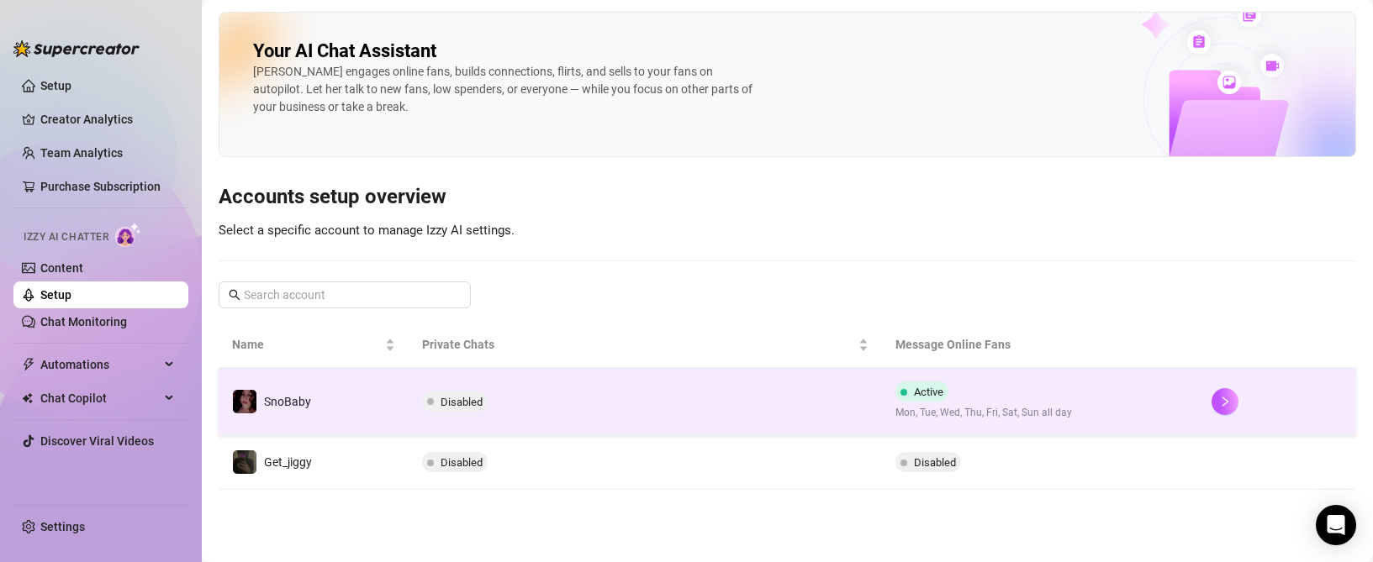
click at [742, 398] on td "Disabled" at bounding box center [646, 401] width 474 height 67
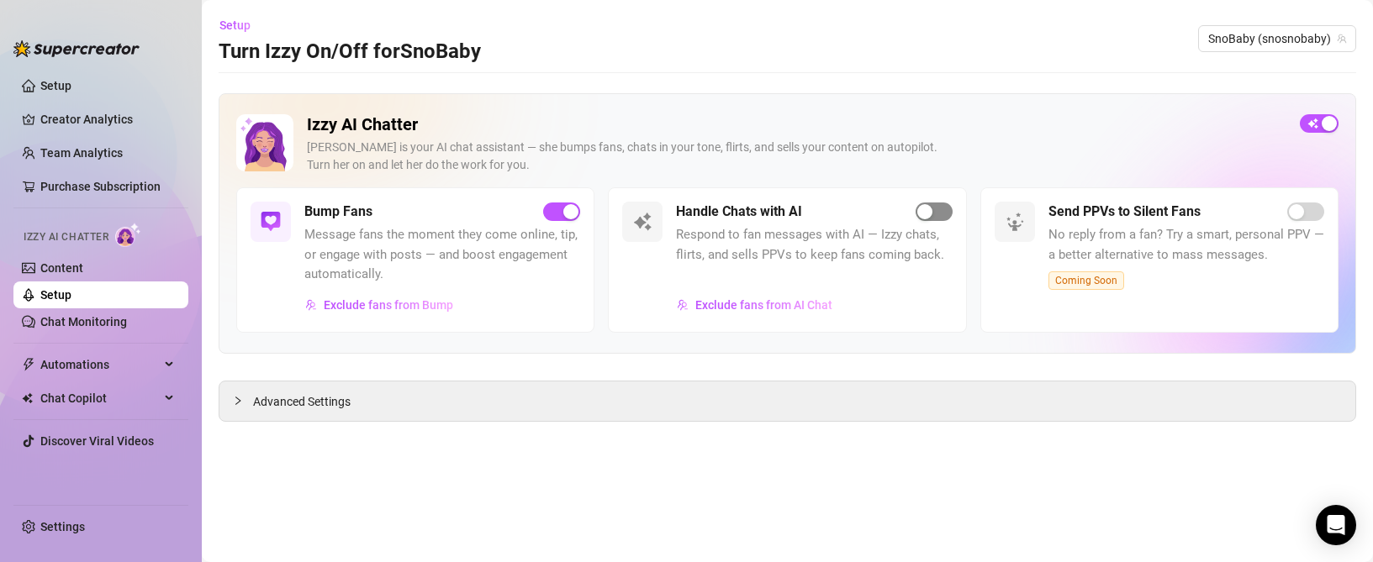
click at [939, 209] on span "button" at bounding box center [934, 212] width 37 height 18
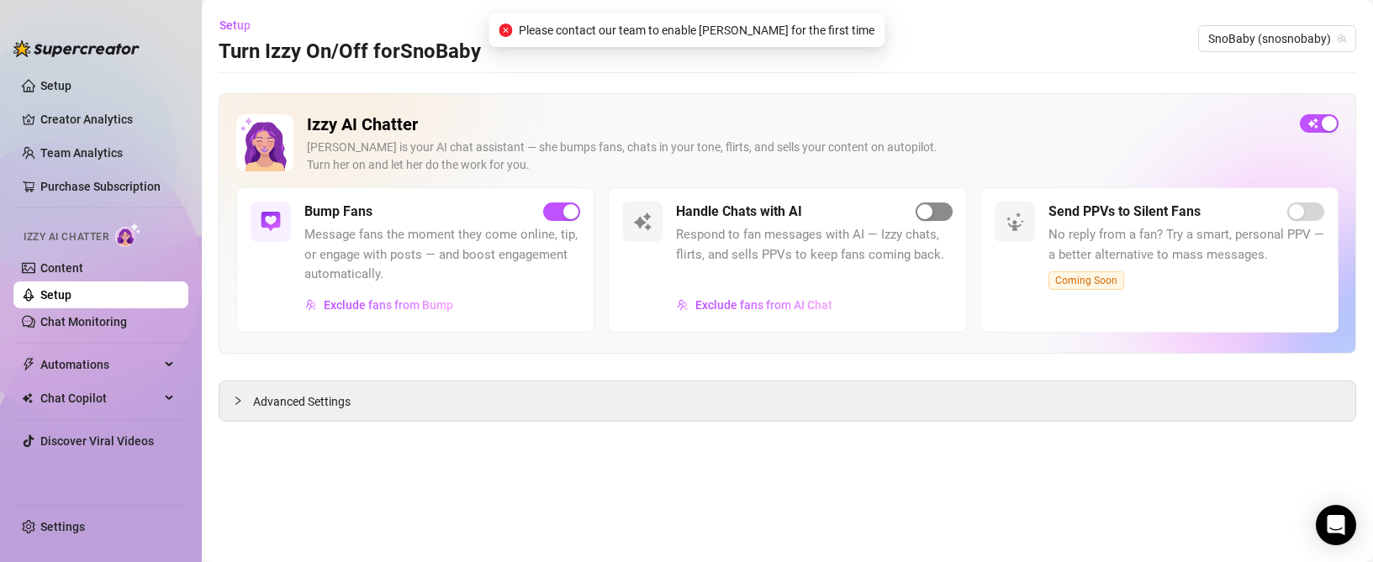
click at [939, 212] on span "button" at bounding box center [934, 212] width 37 height 18
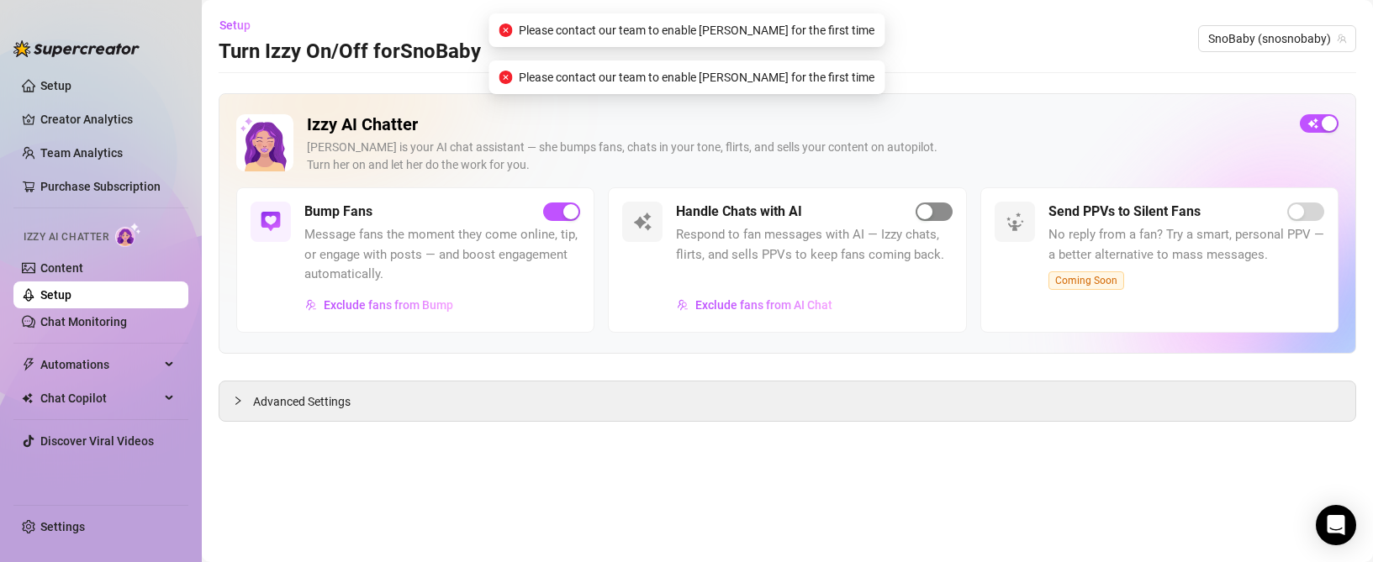
click at [939, 212] on span "button" at bounding box center [934, 212] width 37 height 18
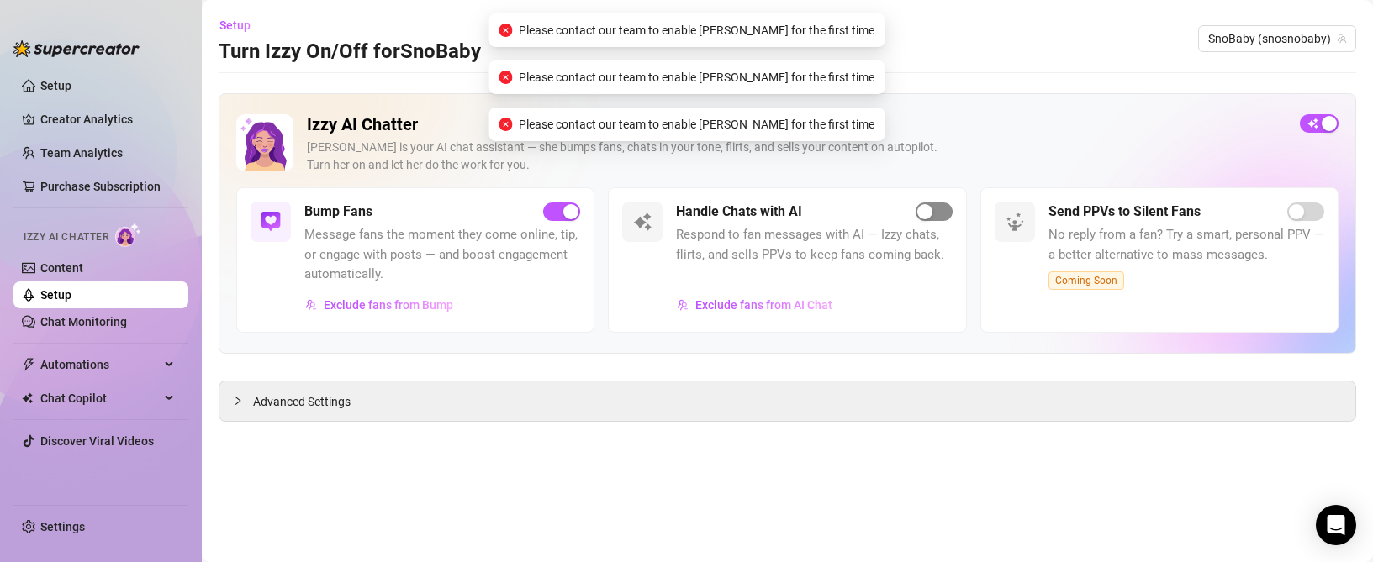
click at [939, 212] on span "button" at bounding box center [934, 212] width 37 height 18
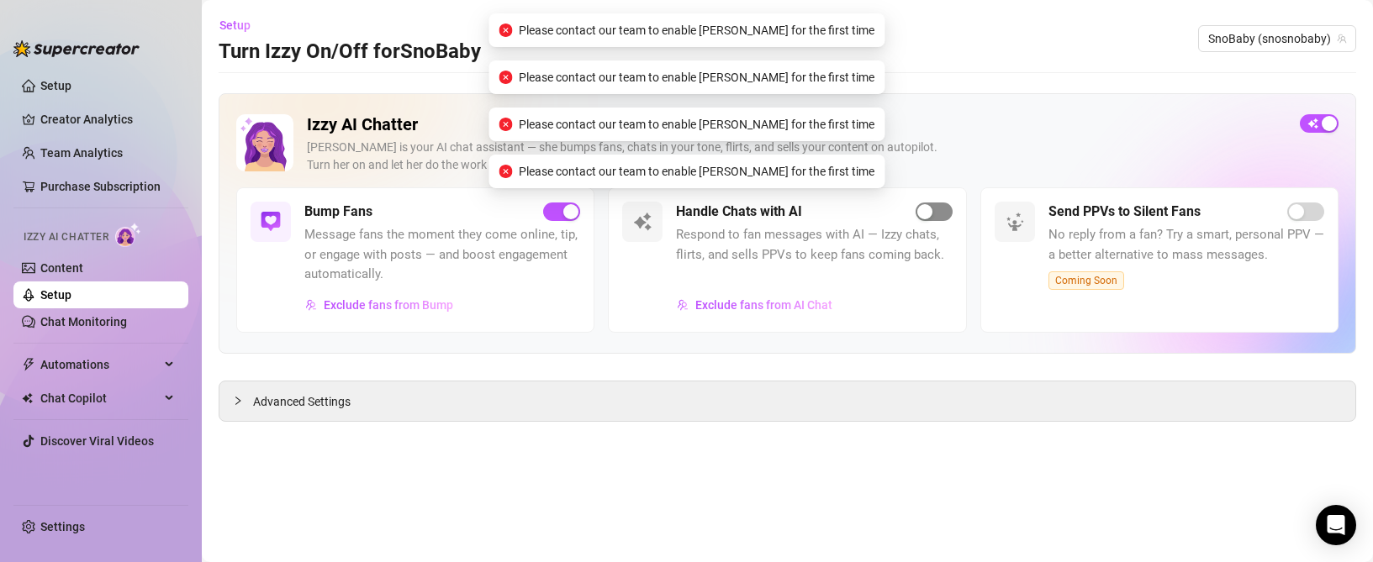
click at [939, 212] on span "button" at bounding box center [934, 212] width 37 height 18
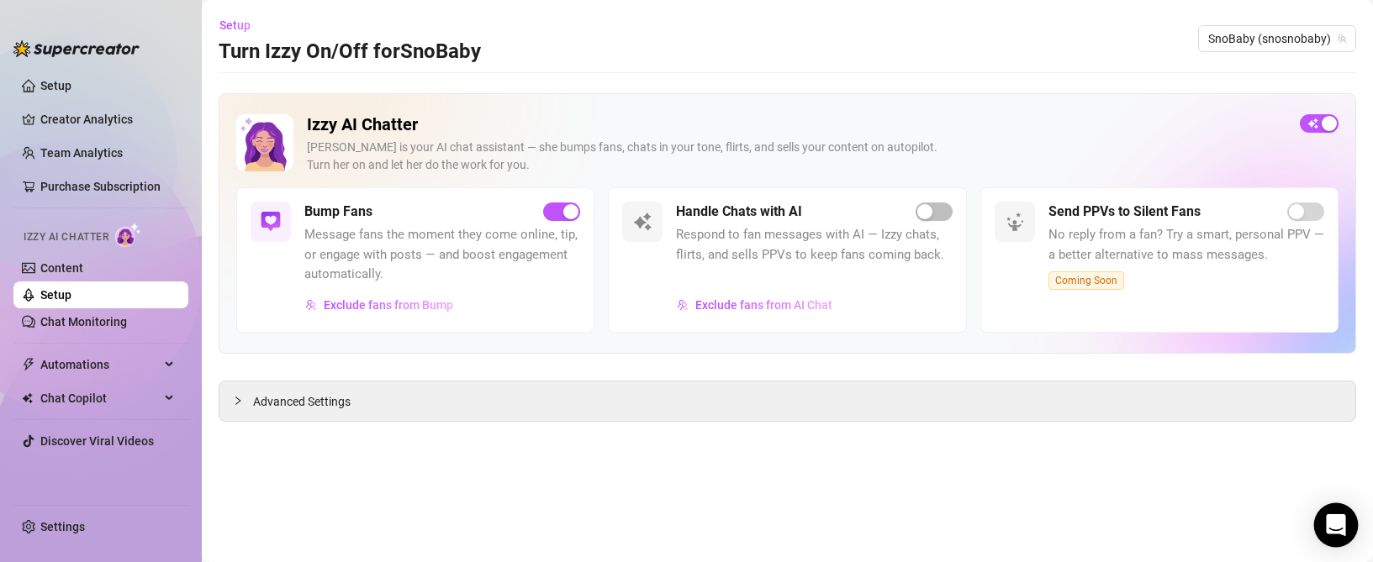
click at [1349, 540] on div "Open Intercom Messenger" at bounding box center [1336, 526] width 45 height 45
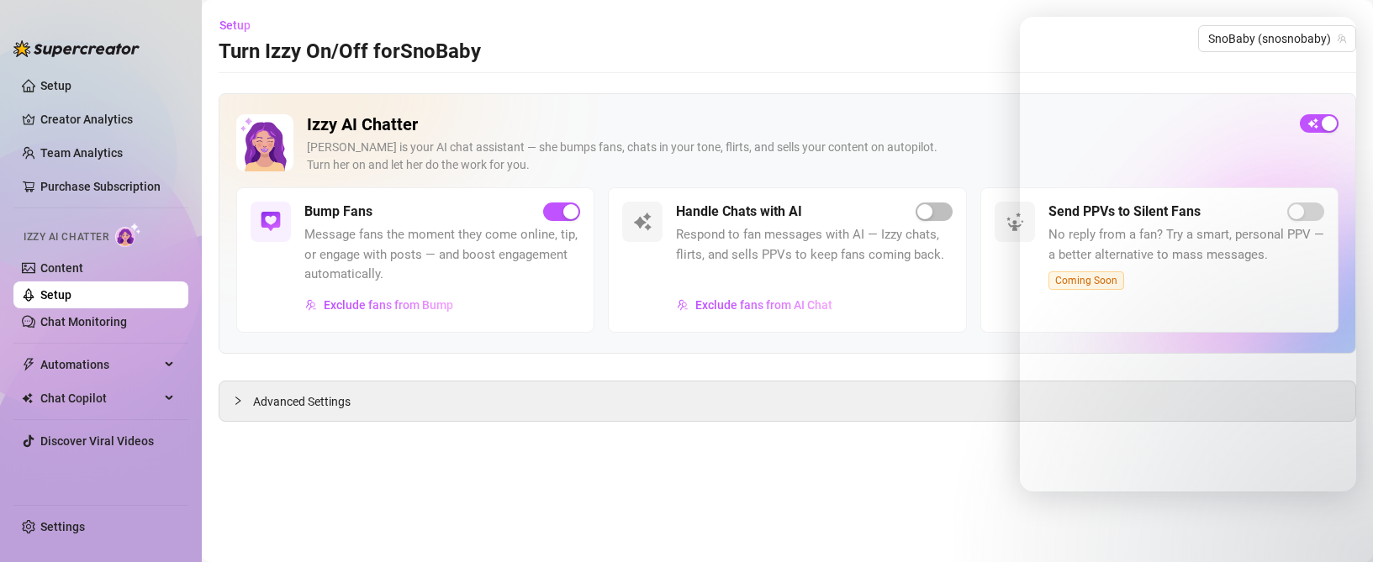
click at [805, 456] on main "Setup Turn Izzy On/Off for SnoBaby SnoBaby (snosnobaby) Izzy AI Chatter [PERSON…" at bounding box center [787, 281] width 1171 height 562
click at [900, 87] on main "Setup Turn Izzy On/Off for SnoBaby SnoBaby (snosnobaby) Izzy AI Chatter [PERSON…" at bounding box center [787, 281] width 1171 height 562
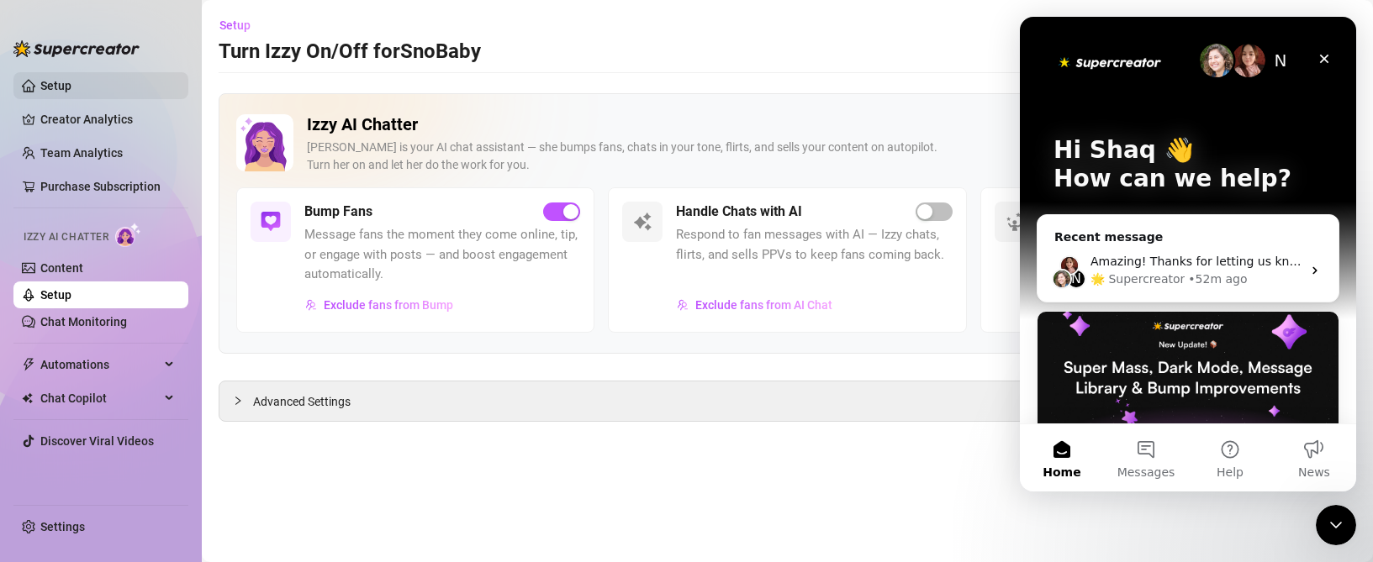
click at [71, 82] on link "Setup" at bounding box center [55, 85] width 31 height 13
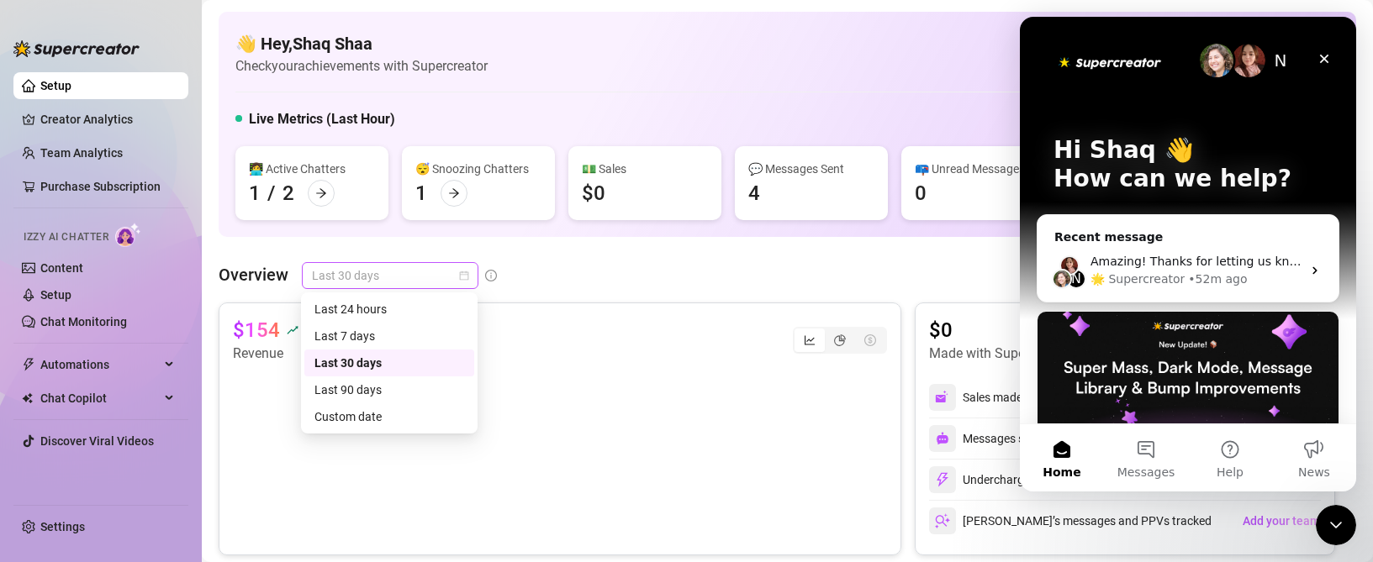
click at [377, 265] on span "Last 30 days" at bounding box center [390, 275] width 156 height 25
click at [372, 312] on div "Last 24 hours" at bounding box center [389, 309] width 150 height 18
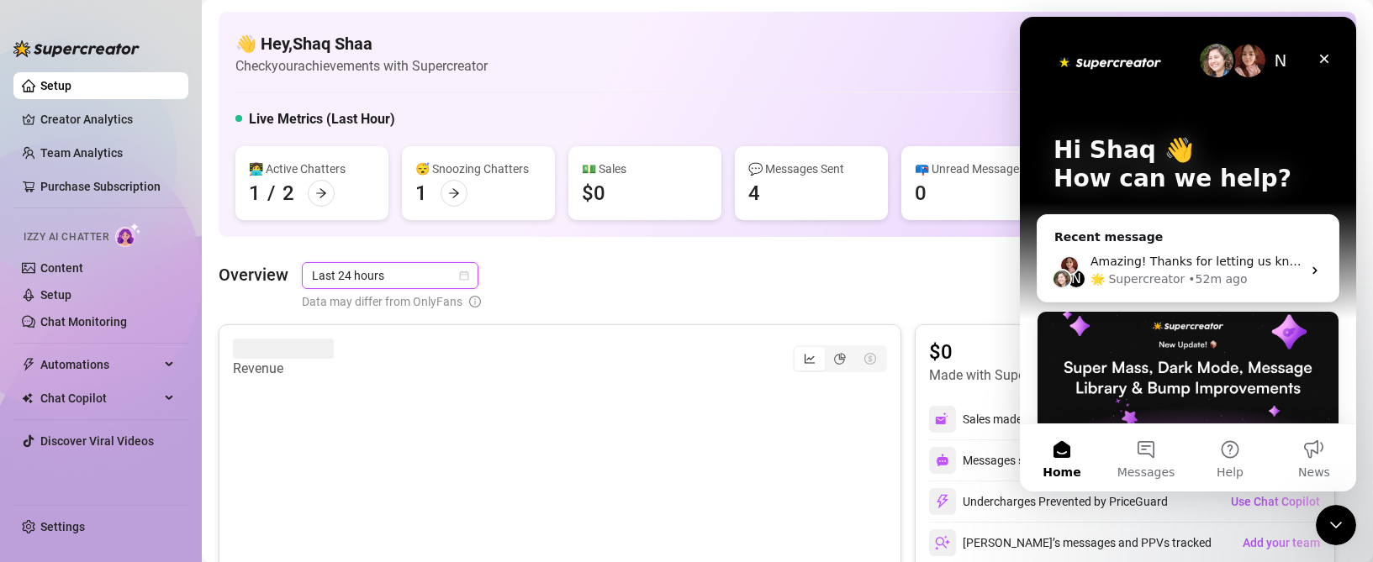
click at [398, 278] on span "Last 24 hours" at bounding box center [390, 275] width 156 height 25
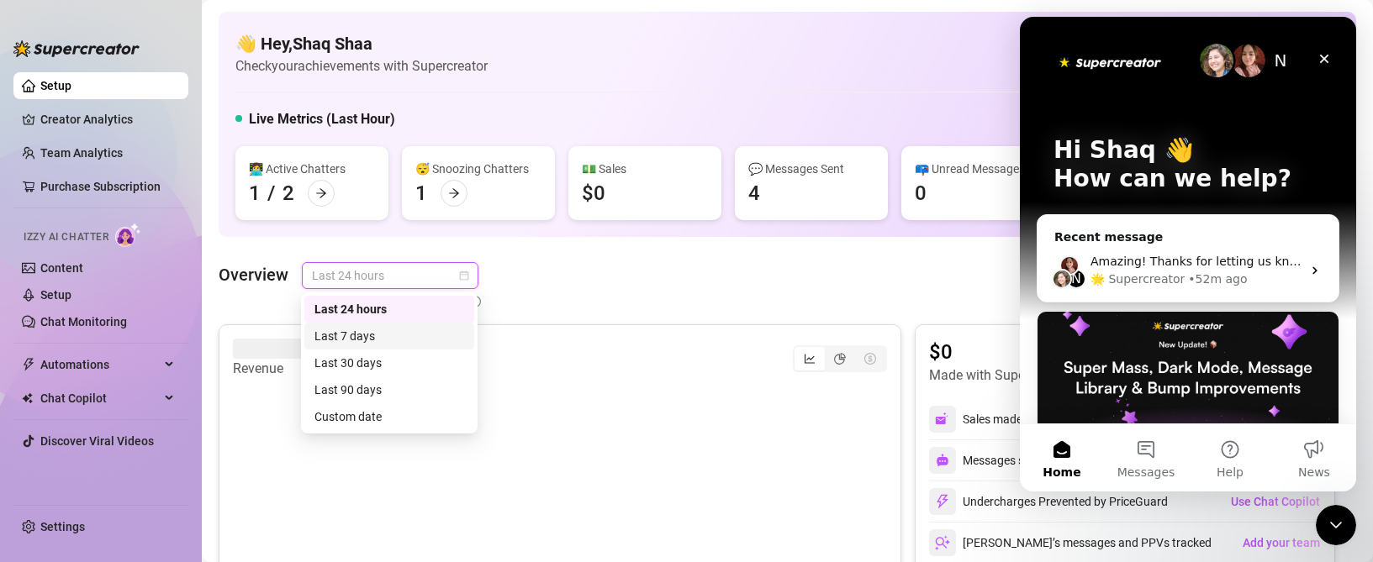
click at [372, 338] on div "Last 7 days" at bounding box center [389, 336] width 150 height 18
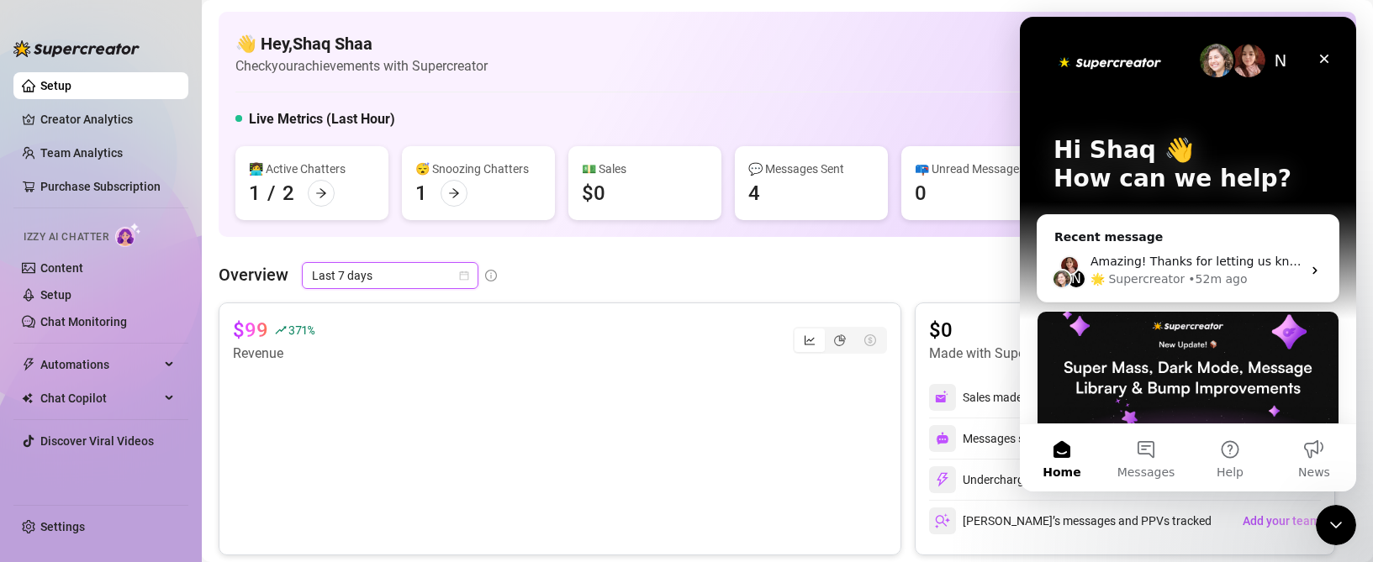
click at [374, 280] on span "Last 7 days" at bounding box center [390, 275] width 156 height 25
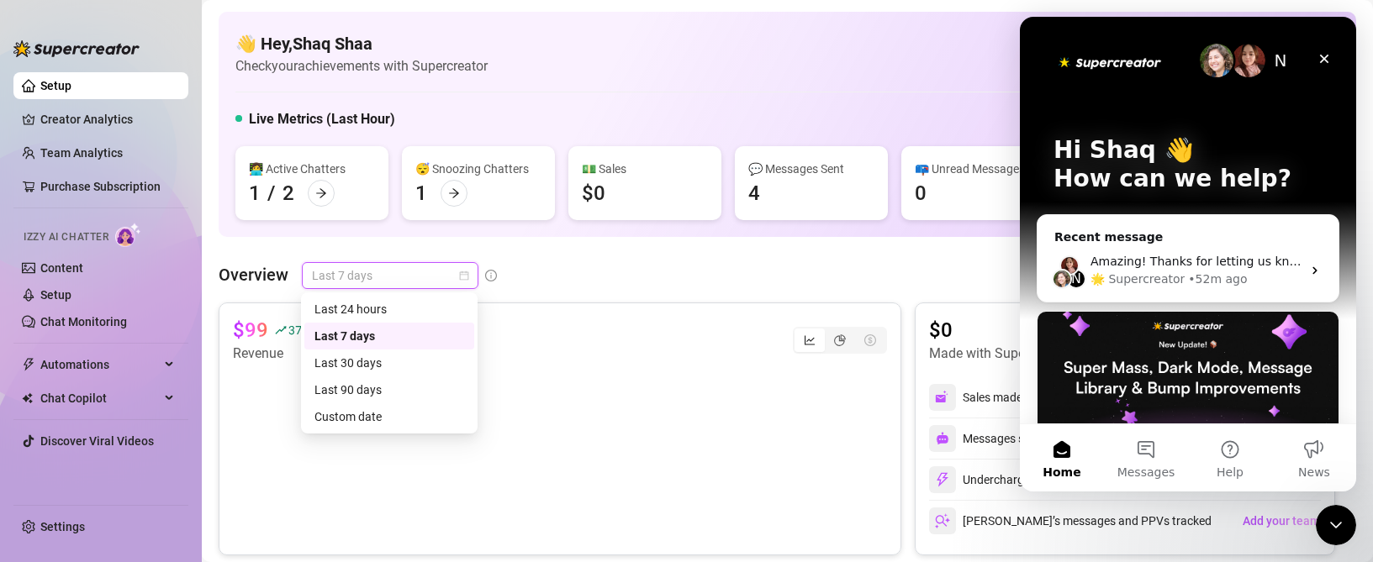
click at [348, 357] on div "Last 30 days" at bounding box center [389, 363] width 150 height 18
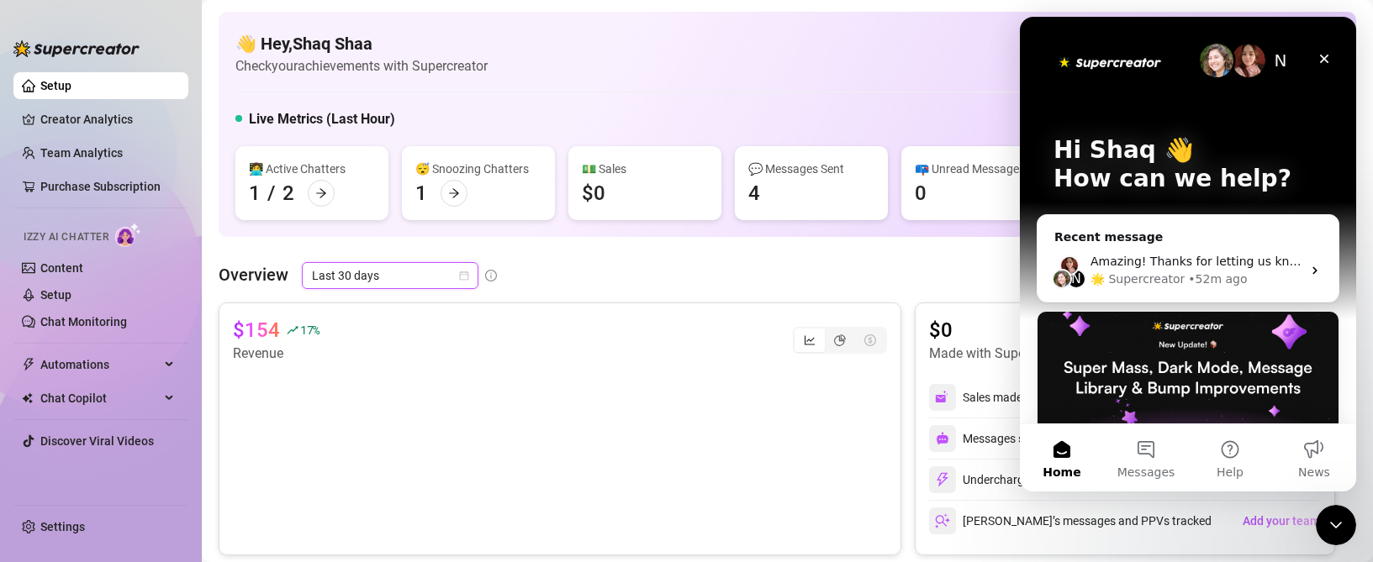
click at [369, 282] on span "Last 30 days" at bounding box center [390, 275] width 156 height 25
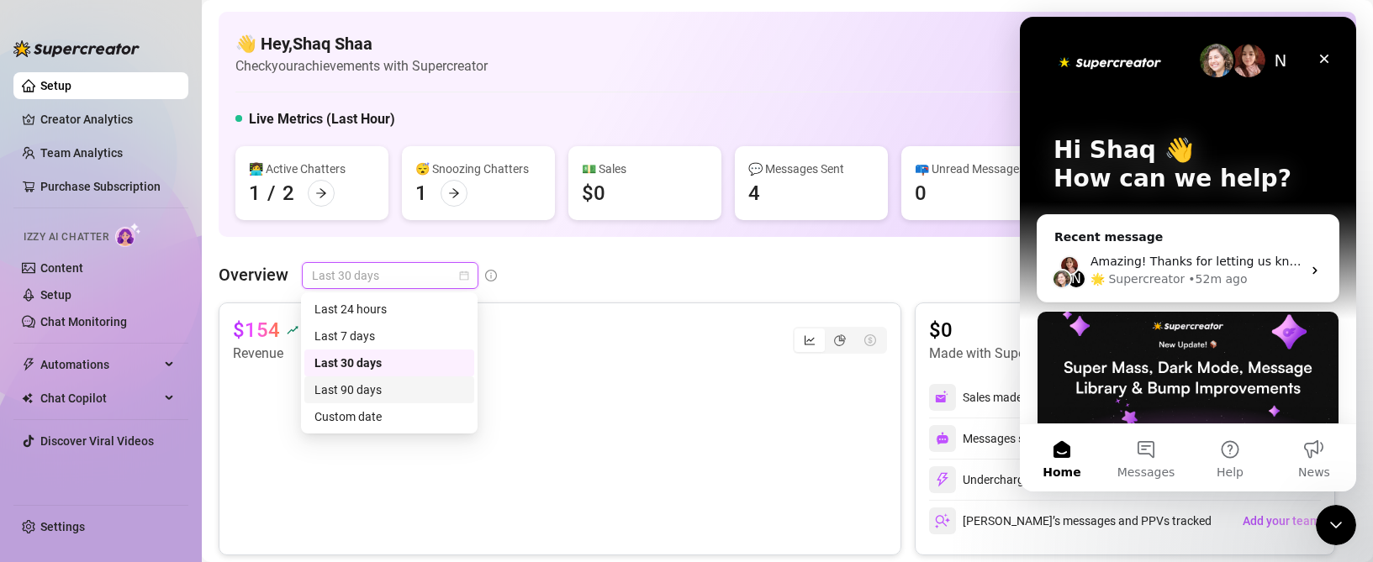
click at [356, 388] on div "Last 90 days" at bounding box center [389, 390] width 150 height 18
